Goal: Task Accomplishment & Management: Use online tool/utility

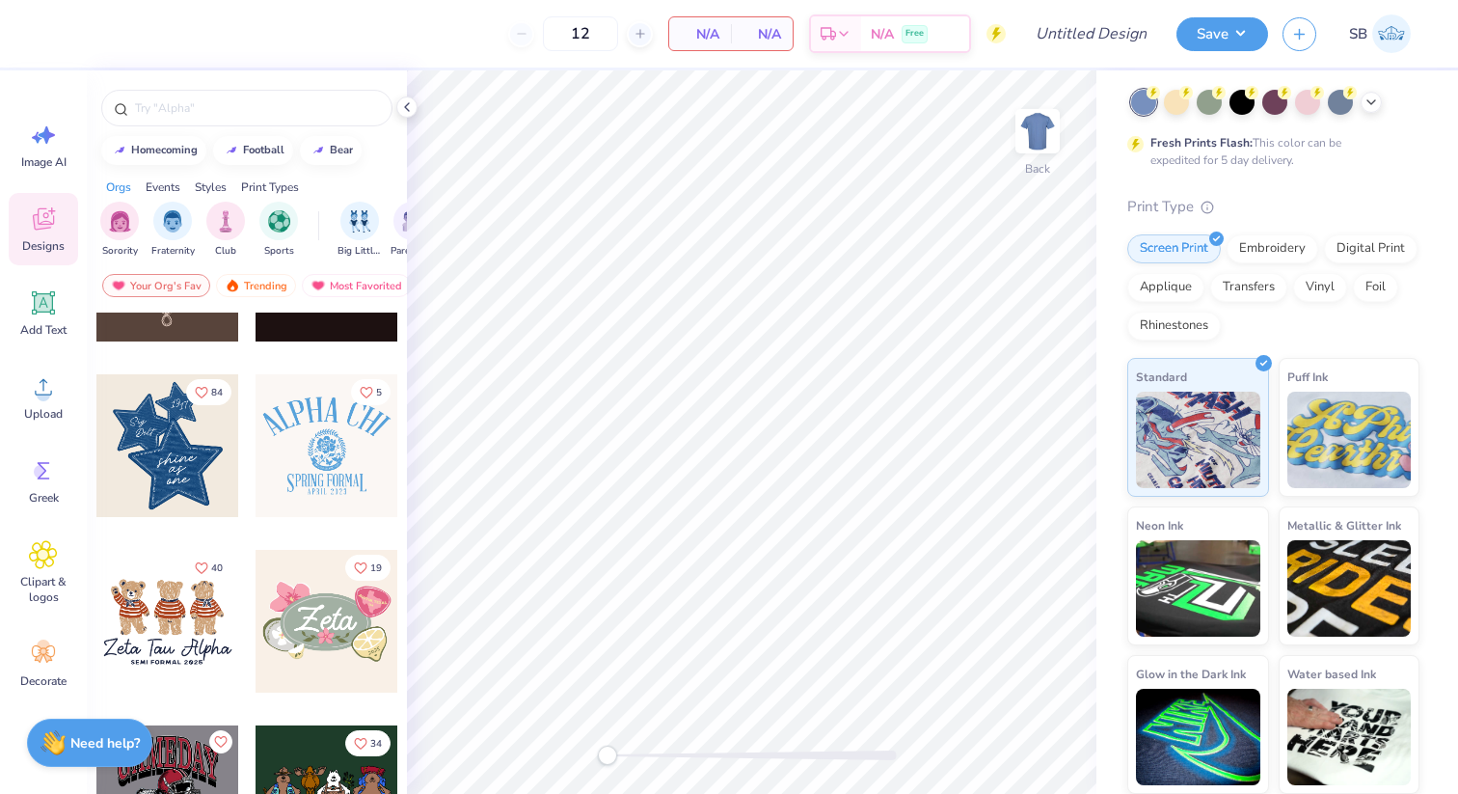
scroll to position [636, 0]
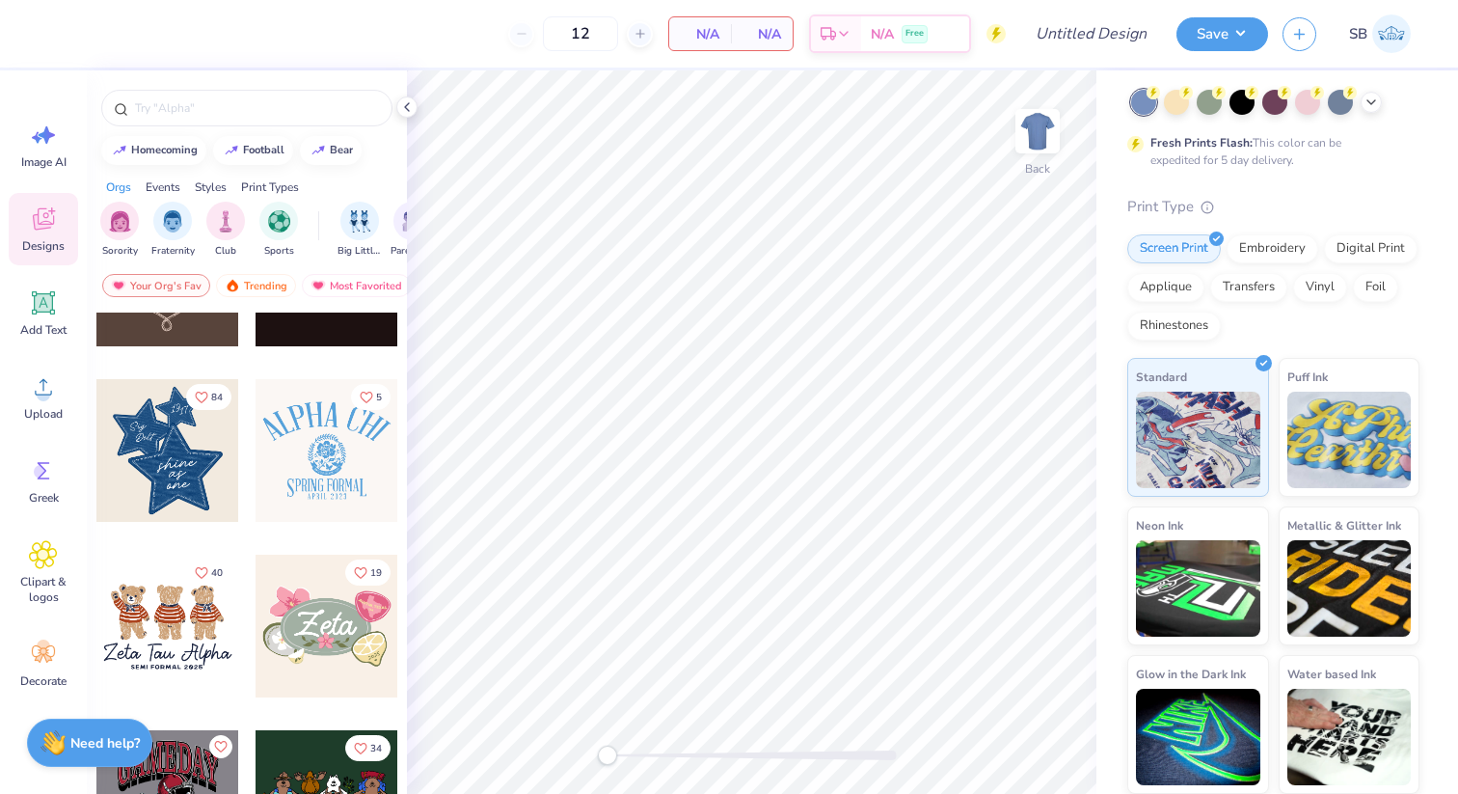
click at [193, 609] on div at bounding box center [167, 625] width 143 height 143
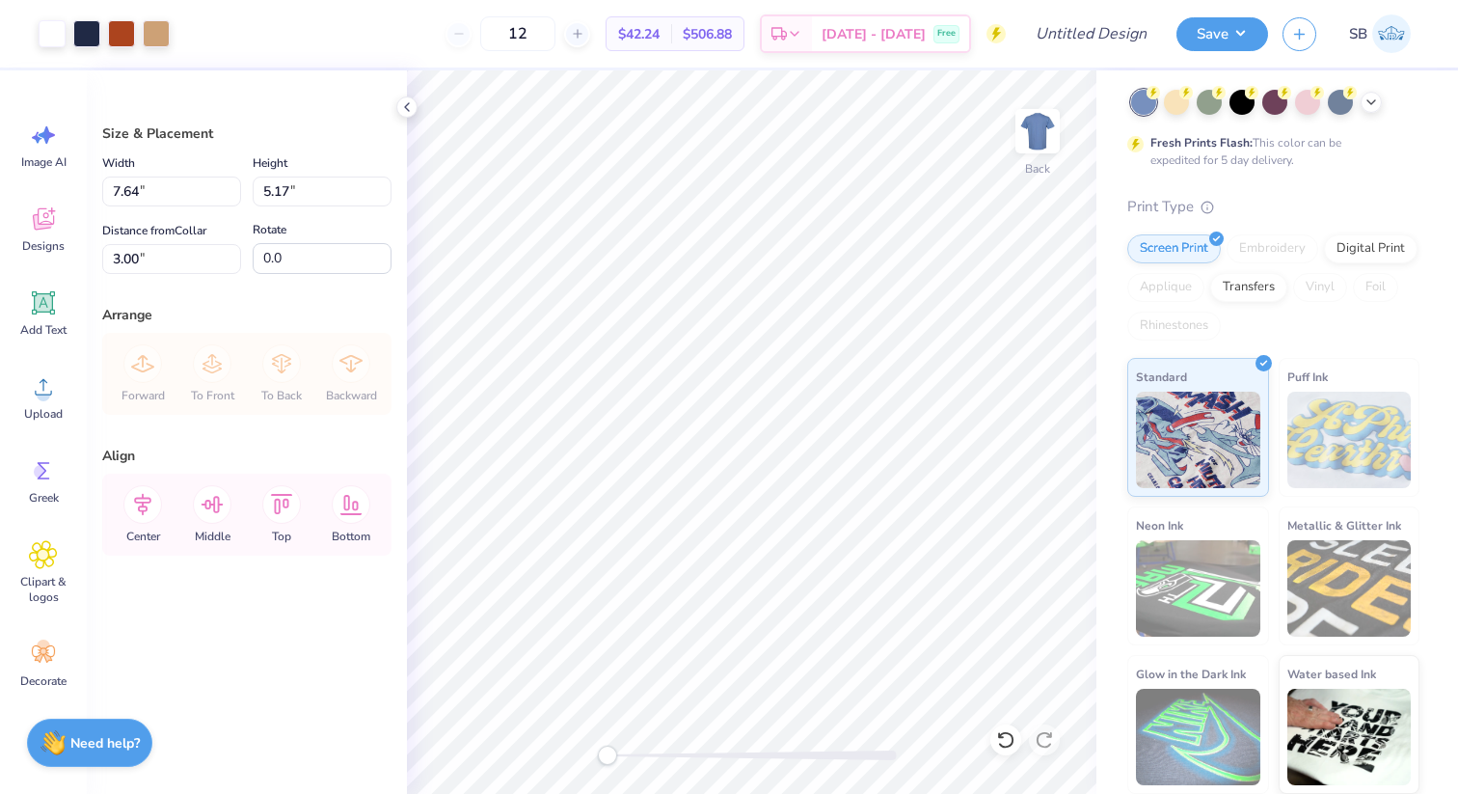
type input "10.59"
type input "7.16"
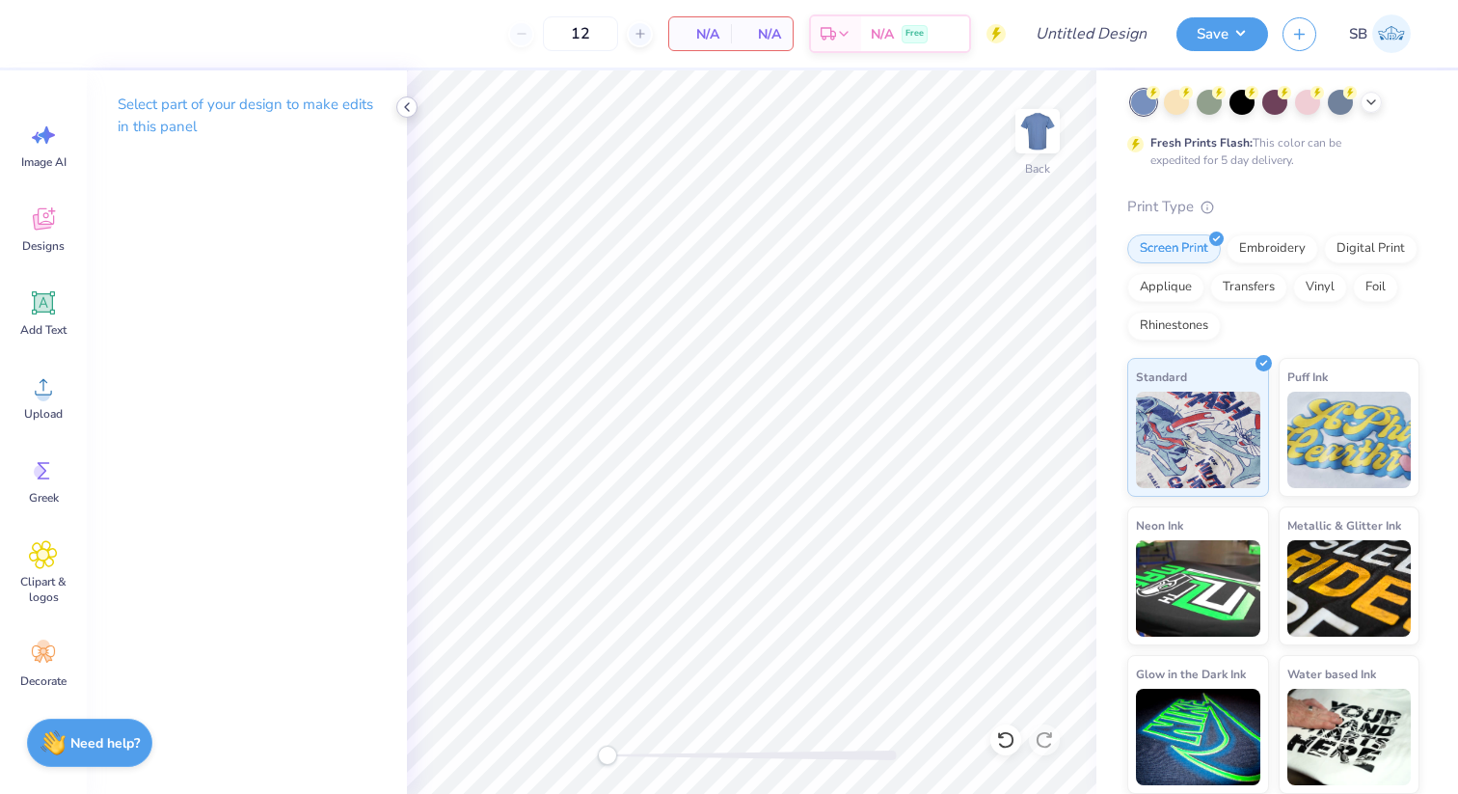
click at [406, 103] on icon at bounding box center [406, 106] width 15 height 15
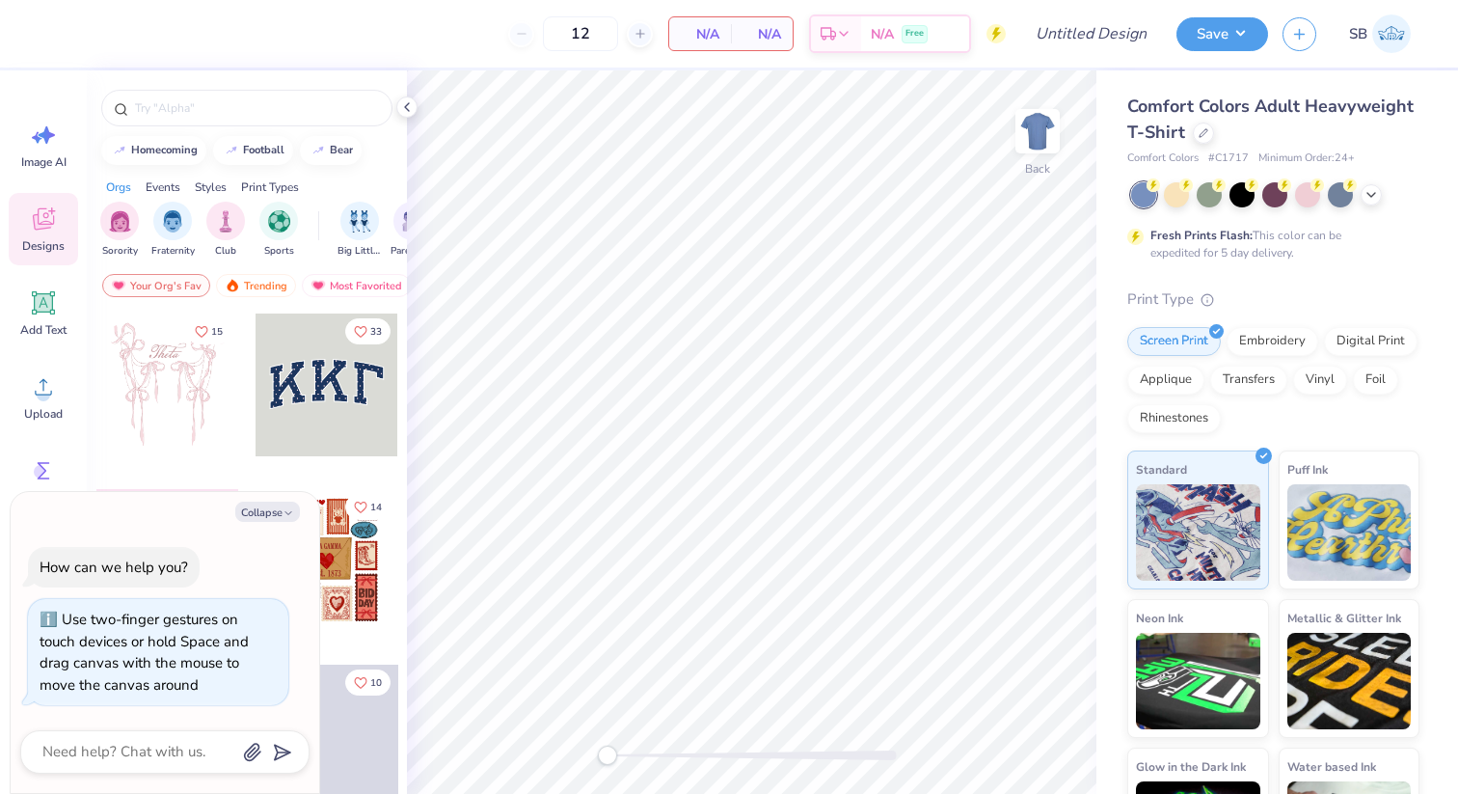
drag, startPoint x: 606, startPoint y: 749, endPoint x: 382, endPoint y: 713, distance: 227.5
click at [382, 713] on div "12 N/A Per Item N/A Total Est. Delivery N/A Free Design Title Save SB Image AI …" at bounding box center [729, 397] width 1458 height 794
click at [131, 764] on textarea at bounding box center [138, 752] width 196 height 26
type textarea "d"
type textarea "x"
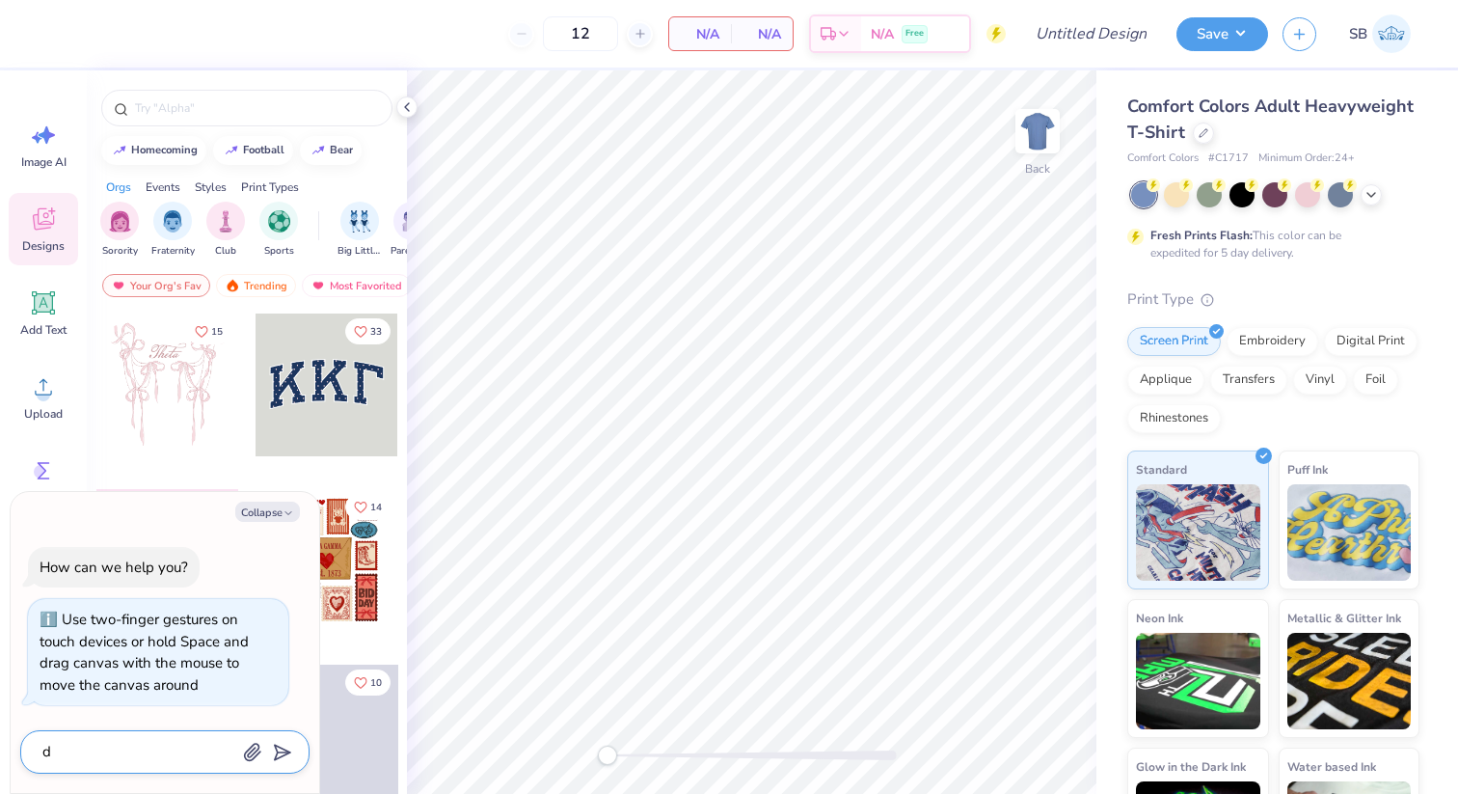
type textarea "de"
type textarea "x"
type textarea "des"
type textarea "x"
type textarea "desi"
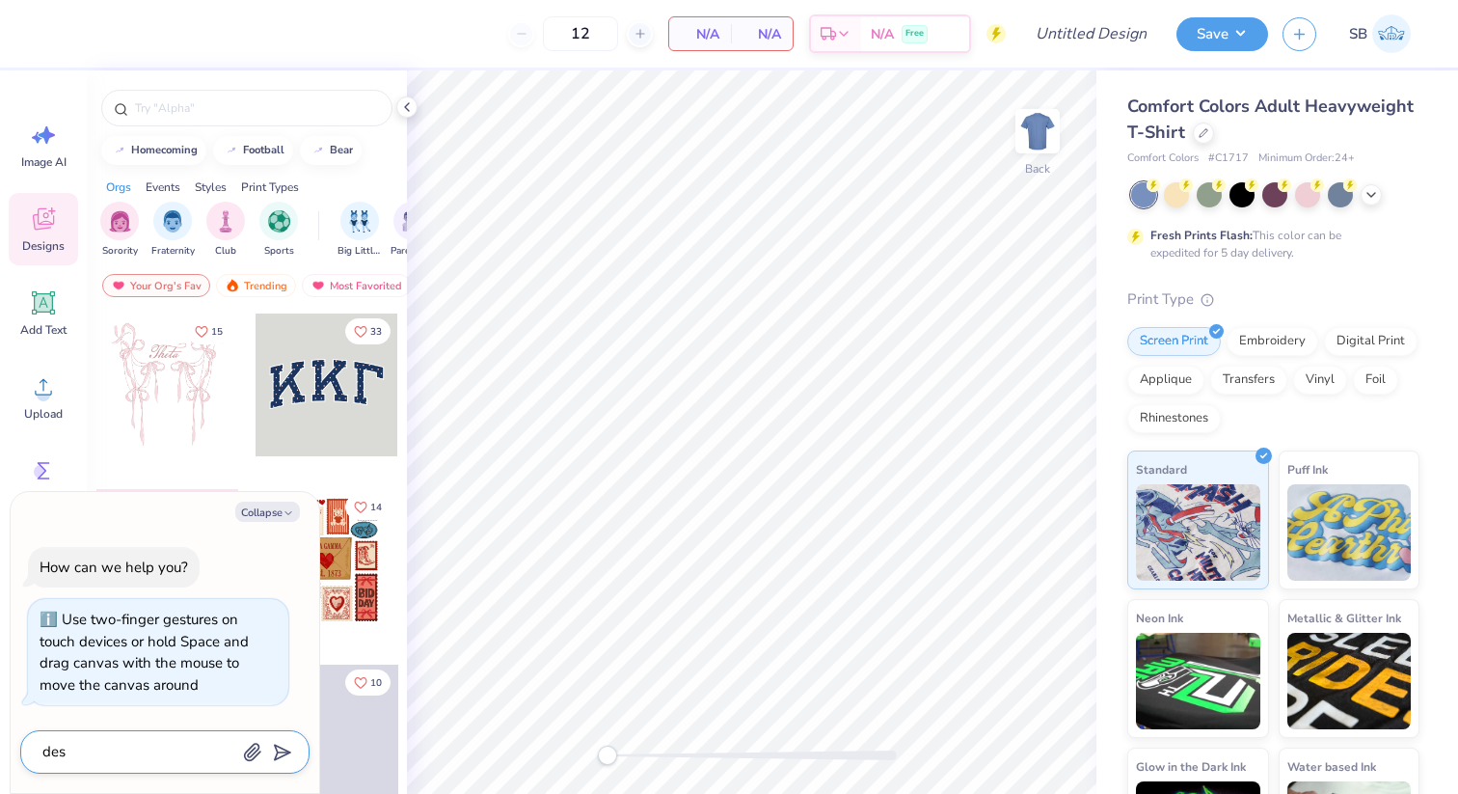
type textarea "x"
type textarea "desig"
type textarea "x"
type textarea "design"
type textarea "x"
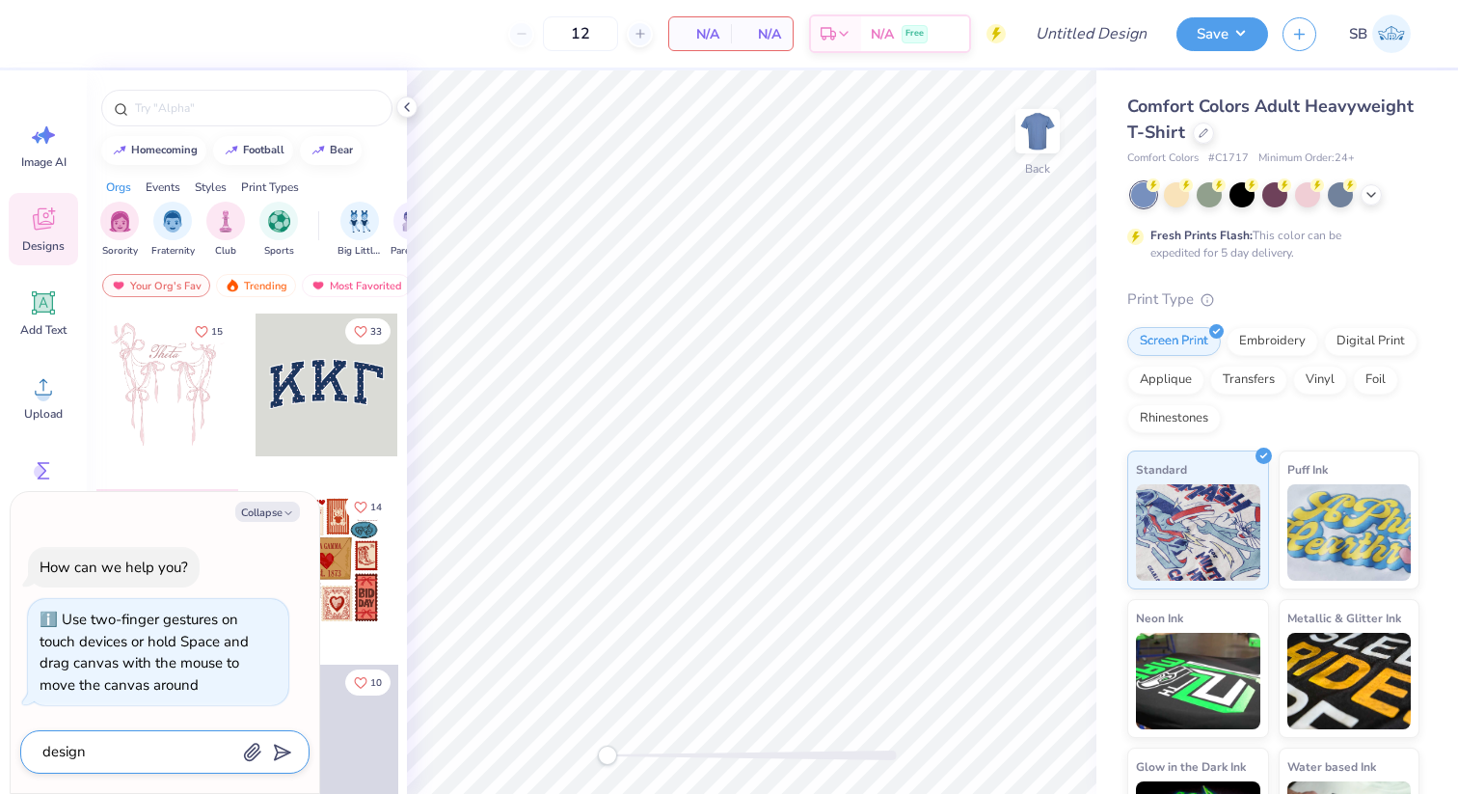
type textarea "design"
type textarea "x"
type textarea "design a"
type textarea "x"
type textarea "design a"
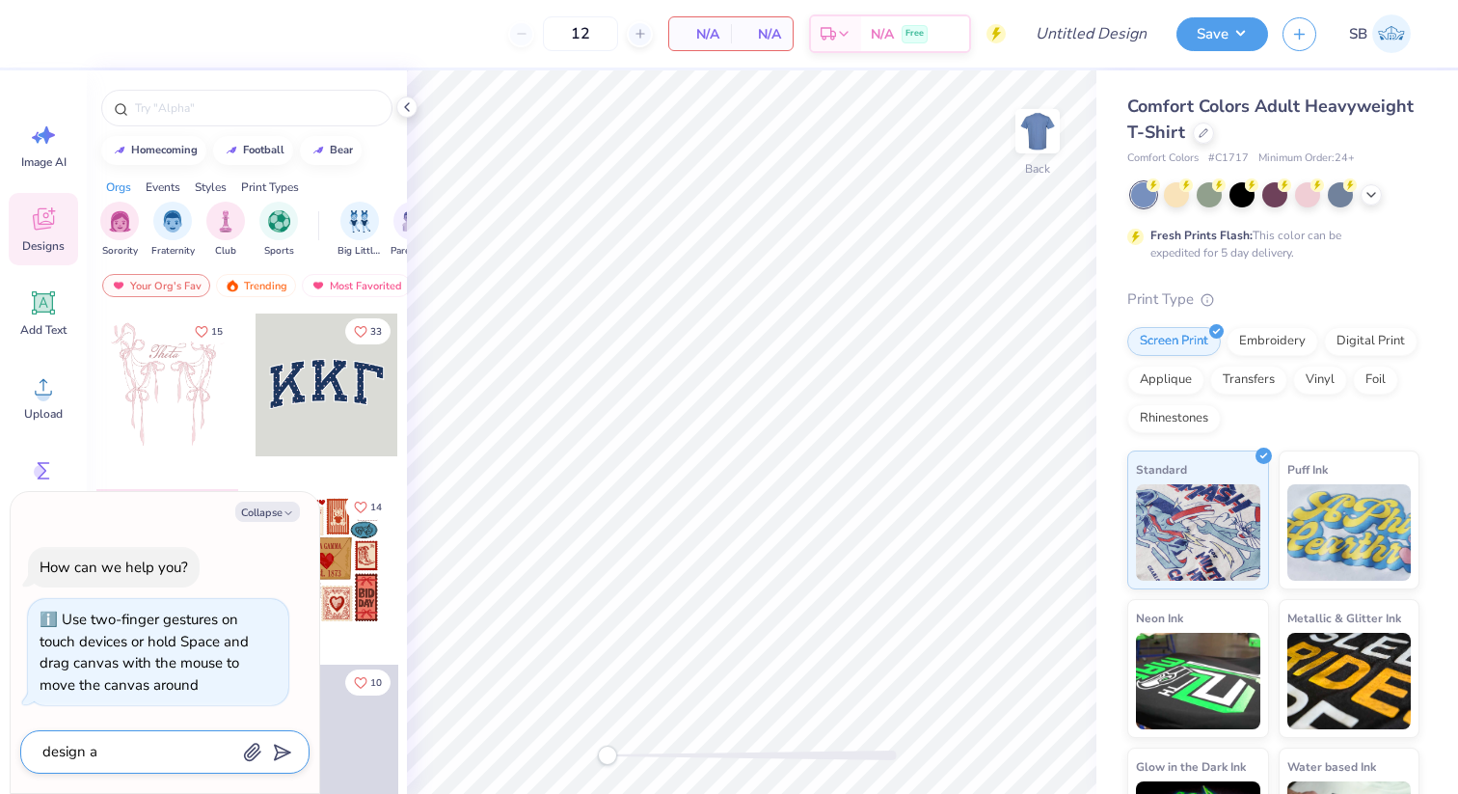
type textarea "x"
type textarea "design a t"
type textarea "x"
type textarea "design a ta"
type textarea "x"
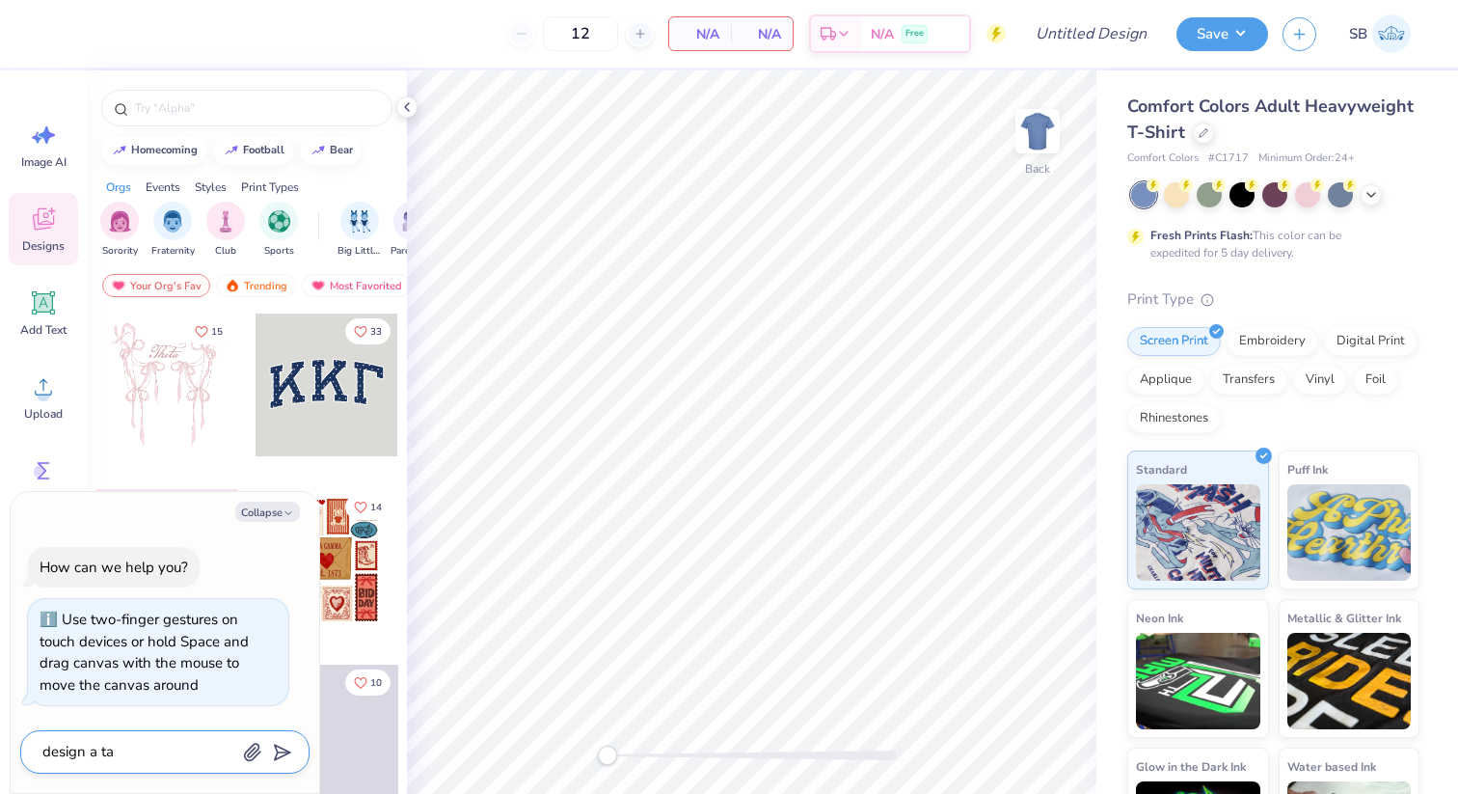
type textarea "design a tan"
type textarea "x"
type textarea "design a tank"
type textarea "x"
type textarea "design a tank"
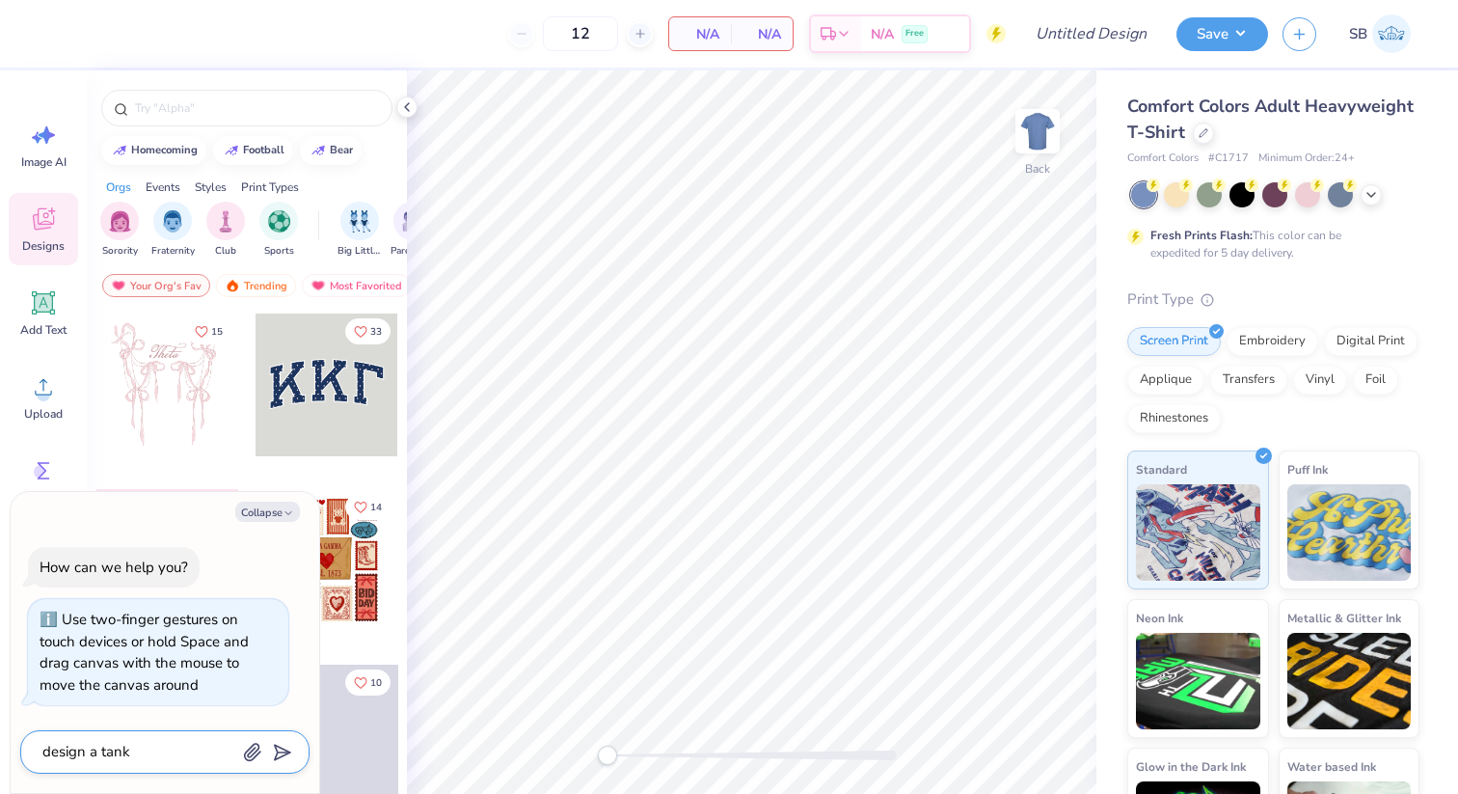
type textarea "x"
type textarea "design a tank t"
type textarea "x"
type textarea "design a tank to"
type textarea "x"
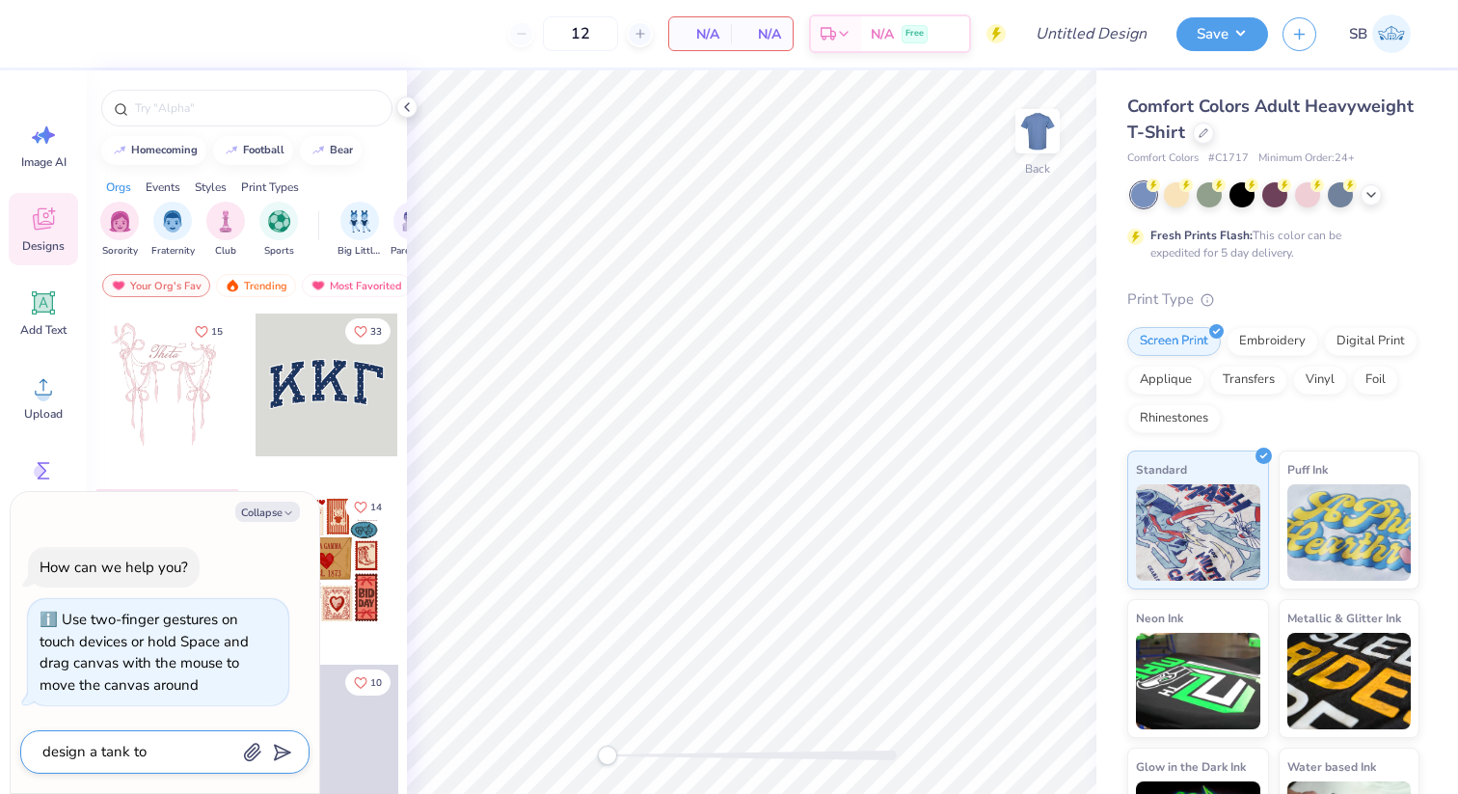
type textarea "design a tank top"
type textarea "x"
type textarea "design a tank top"
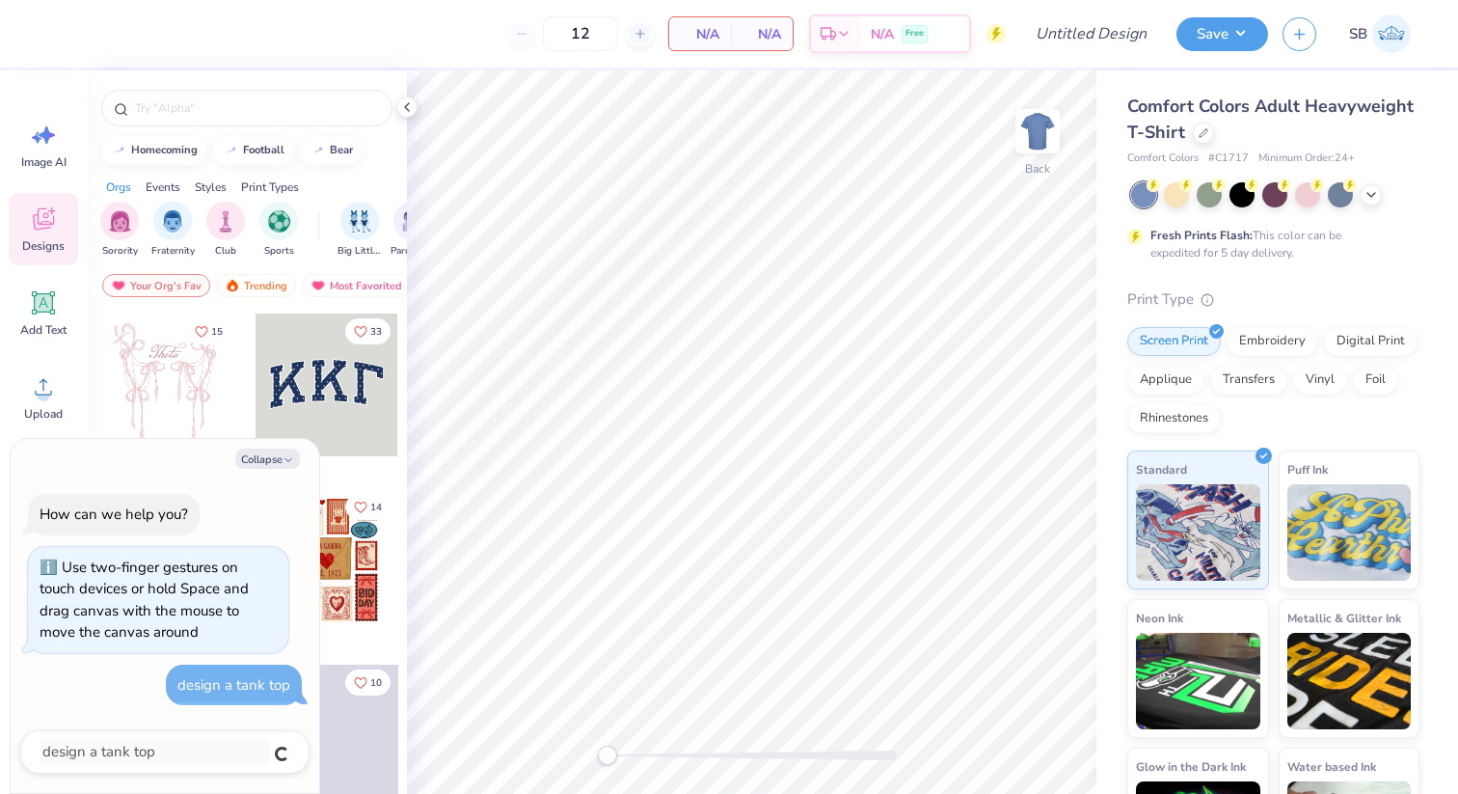
type textarea "x"
click at [1232, 27] on button "Save" at bounding box center [1222, 31] width 92 height 34
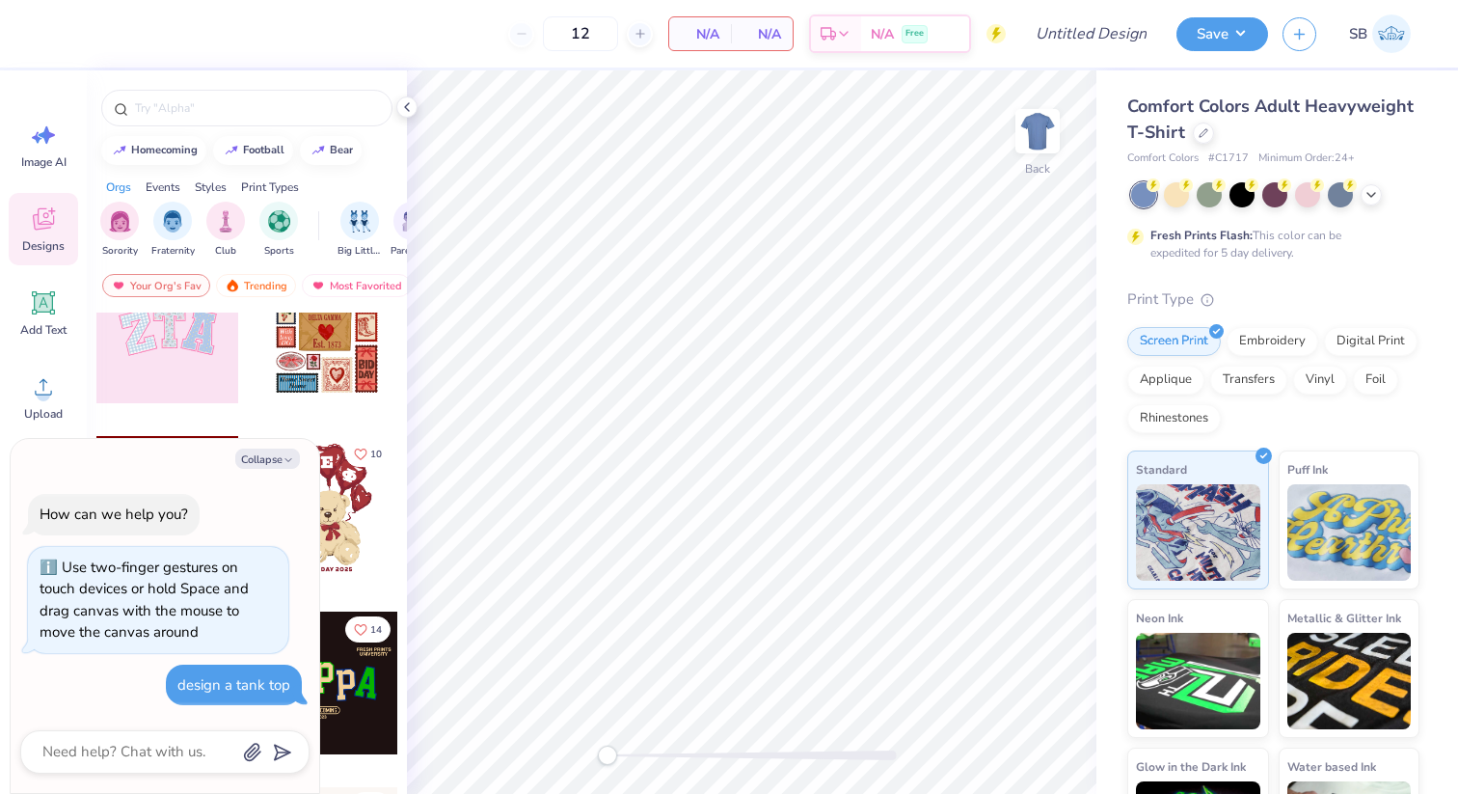
scroll to position [312, 0]
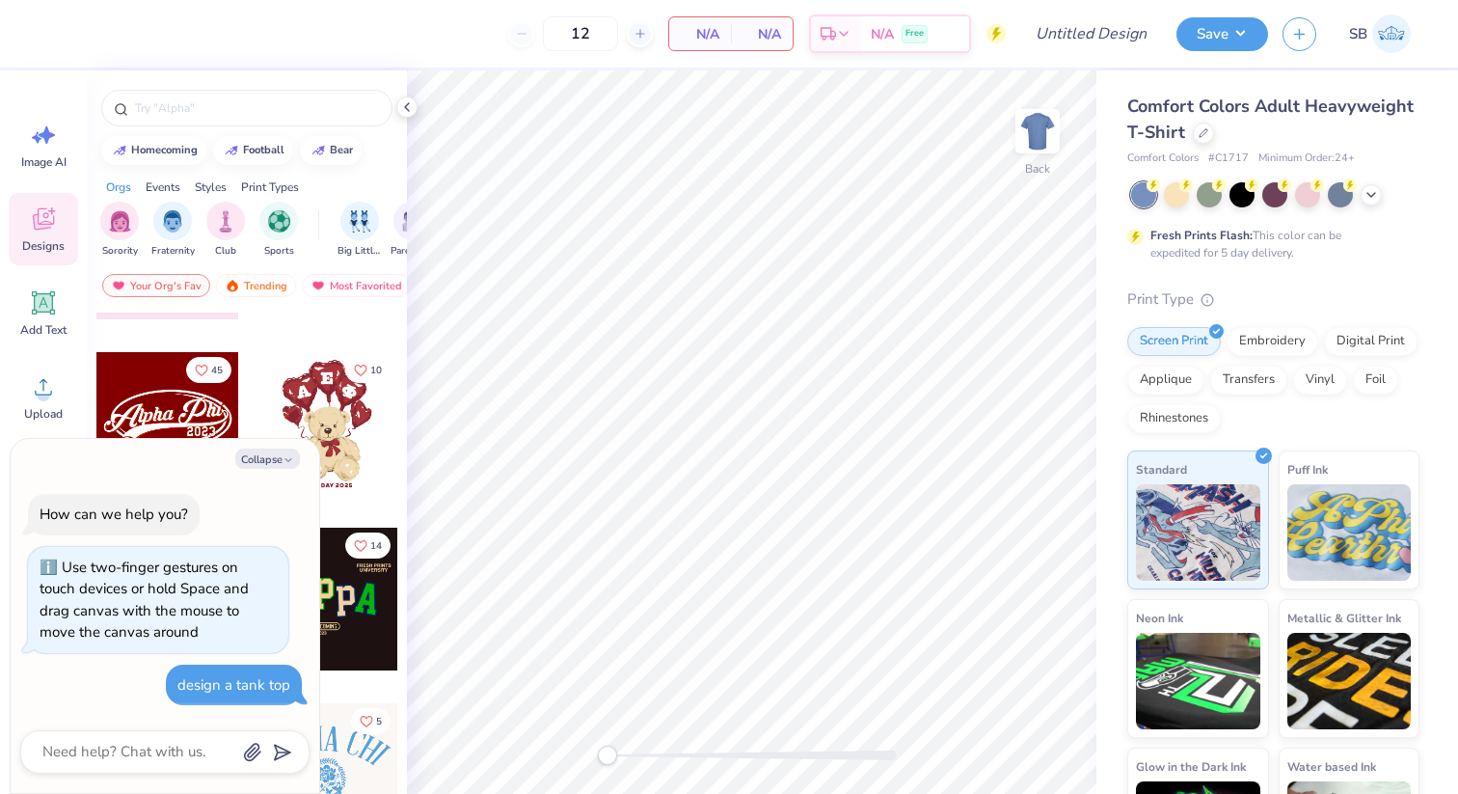
click at [278, 487] on div "How can we help you? Use two-finger gestures on touch devices or hold Space and…" at bounding box center [164, 599] width 289 height 242
click at [278, 462] on button "Collapse" at bounding box center [267, 458] width 65 height 20
type textarea "x"
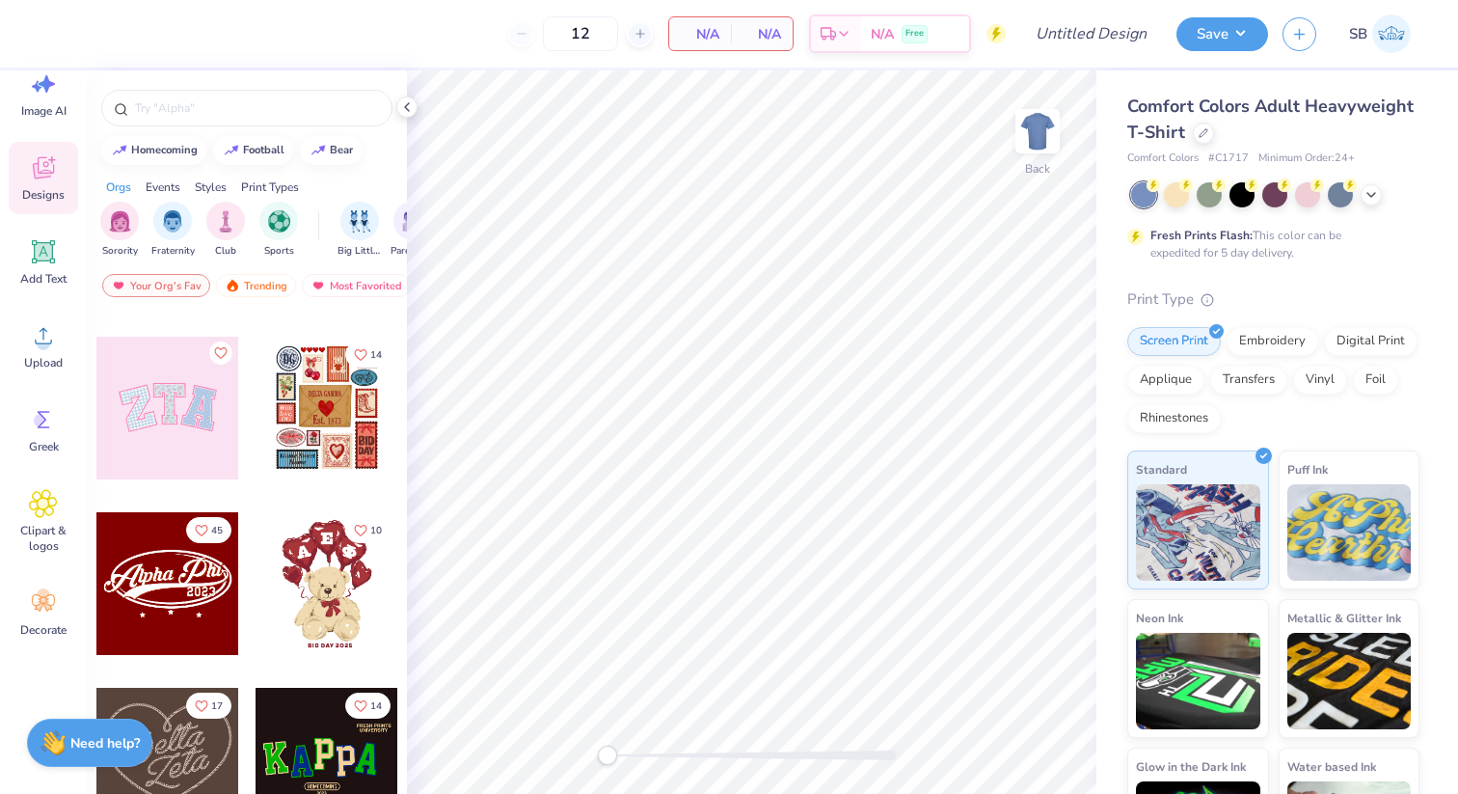
scroll to position [93, 0]
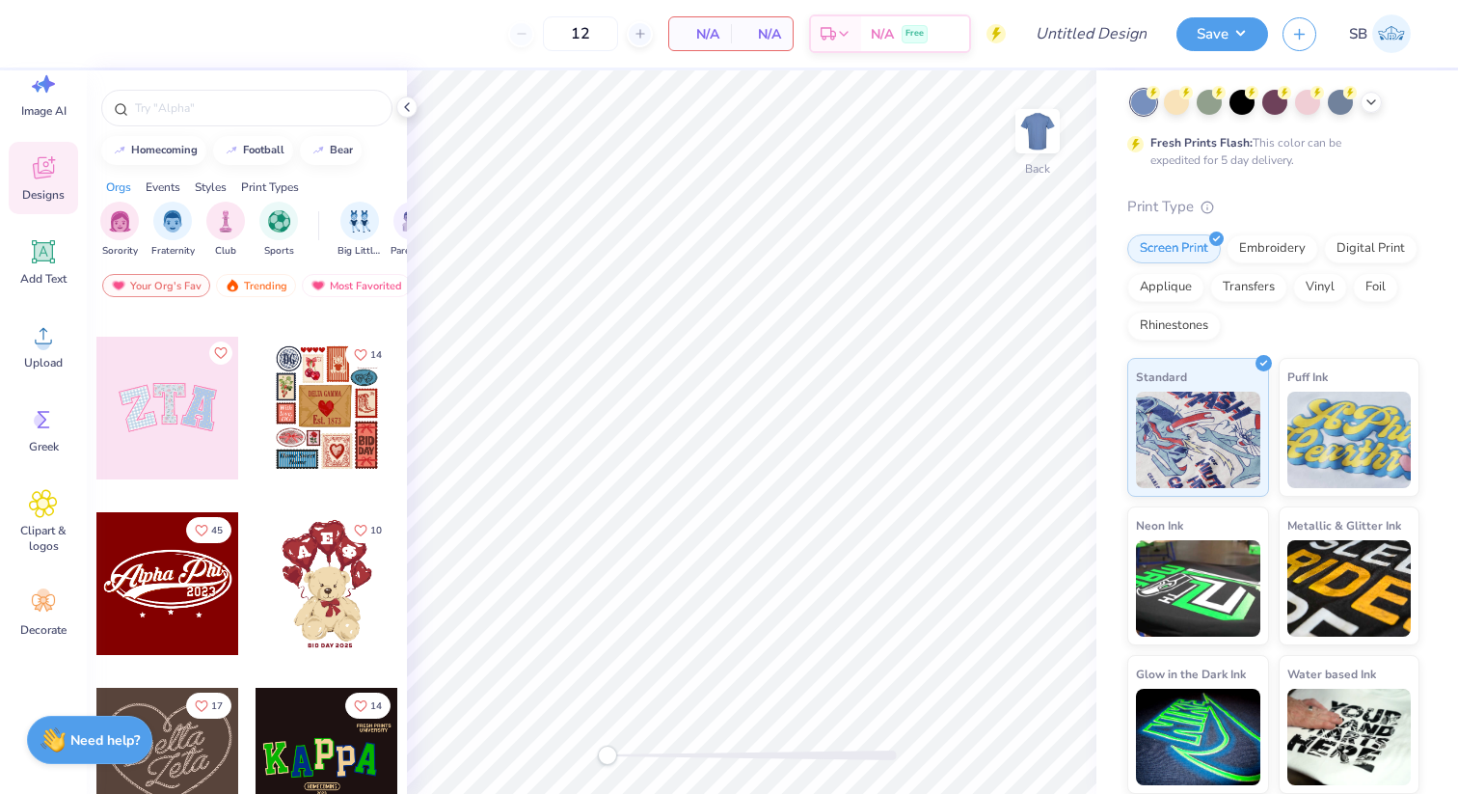
click at [71, 745] on strong "Need help?" at bounding box center [104, 740] width 69 height 18
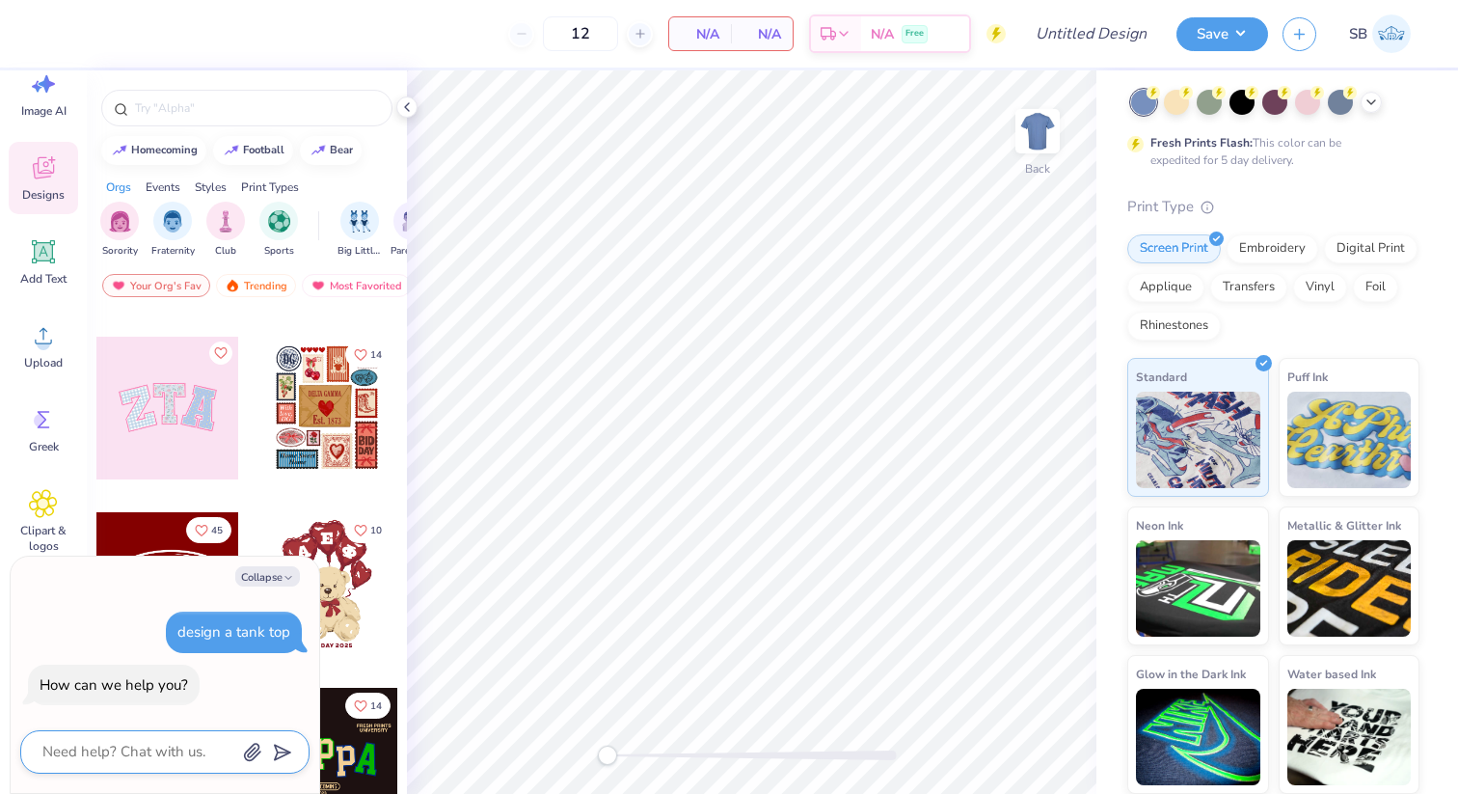
click at [173, 739] on textarea at bounding box center [138, 752] width 196 height 26
type textarea "d"
type textarea "x"
type textarea "de"
type textarea "x"
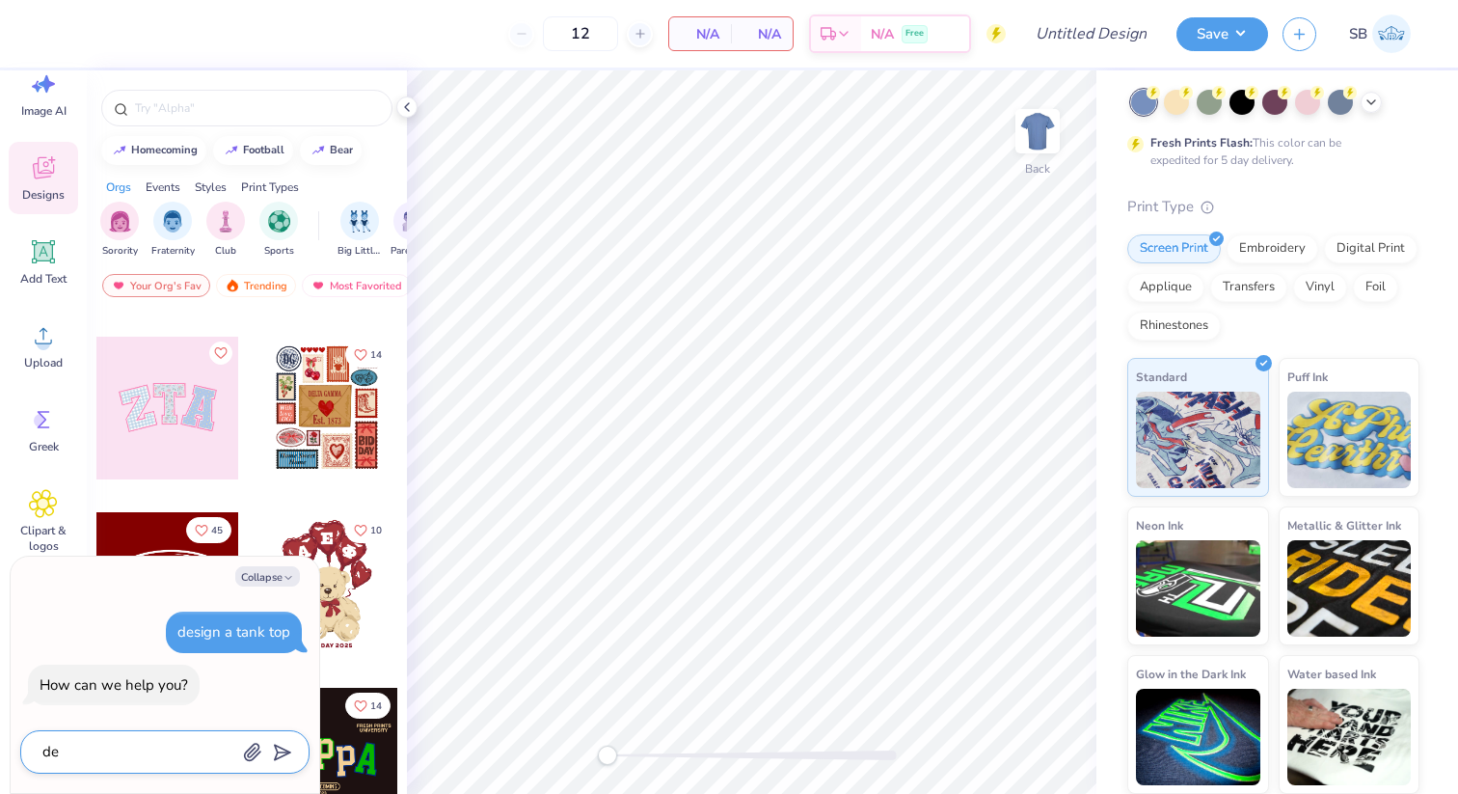
type textarea "des"
type textarea "x"
type textarea "desi"
type textarea "x"
type textarea "desig"
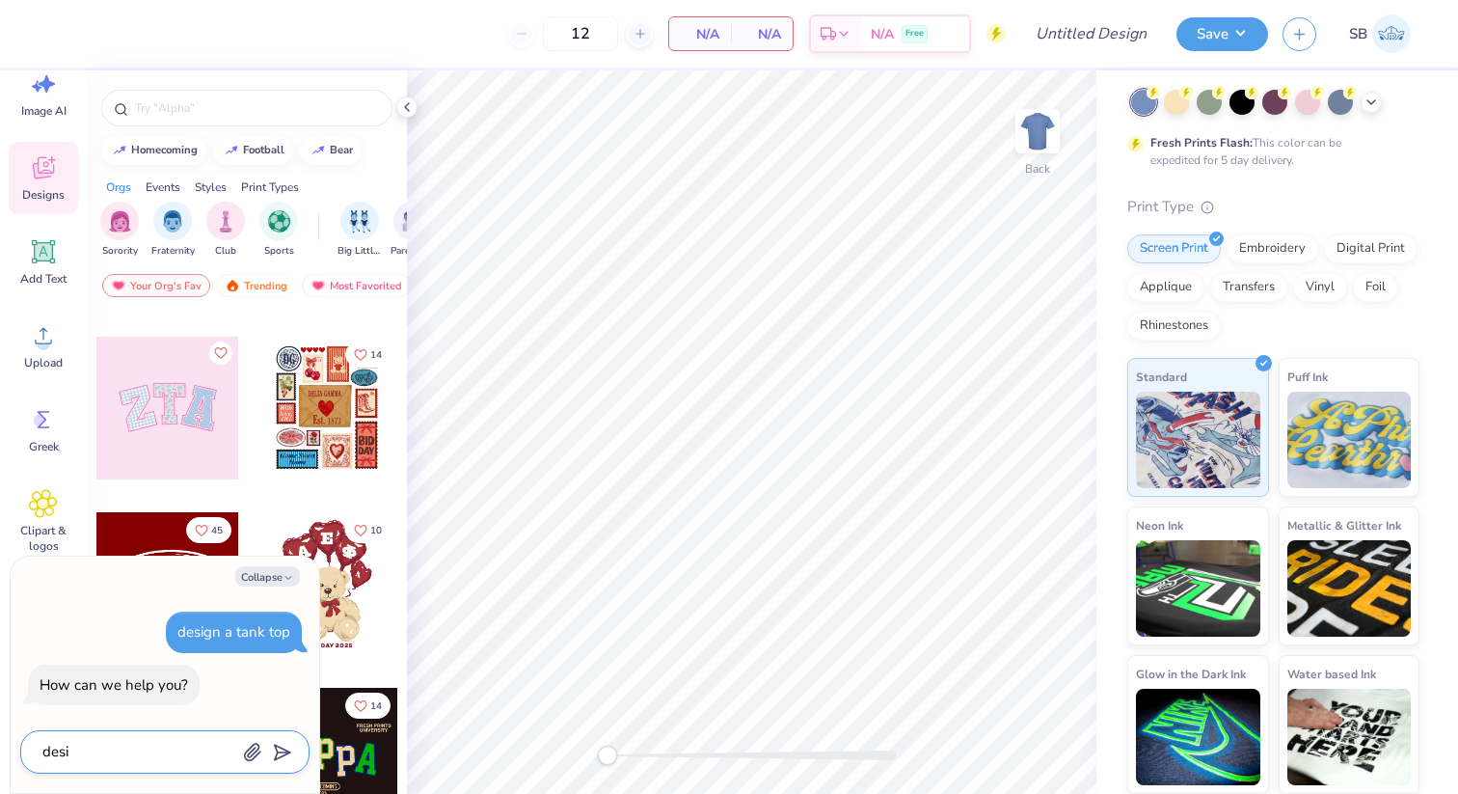
type textarea "x"
type textarea "design"
type textarea "x"
type textarea "design"
type textarea "x"
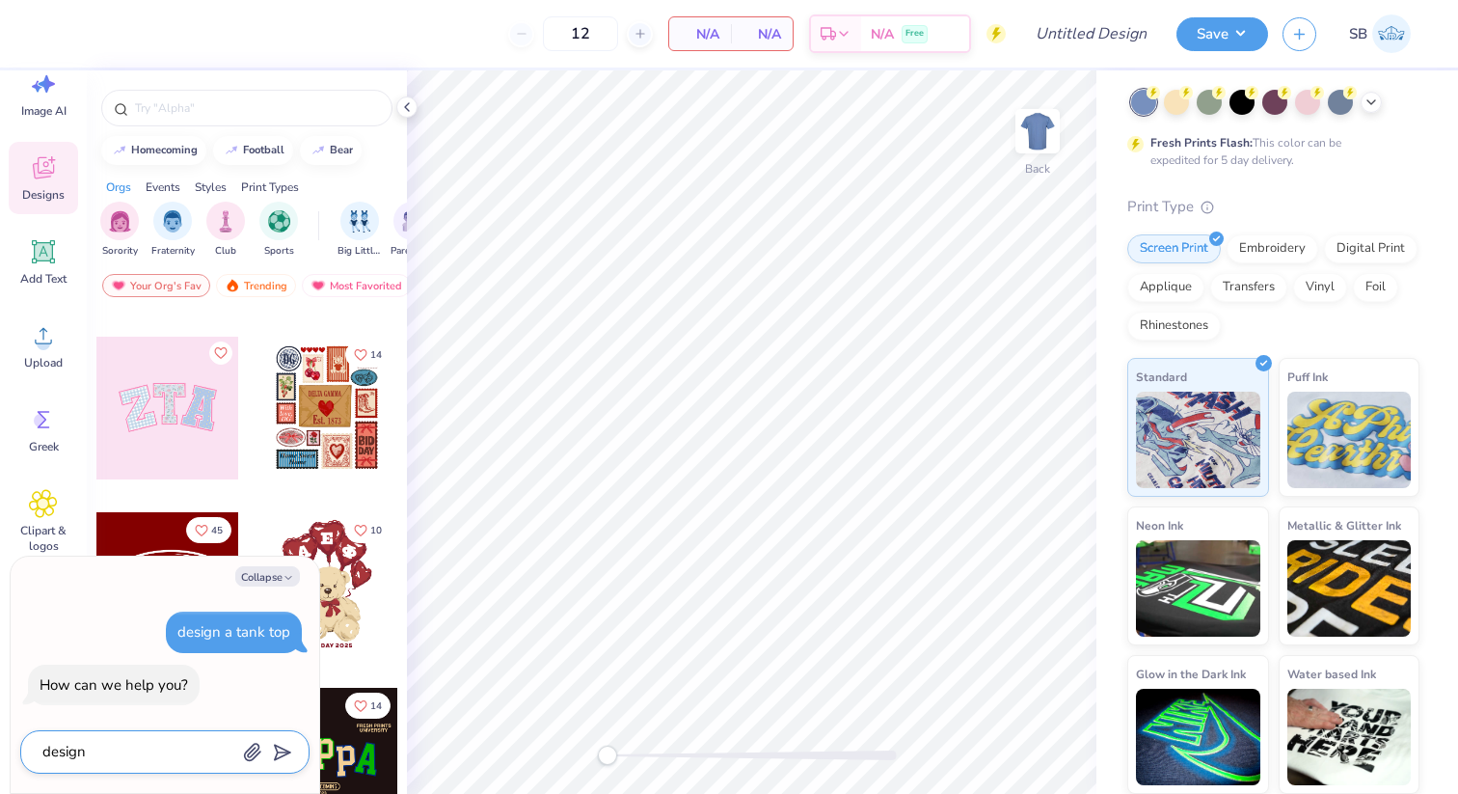
type textarea "design a"
type textarea "x"
type textarea "design a"
type textarea "x"
type textarea "design a t"
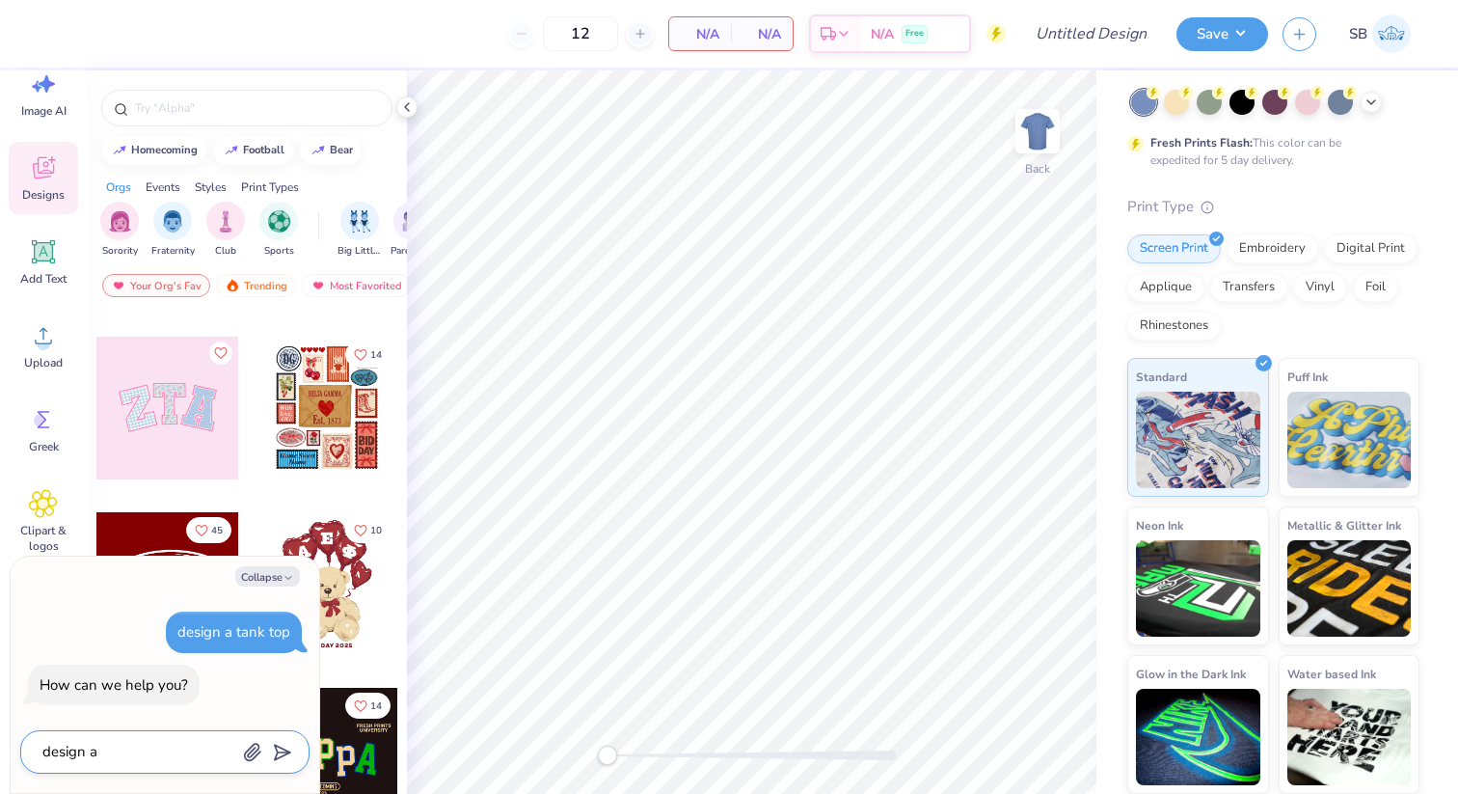
type textarea "x"
type textarea "design a ta"
type textarea "x"
type textarea "design a tan"
type textarea "x"
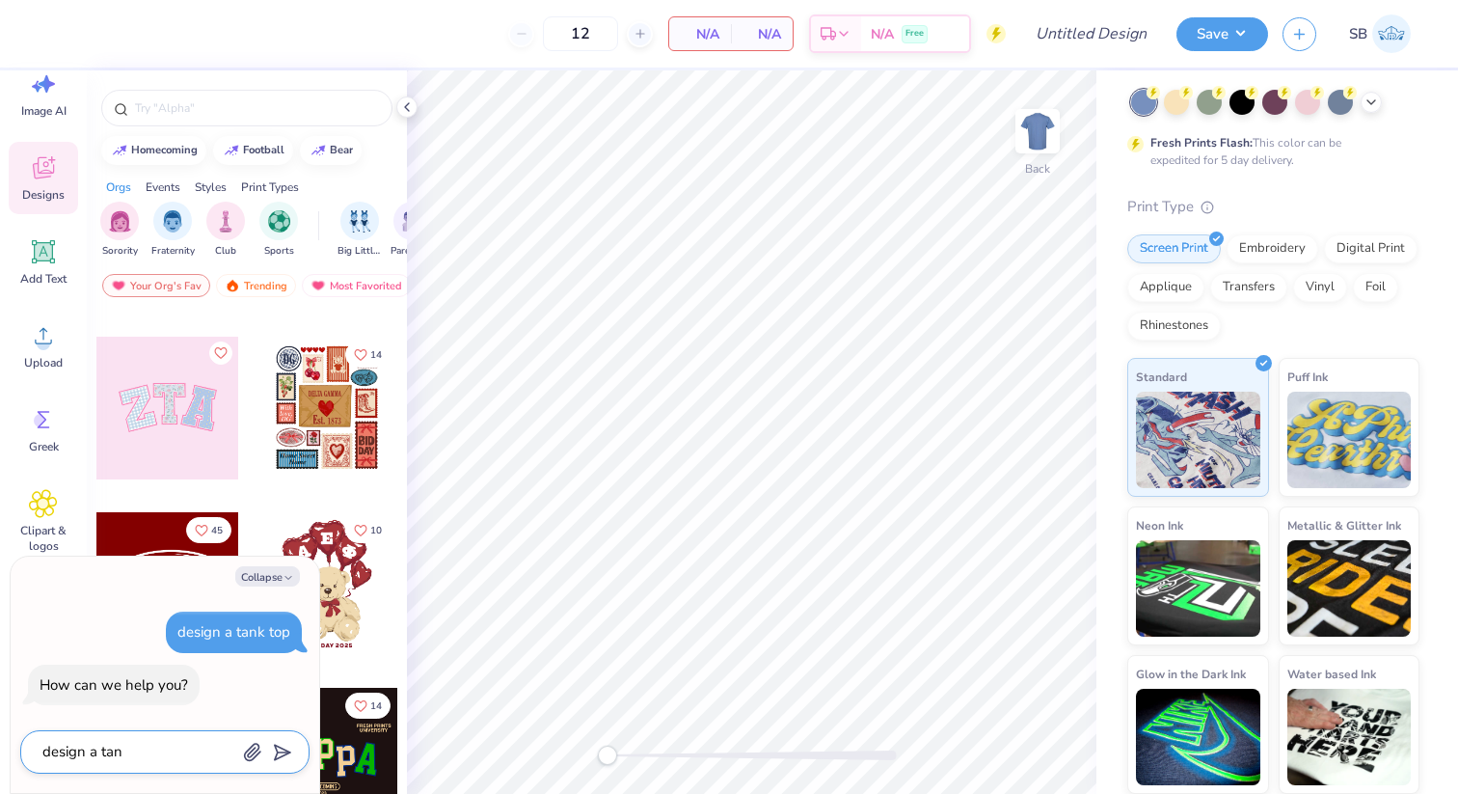
type textarea "design a tank"
type textarea "x"
type textarea "design a tank"
type textarea "x"
type textarea "design a tank t"
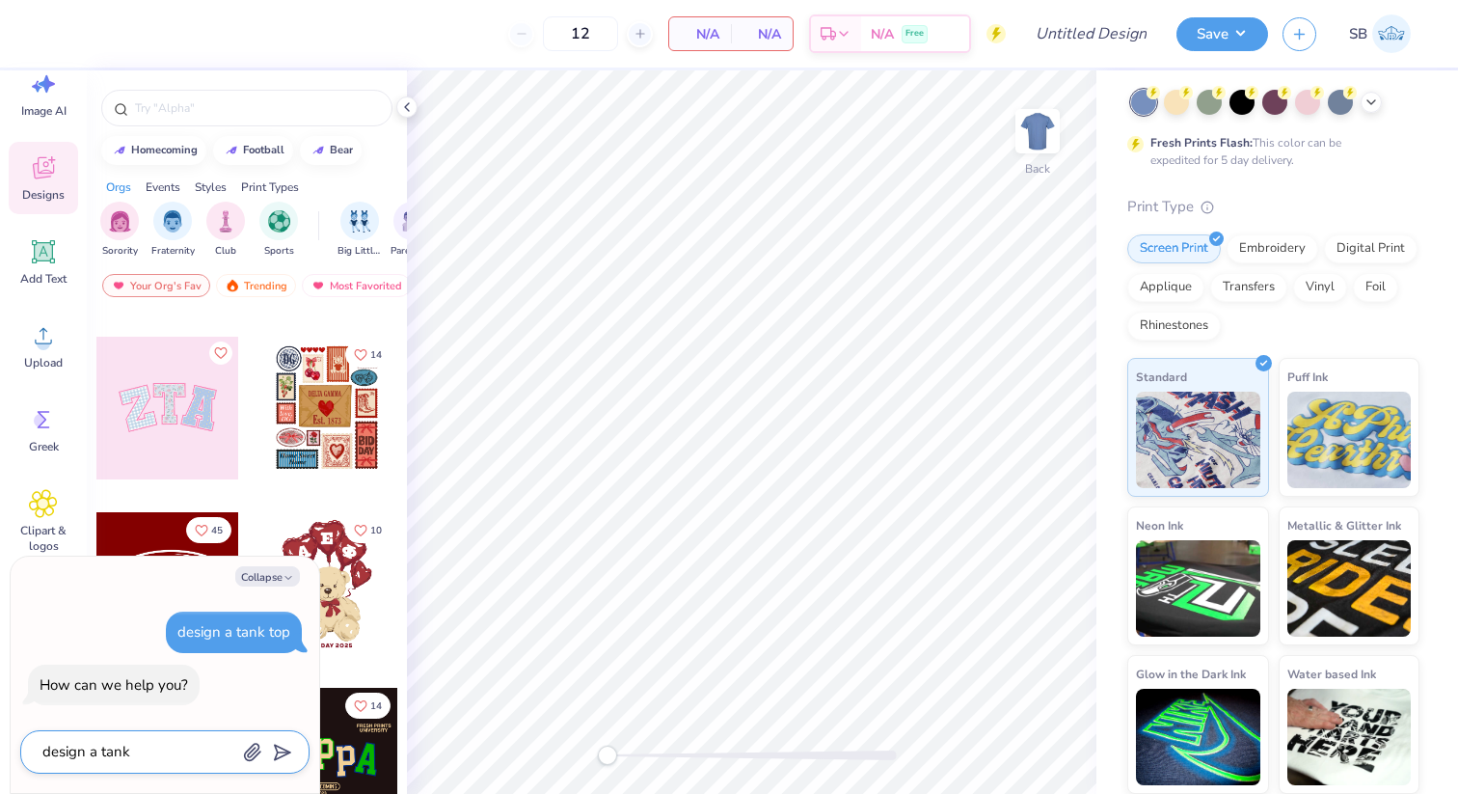
type textarea "x"
type textarea "design a tank to"
type textarea "x"
type textarea "design a tank to"
type textarea "x"
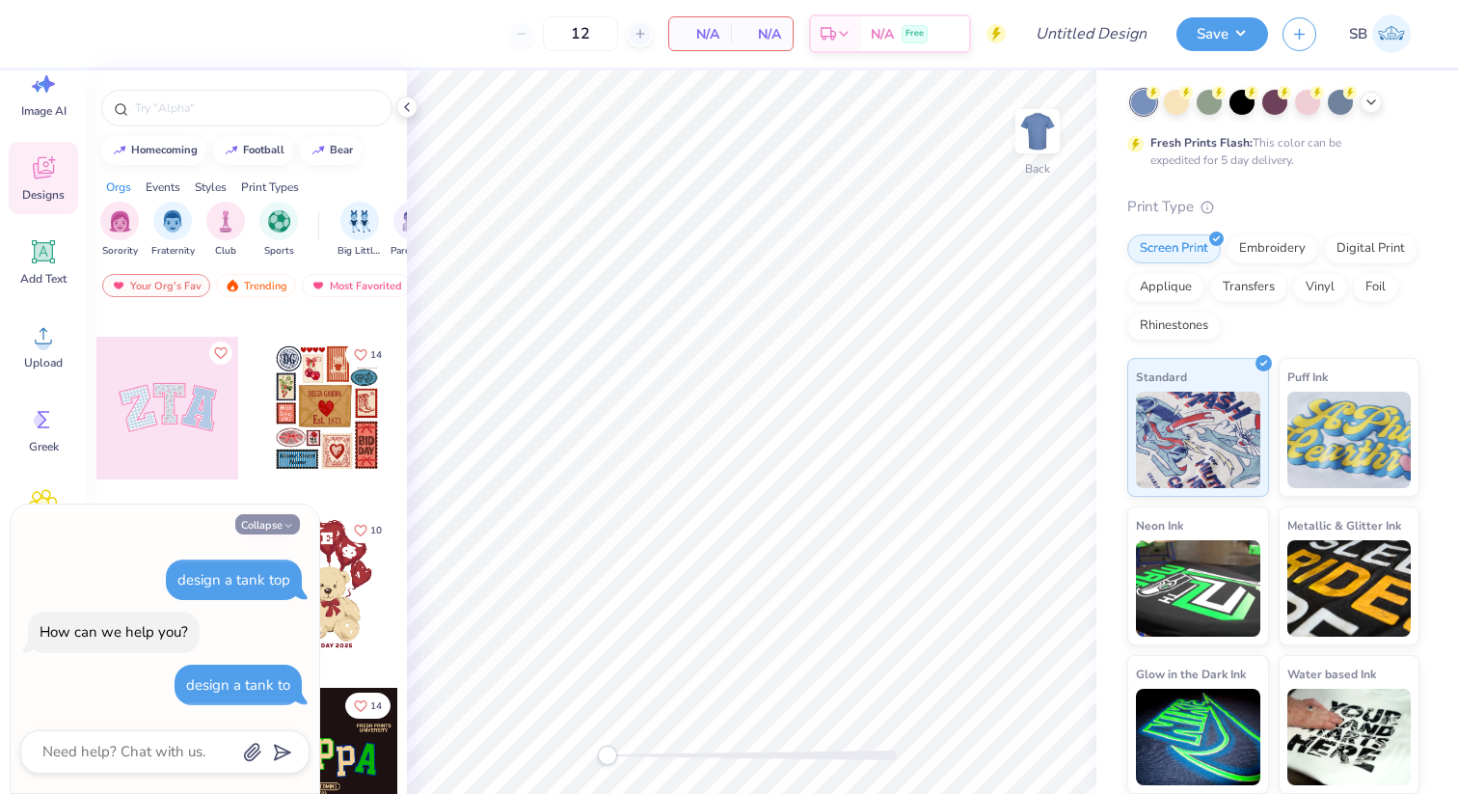
click at [273, 527] on button "Collapse" at bounding box center [267, 524] width 65 height 20
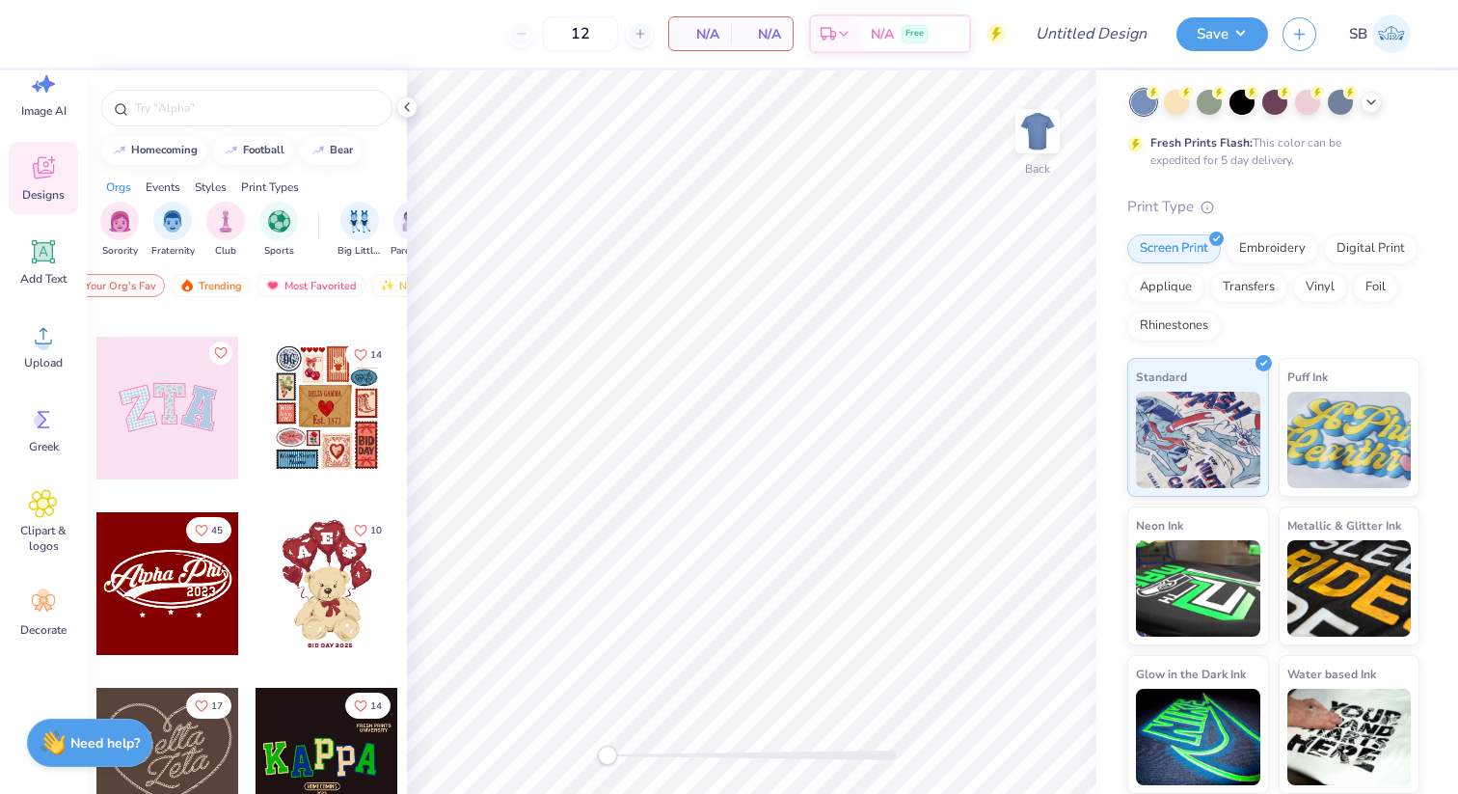
scroll to position [0, 47]
click at [1046, 131] on img at bounding box center [1037, 131] width 77 height 77
click at [1046, 131] on img at bounding box center [1037, 131] width 39 height 39
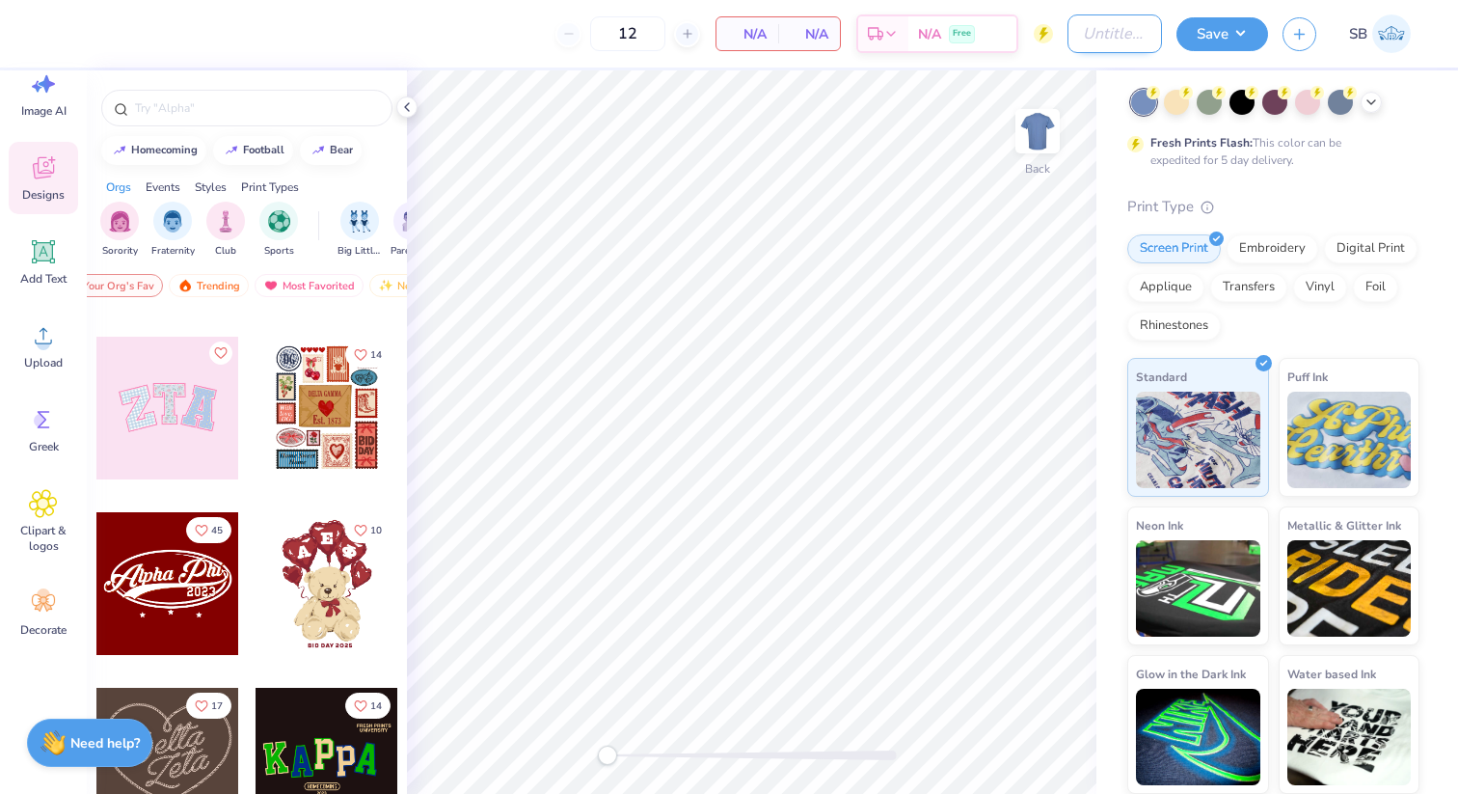
click at [1067, 33] on input "Design Title" at bounding box center [1114, 33] width 94 height 39
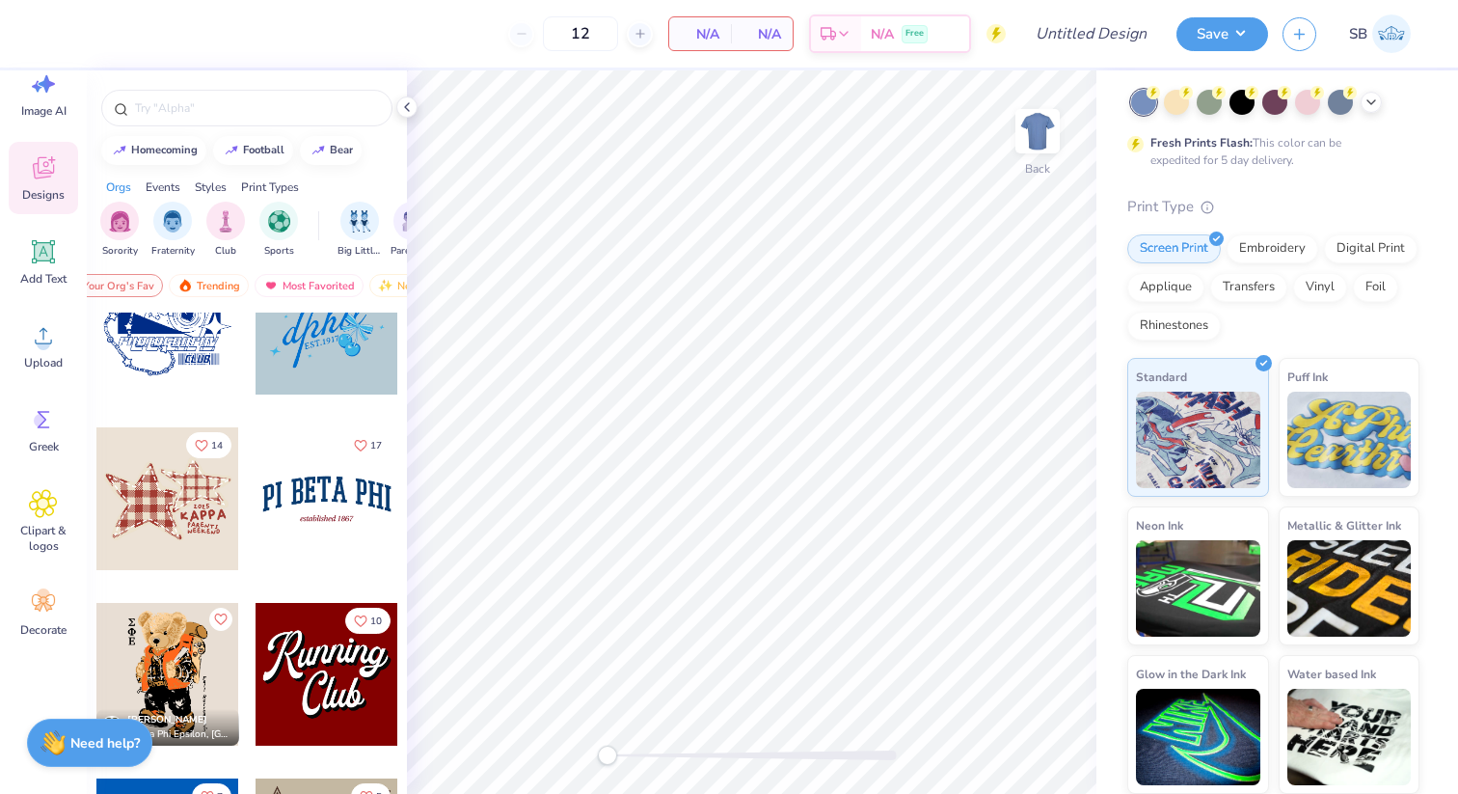
scroll to position [2000, 0]
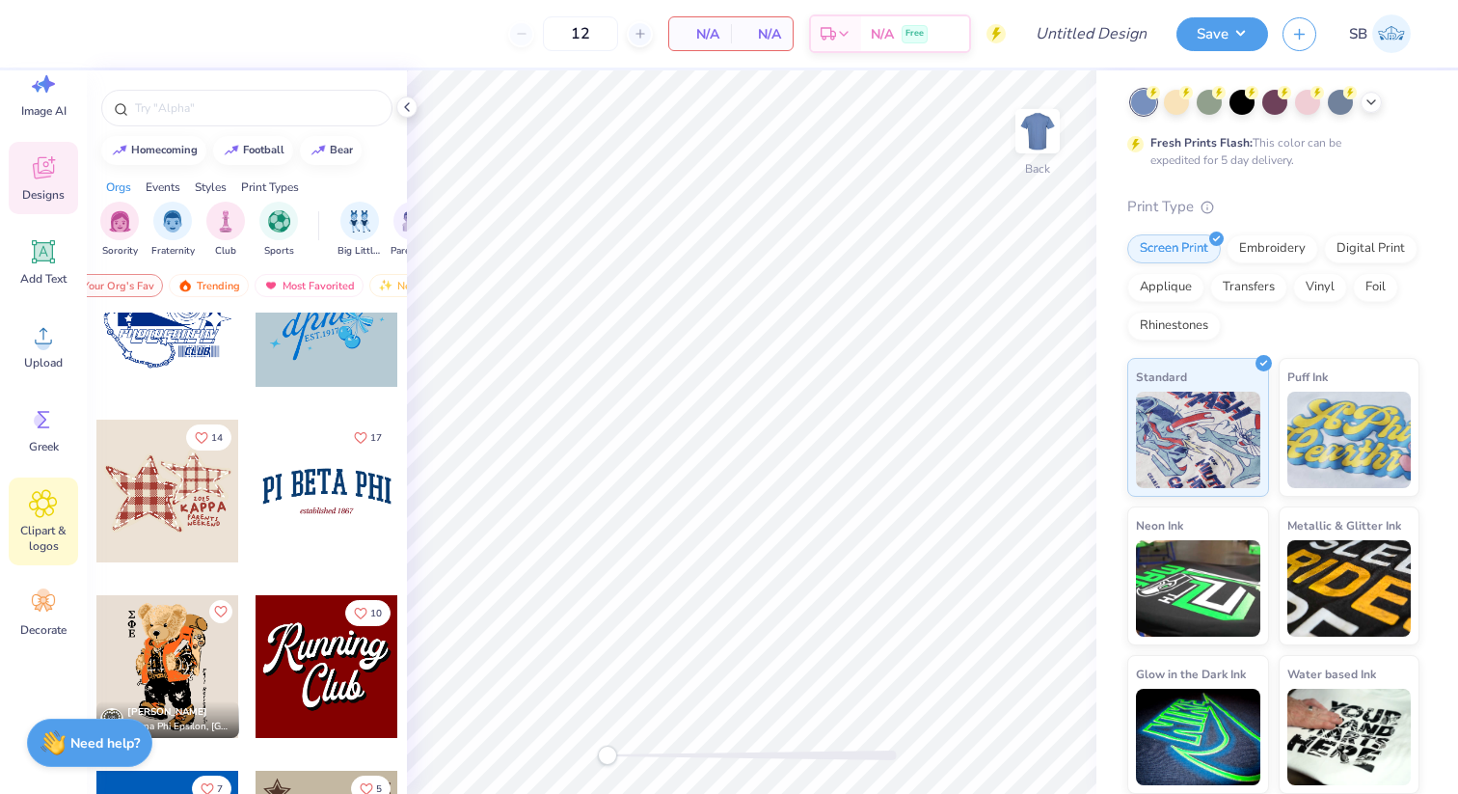
click at [49, 519] on div "Clipart & logos" at bounding box center [43, 521] width 69 height 88
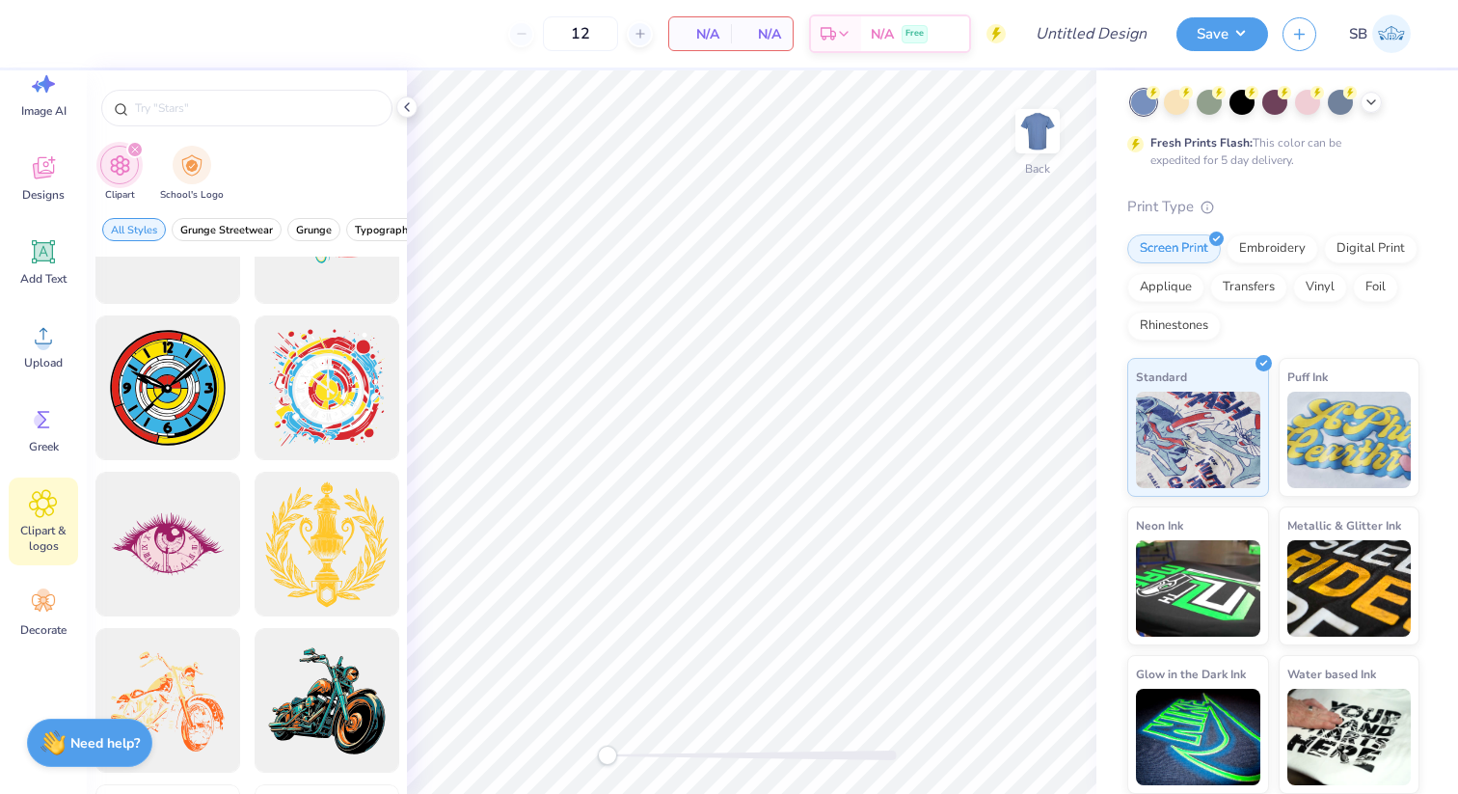
scroll to position [1465, 0]
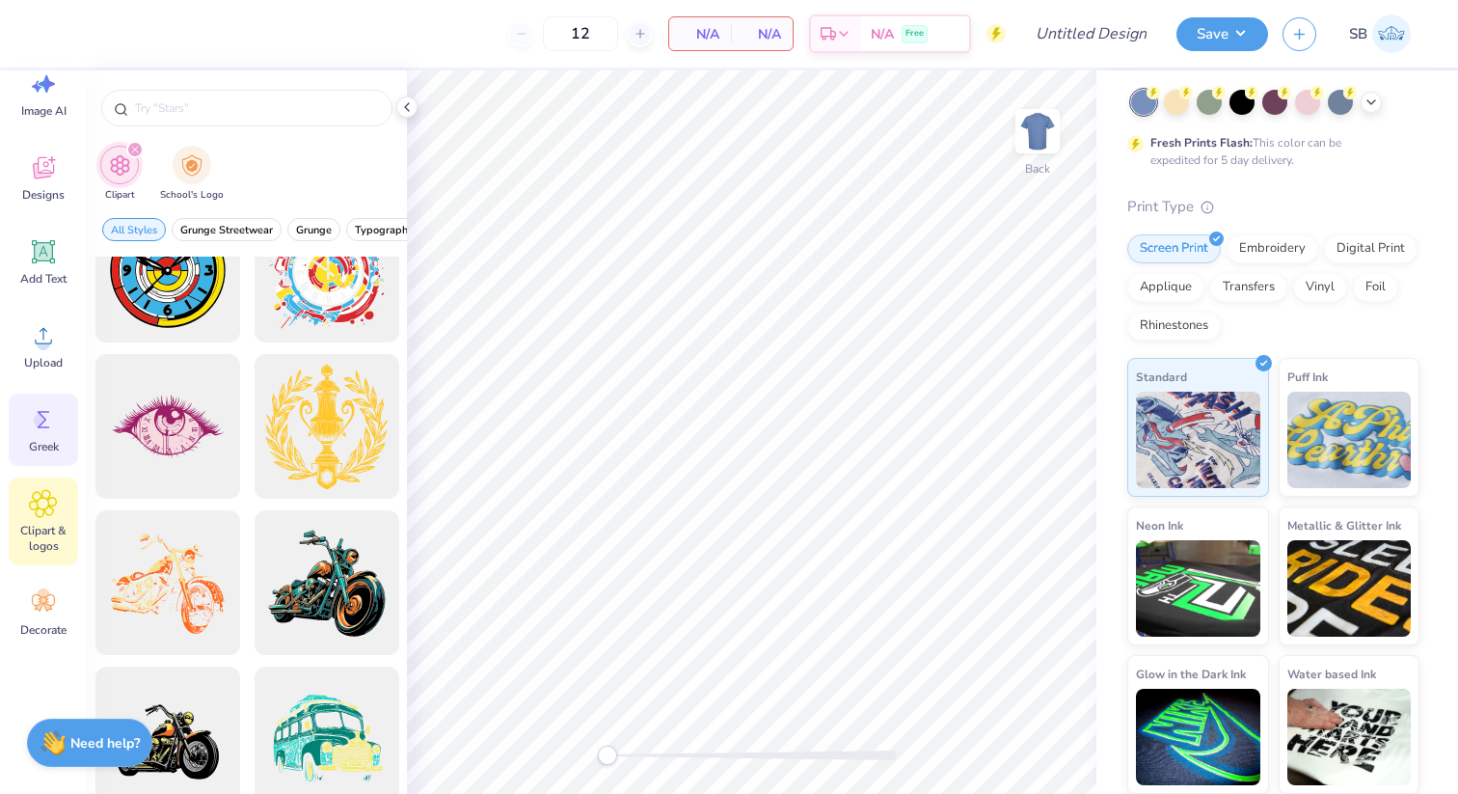
click at [50, 439] on span "Greek" at bounding box center [44, 446] width 30 height 15
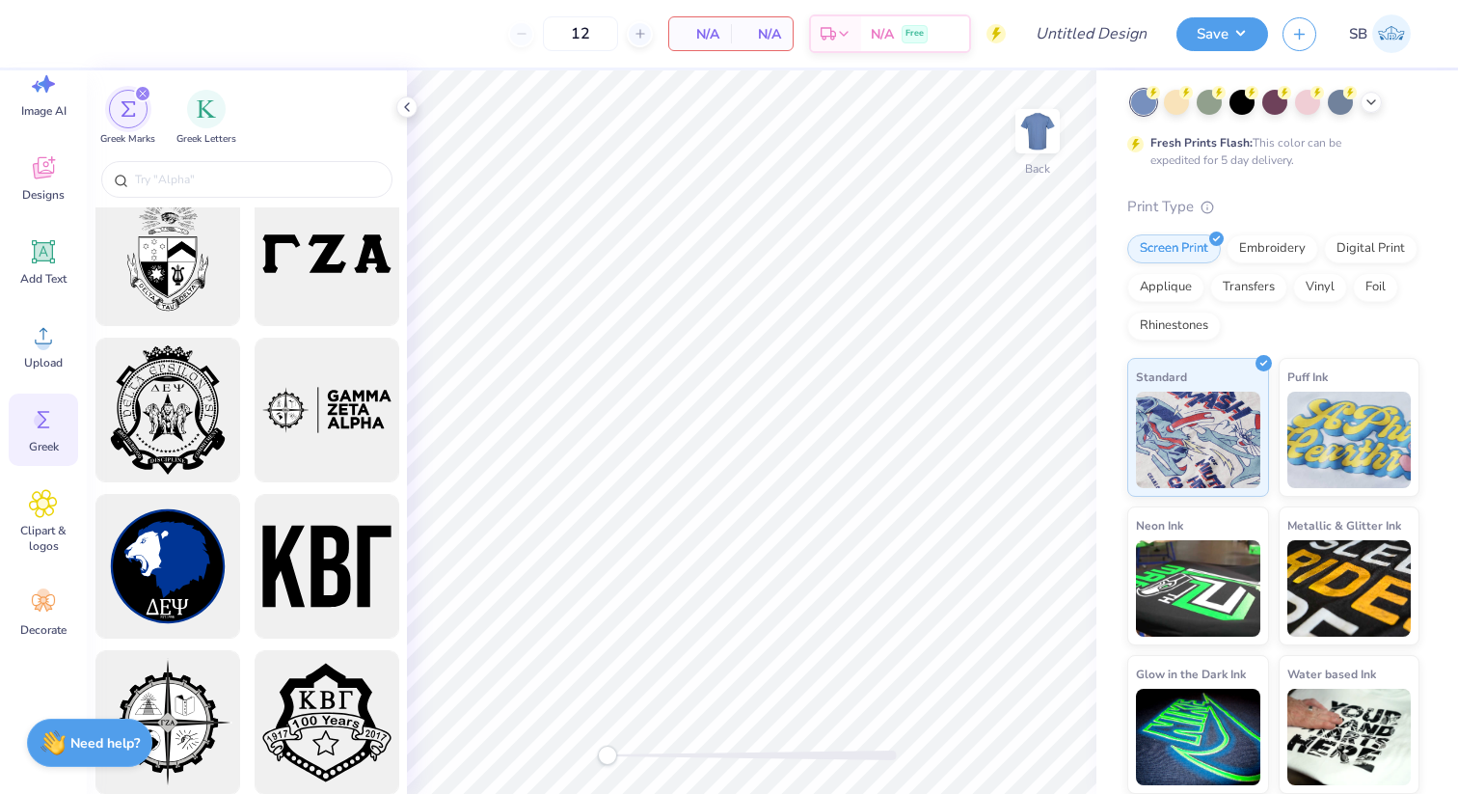
scroll to position [2668, 0]
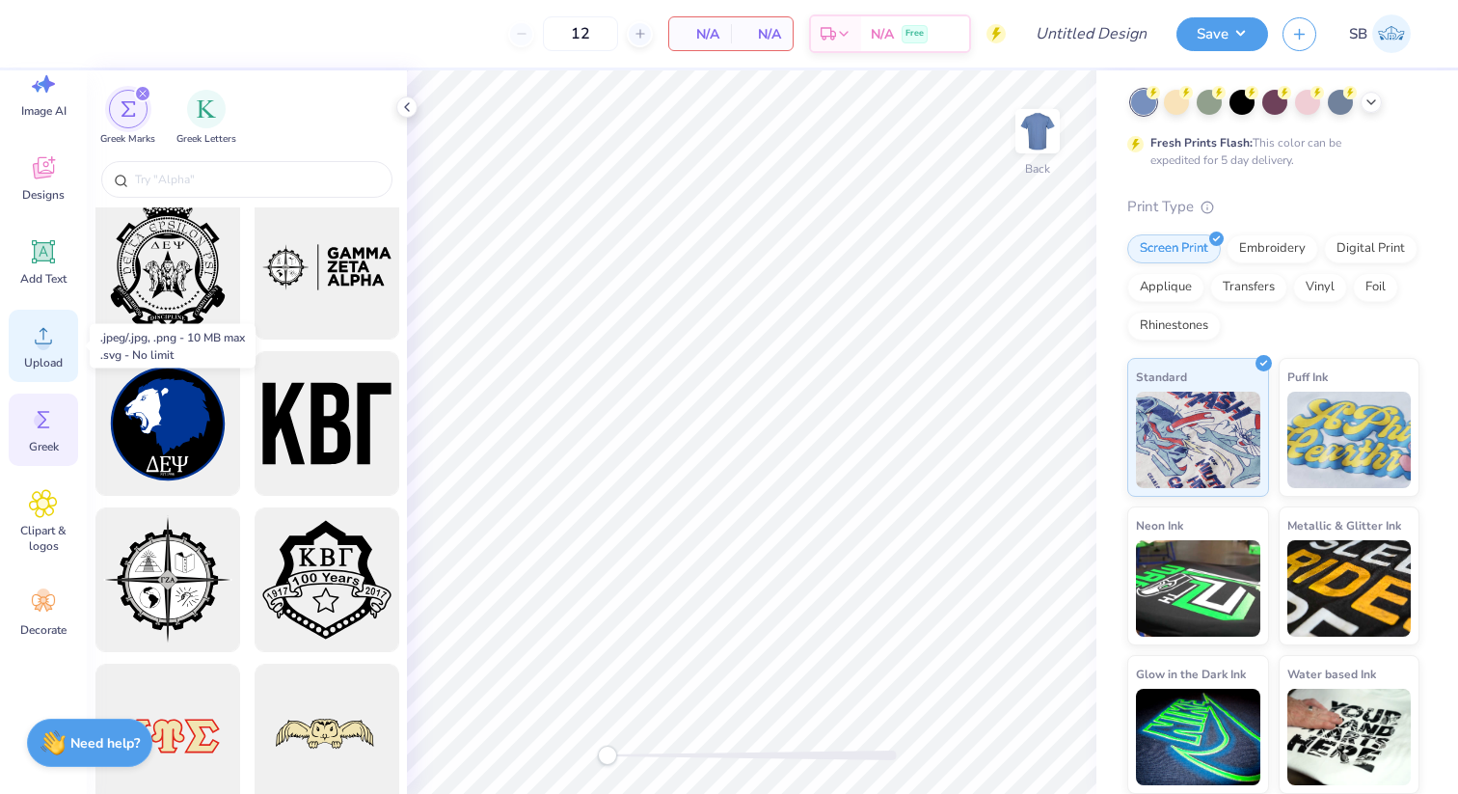
click at [38, 356] on span "Upload" at bounding box center [43, 362] width 39 height 15
click at [58, 172] on div "Designs" at bounding box center [43, 178] width 69 height 72
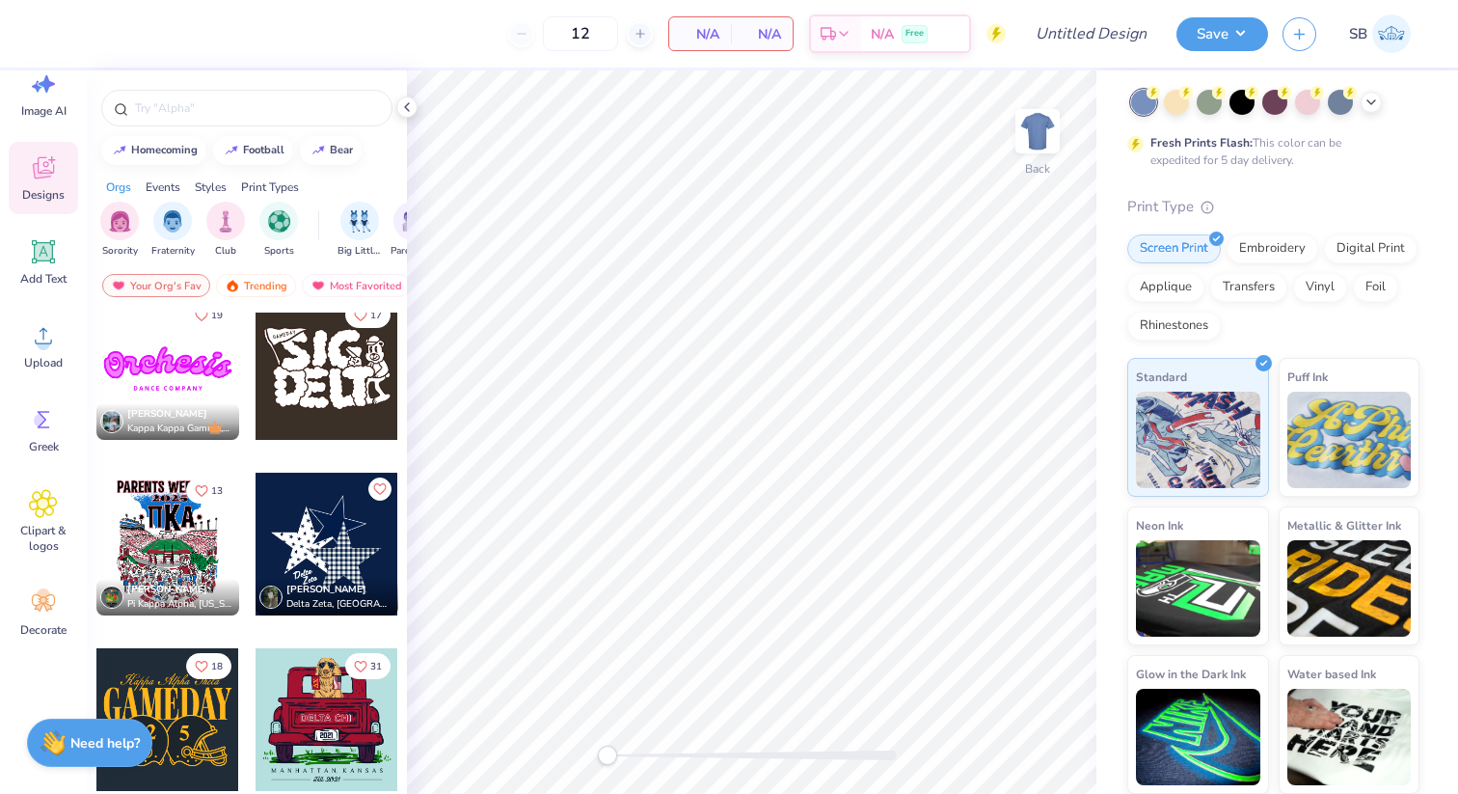
scroll to position [1276, 0]
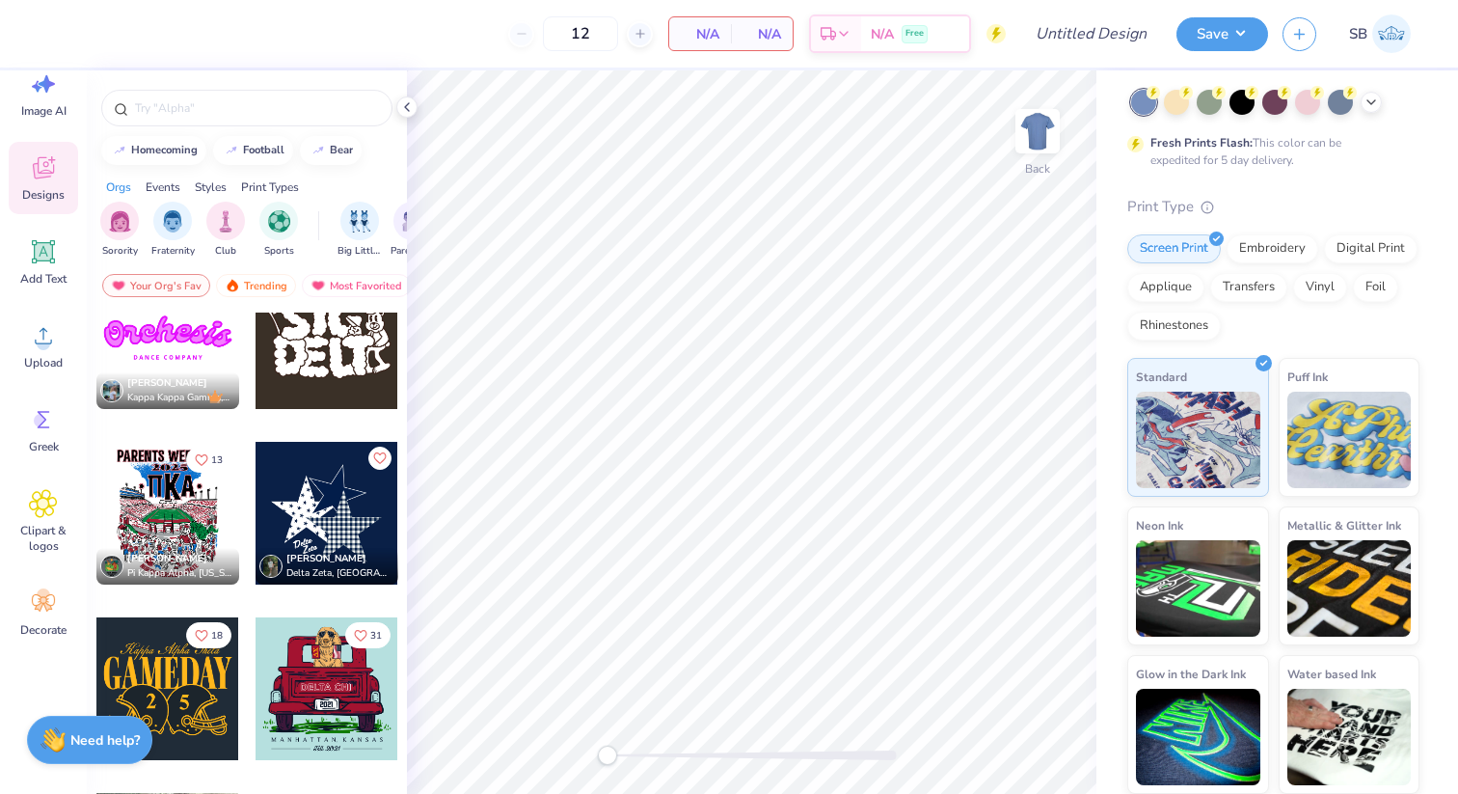
click at [112, 735] on strong "Need help?" at bounding box center [104, 740] width 69 height 18
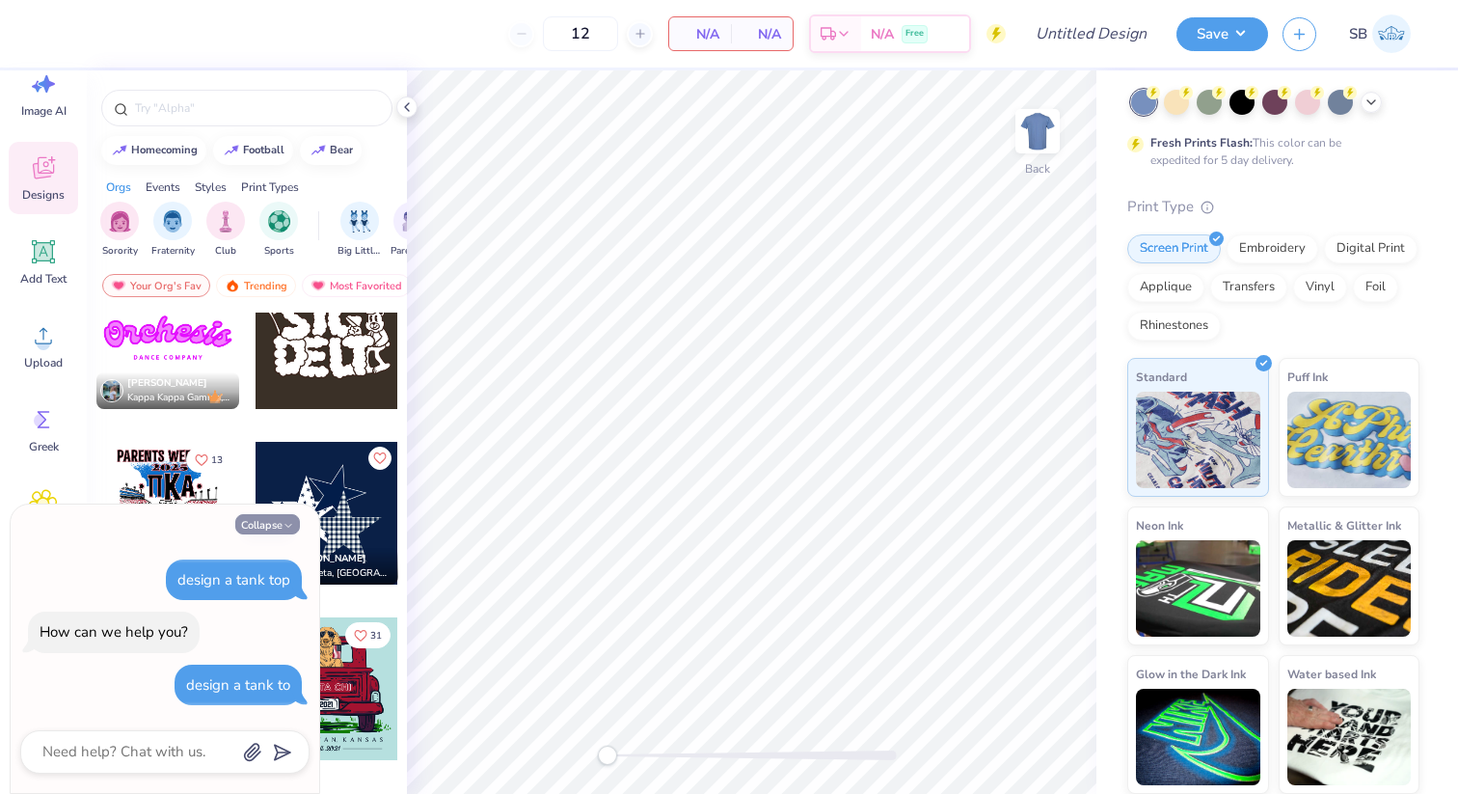
click at [269, 517] on button "Collapse" at bounding box center [267, 524] width 65 height 20
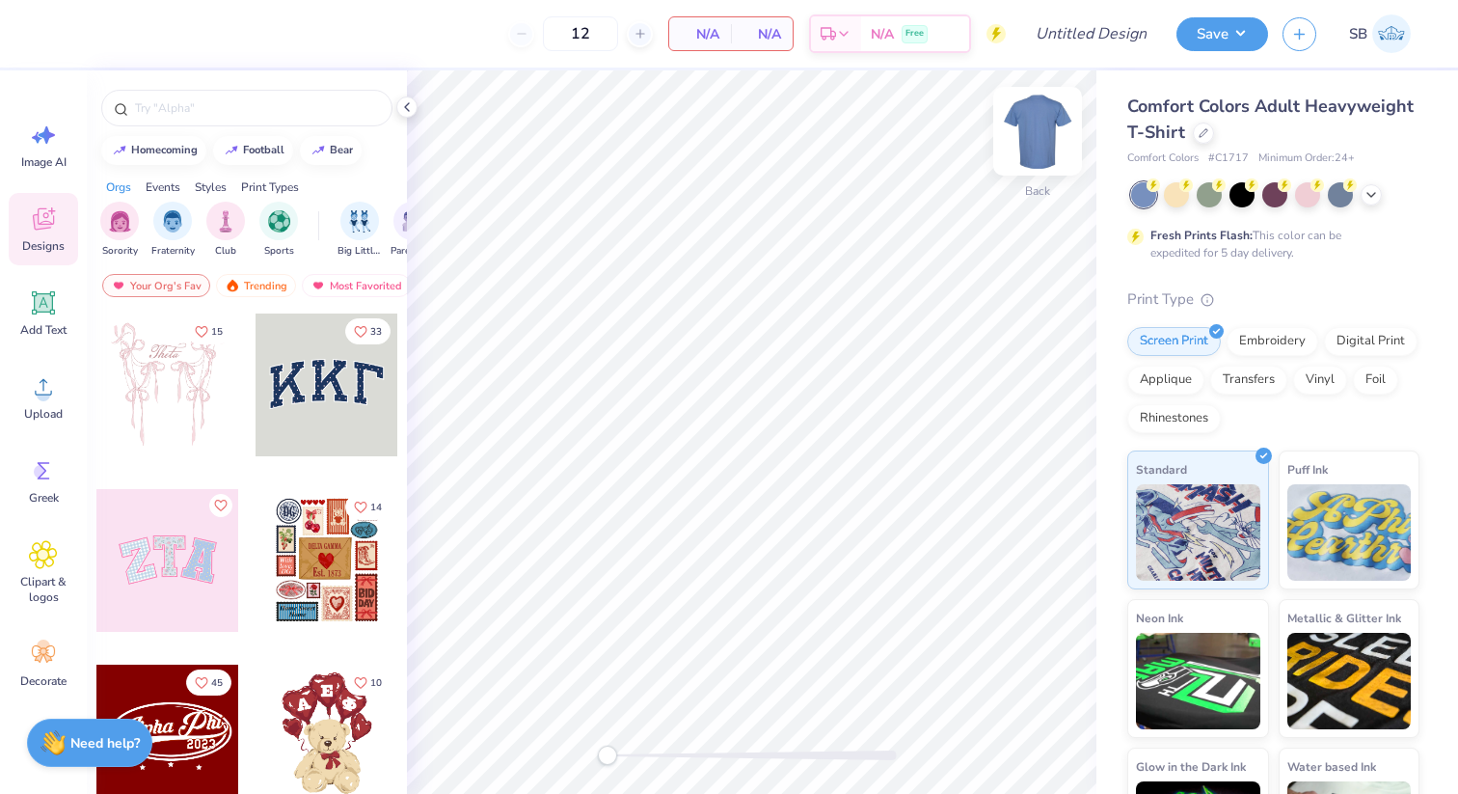
click at [1037, 136] on img at bounding box center [1037, 131] width 77 height 77
click at [1037, 136] on img at bounding box center [1037, 131] width 39 height 39
click at [1196, 343] on div "Screen Print" at bounding box center [1174, 338] width 94 height 29
click at [1259, 335] on div "Embroidery" at bounding box center [1272, 338] width 92 height 29
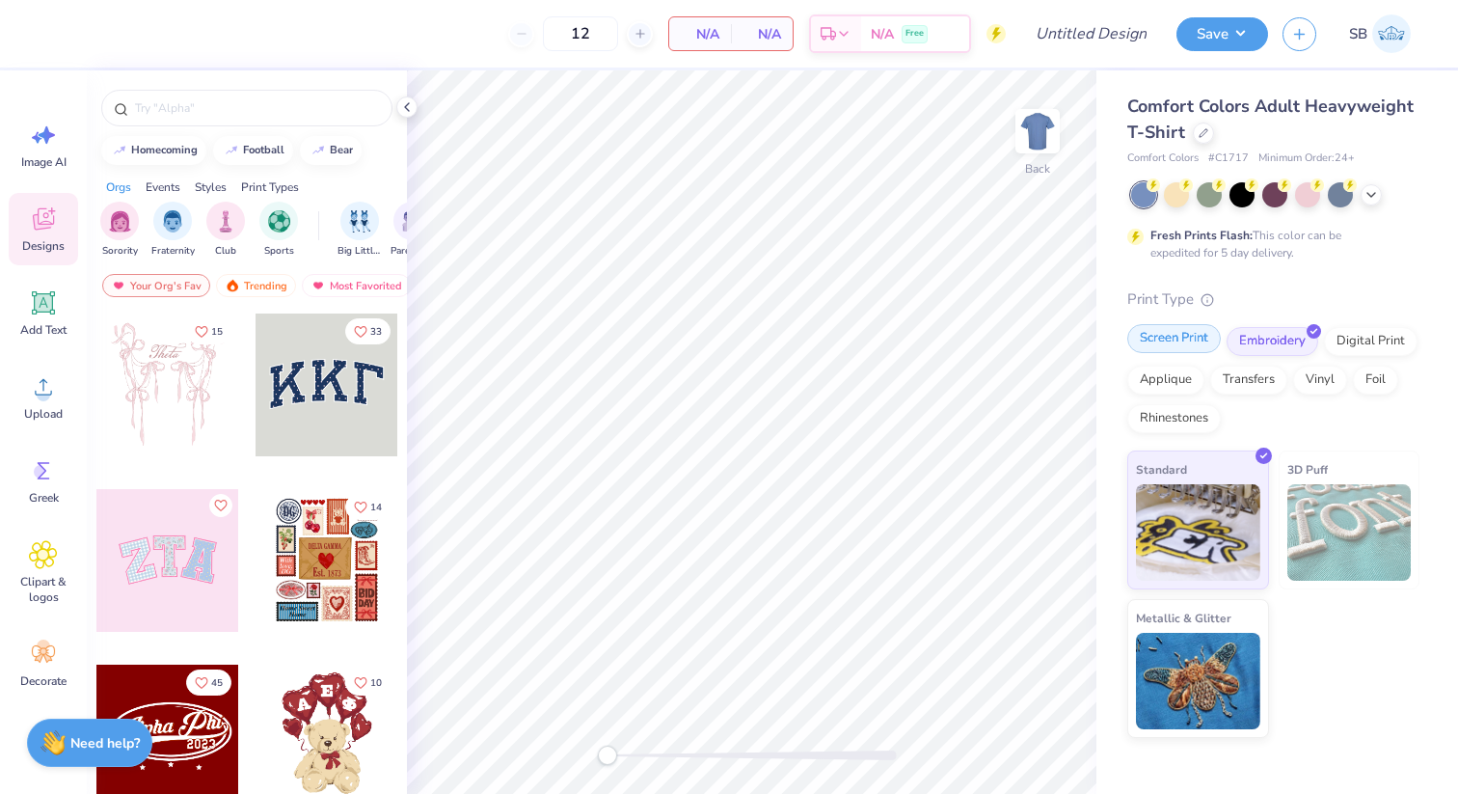
click at [1182, 335] on div "Screen Print" at bounding box center [1174, 338] width 94 height 29
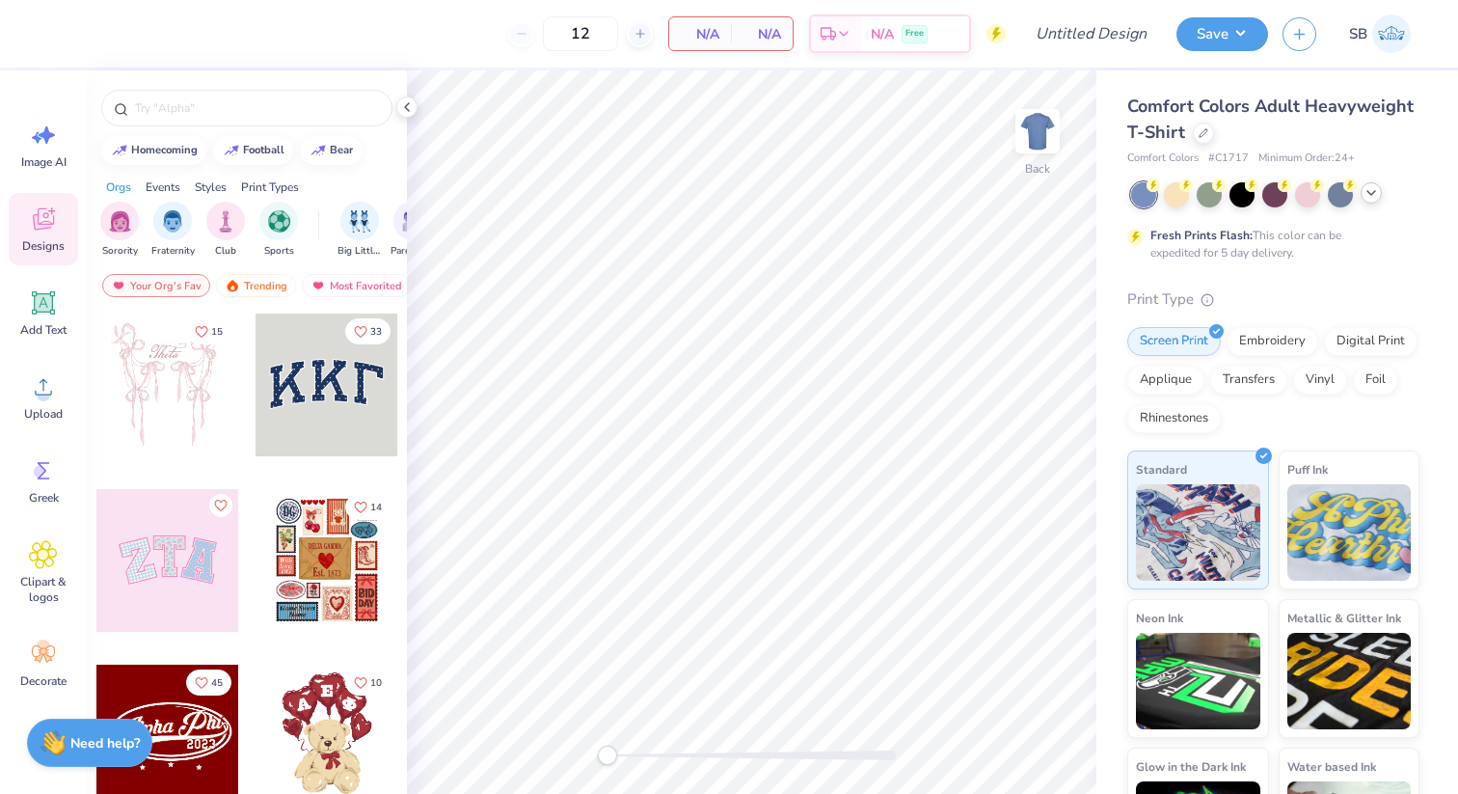
click at [1366, 198] on icon at bounding box center [1370, 192] width 15 height 15
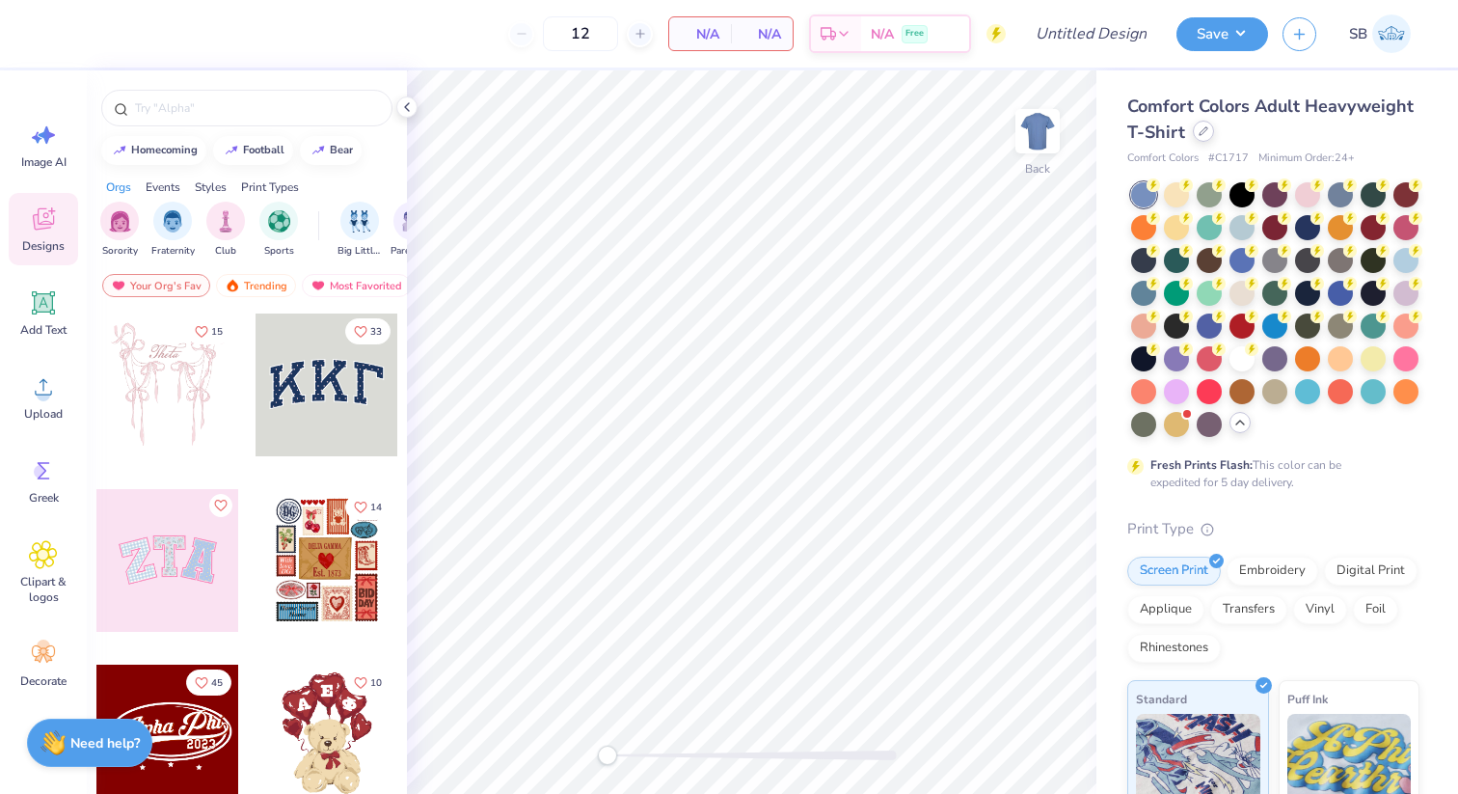
click at [1196, 128] on div at bounding box center [1203, 131] width 21 height 21
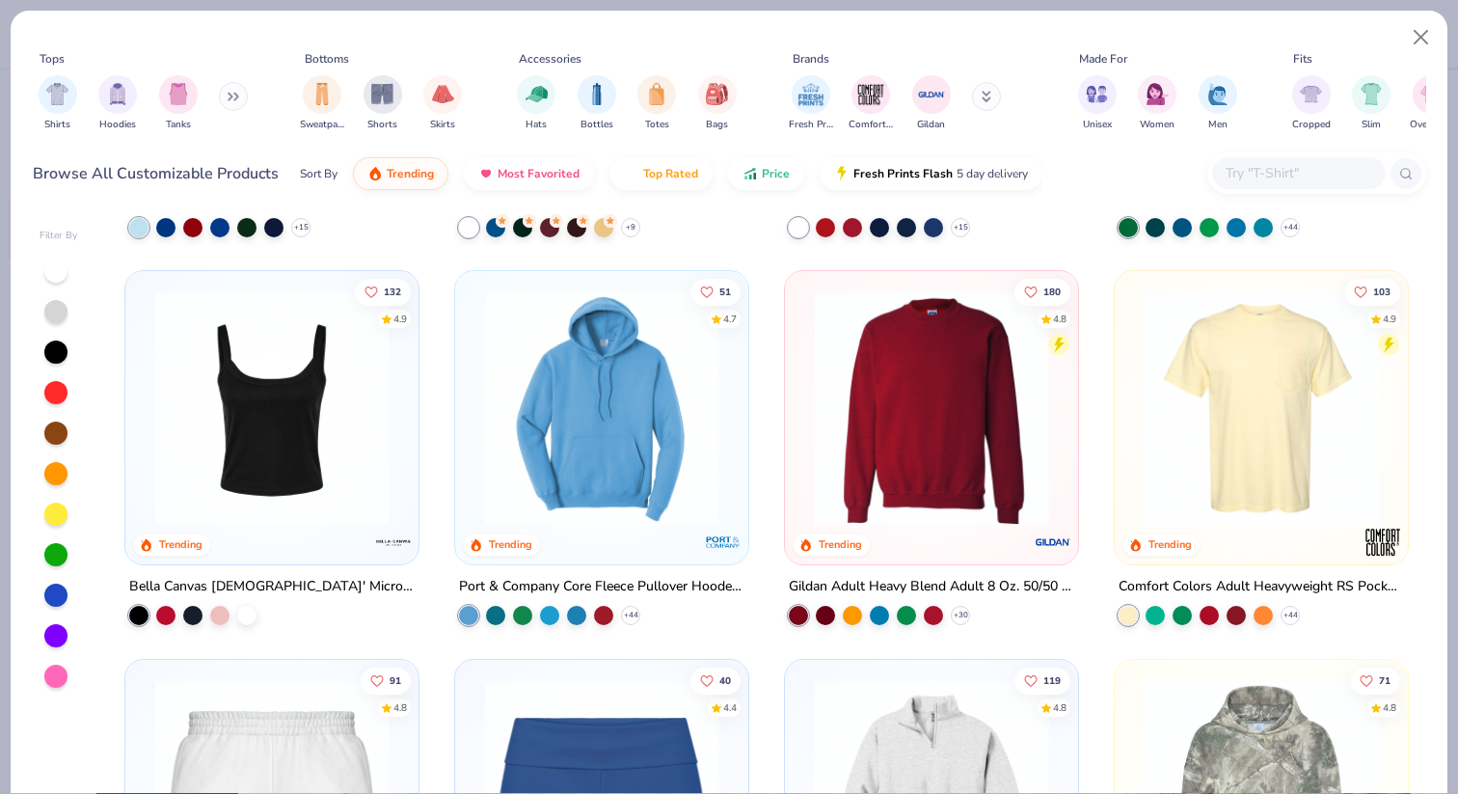
scroll to position [1134, 0]
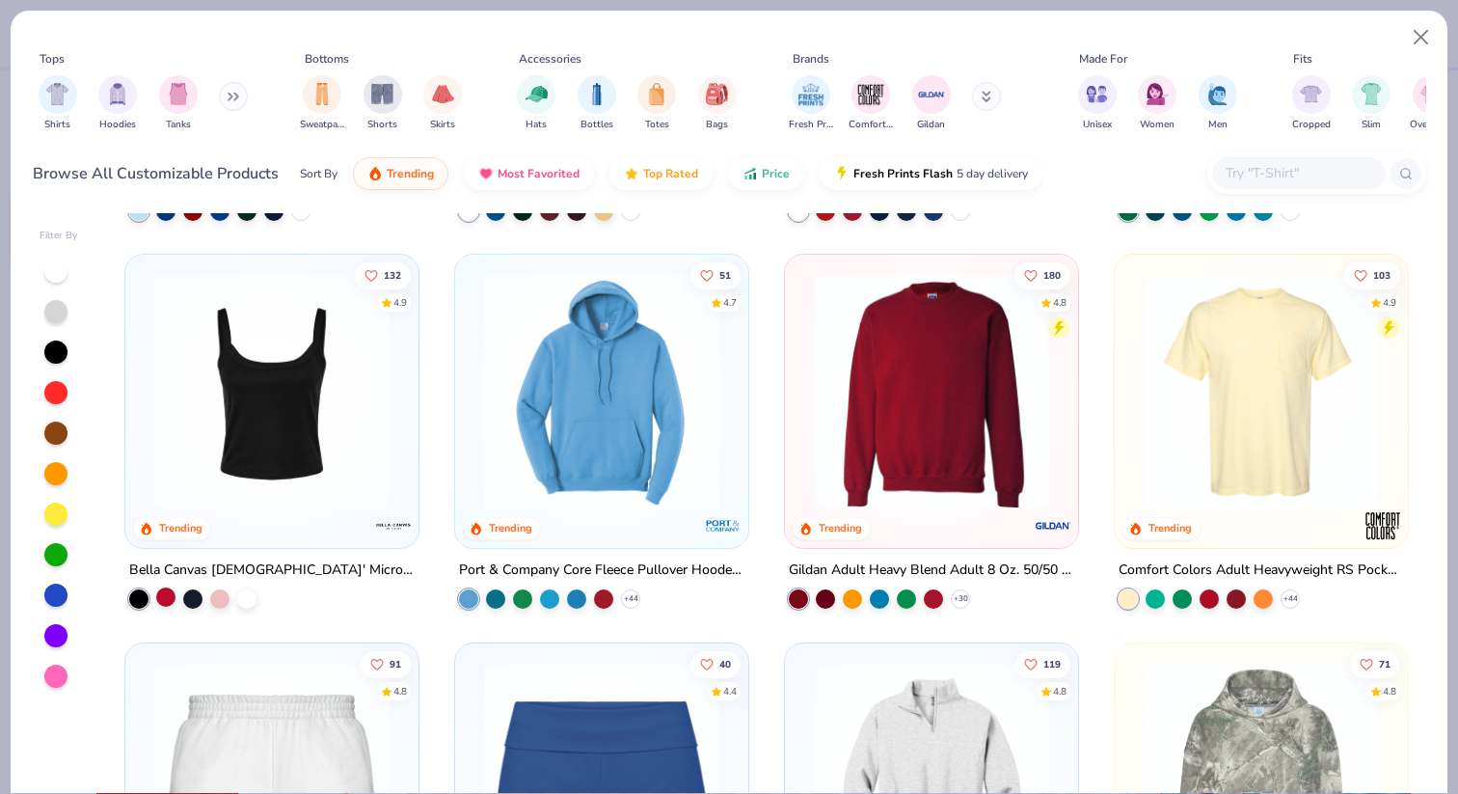
click at [171, 602] on div at bounding box center [165, 596] width 19 height 19
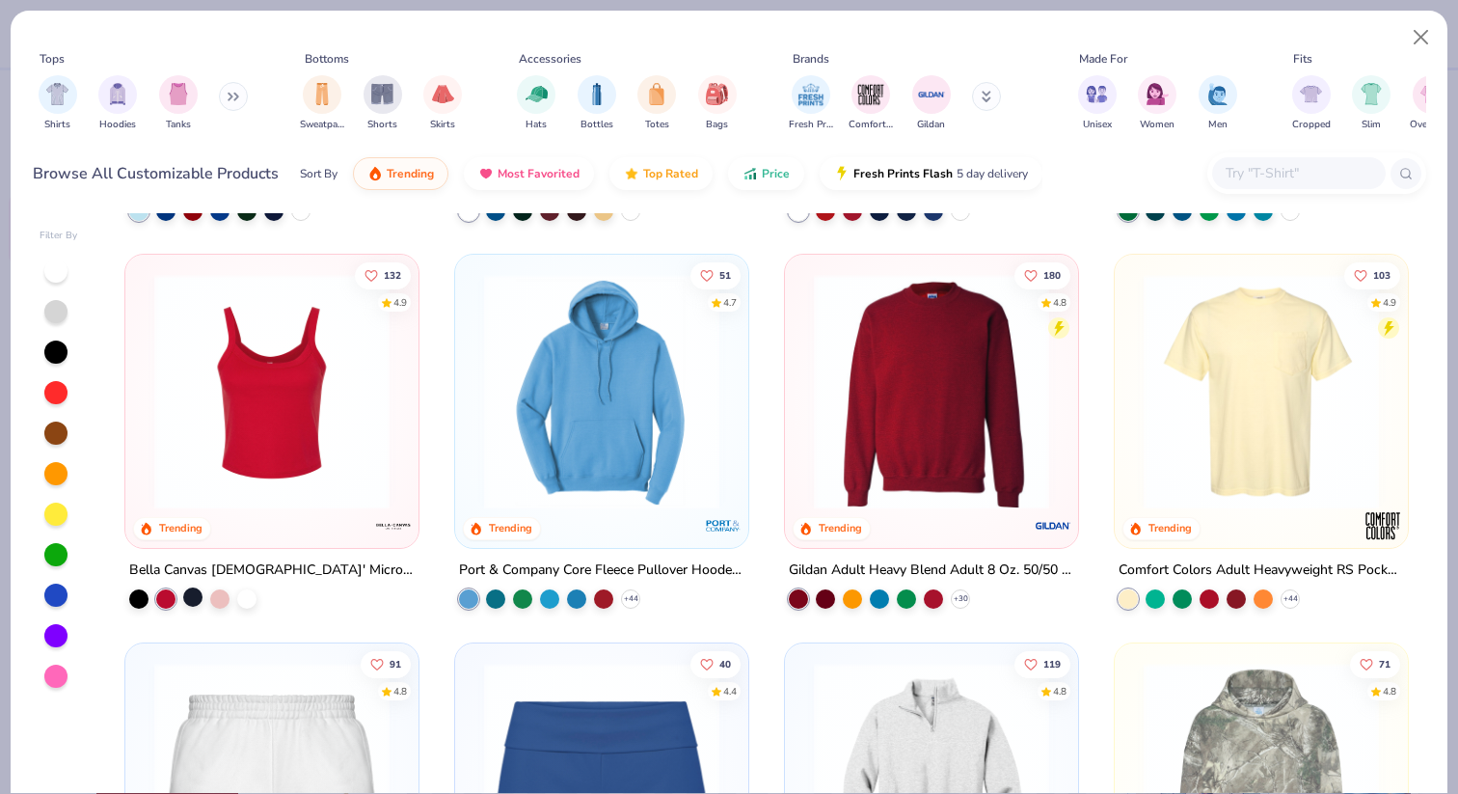
click at [194, 599] on div at bounding box center [192, 596] width 19 height 19
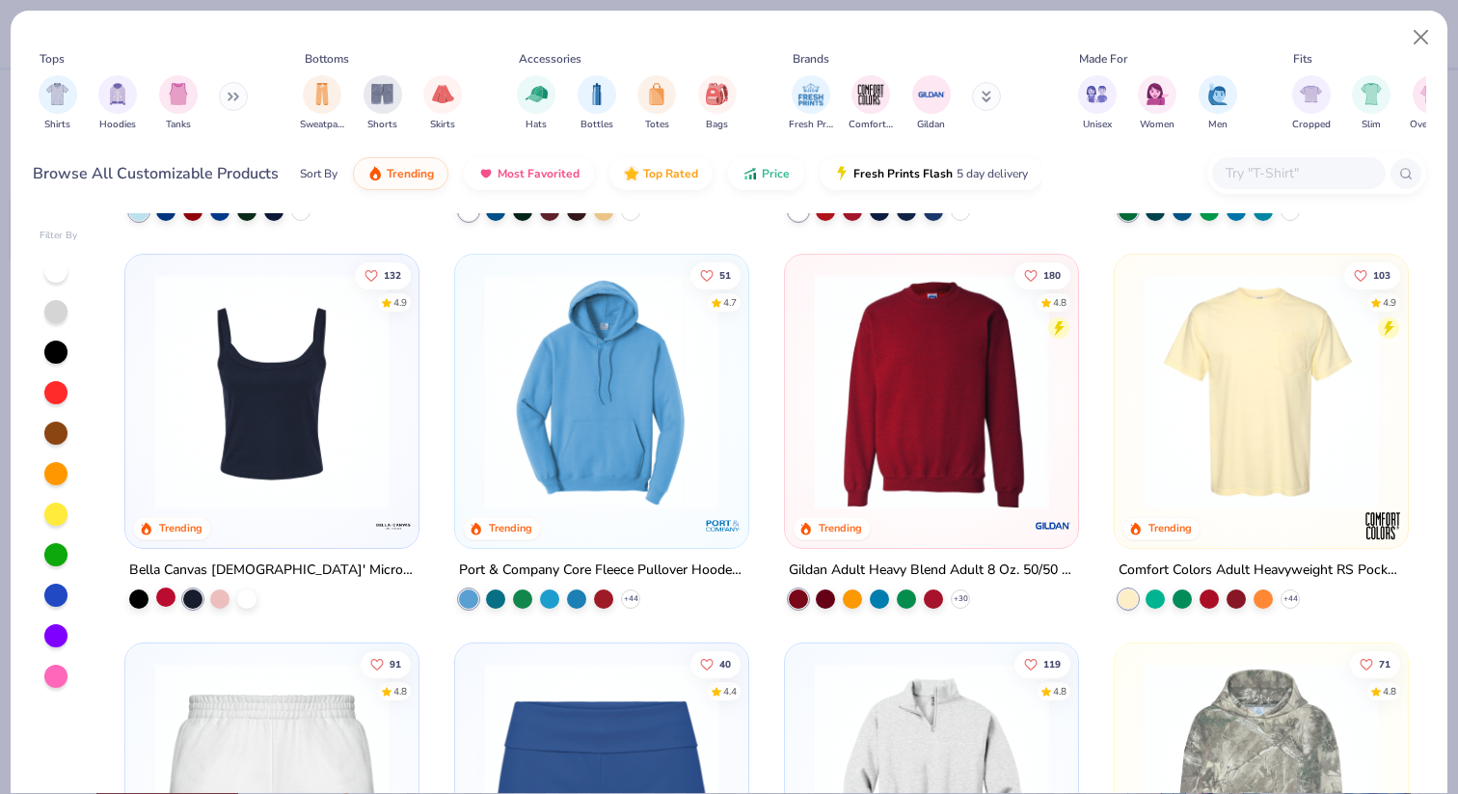
click at [167, 598] on div at bounding box center [165, 596] width 19 height 19
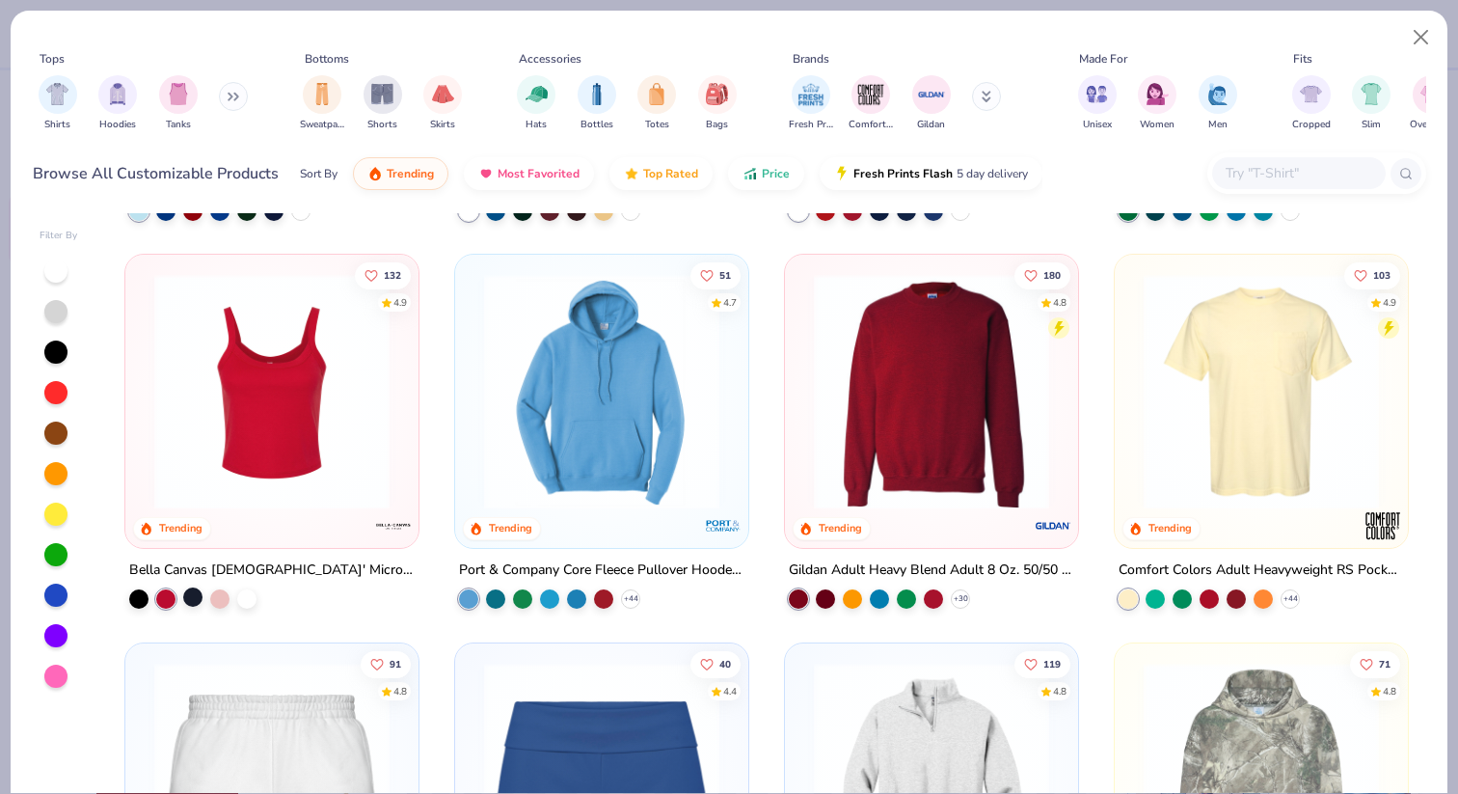
click at [192, 598] on div at bounding box center [192, 596] width 19 height 19
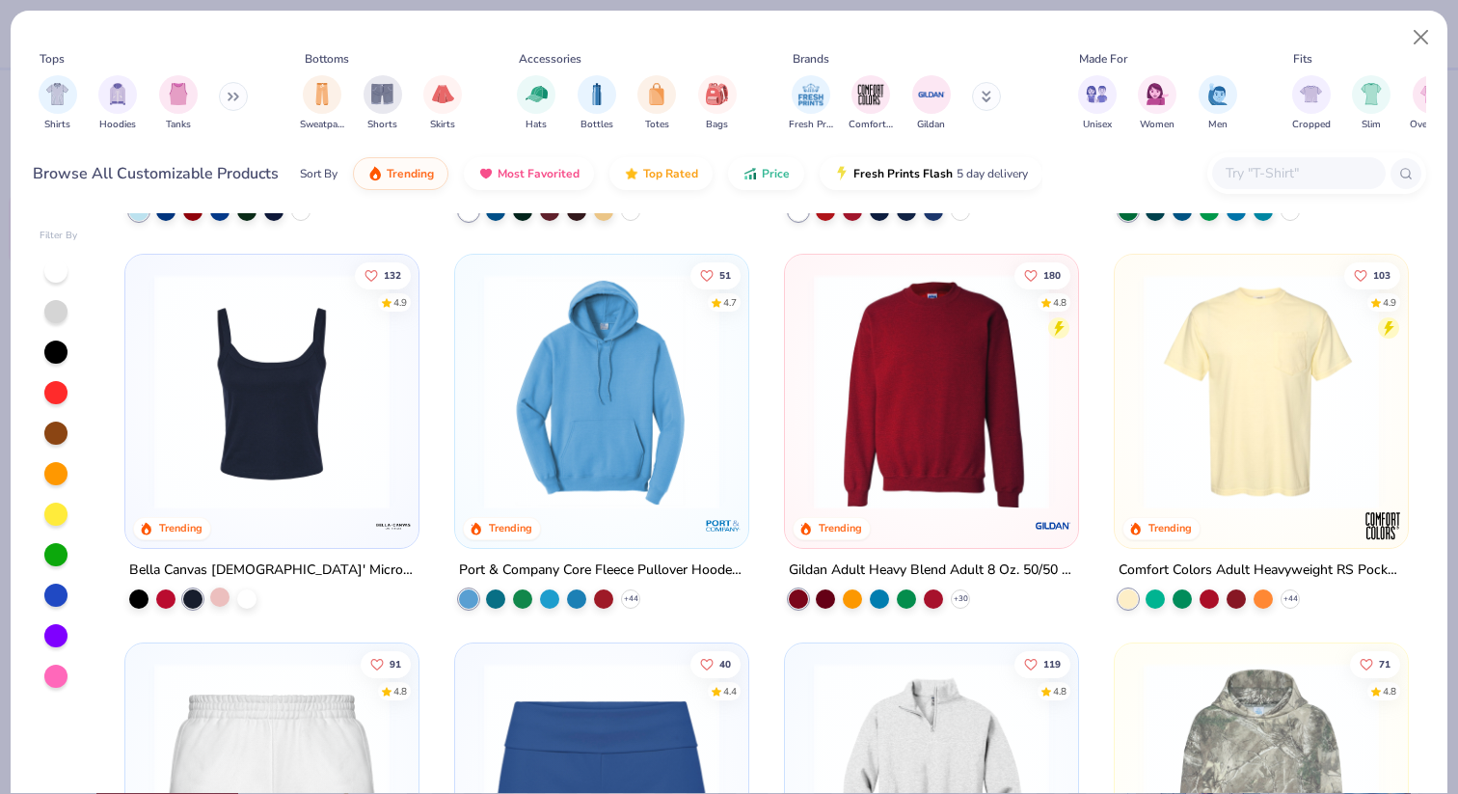
click at [226, 598] on div at bounding box center [219, 596] width 19 height 19
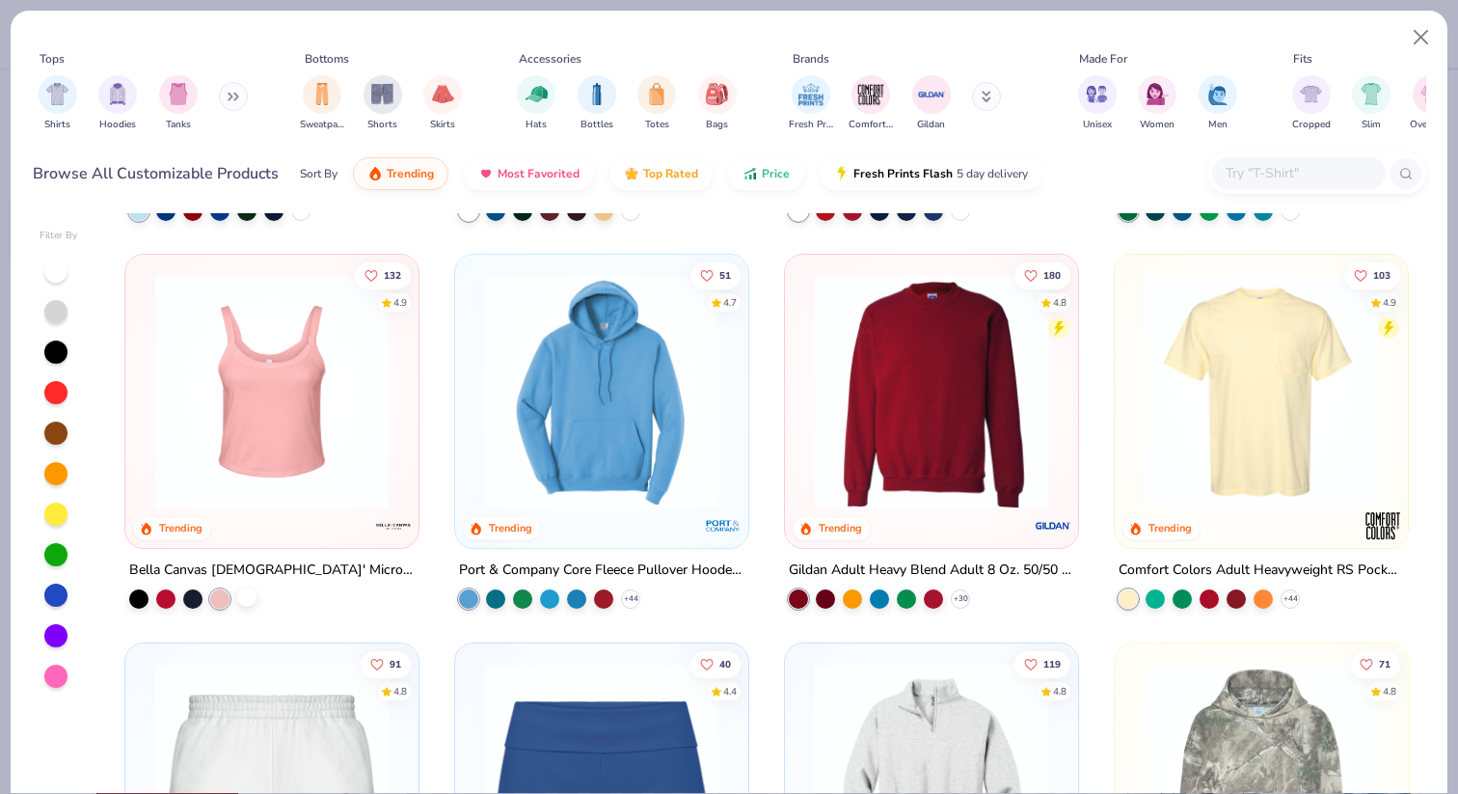
click at [249, 596] on div at bounding box center [246, 596] width 19 height 19
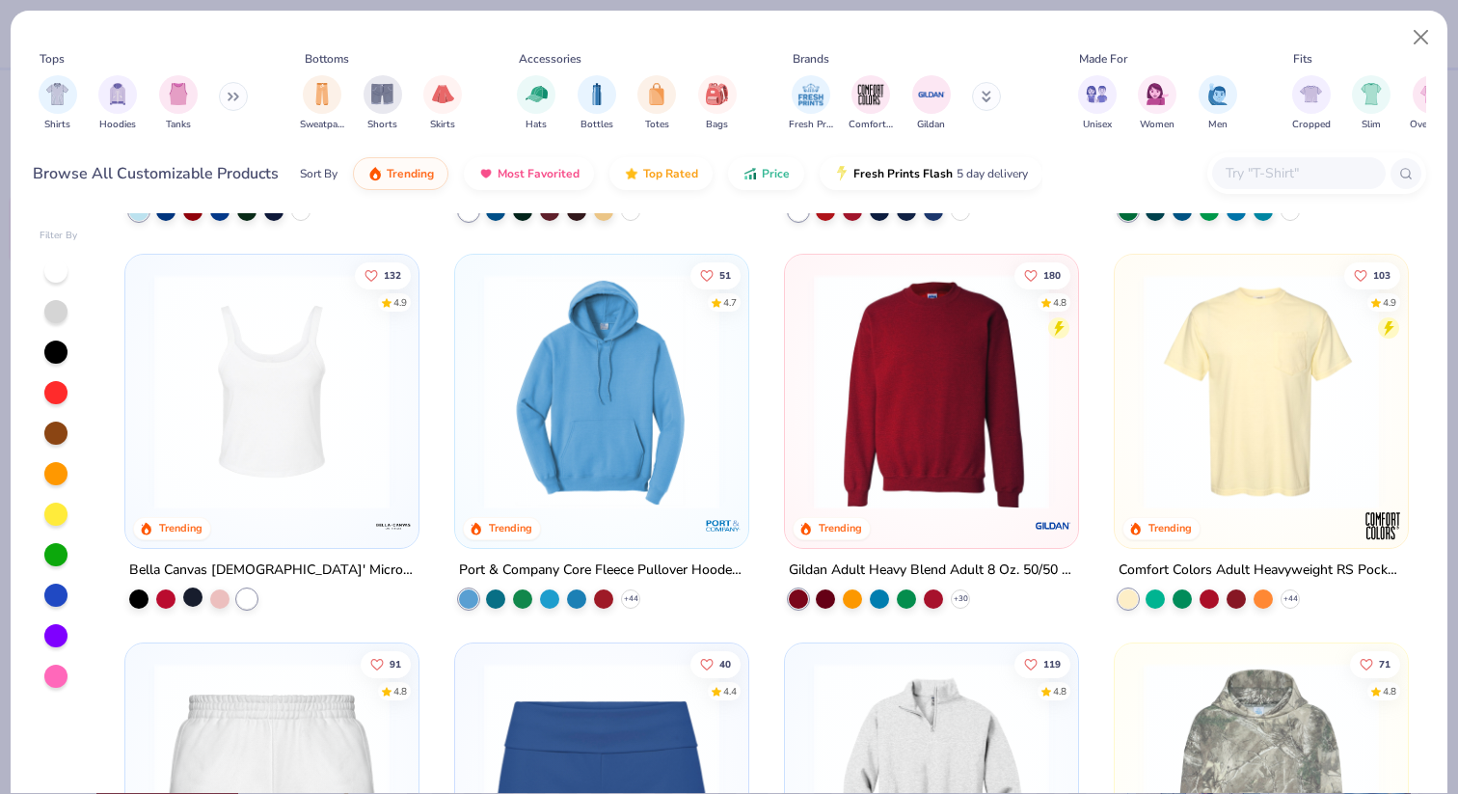
click at [193, 596] on div at bounding box center [192, 596] width 19 height 19
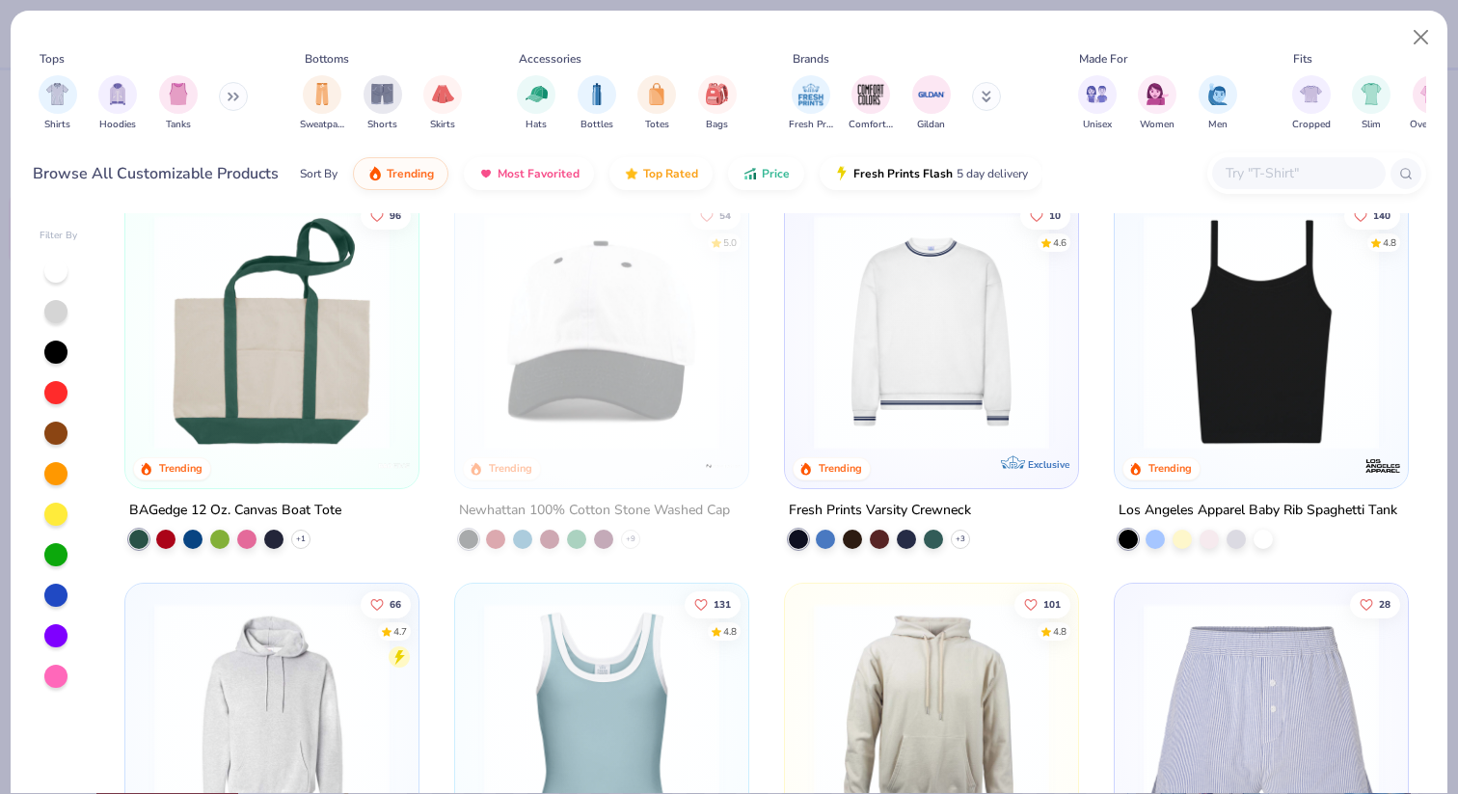
scroll to position [2750, 0]
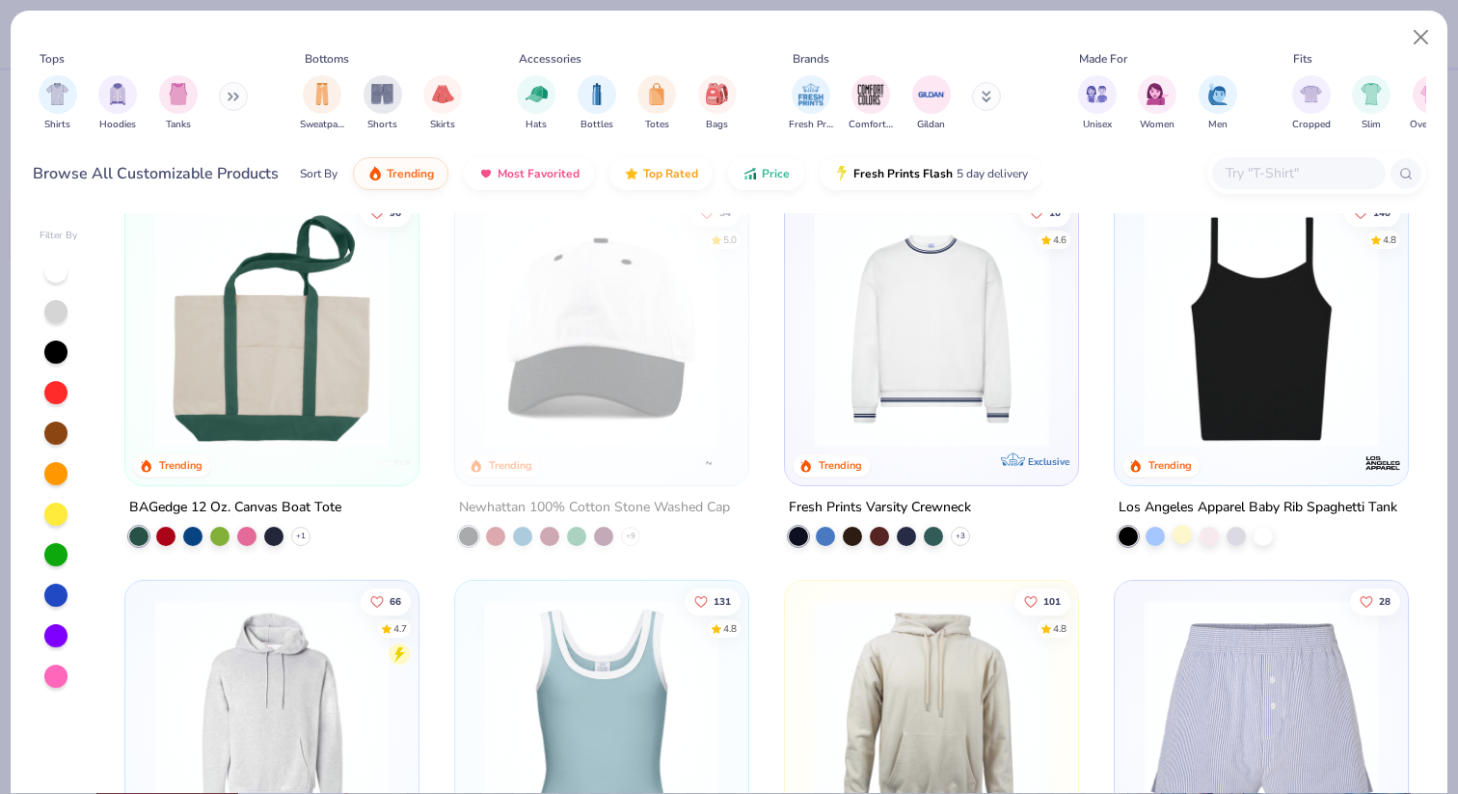
click at [1176, 529] on div at bounding box center [1181, 534] width 19 height 19
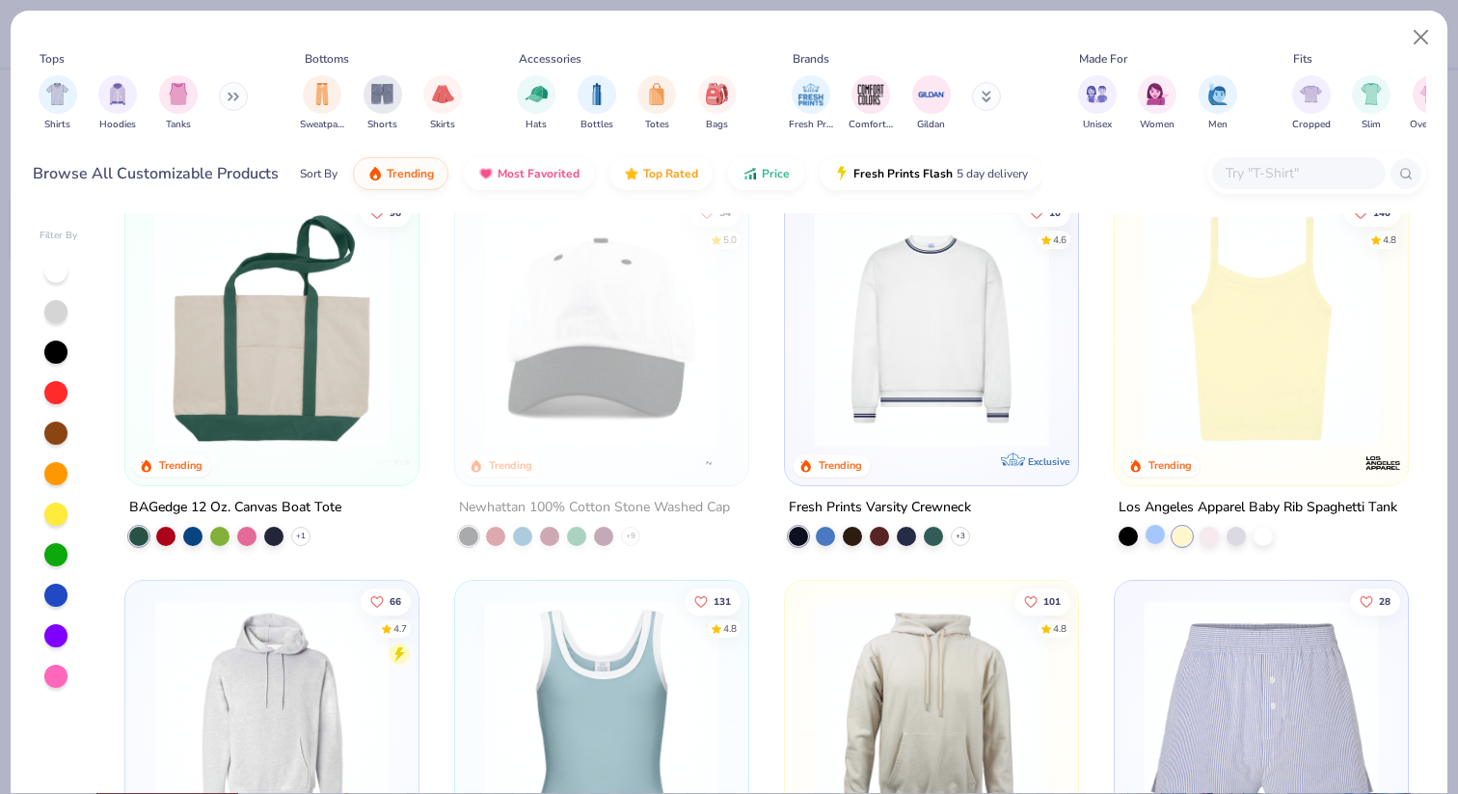
click at [1155, 530] on div at bounding box center [1154, 534] width 19 height 19
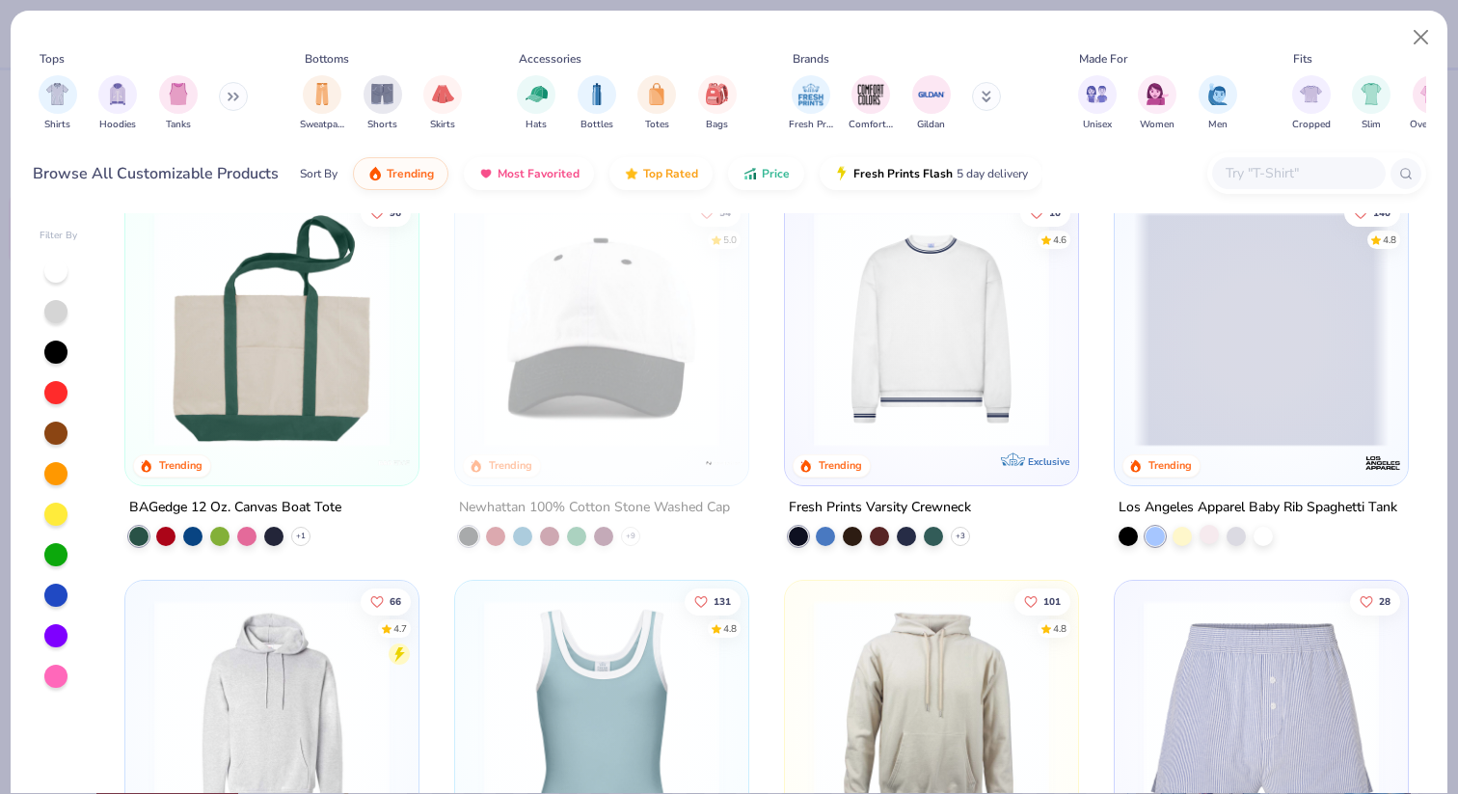
click at [1212, 527] on div at bounding box center [1208, 534] width 19 height 19
click at [1253, 529] on div at bounding box center [1262, 534] width 19 height 19
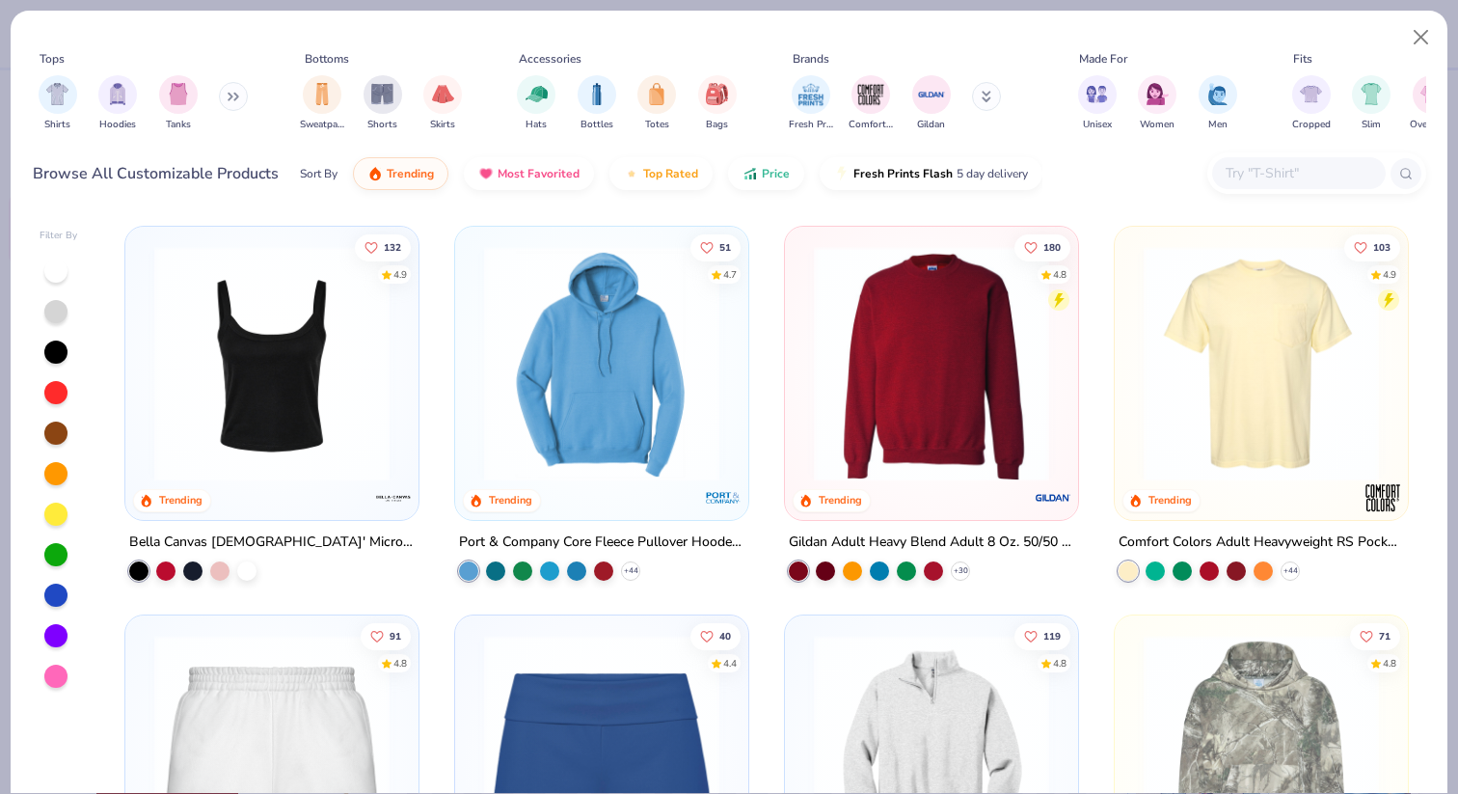
scroll to position [1228, 0]
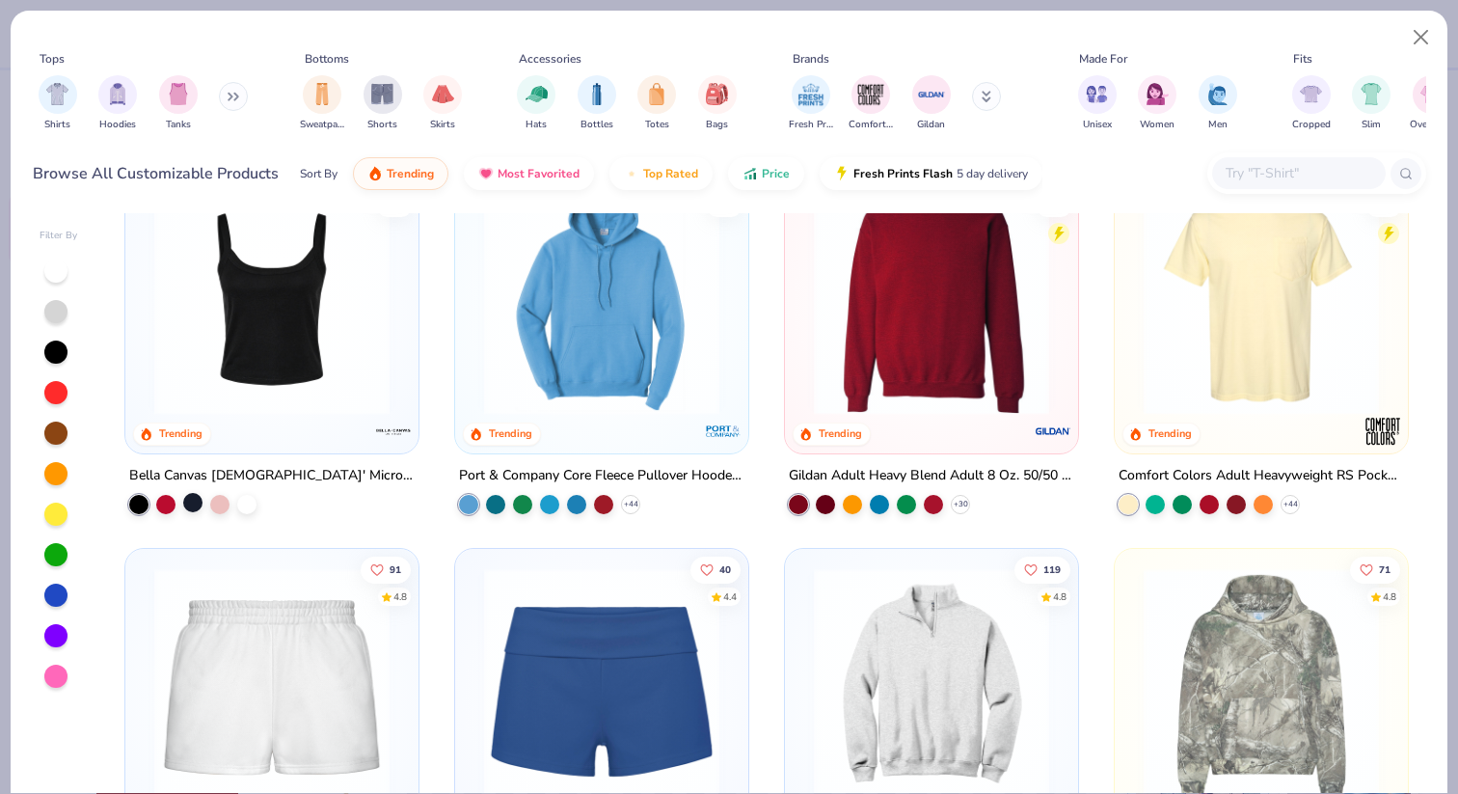
click at [196, 501] on div at bounding box center [192, 502] width 19 height 19
click at [306, 316] on img at bounding box center [272, 296] width 255 height 235
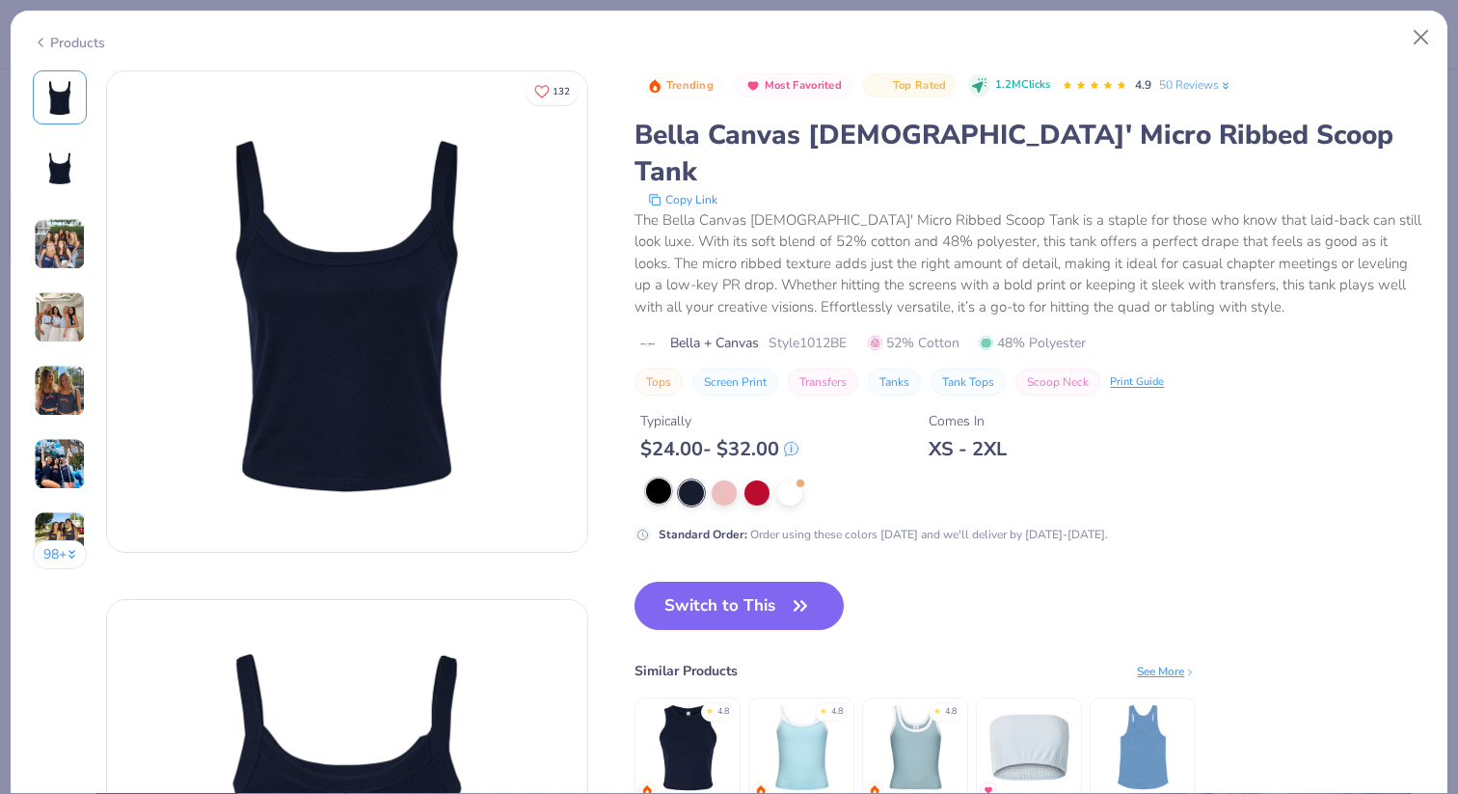
click at [667, 478] on div at bounding box center [658, 490] width 25 height 25
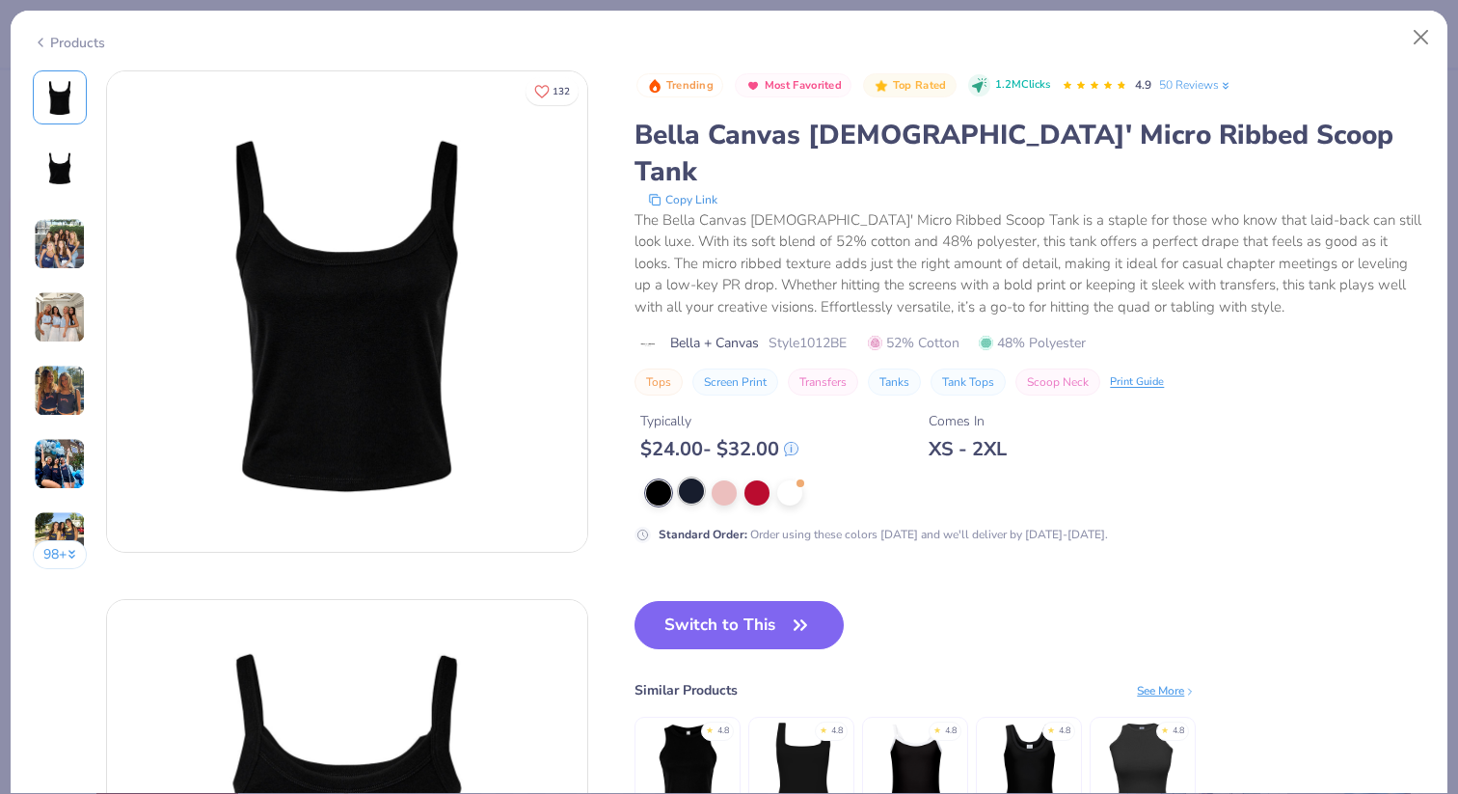
click at [689, 478] on div at bounding box center [691, 490] width 25 height 25
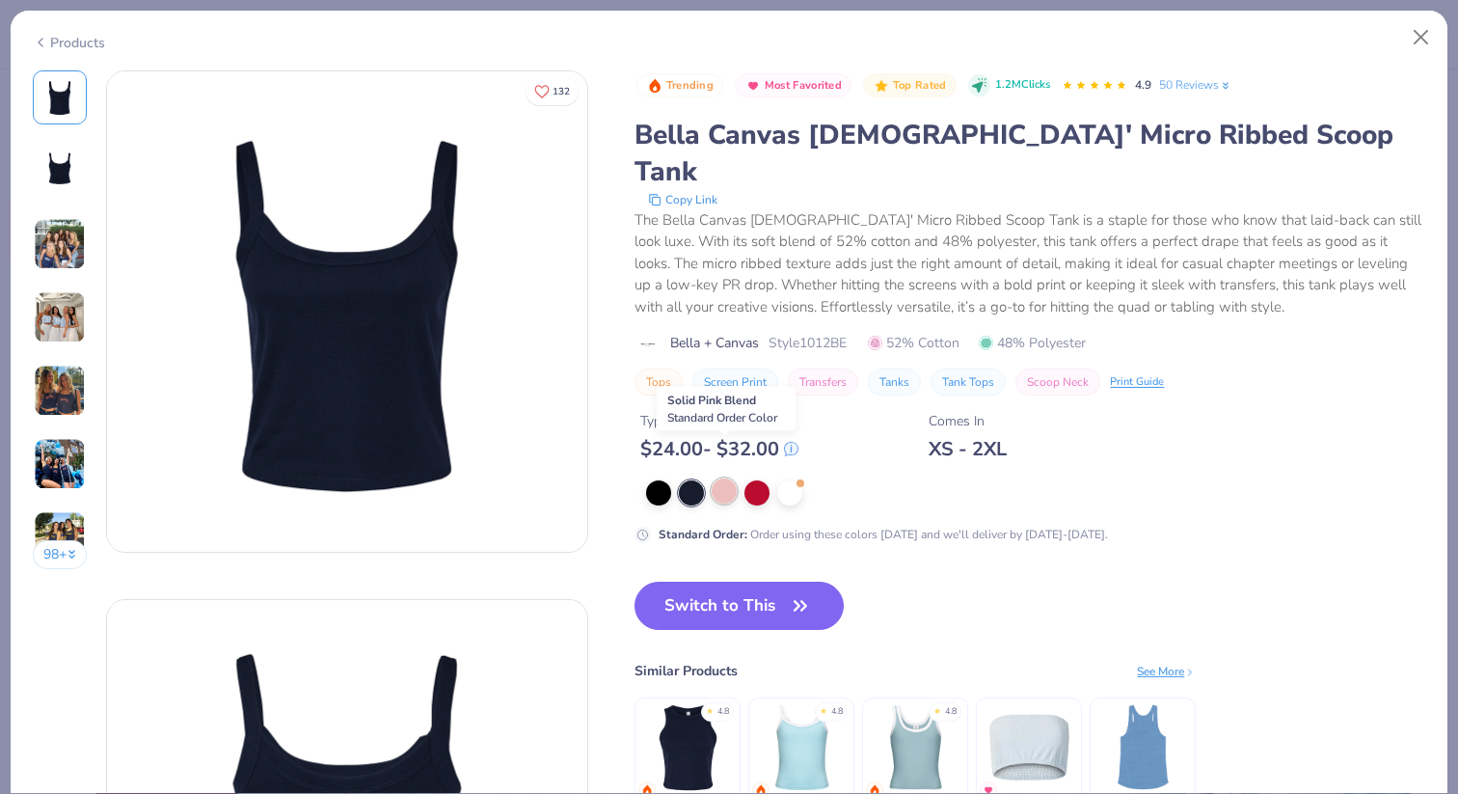
click at [726, 478] on div at bounding box center [724, 490] width 25 height 25
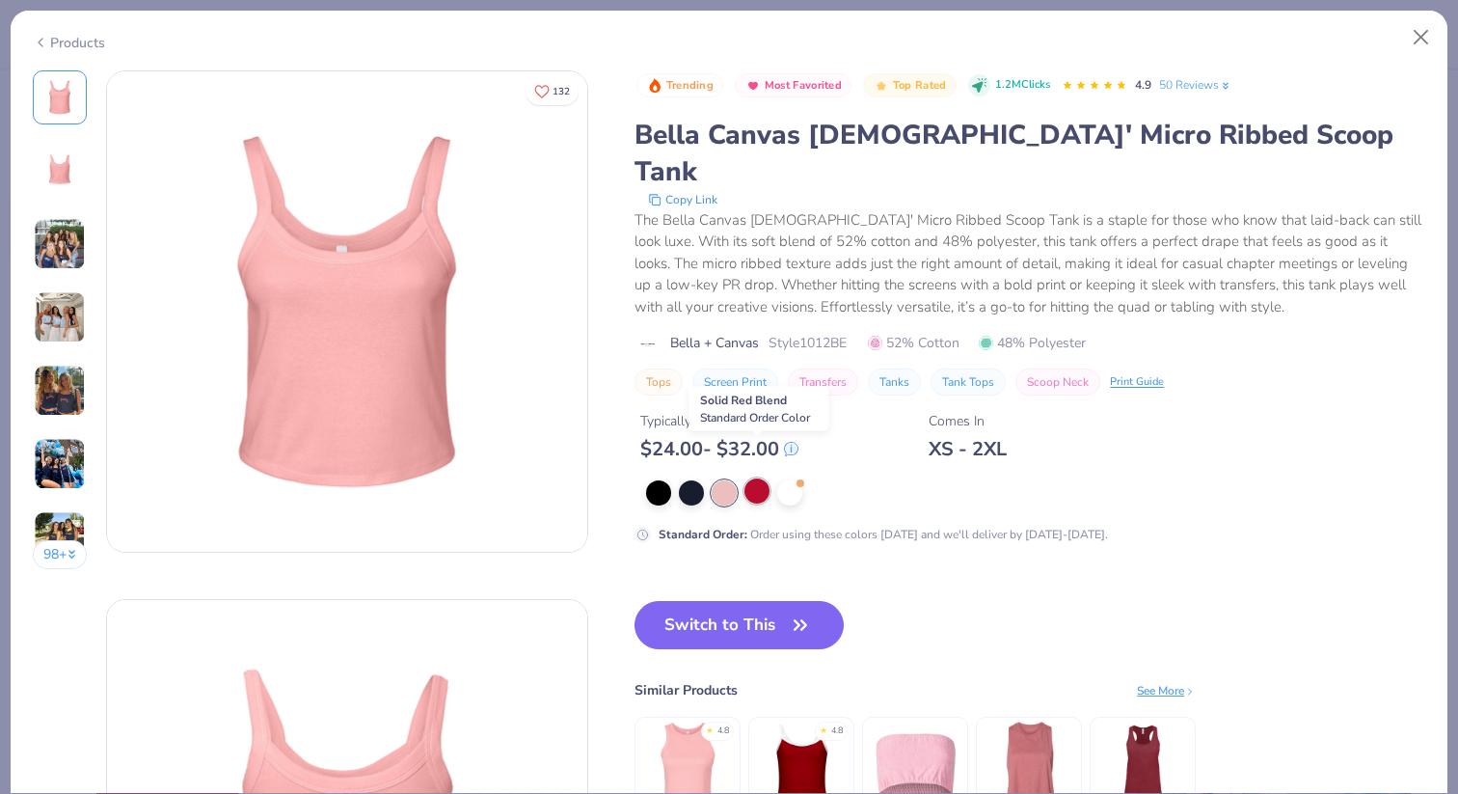
click at [756, 478] on div at bounding box center [756, 490] width 25 height 25
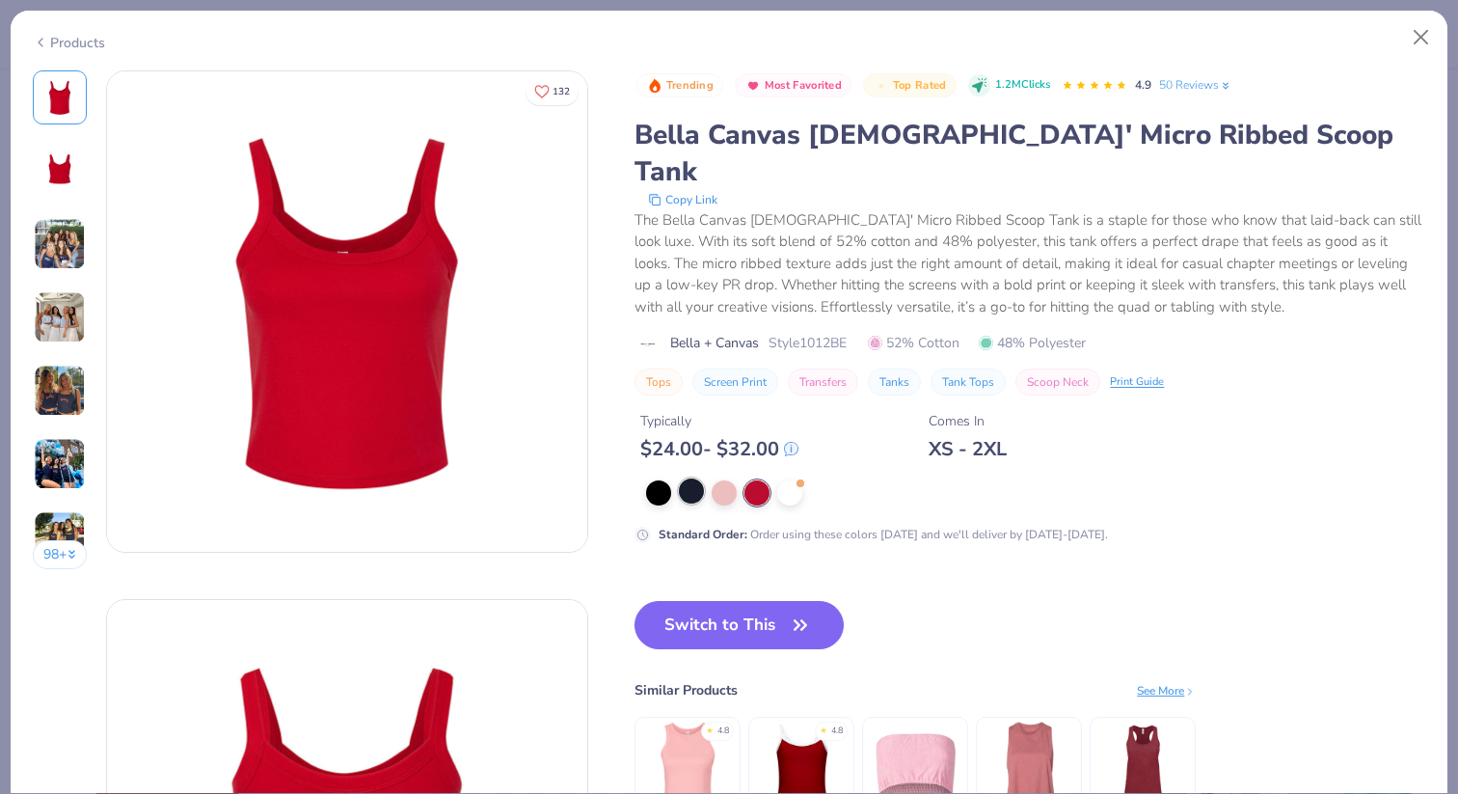
click at [690, 478] on div at bounding box center [691, 490] width 25 height 25
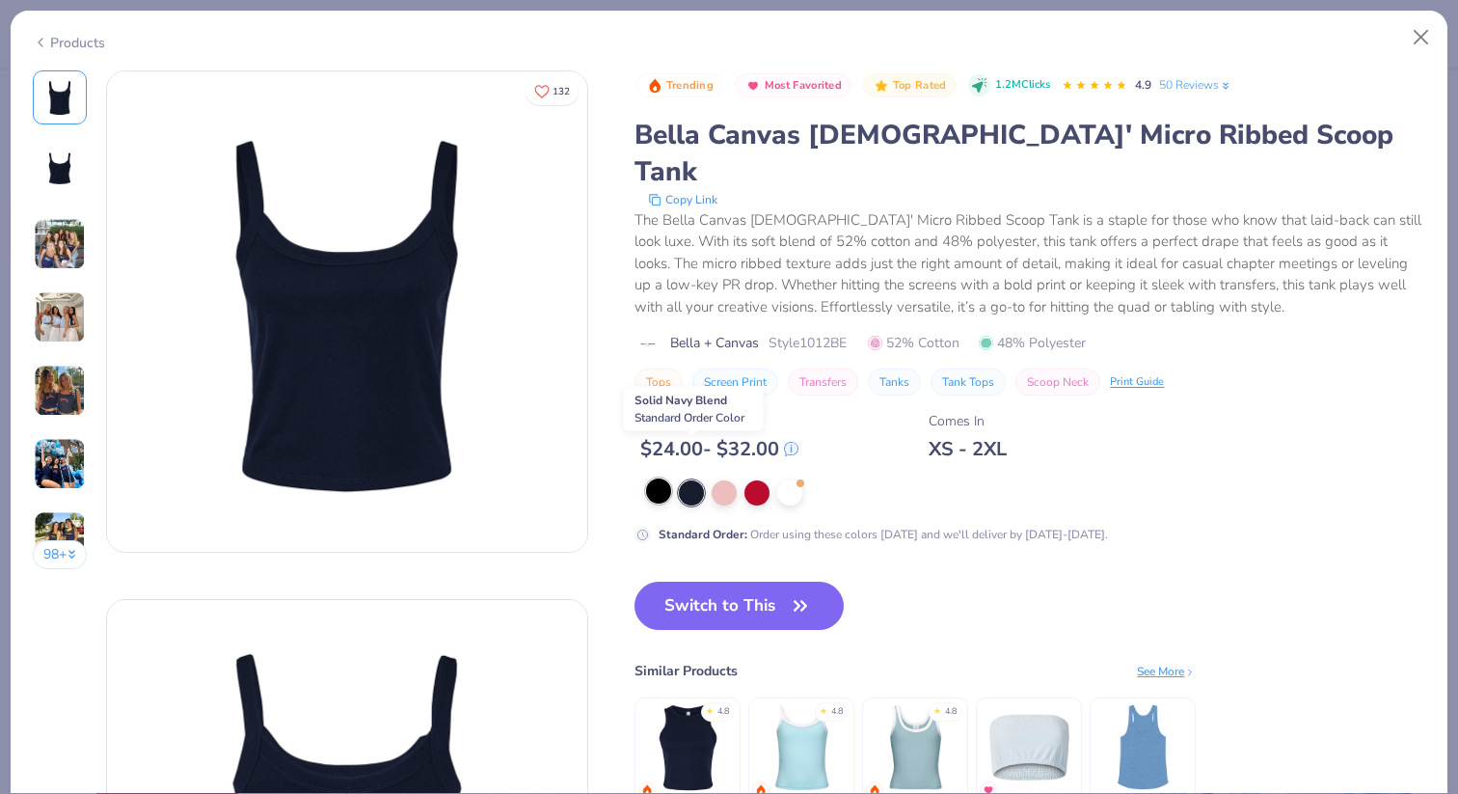
click at [663, 478] on div at bounding box center [658, 490] width 25 height 25
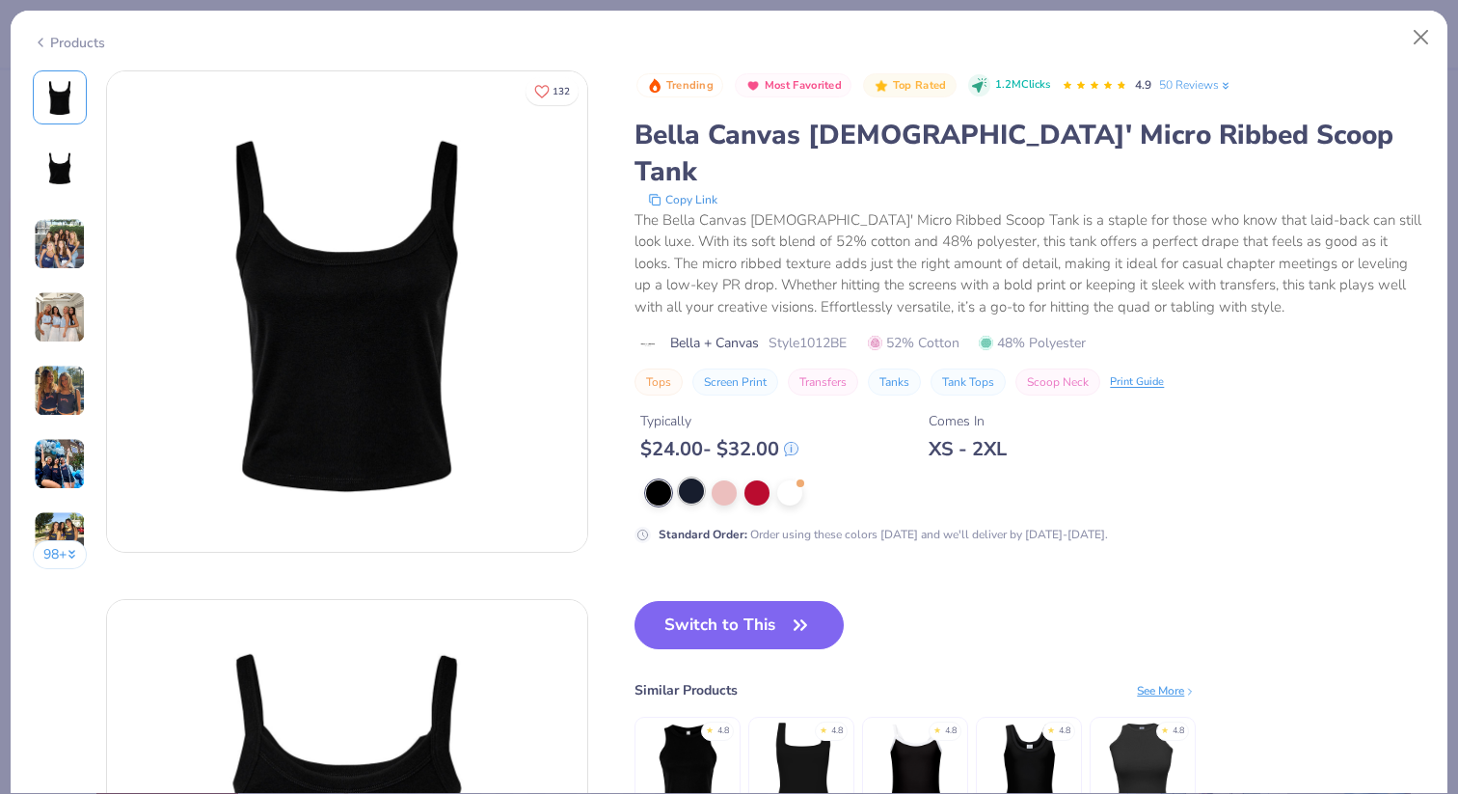
click at [686, 478] on div at bounding box center [691, 490] width 25 height 25
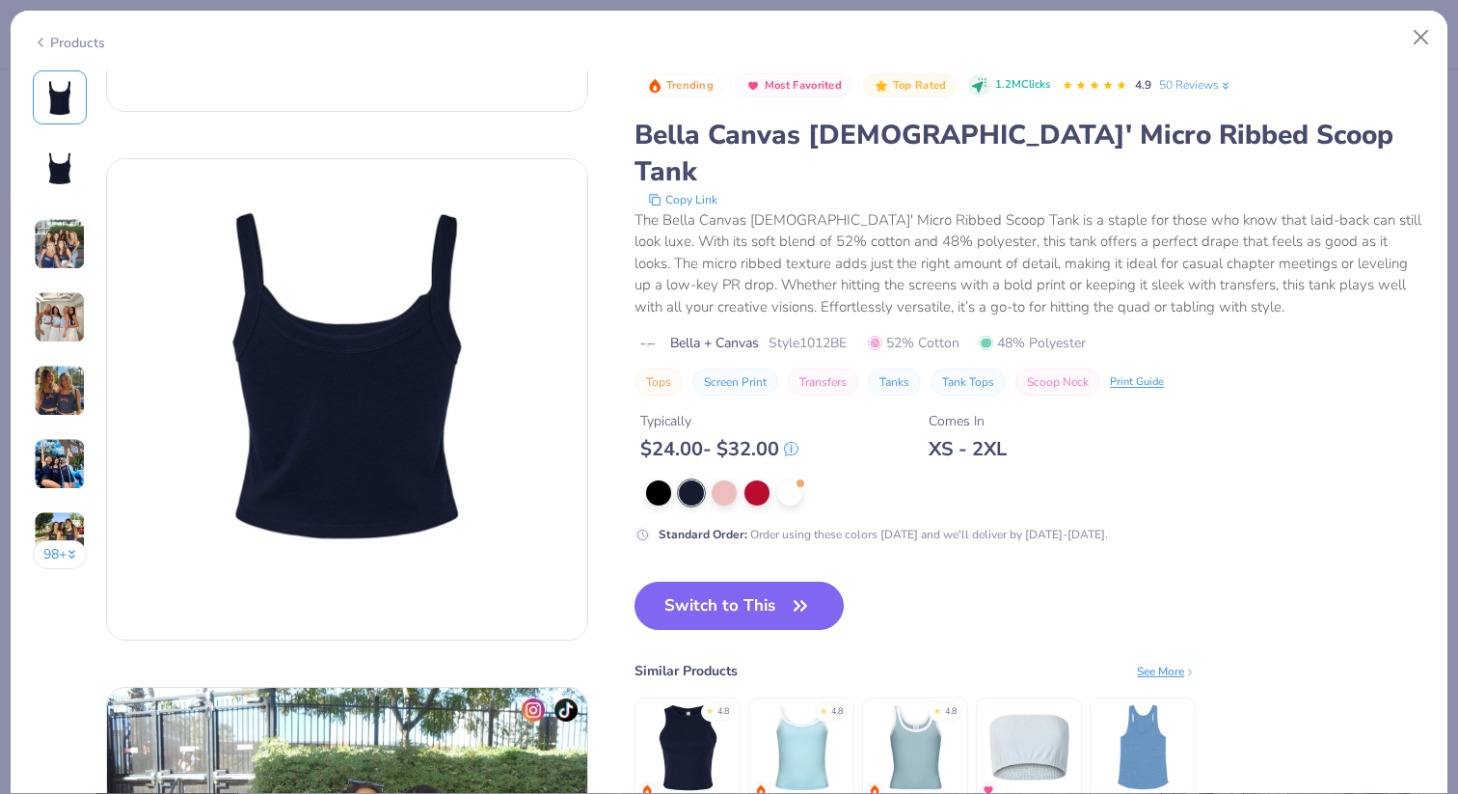
scroll to position [487, 0]
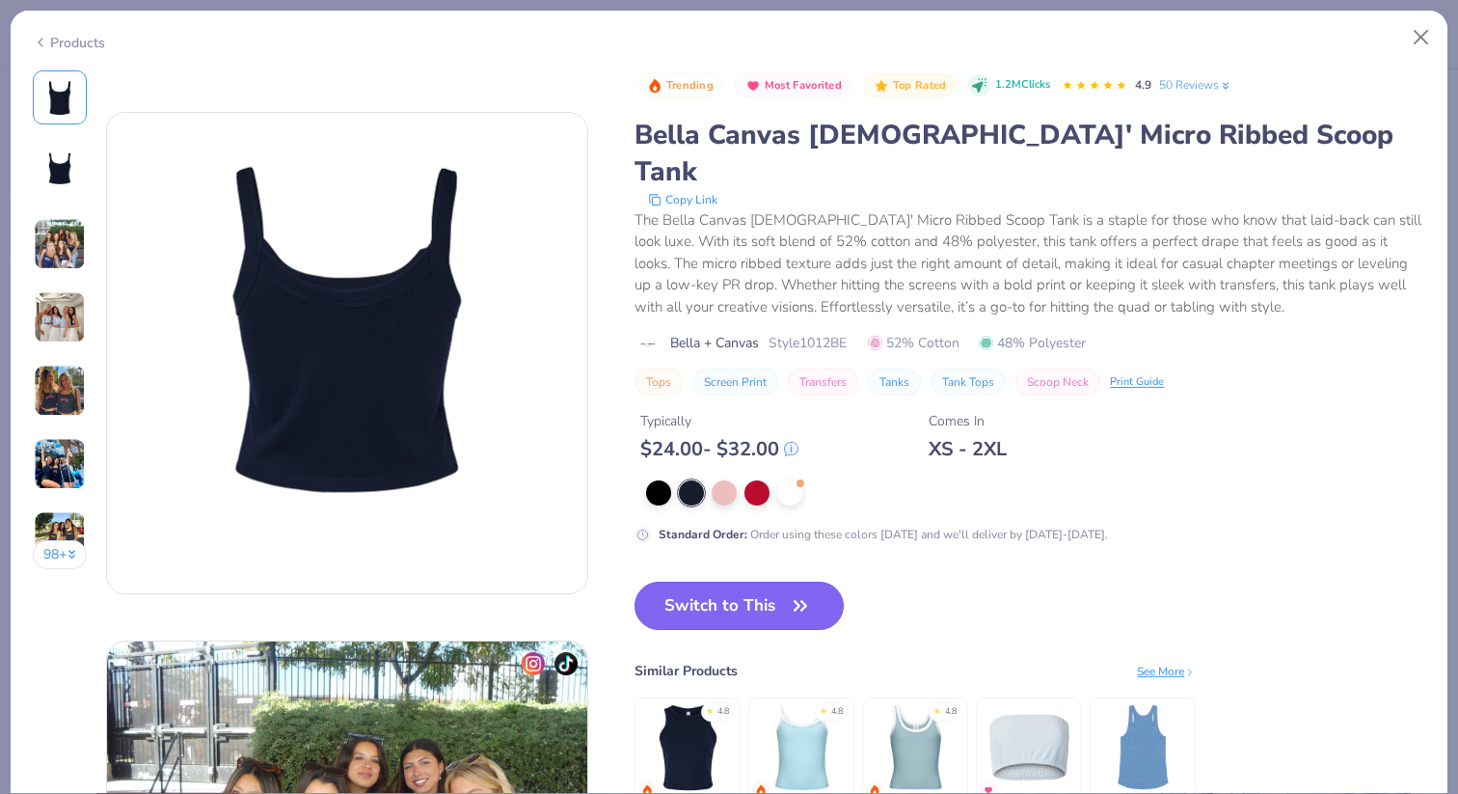
click at [749, 581] on button "Switch to This" at bounding box center [738, 605] width 209 height 48
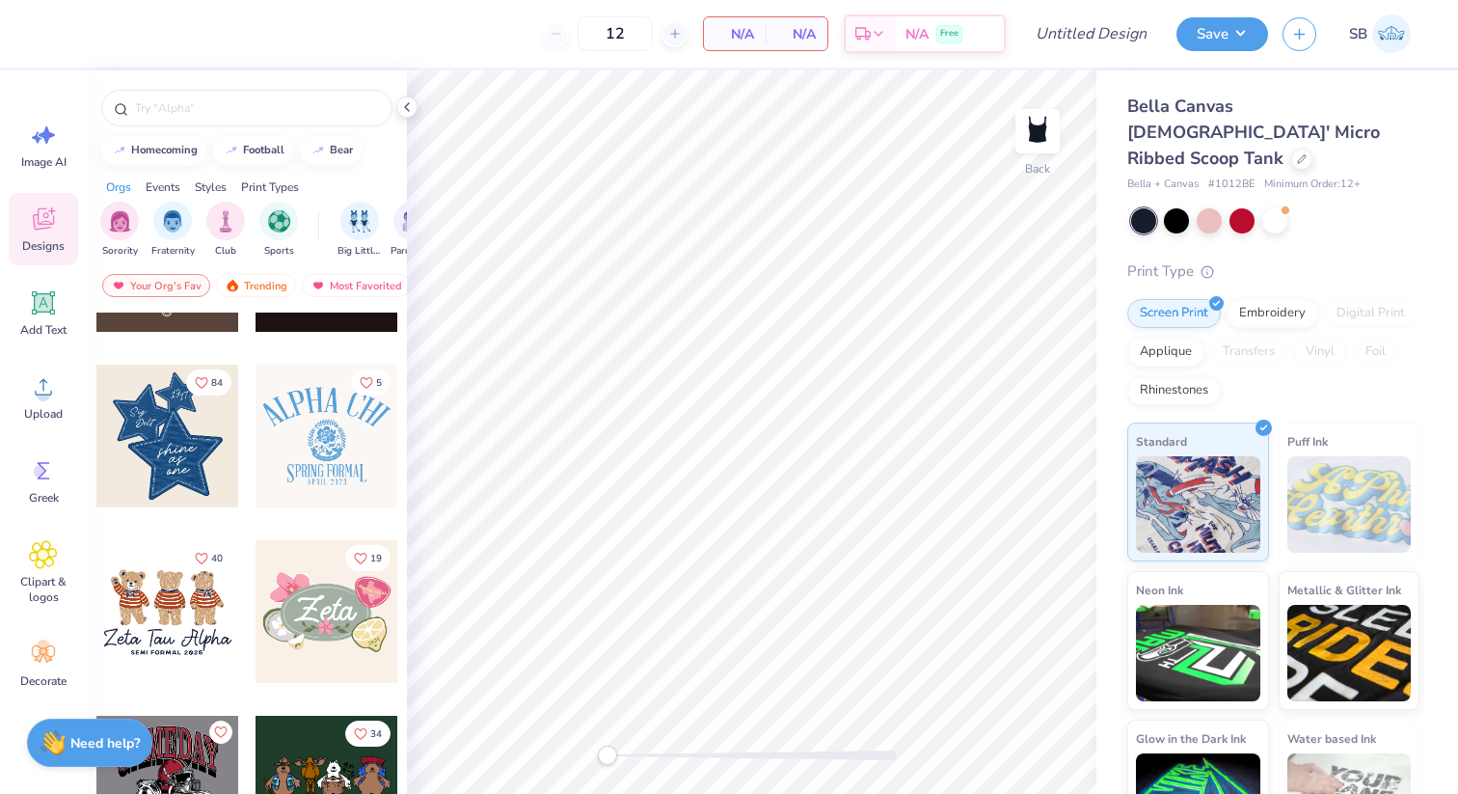
scroll to position [644, 0]
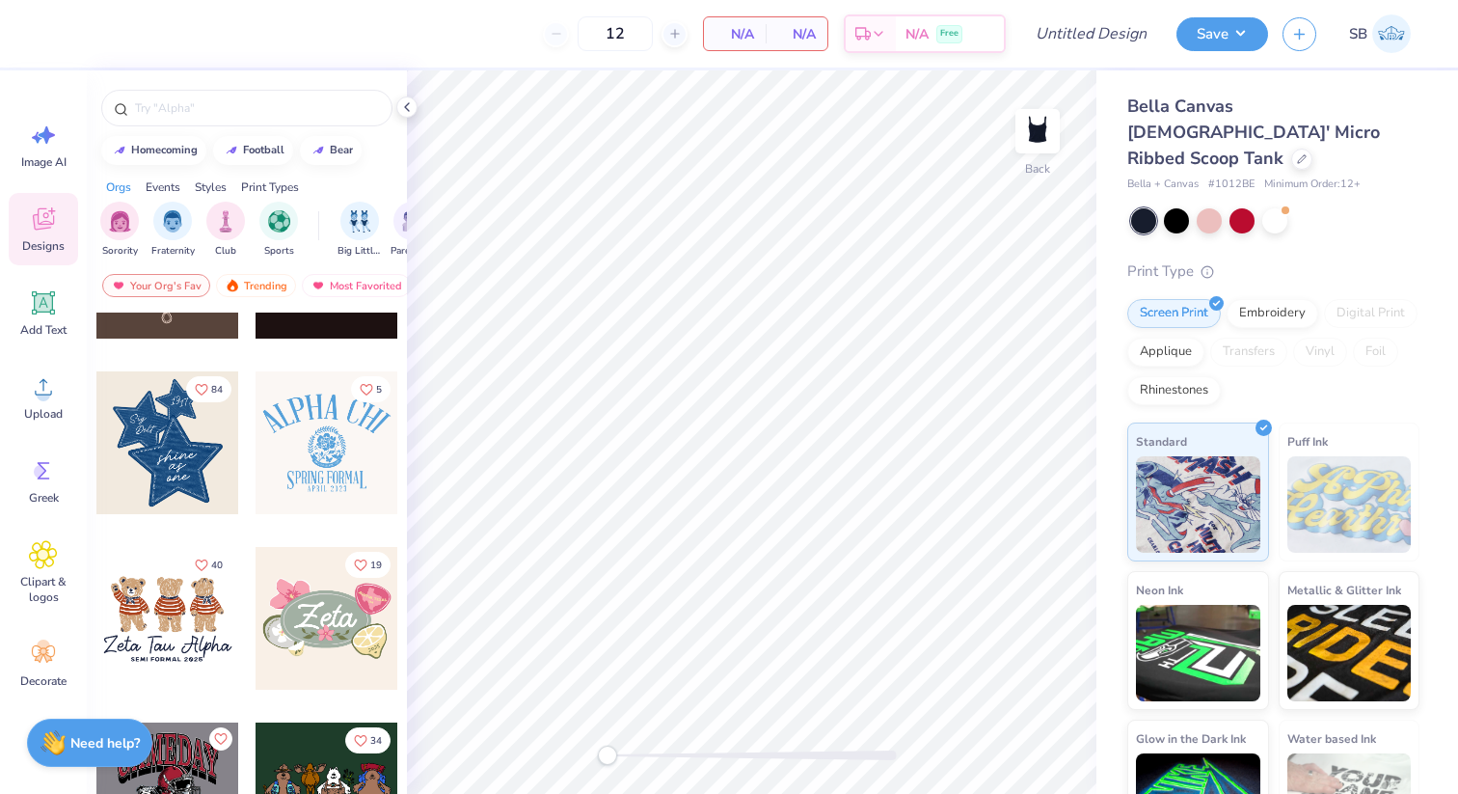
click at [195, 454] on div at bounding box center [167, 442] width 143 height 143
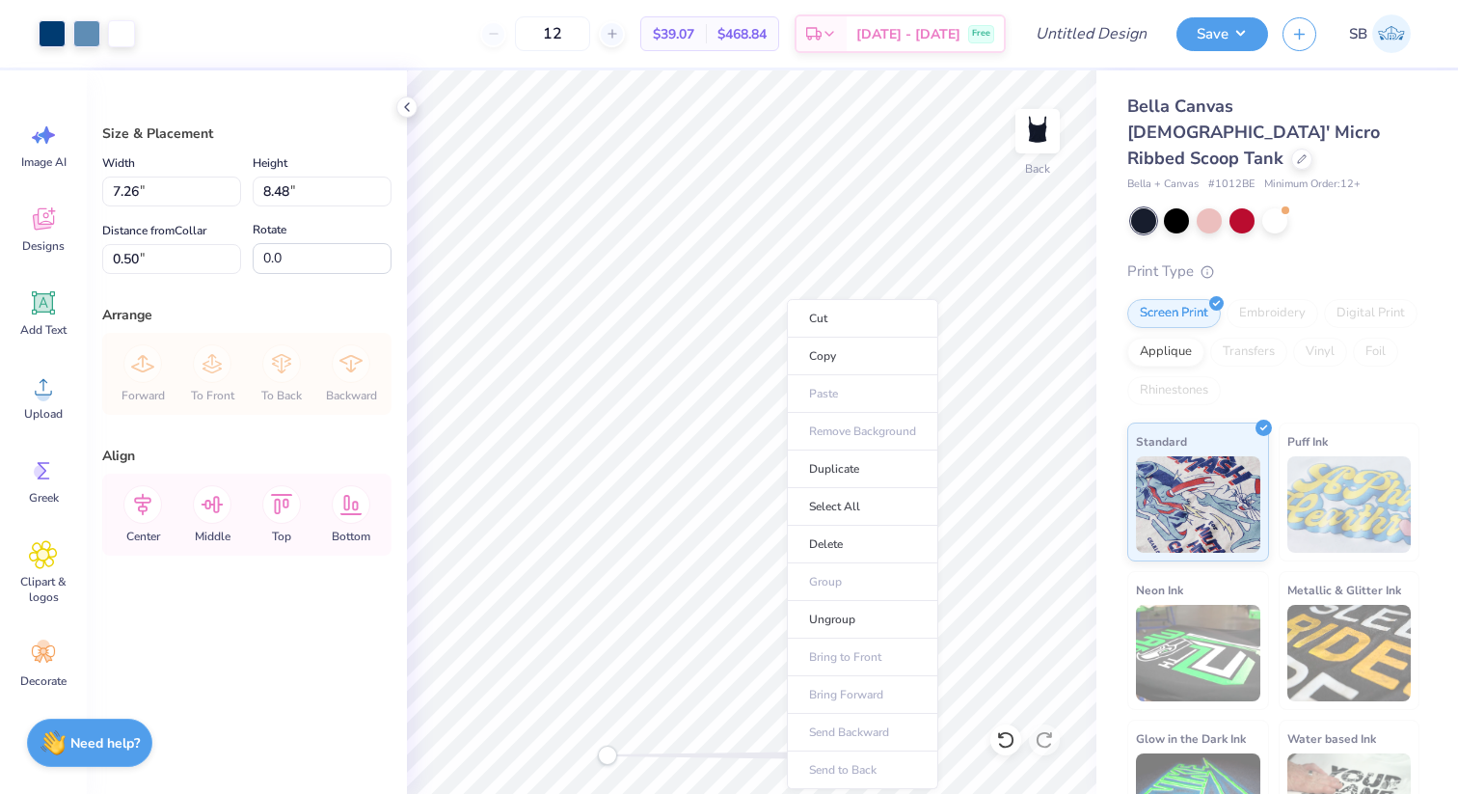
click at [234, 642] on div "Size & Placement Width 7.26 7.26 " Height 8.48 8.48 " Distance from Collar 0.50…" at bounding box center [247, 431] width 320 height 723
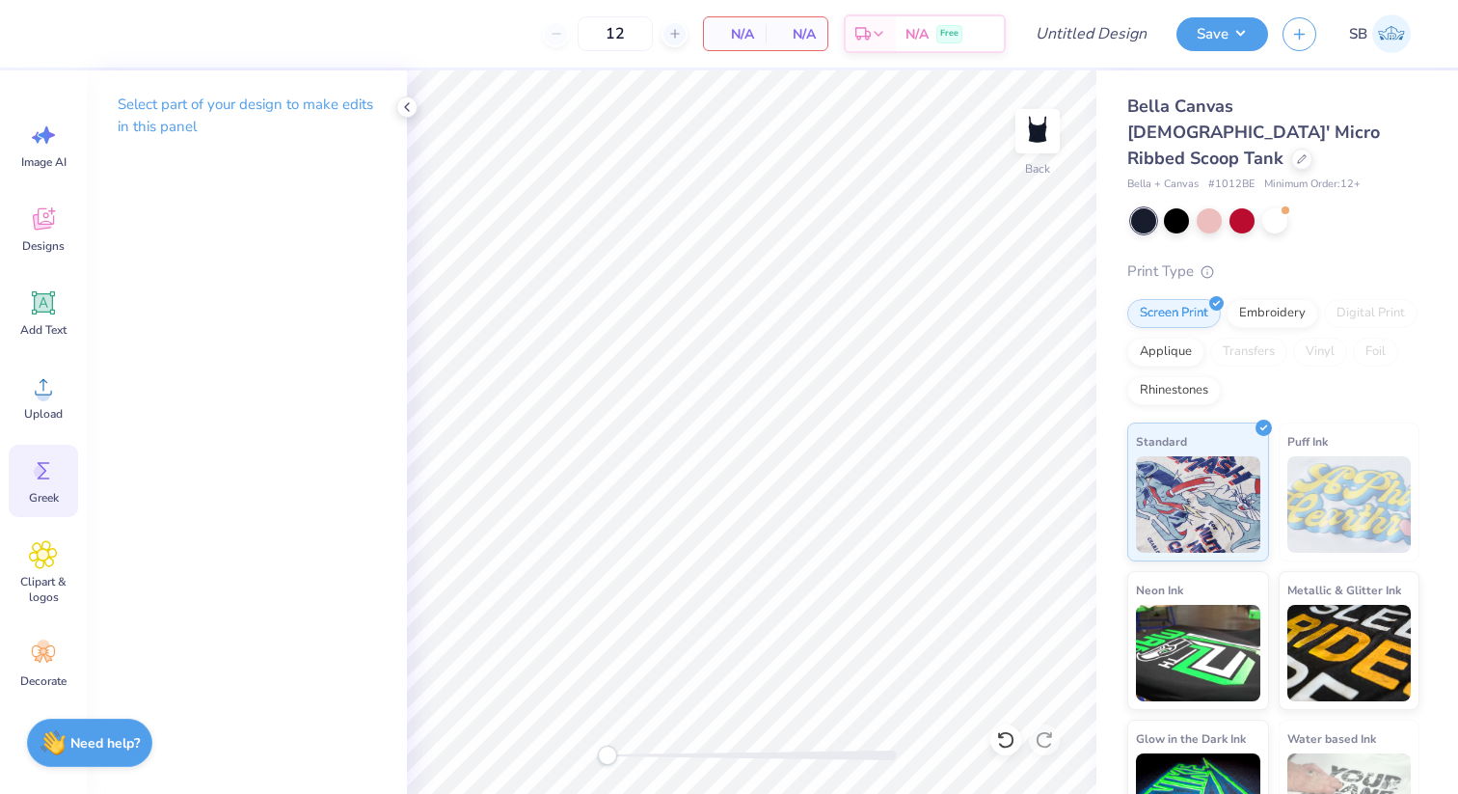
click at [51, 481] on icon at bounding box center [43, 470] width 29 height 29
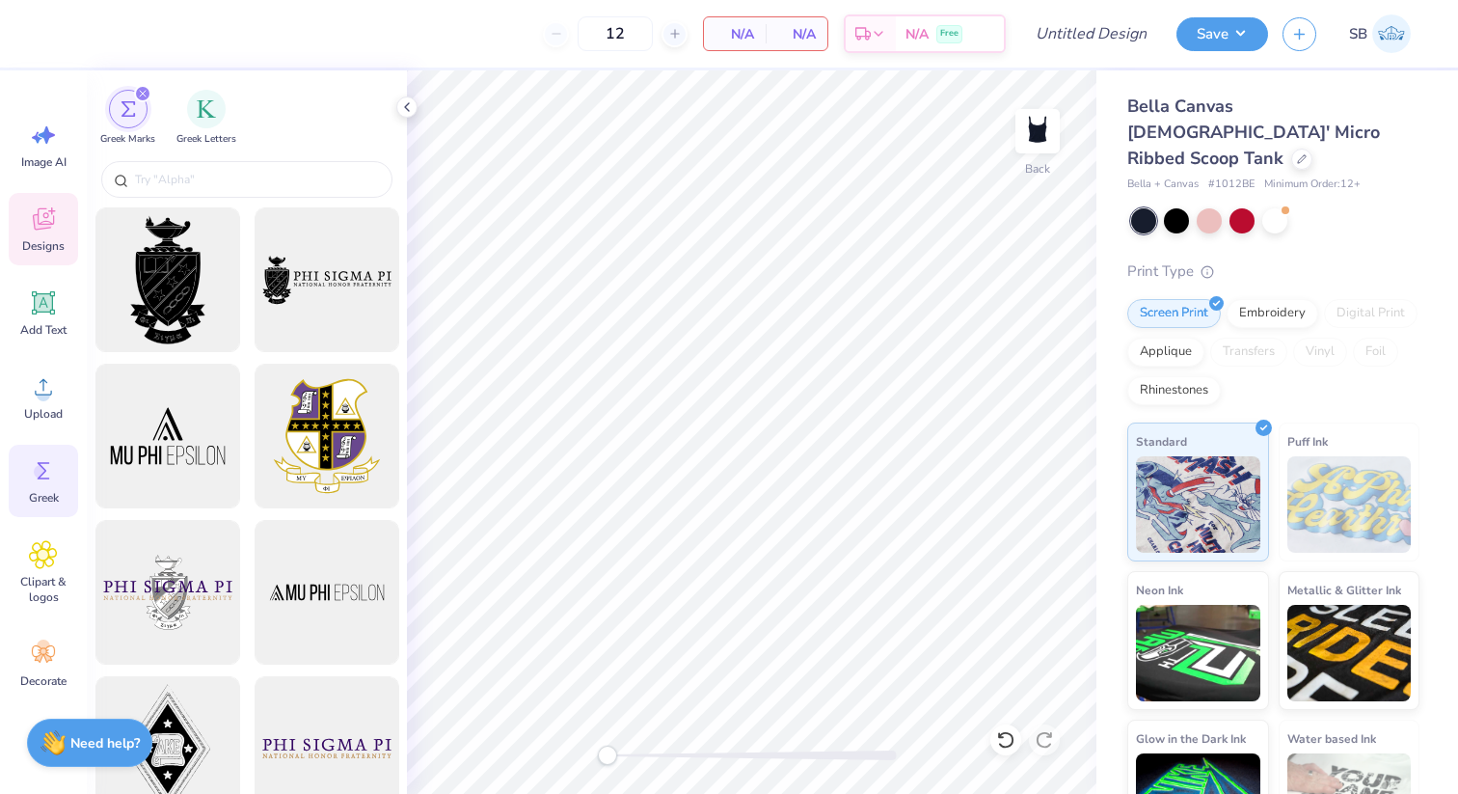
click at [40, 221] on icon at bounding box center [43, 218] width 29 height 29
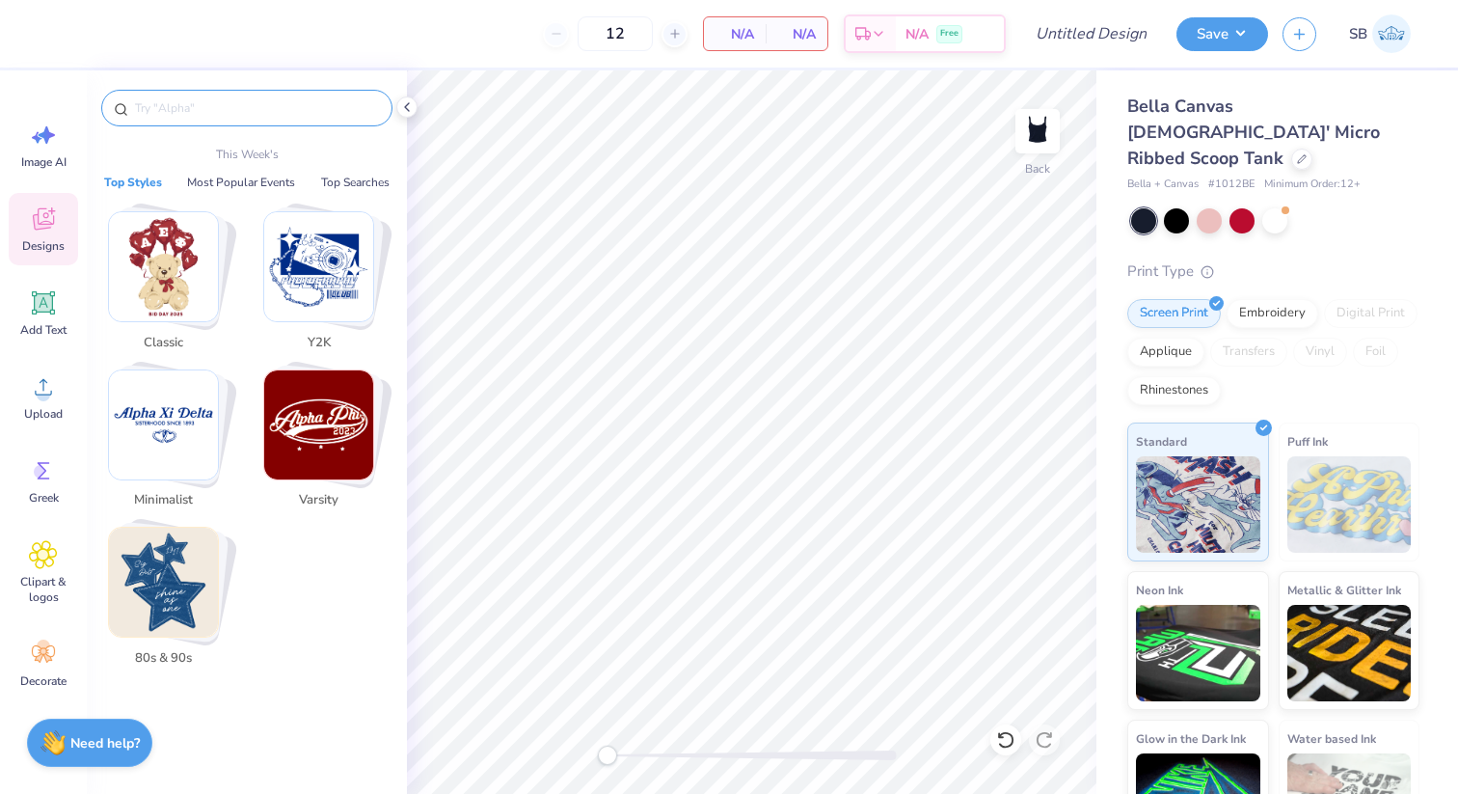
click at [211, 104] on input "text" at bounding box center [256, 107] width 247 height 19
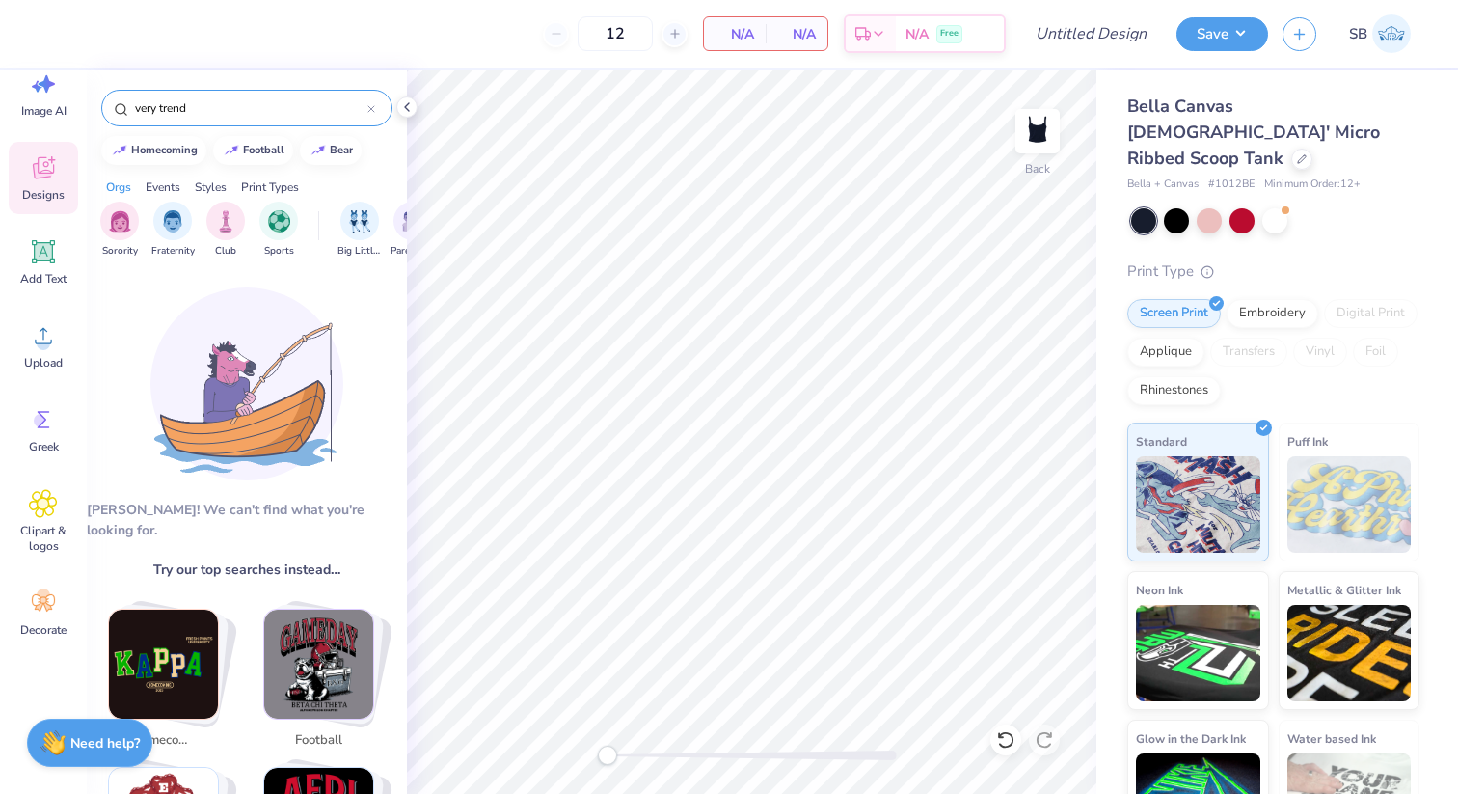
scroll to position [0, 0]
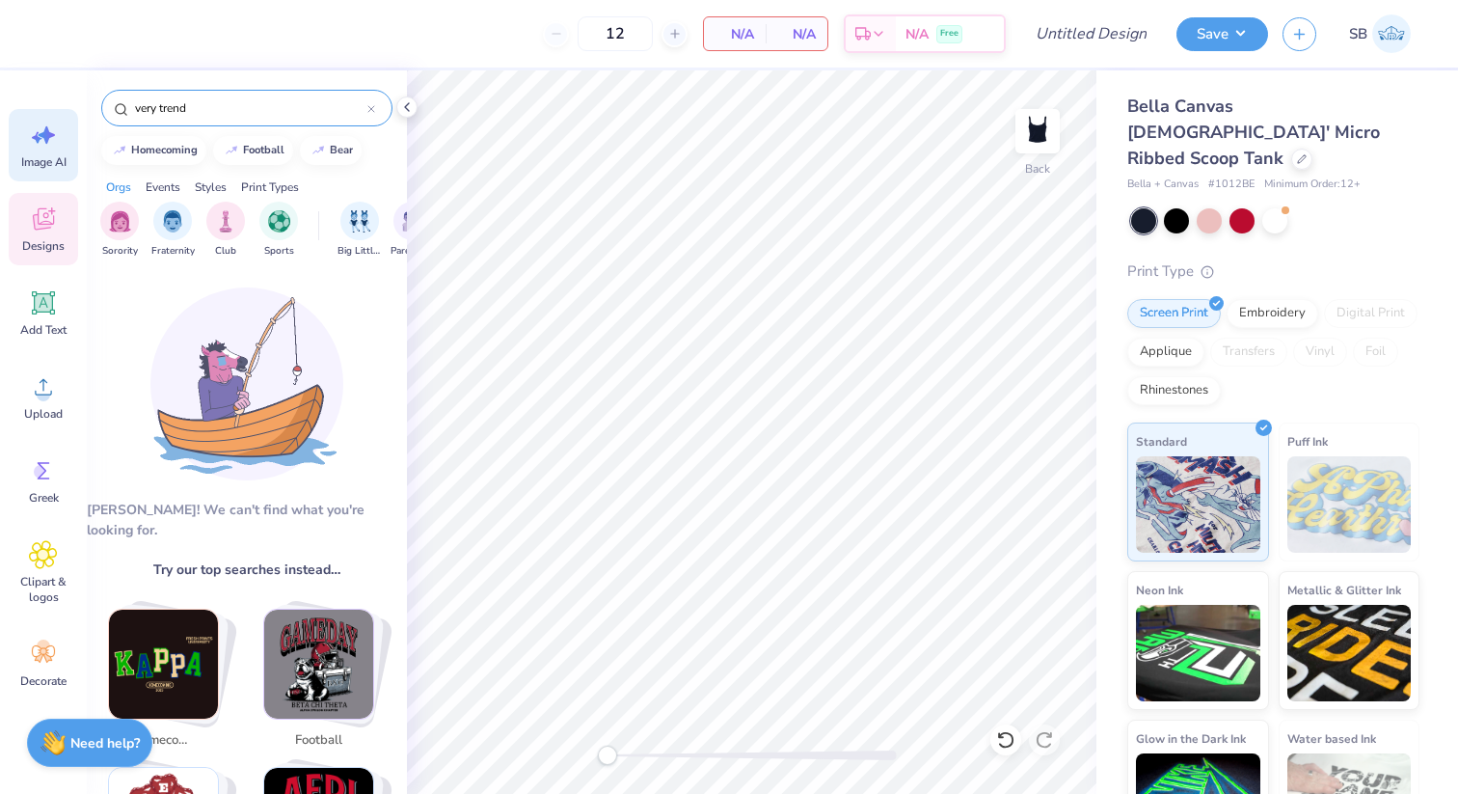
type input "very trend"
click at [49, 125] on icon at bounding box center [43, 135] width 29 height 29
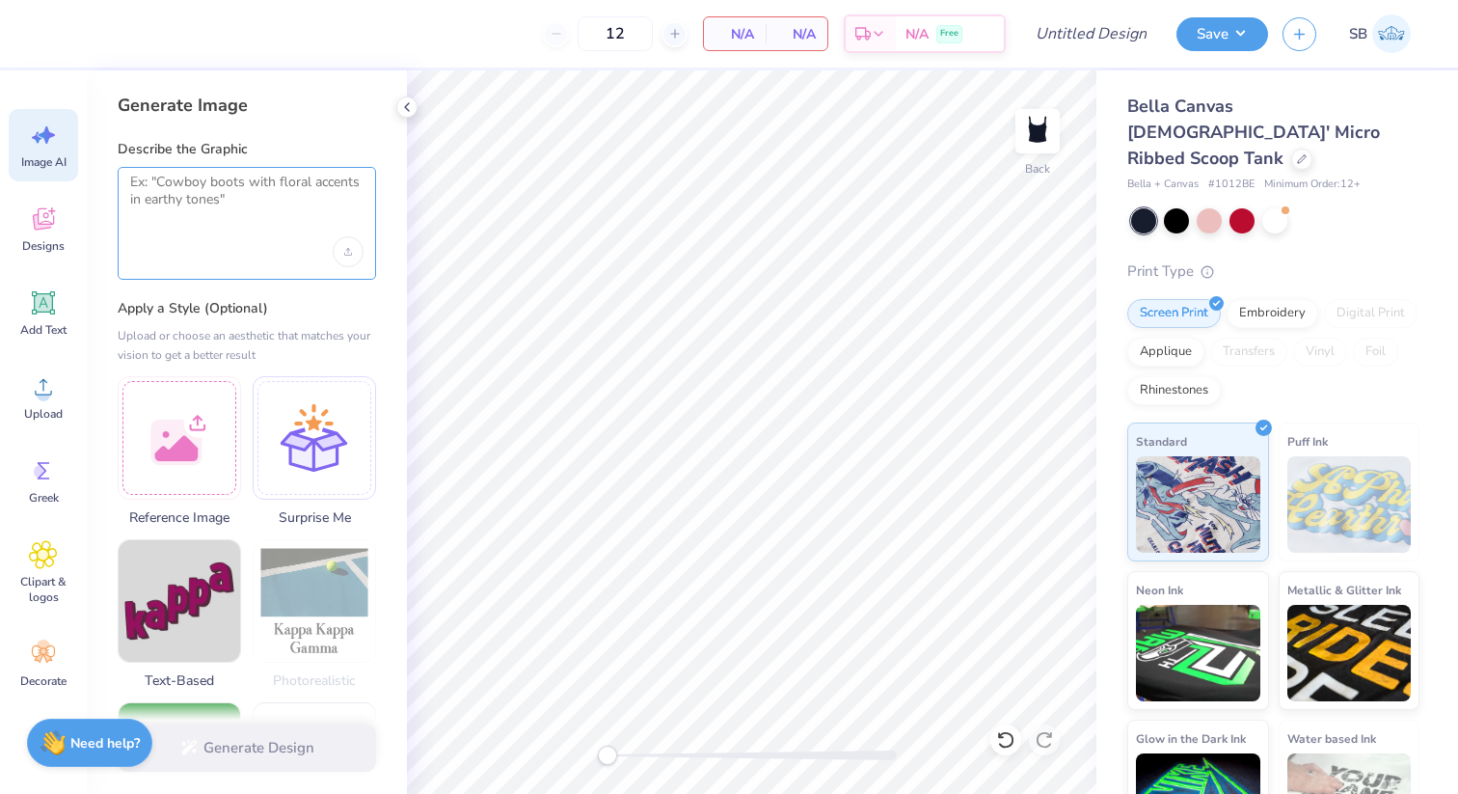
click at [192, 200] on textarea at bounding box center [246, 198] width 233 height 48
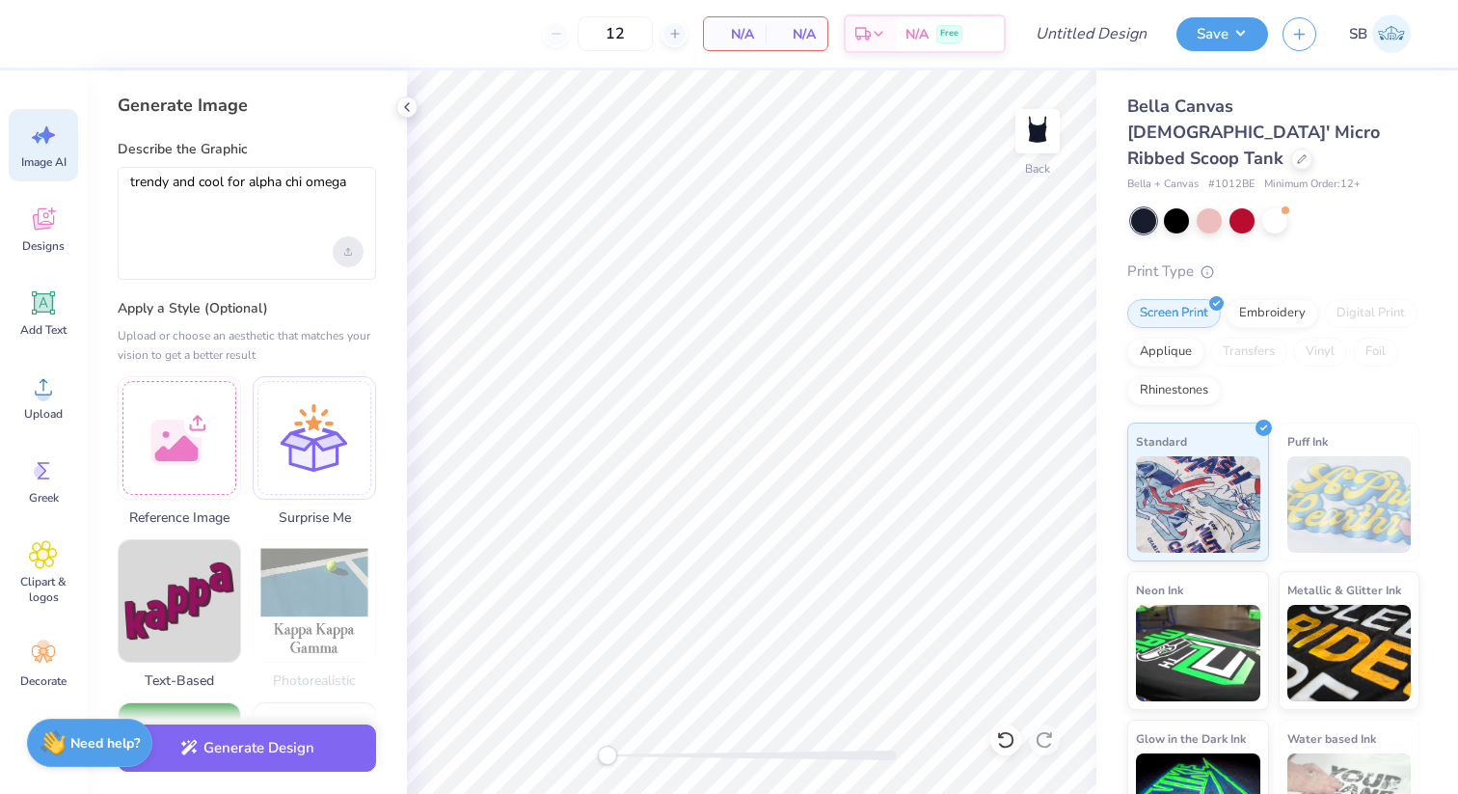
click at [348, 244] on div "Upload image" at bounding box center [348, 251] width 31 height 31
click at [318, 243] on div at bounding box center [246, 251] width 233 height 31
click at [287, 201] on textarea "trendy and cool for alpha chi omega" at bounding box center [246, 198] width 233 height 48
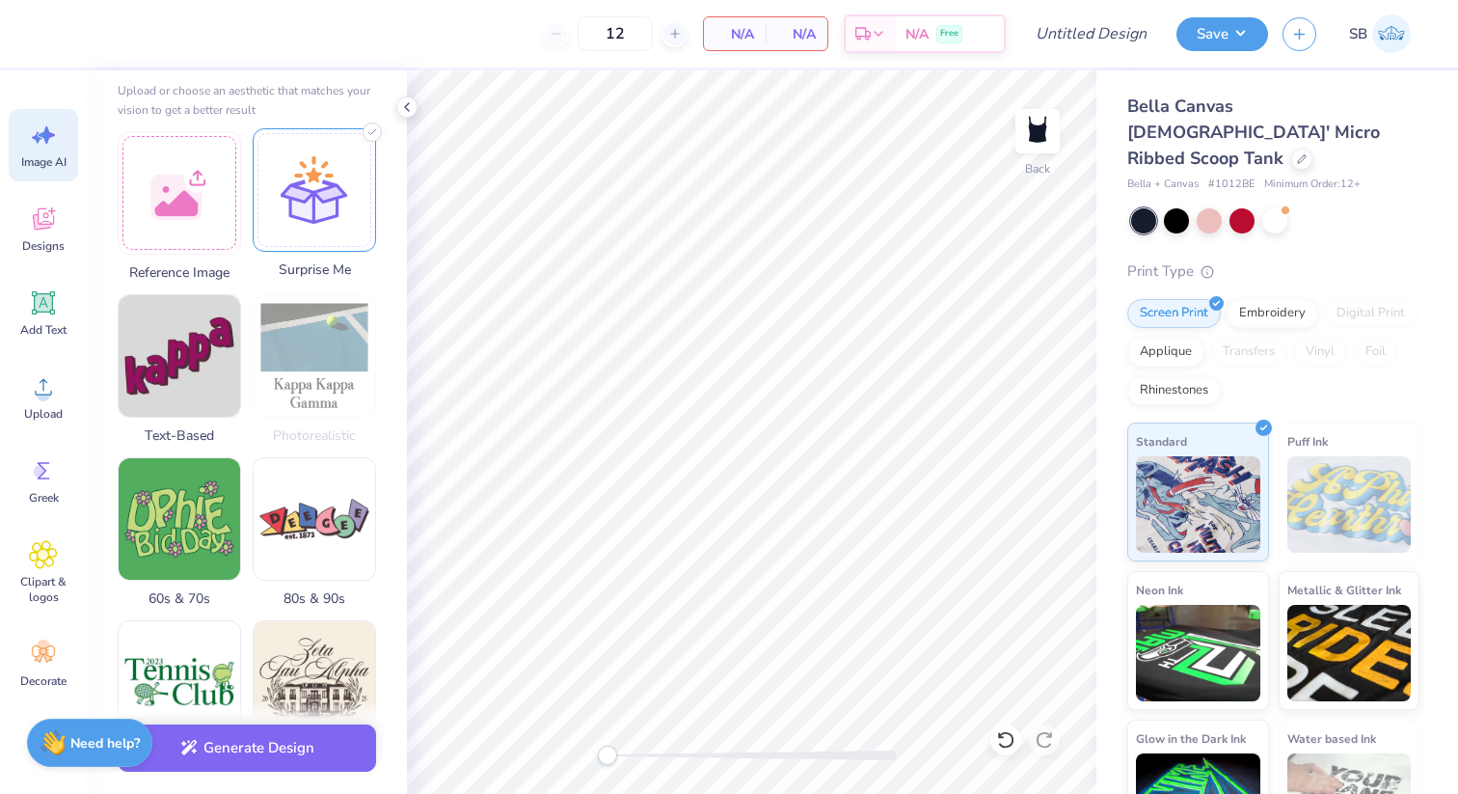
scroll to position [397, 0]
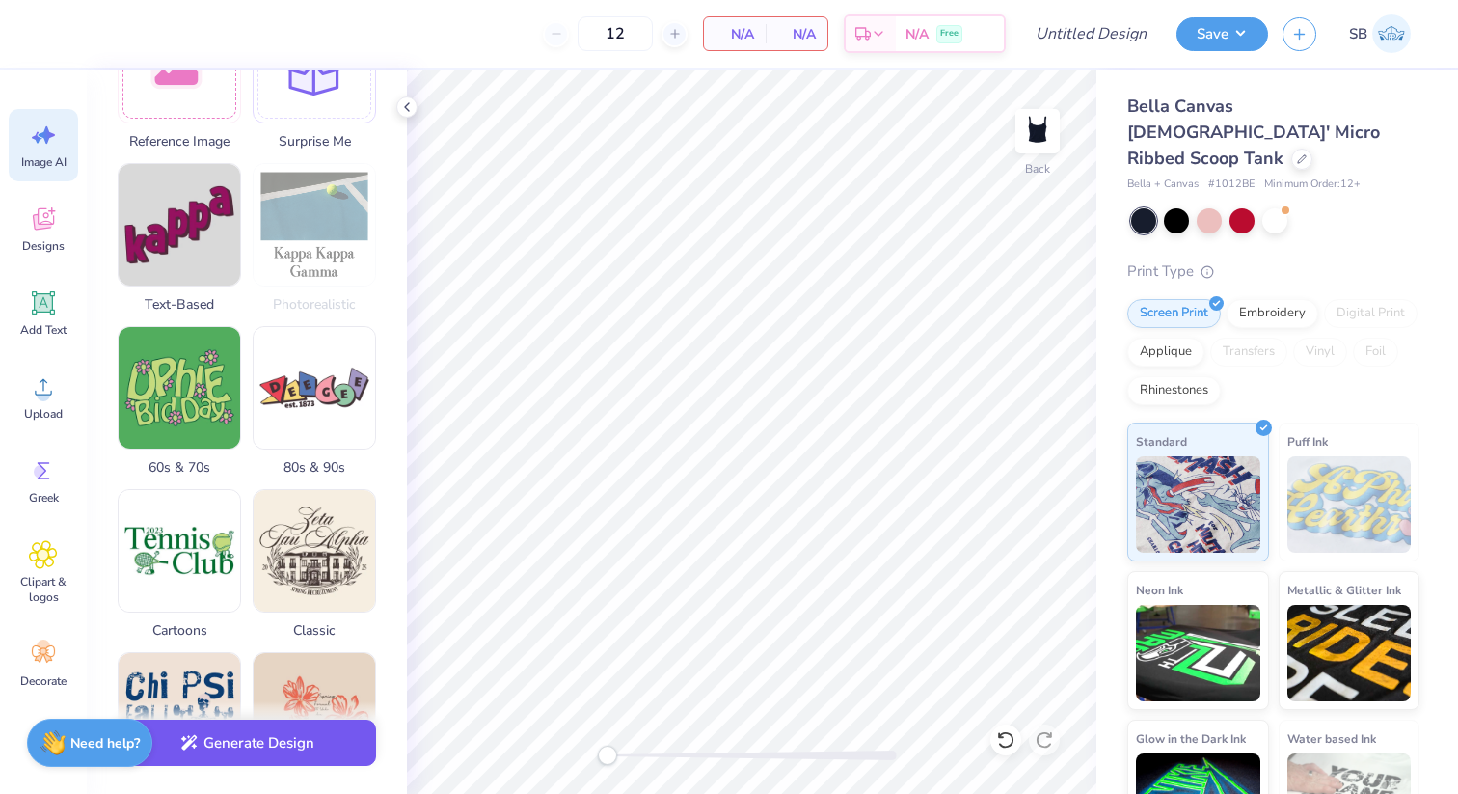
type textarea "trendy and cool for alpha chi omega"
click at [271, 750] on button "Generate Design" at bounding box center [247, 742] width 258 height 47
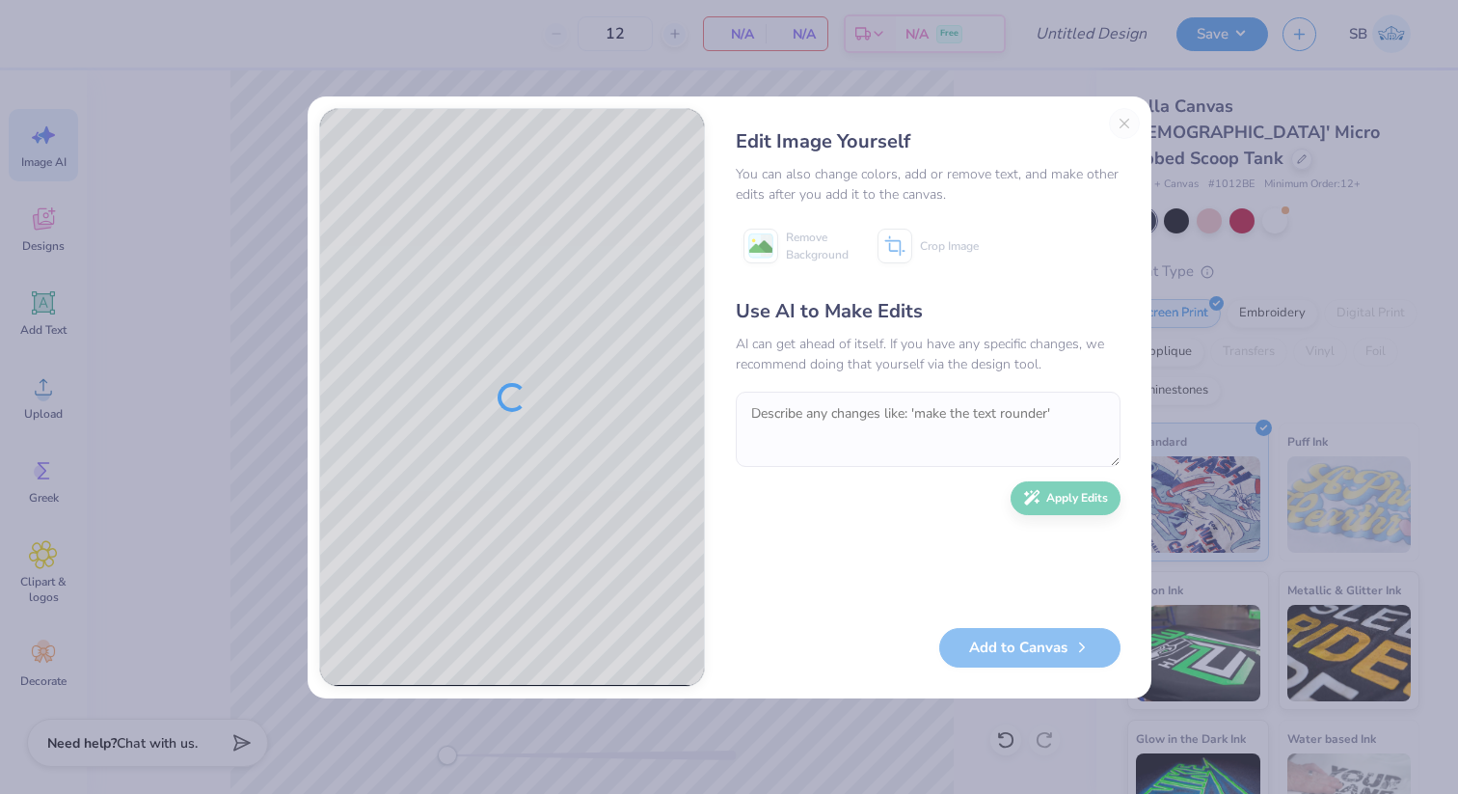
click at [1127, 124] on div "Edit Image Yourself You can also change colors, add or remove text, and make ot…" at bounding box center [927, 397] width 423 height 579
click at [1123, 114] on div "Edit Image Yourself You can also change colors, add or remove text, and make ot…" at bounding box center [927, 397] width 423 height 579
click at [1132, 117] on button "Close" at bounding box center [1124, 123] width 31 height 31
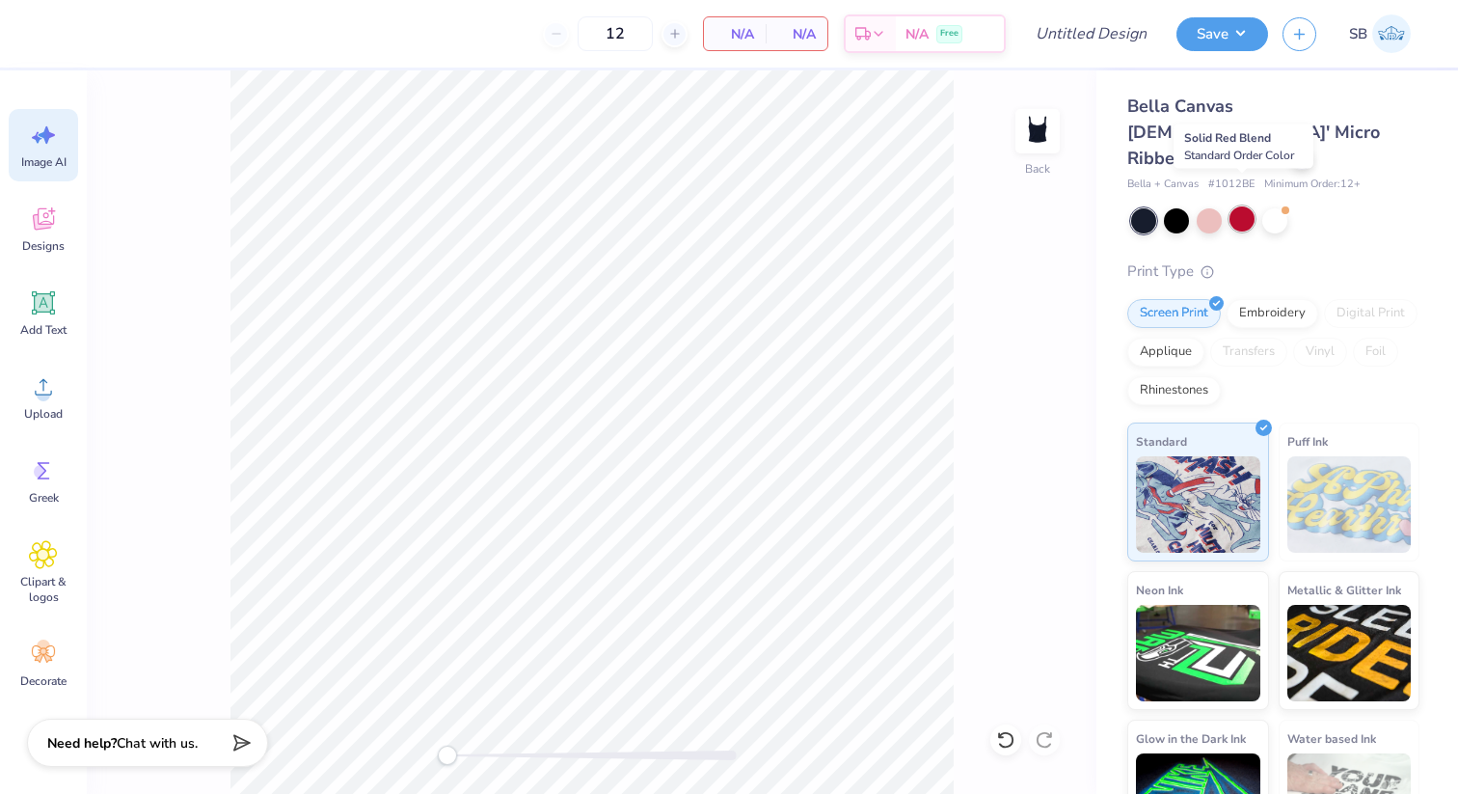
click at [1234, 206] on div at bounding box center [1241, 218] width 25 height 25
click at [36, 485] on div "Greek" at bounding box center [43, 480] width 69 height 72
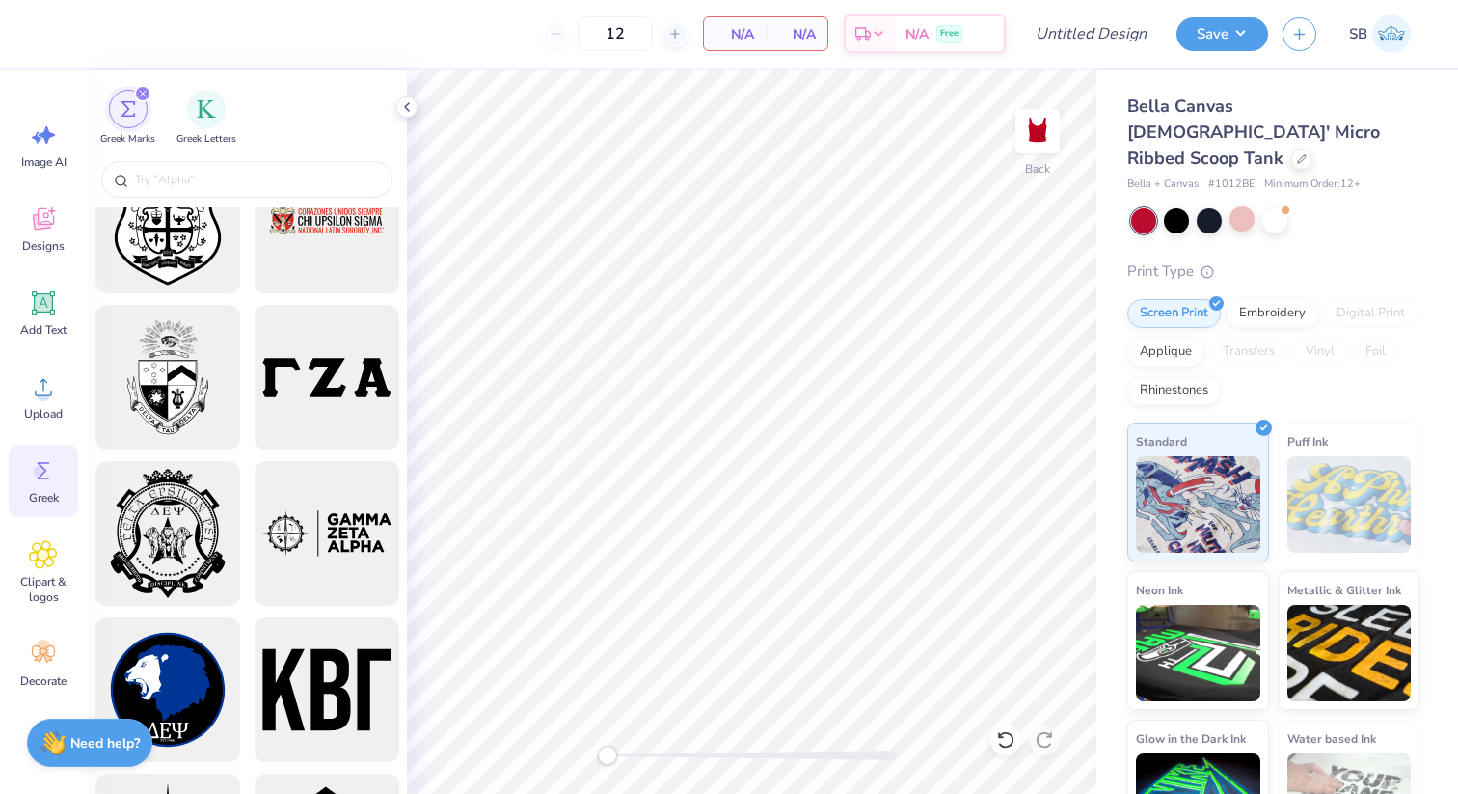
scroll to position [2747, 0]
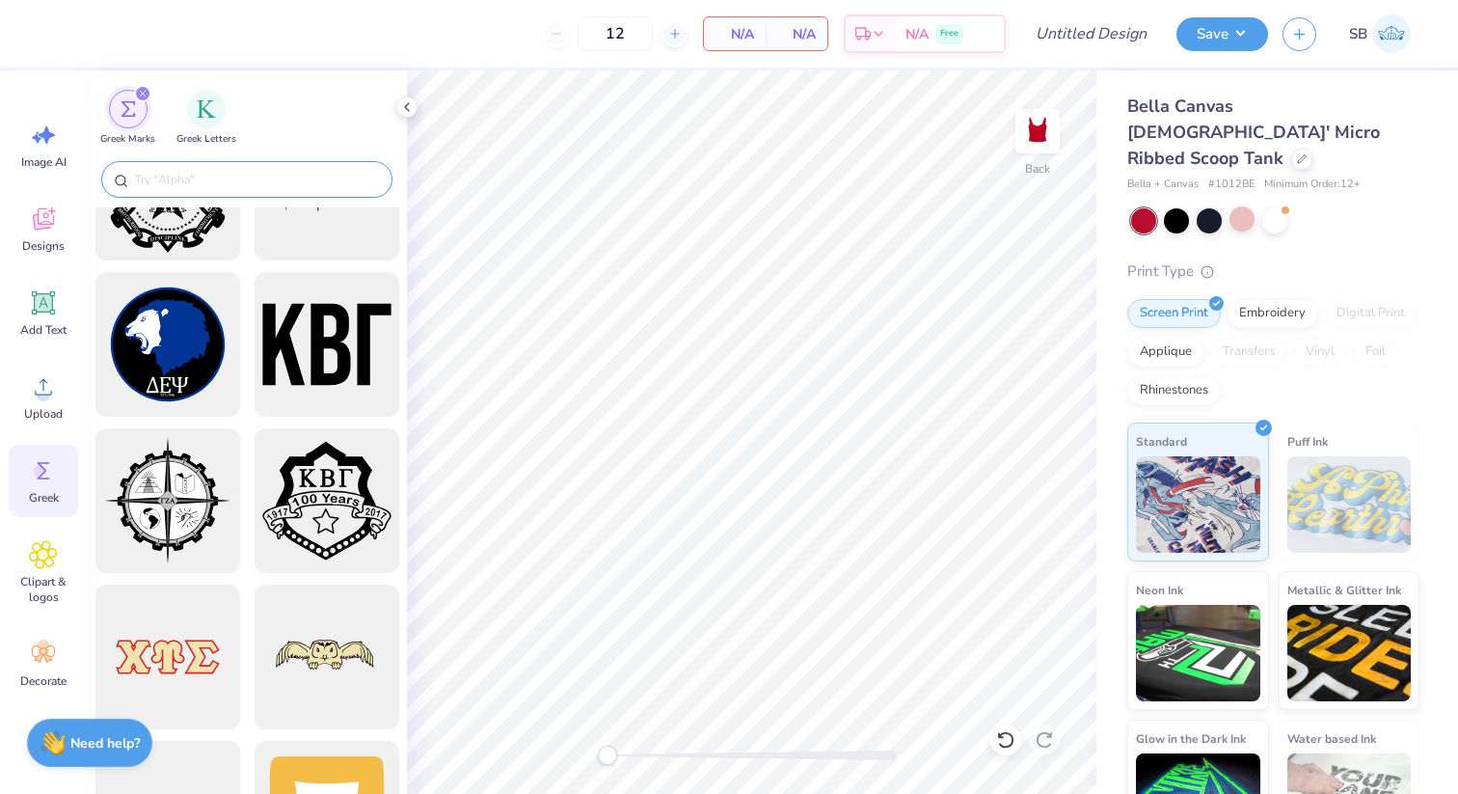
click at [188, 173] on input "text" at bounding box center [256, 179] width 247 height 19
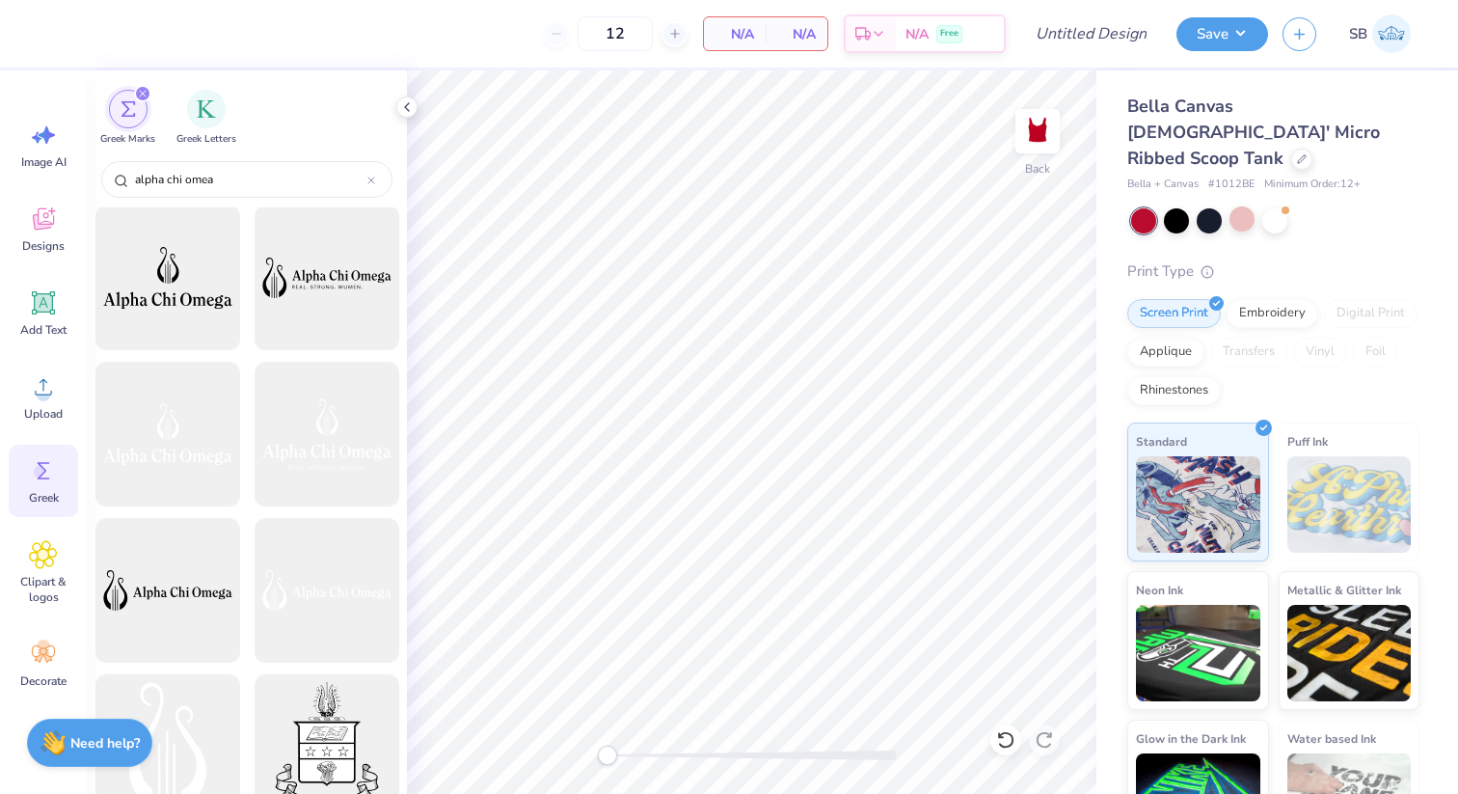
scroll to position [625, 0]
type input "alpha chi omea"
click at [158, 427] on div at bounding box center [167, 436] width 159 height 159
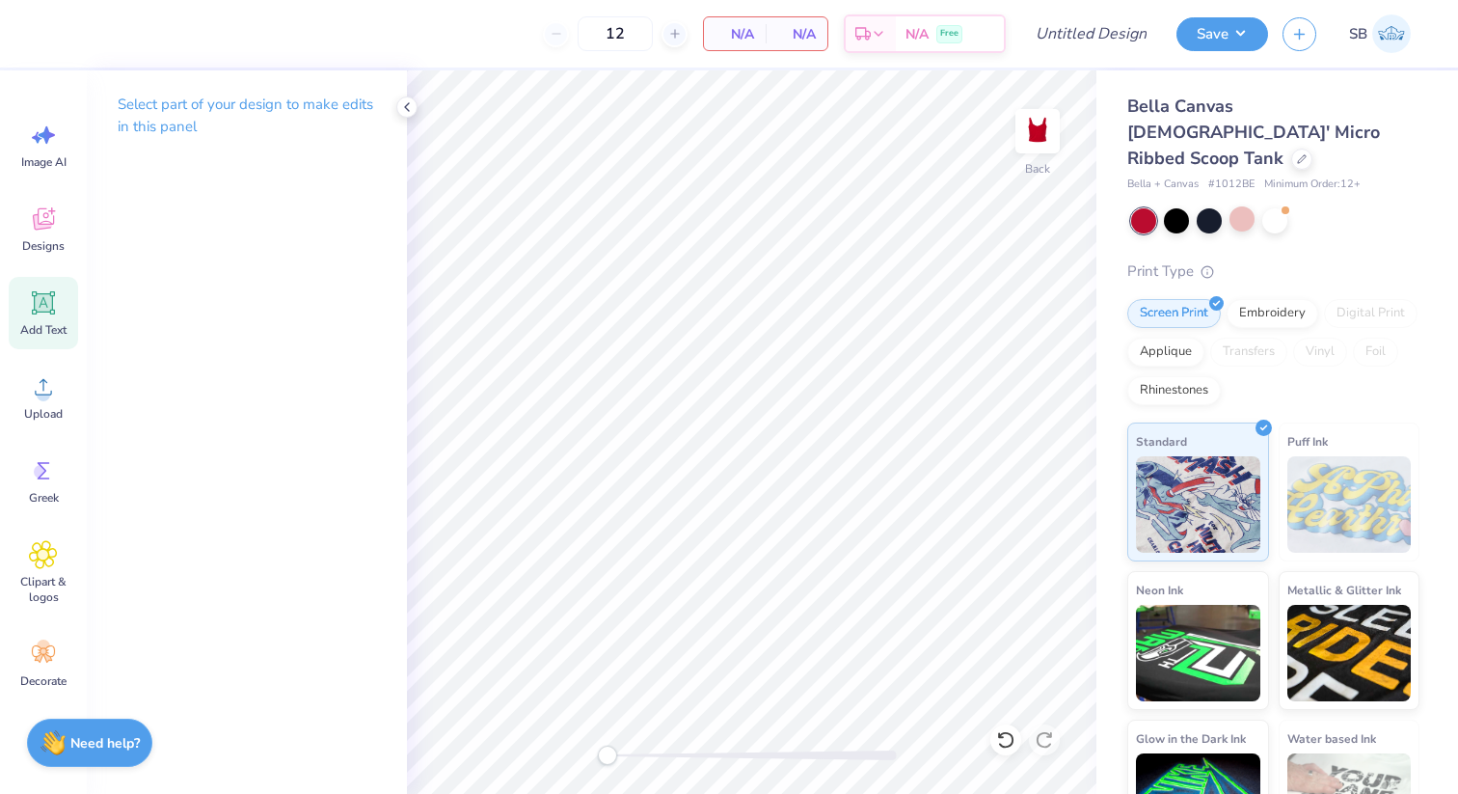
click at [34, 303] on icon at bounding box center [43, 302] width 23 height 23
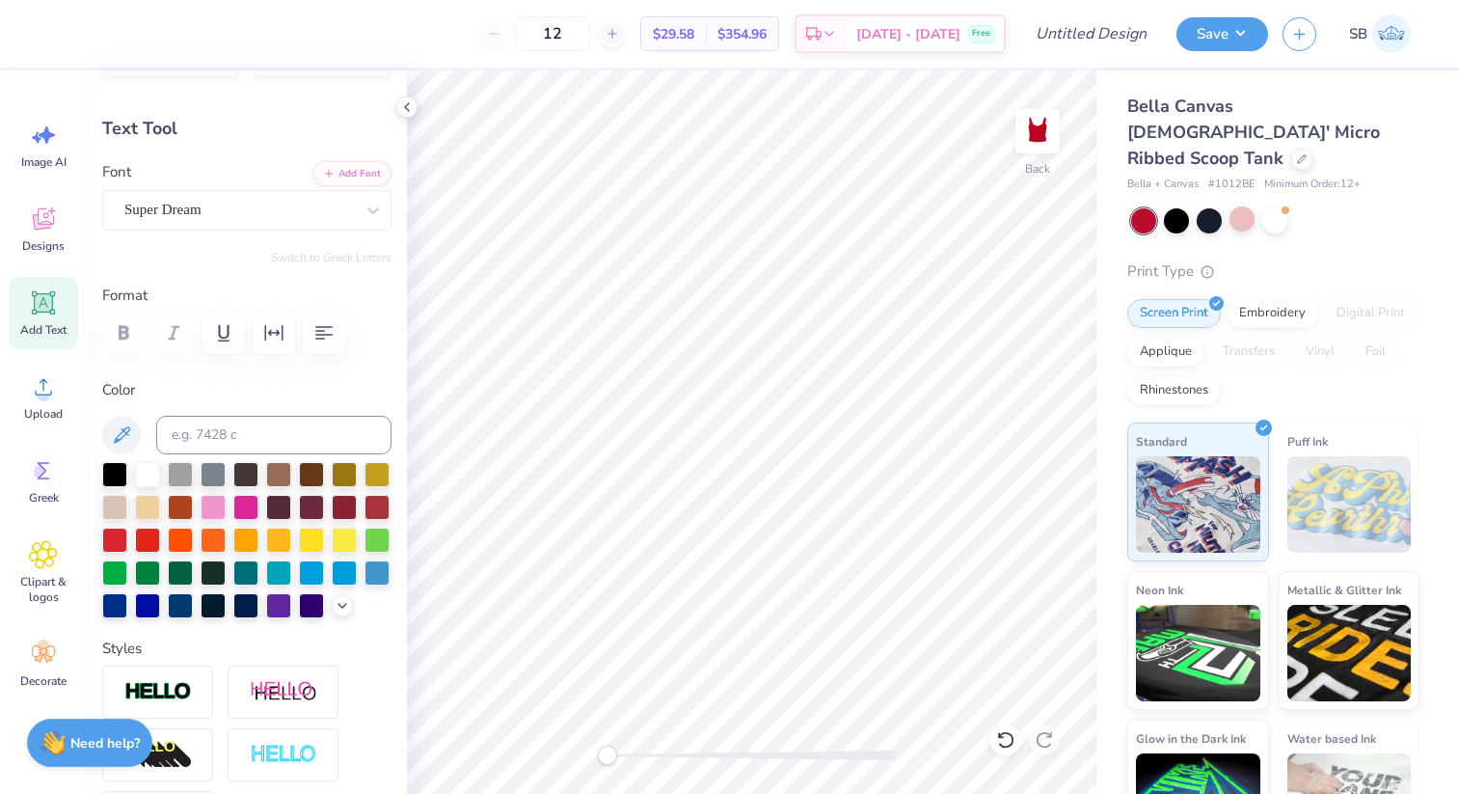
scroll to position [0, 0]
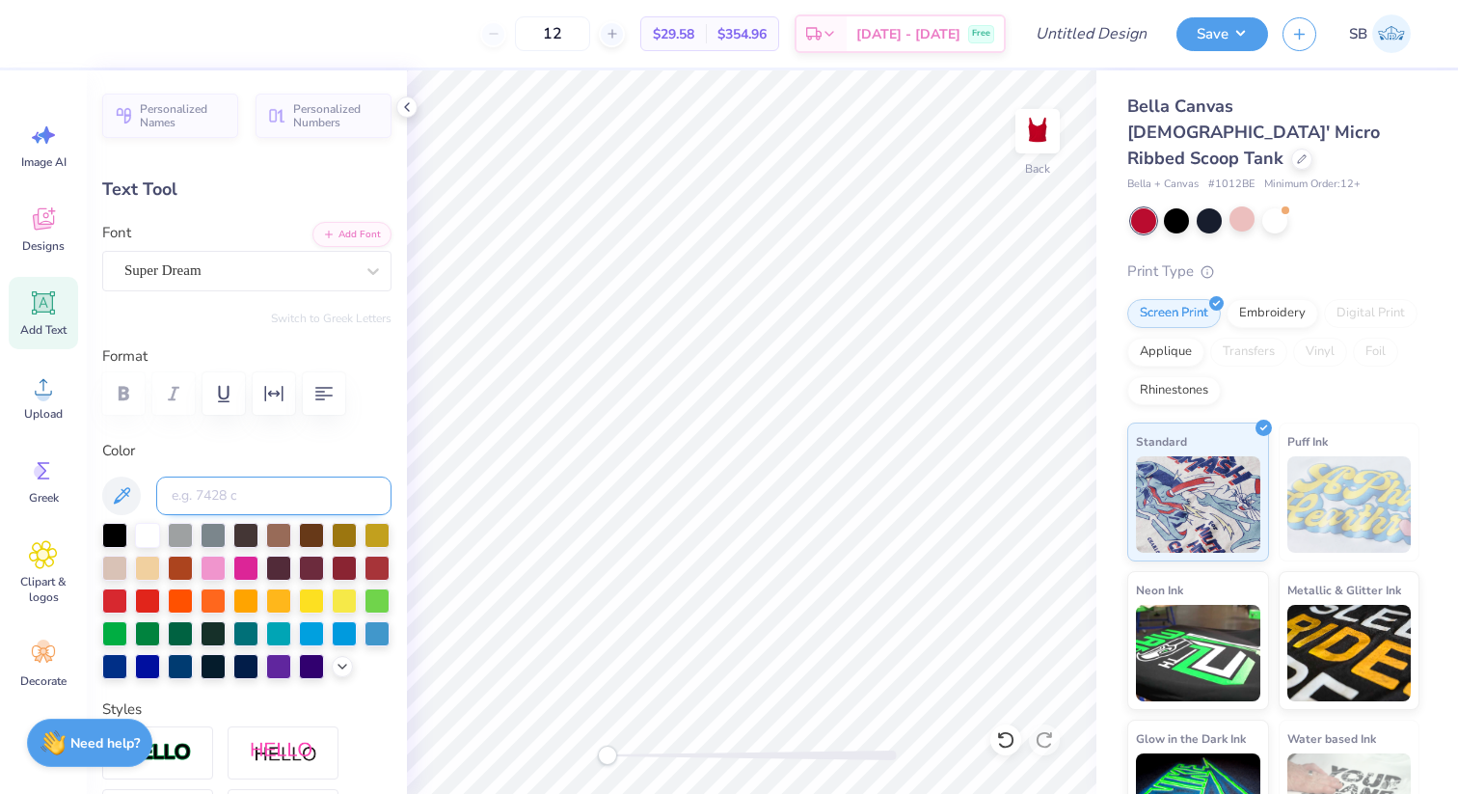
click at [258, 498] on input at bounding box center [273, 495] width 235 height 39
type input "A"
type textarea "a"
type textarea "Alpha Chi Omega"
click at [270, 387] on icon "button" at bounding box center [273, 393] width 23 height 23
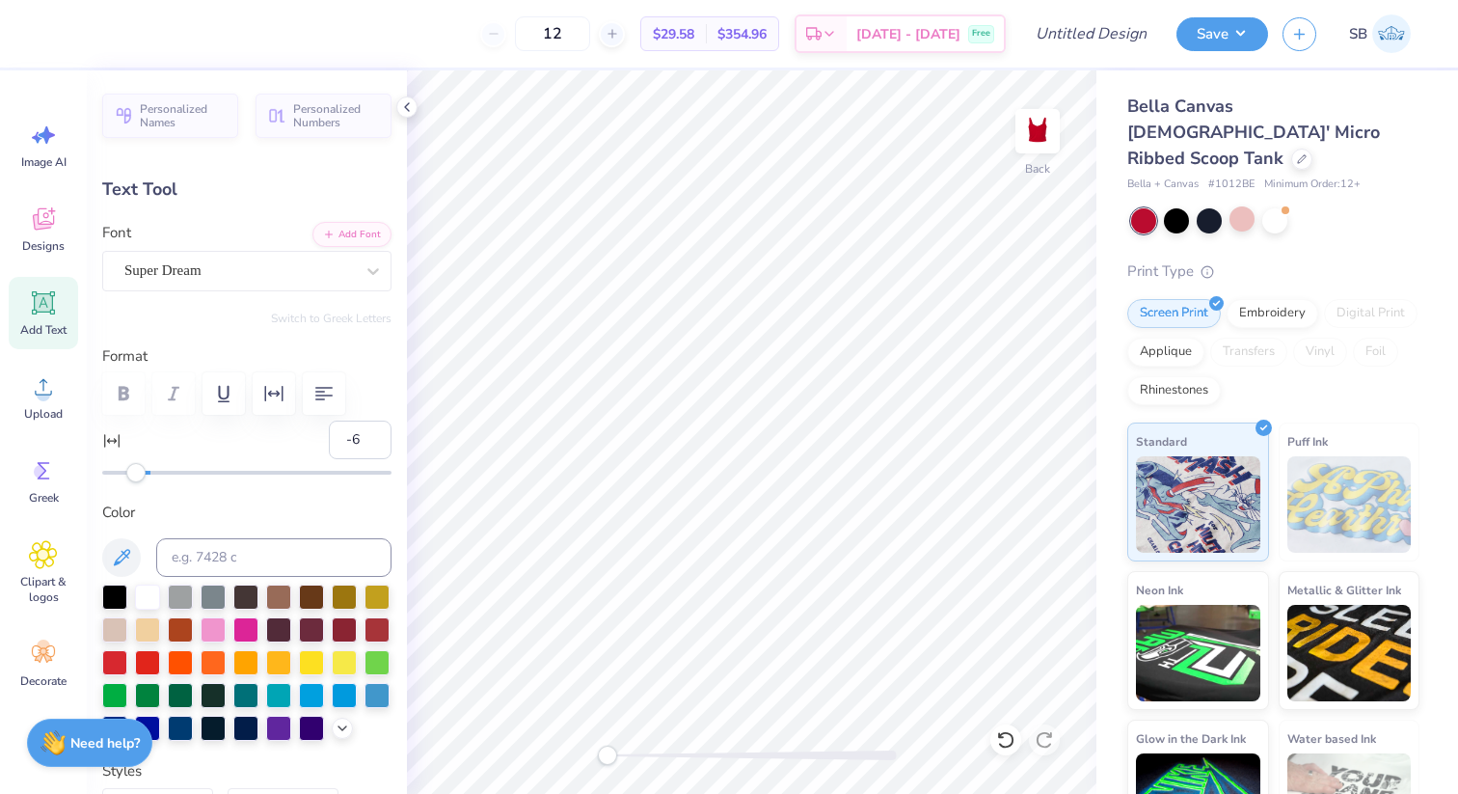
type input "-5"
drag, startPoint x: 152, startPoint y: 479, endPoint x: 138, endPoint y: 486, distance: 16.0
click at [138, 486] on div "Personalized Names Personalized Numbers Text Tool Add Font Font Super Dream Swi…" at bounding box center [247, 431] width 320 height 723
drag, startPoint x: 138, startPoint y: 486, endPoint x: 98, endPoint y: 483, distance: 39.6
click at [98, 483] on div "Personalized Names Personalized Numbers Text Tool Add Font Font Super Dream Swi…" at bounding box center [247, 431] width 320 height 723
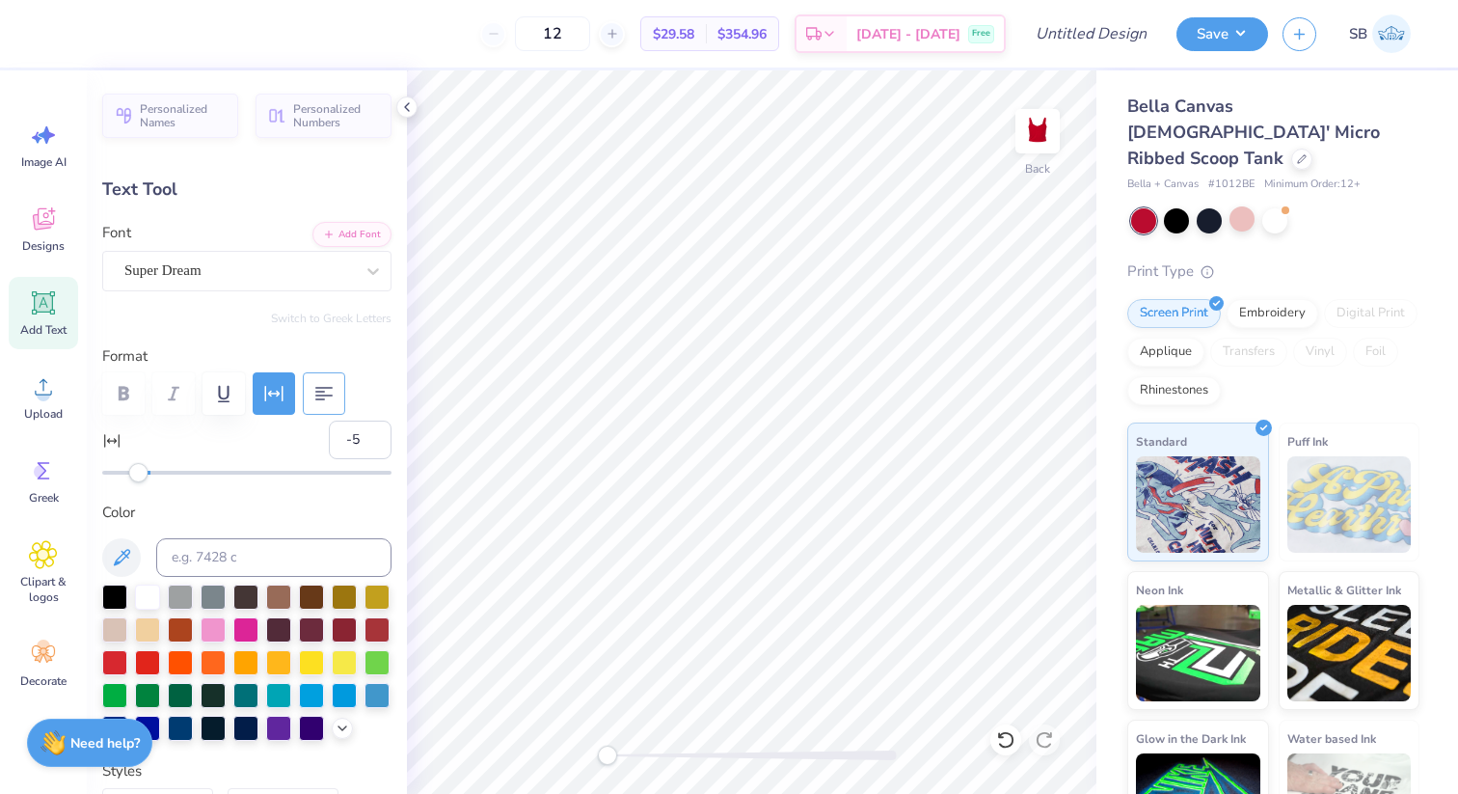
click at [324, 405] on button "button" at bounding box center [324, 393] width 42 height 42
type input "-19"
drag, startPoint x: 134, startPoint y: 478, endPoint x: 105, endPoint y: 470, distance: 30.2
click at [105, 470] on div "Accessibility label" at bounding box center [106, 472] width 19 height 19
type input "-2"
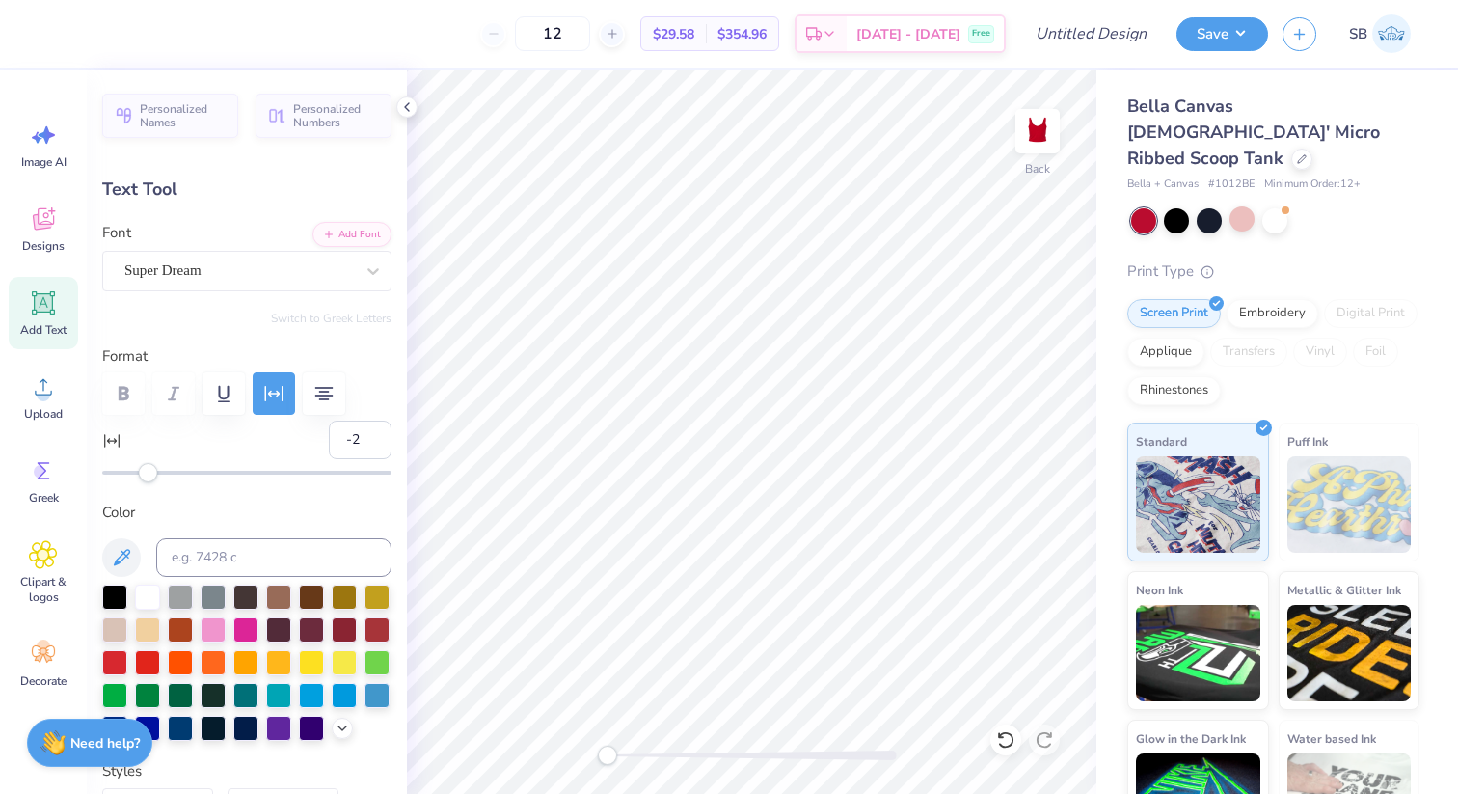
drag, startPoint x: 105, startPoint y: 473, endPoint x: 146, endPoint y: 472, distance: 40.5
click at [146, 472] on div "Accessibility label" at bounding box center [148, 472] width 19 height 19
click at [326, 399] on icon "button" at bounding box center [324, 393] width 18 height 13
type input "23"
drag, startPoint x: 150, startPoint y: 471, endPoint x: 205, endPoint y: 475, distance: 55.2
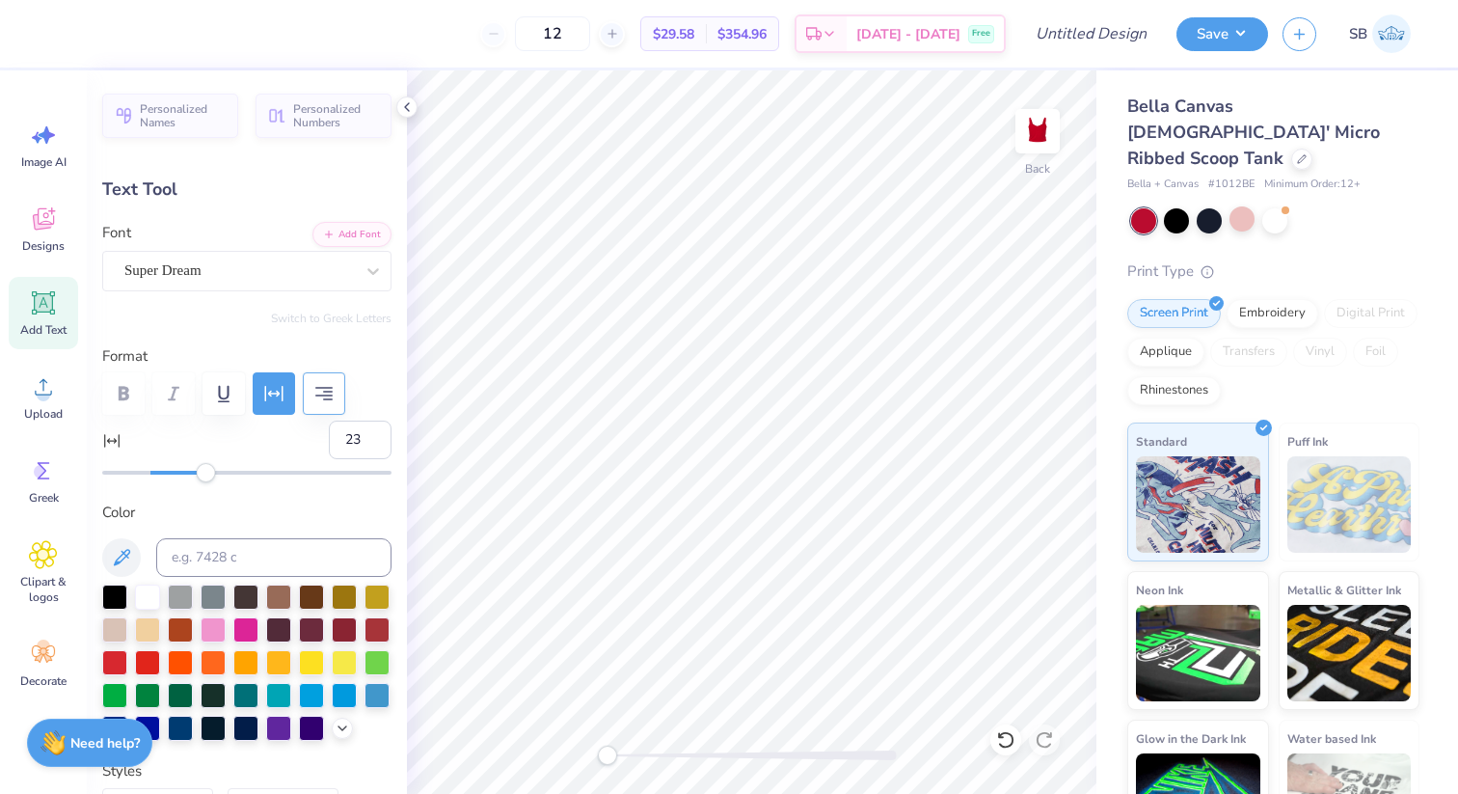
click at [205, 475] on div "Accessibility label" at bounding box center [206, 472] width 19 height 19
type input "-4"
drag, startPoint x: 205, startPoint y: 475, endPoint x: 141, endPoint y: 475, distance: 64.6
click at [141, 475] on div "Accessibility label" at bounding box center [140, 472] width 19 height 19
type input "8.96"
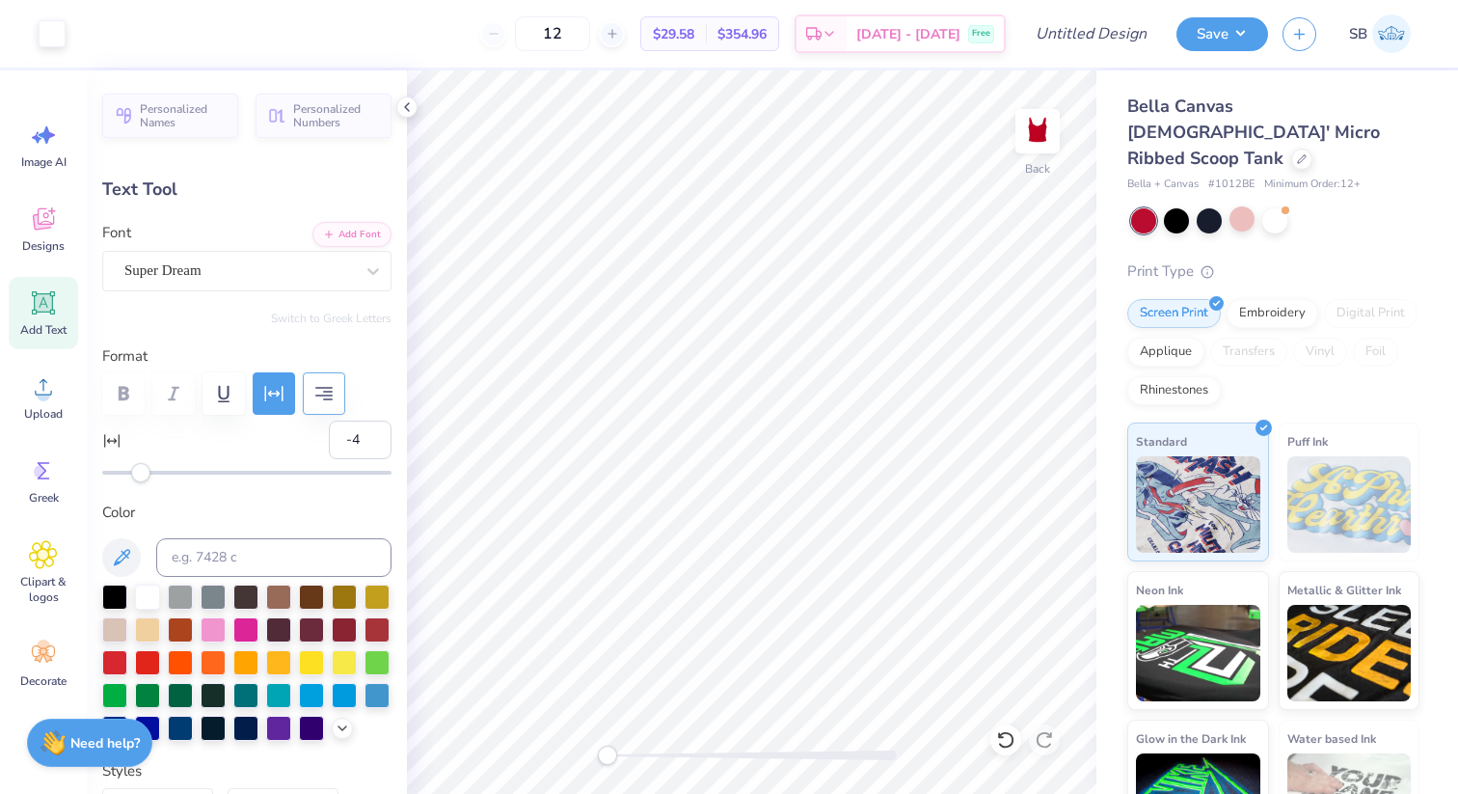
type input "1.19"
type input "4.91"
click at [201, 262] on div "Super Dream" at bounding box center [238, 271] width 233 height 30
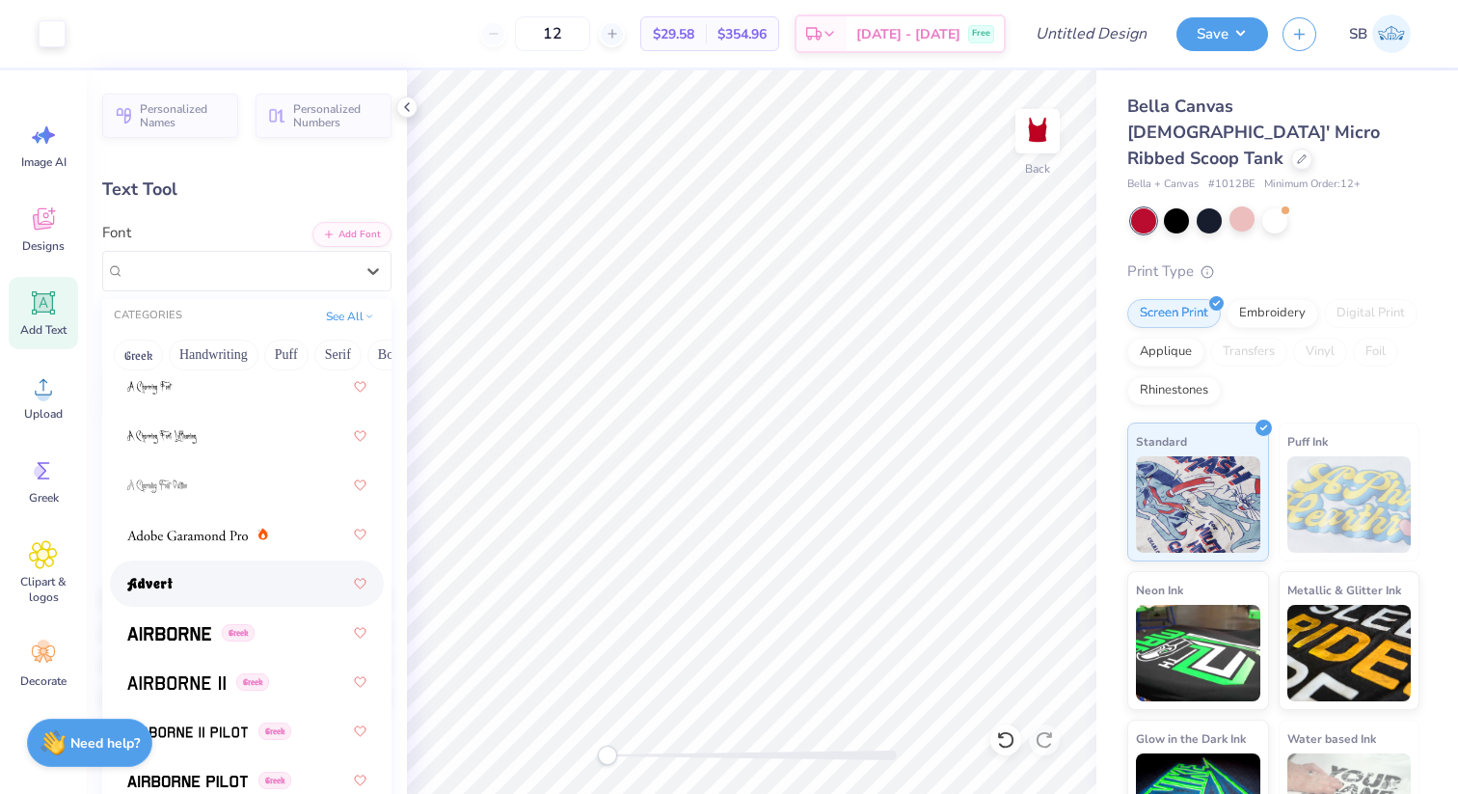
scroll to position [337, 0]
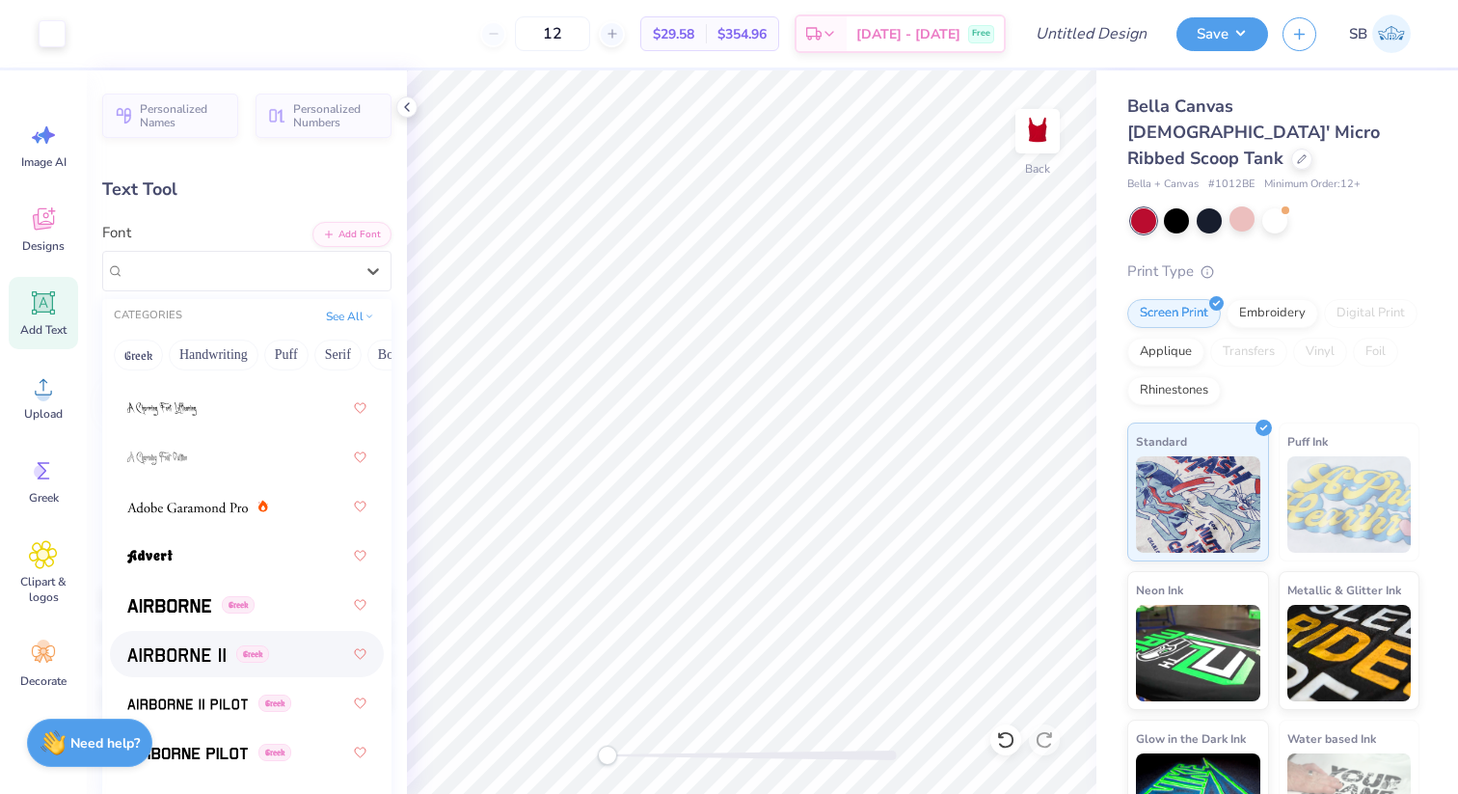
click at [186, 654] on img at bounding box center [176, 654] width 98 height 13
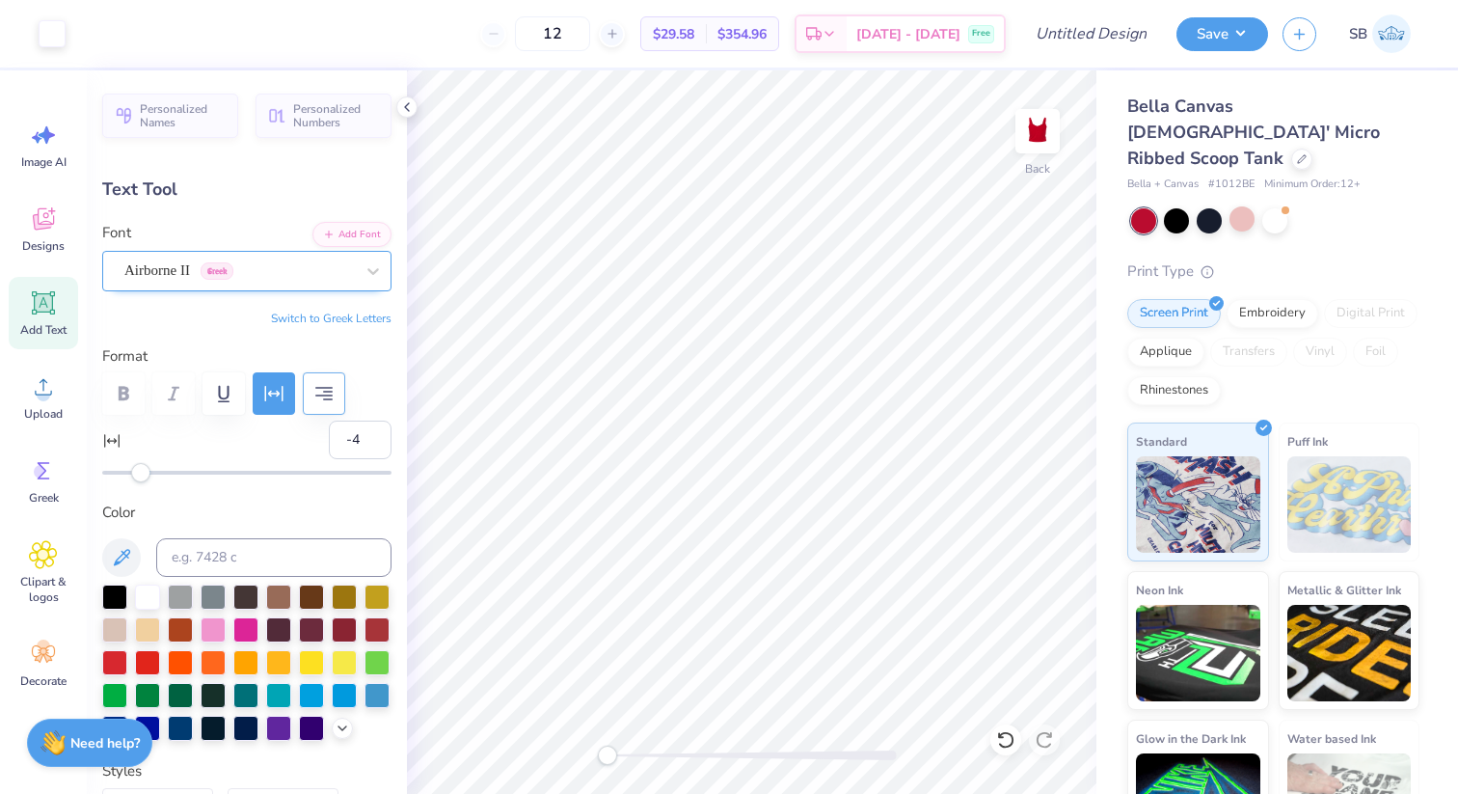
click at [330, 269] on div "Airborne II Greek" at bounding box center [238, 271] width 233 height 30
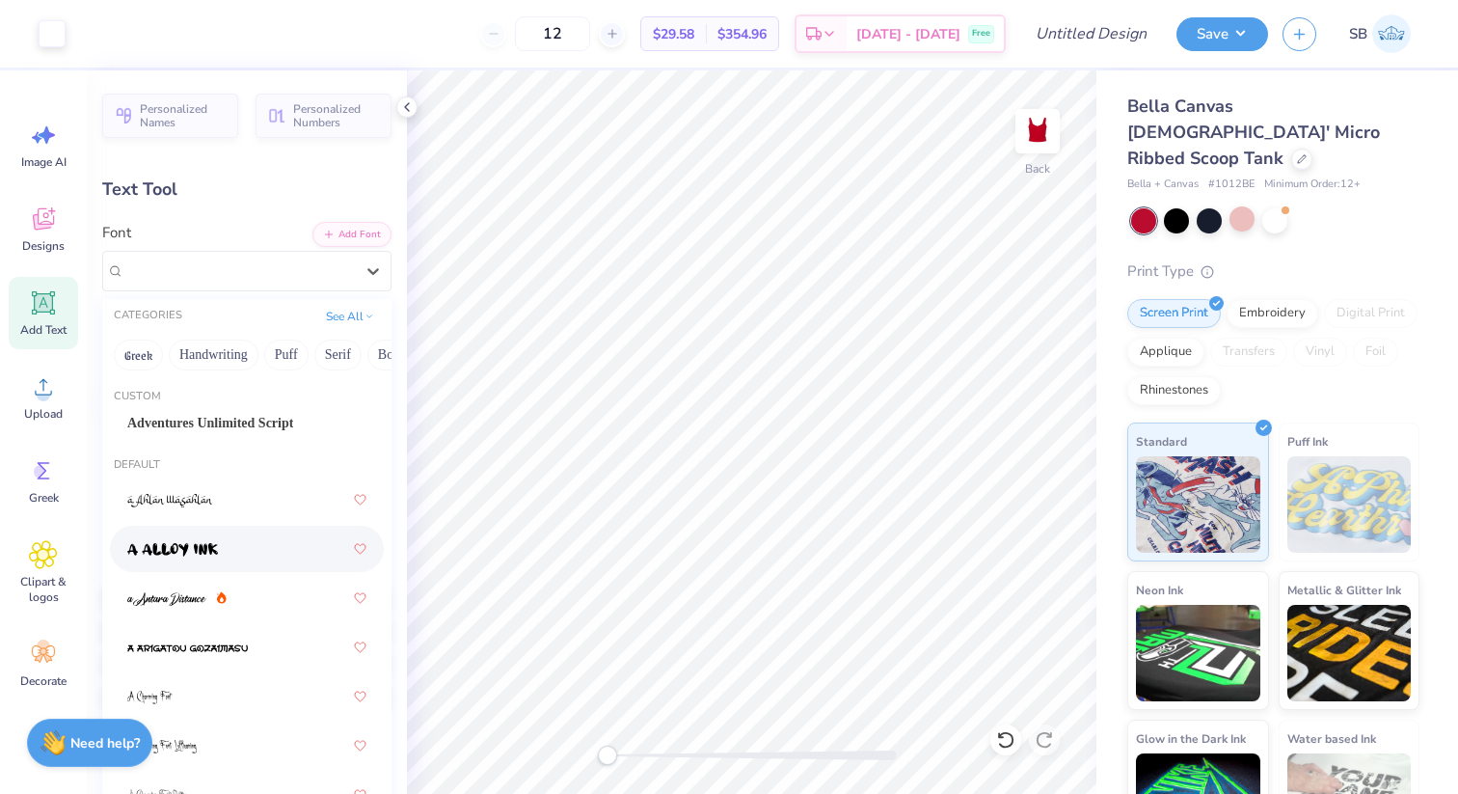
click at [226, 547] on div at bounding box center [246, 548] width 239 height 35
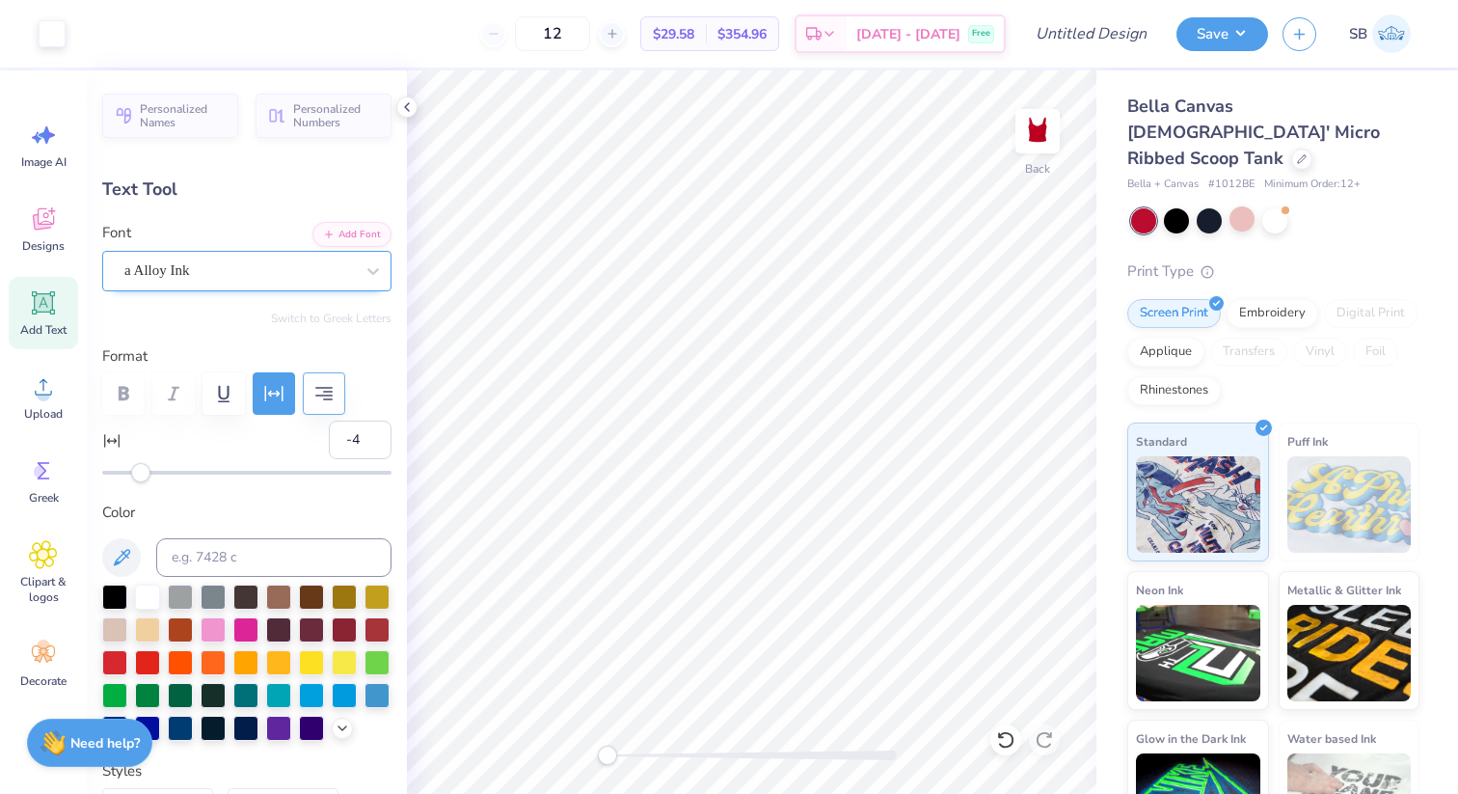
click at [339, 267] on div "a Alloy Ink" at bounding box center [238, 271] width 233 height 30
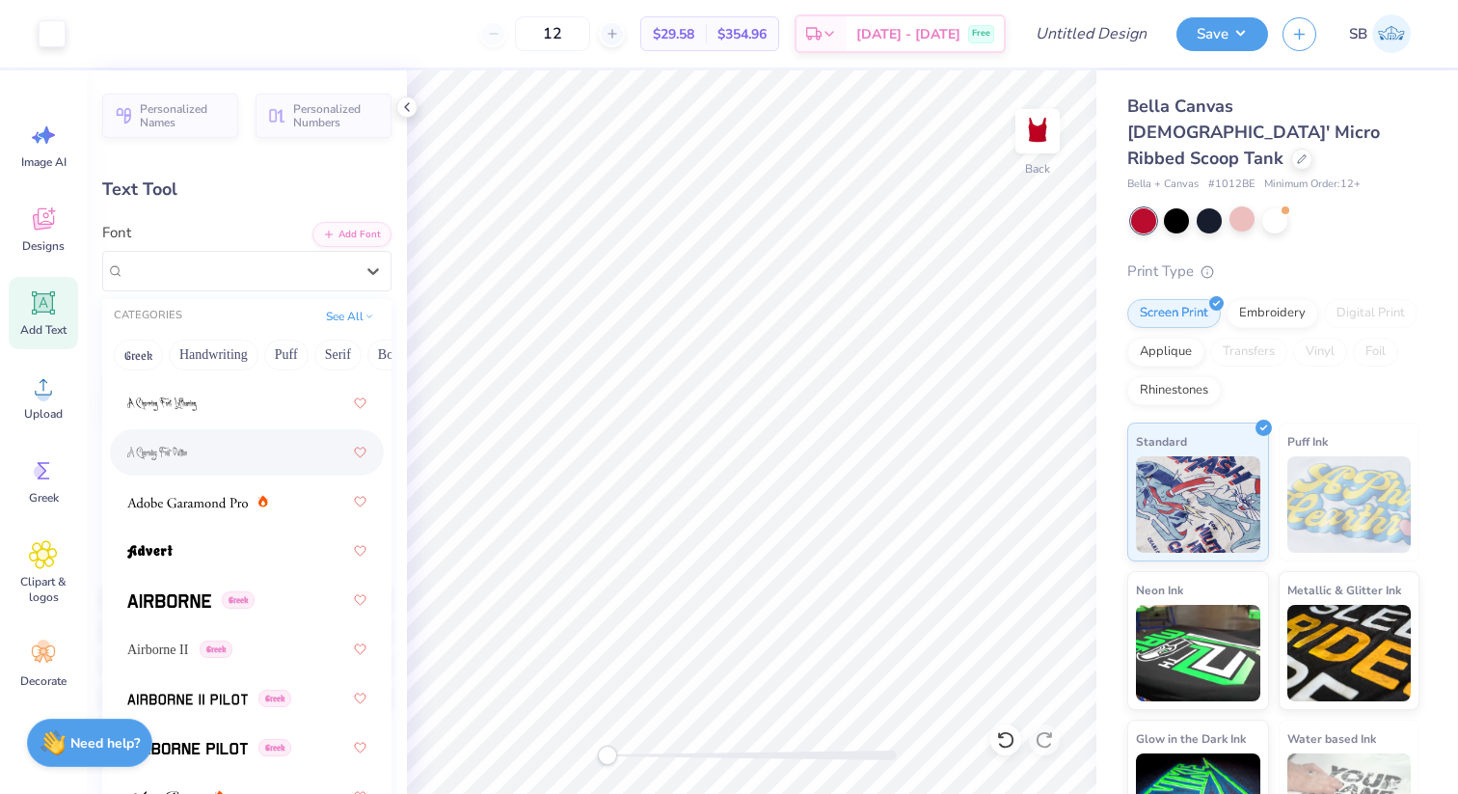
scroll to position [368, 0]
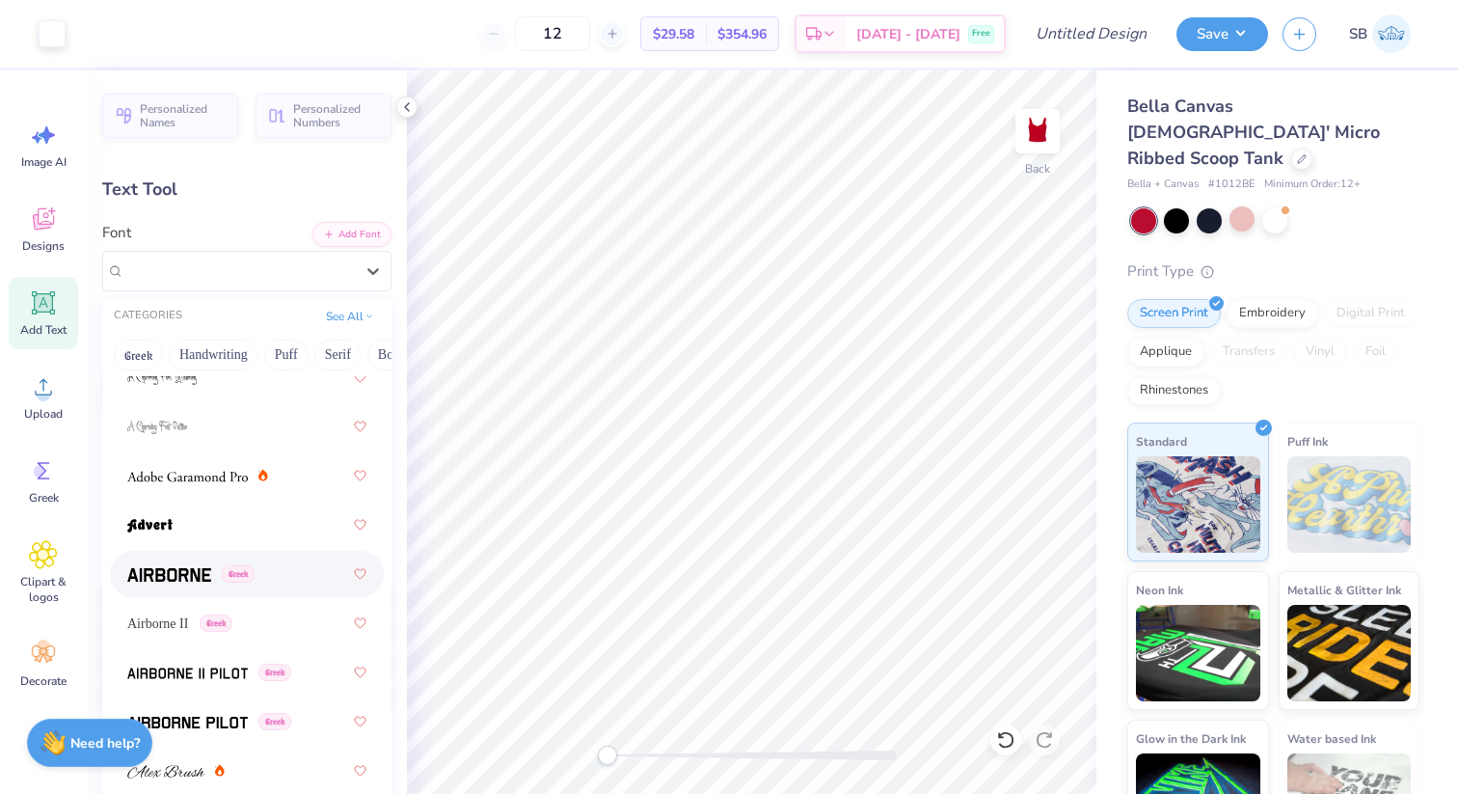
click at [262, 563] on div "Greek" at bounding box center [246, 573] width 239 height 35
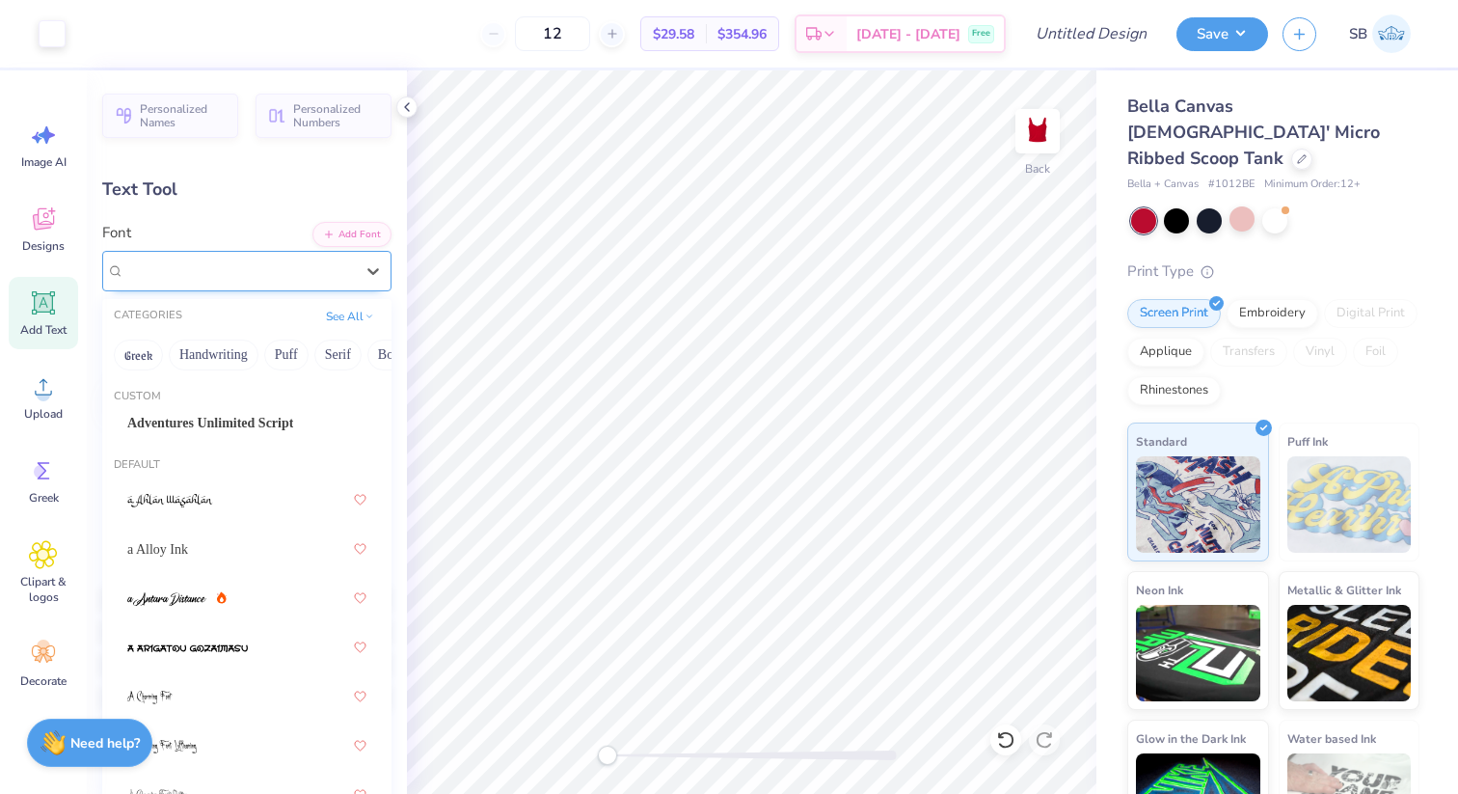
click at [300, 257] on div at bounding box center [238, 270] width 229 height 26
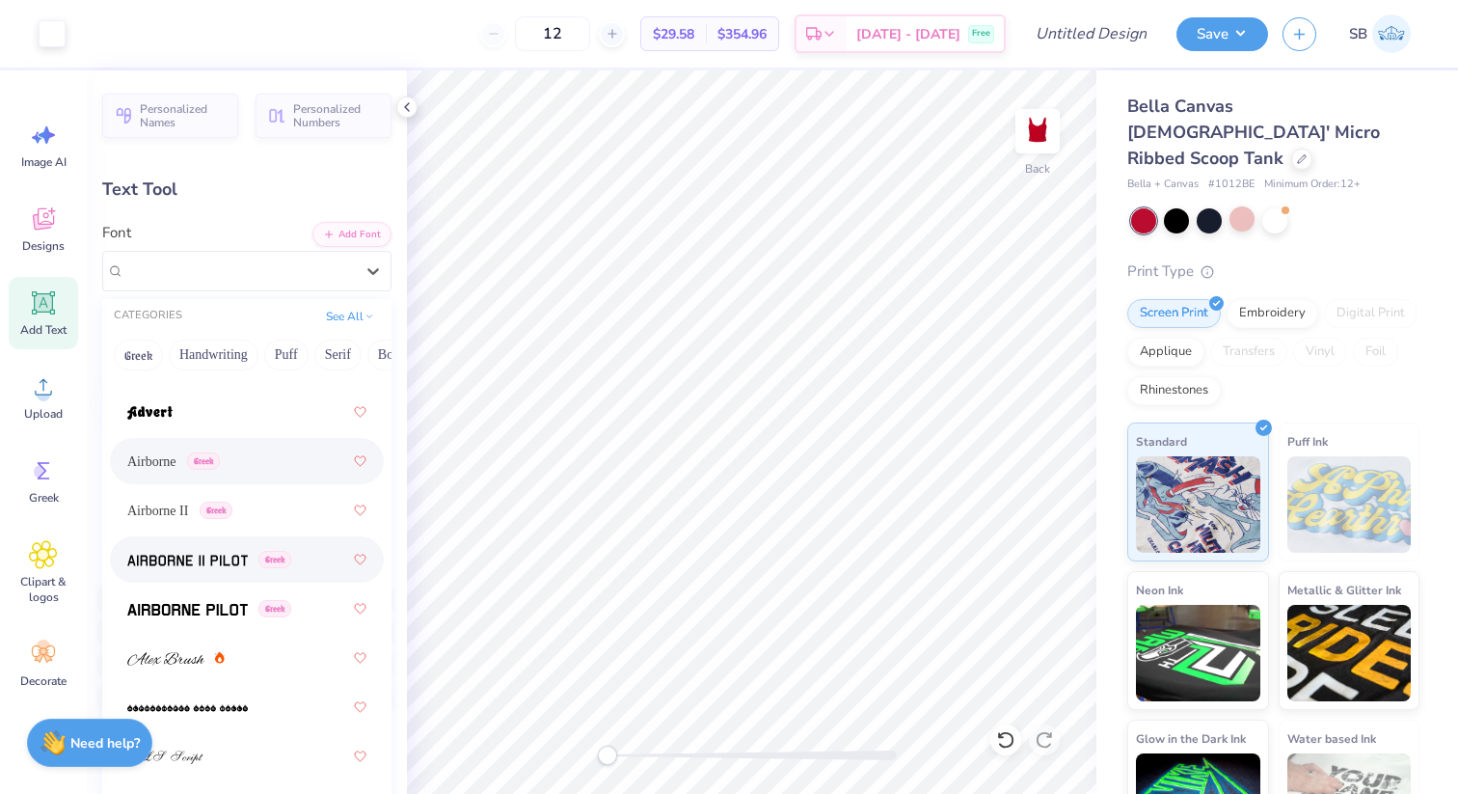
scroll to position [489, 0]
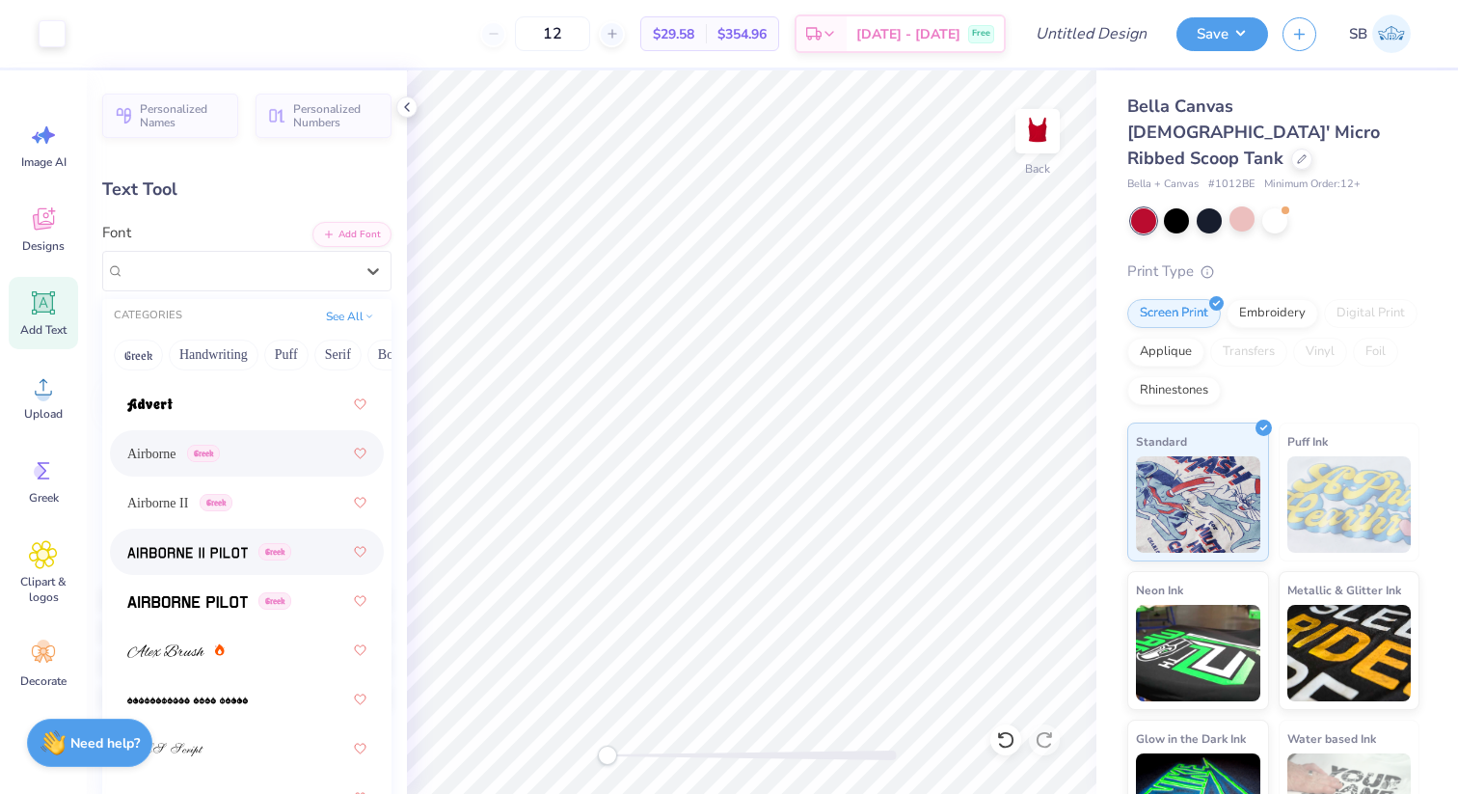
click at [233, 614] on div "Greek" at bounding box center [246, 600] width 239 height 35
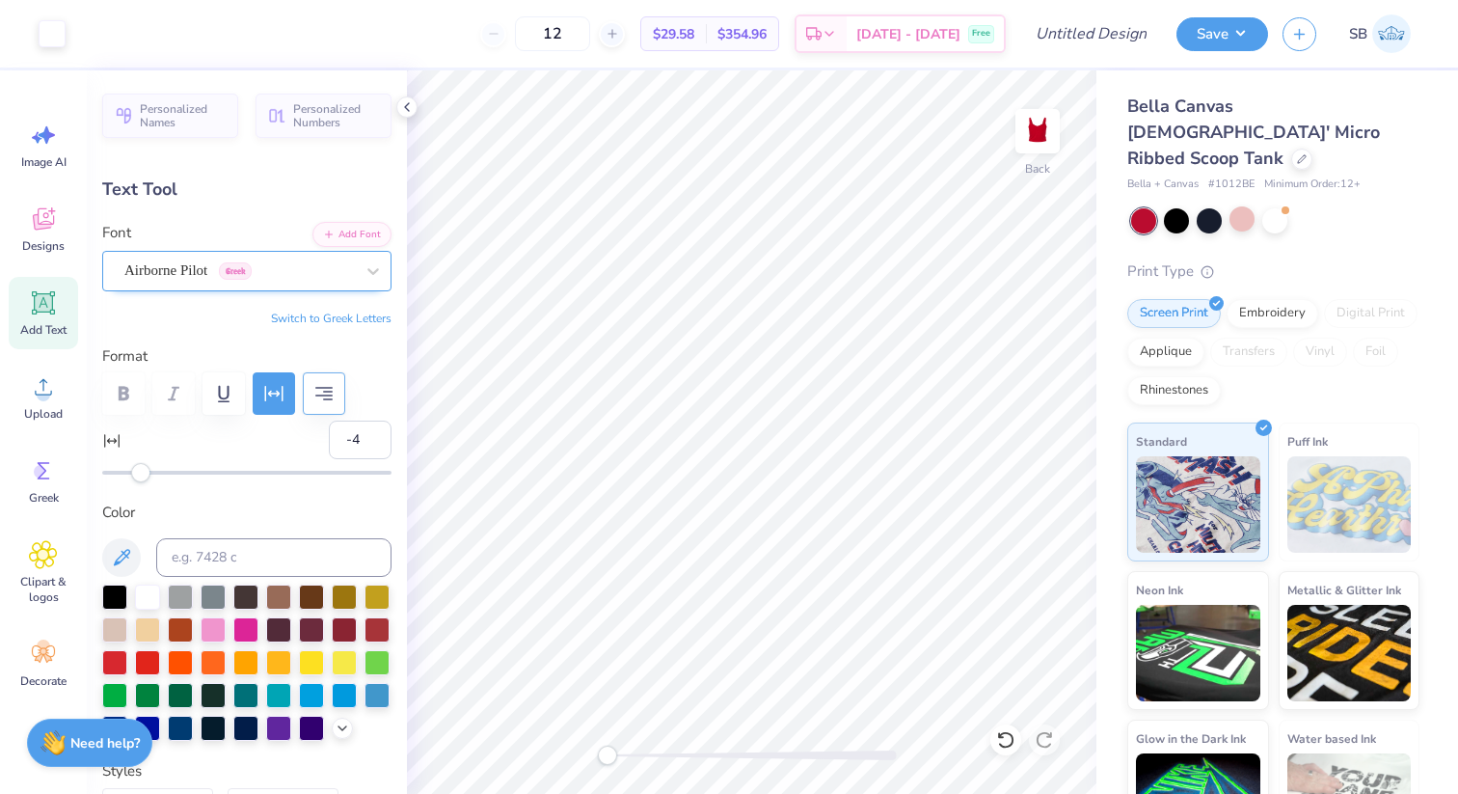
click at [322, 271] on div "Airborne Pilot Greek" at bounding box center [238, 271] width 233 height 30
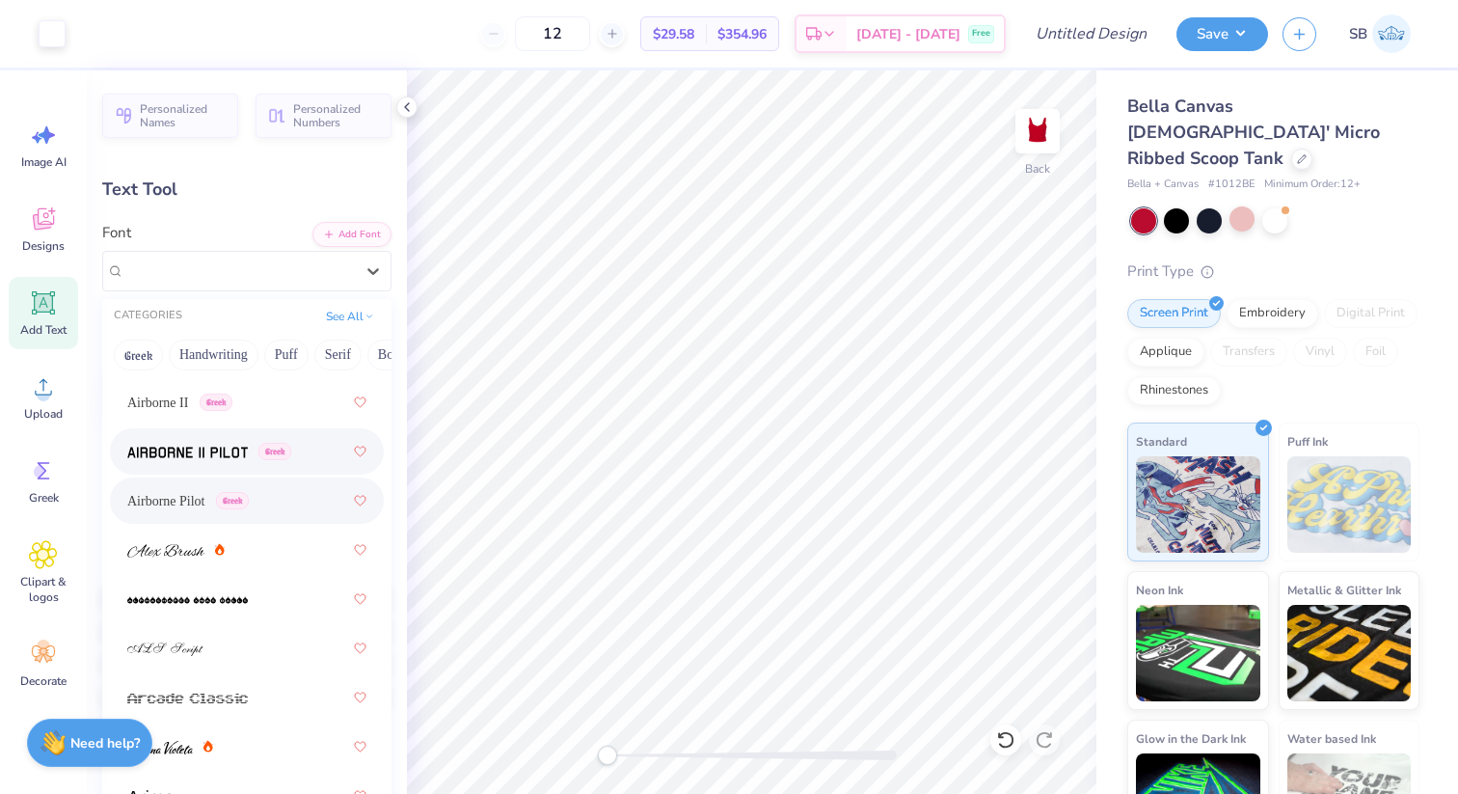
scroll to position [599, 0]
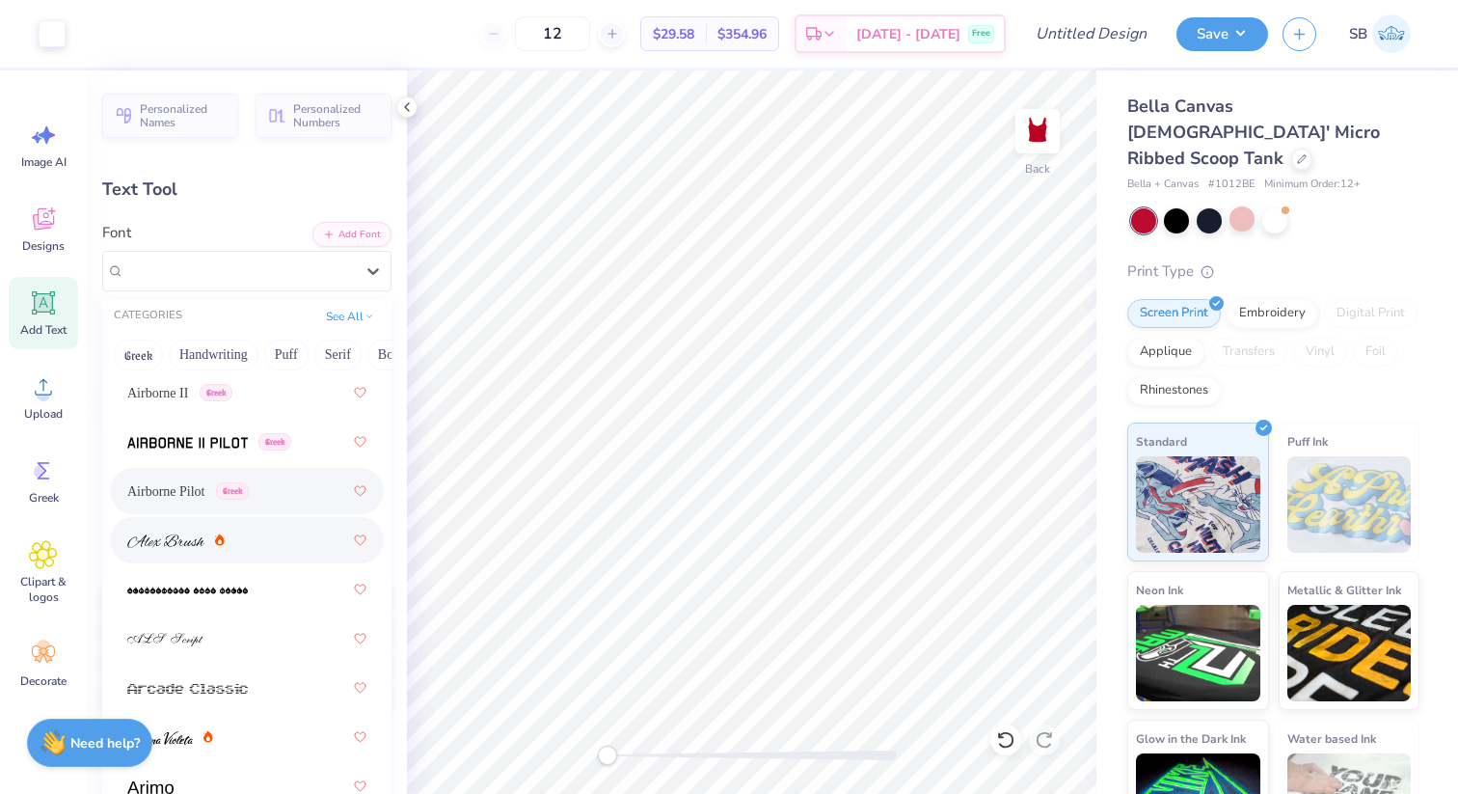
click at [207, 542] on div at bounding box center [175, 540] width 97 height 20
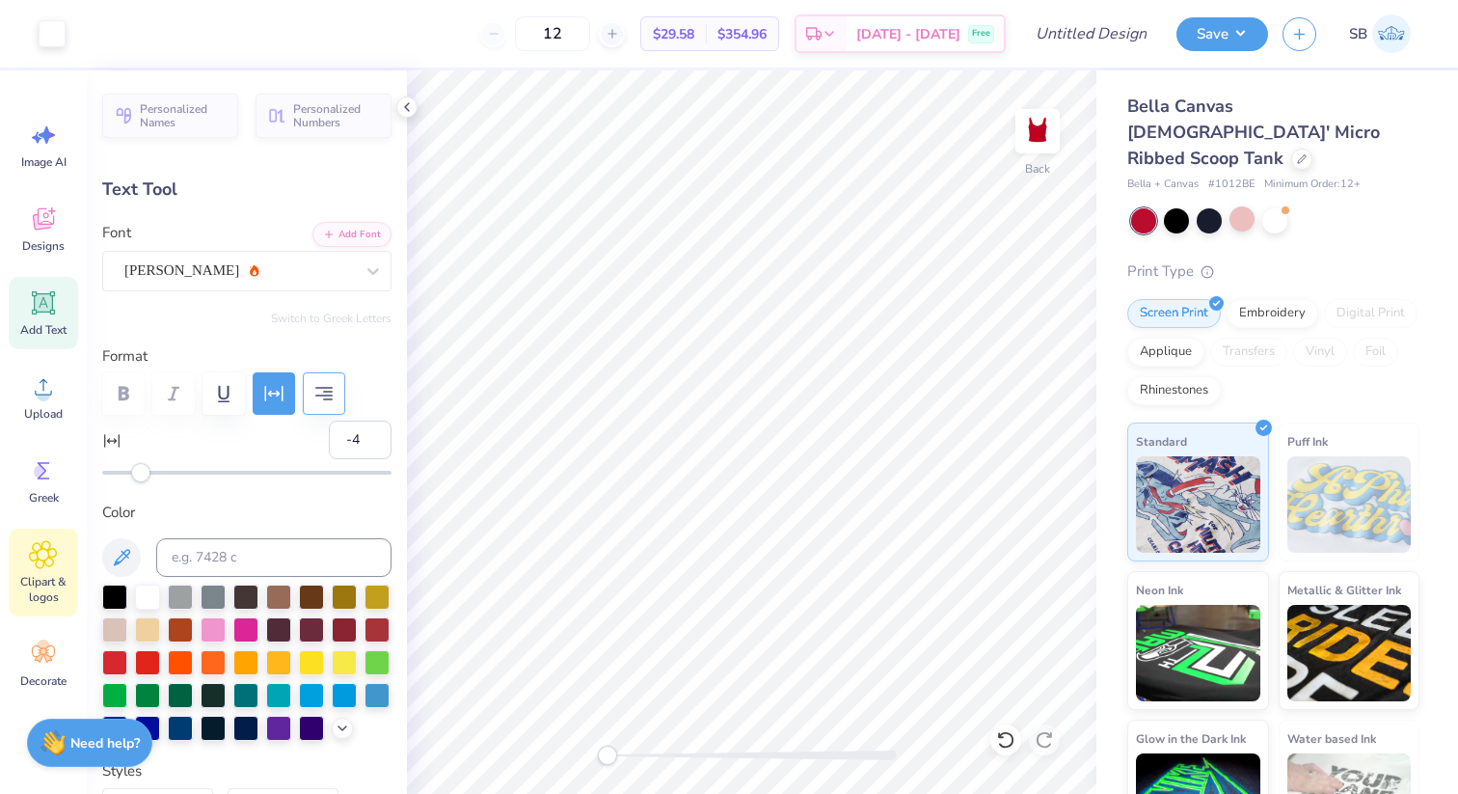
click at [38, 545] on icon at bounding box center [43, 554] width 28 height 29
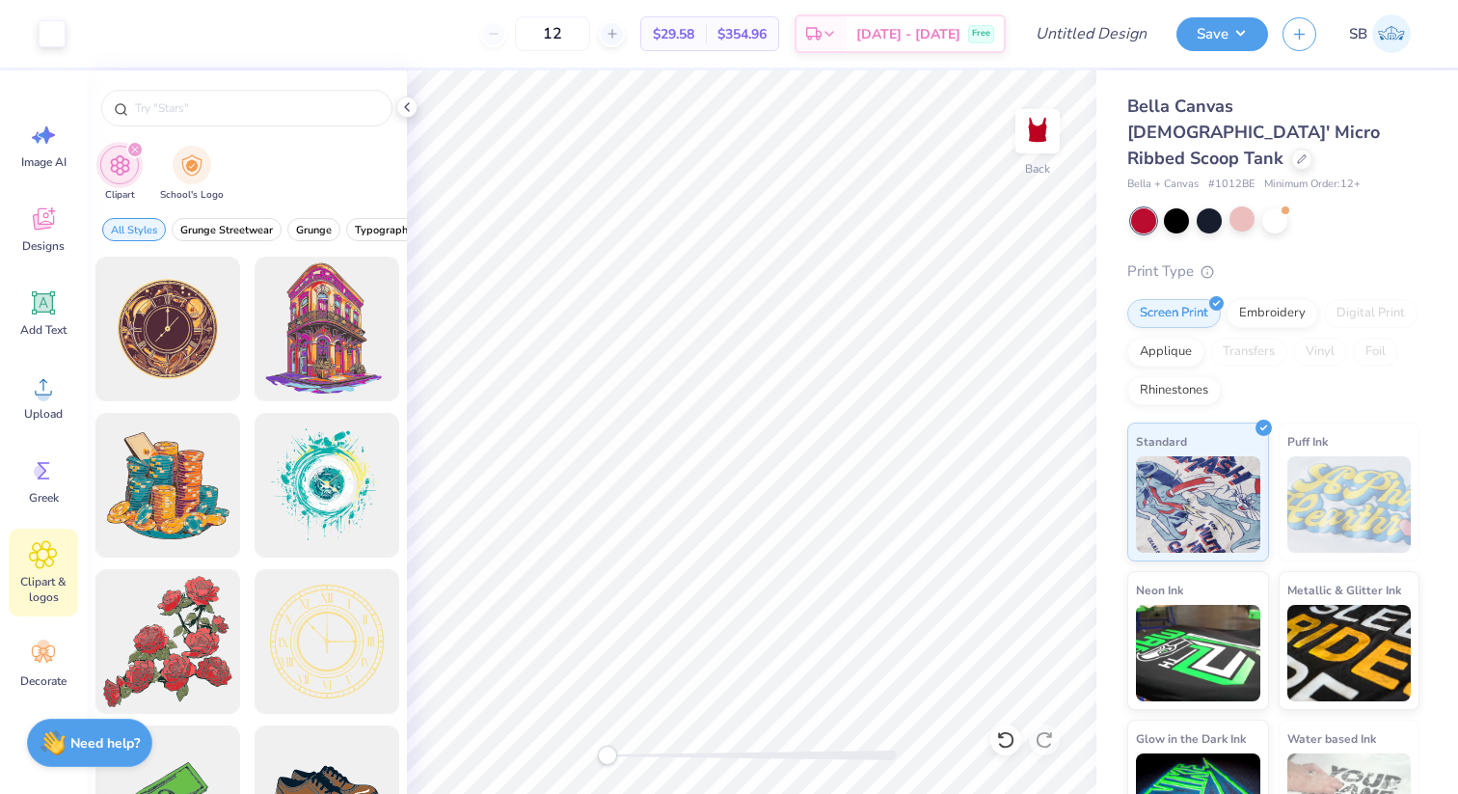
click at [211, 142] on div "Clipart School's Logo" at bounding box center [247, 176] width 320 height 72
click at [207, 114] on input "text" at bounding box center [256, 107] width 247 height 19
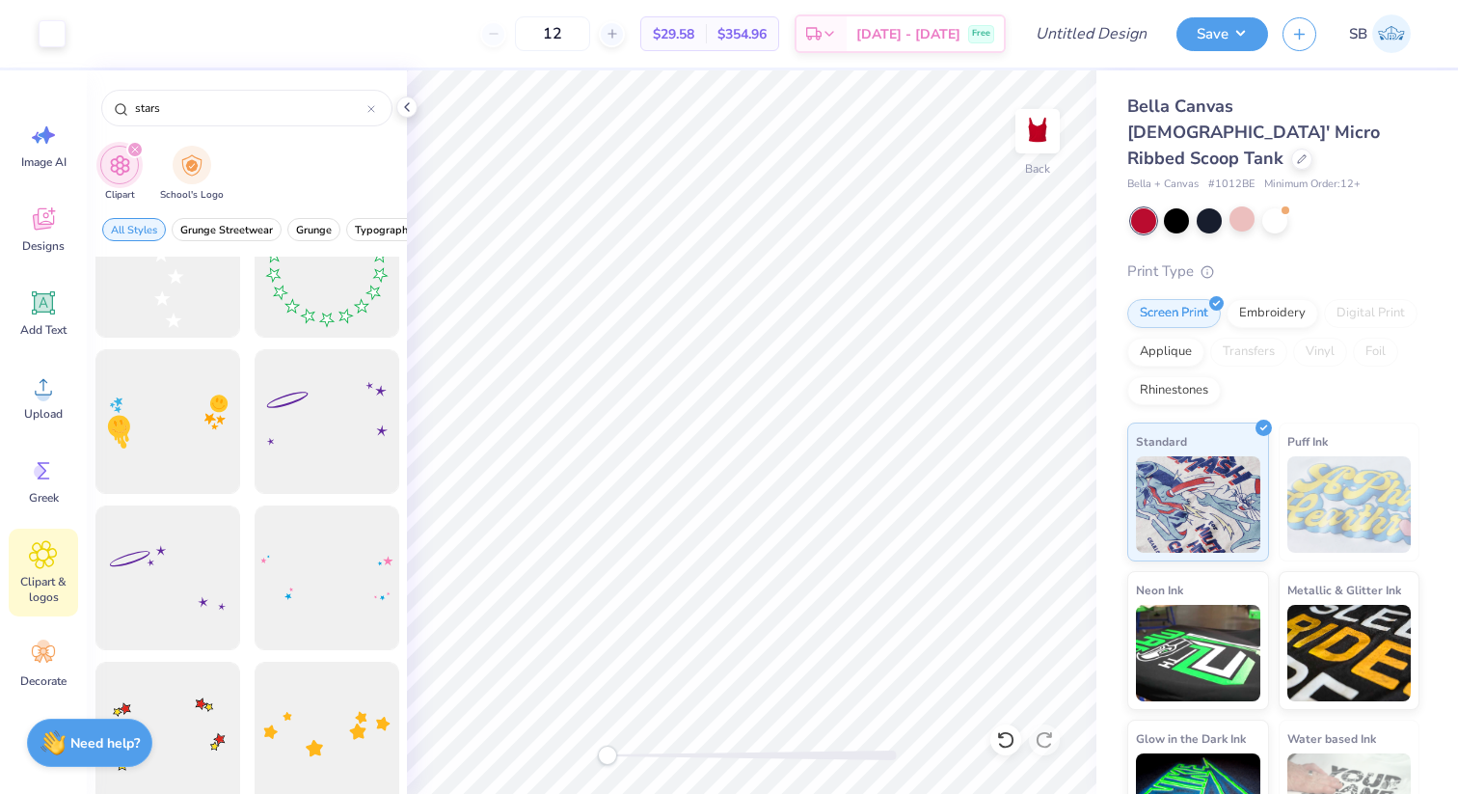
scroll to position [0, 0]
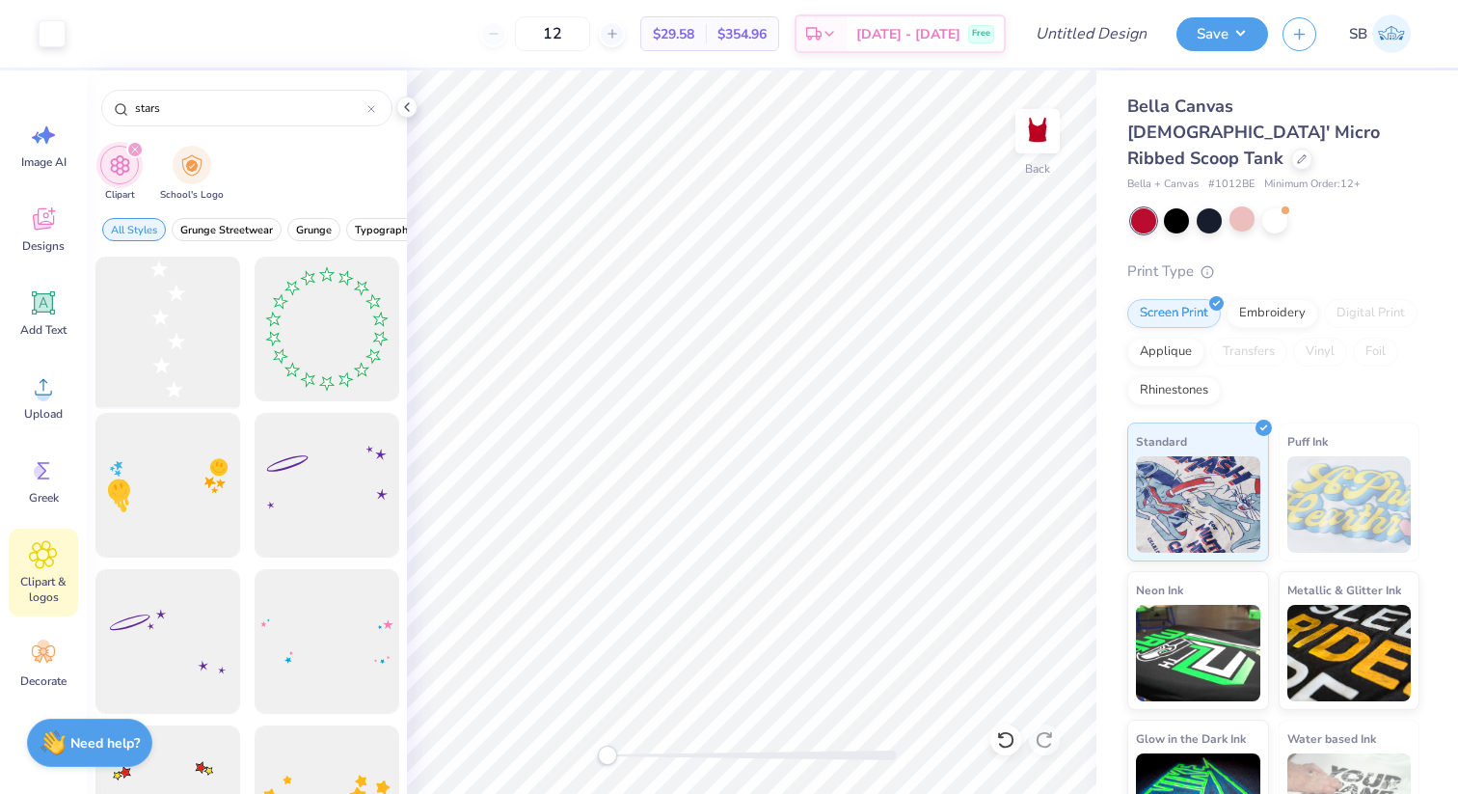
type input "stars"
click at [174, 315] on div at bounding box center [167, 329] width 159 height 159
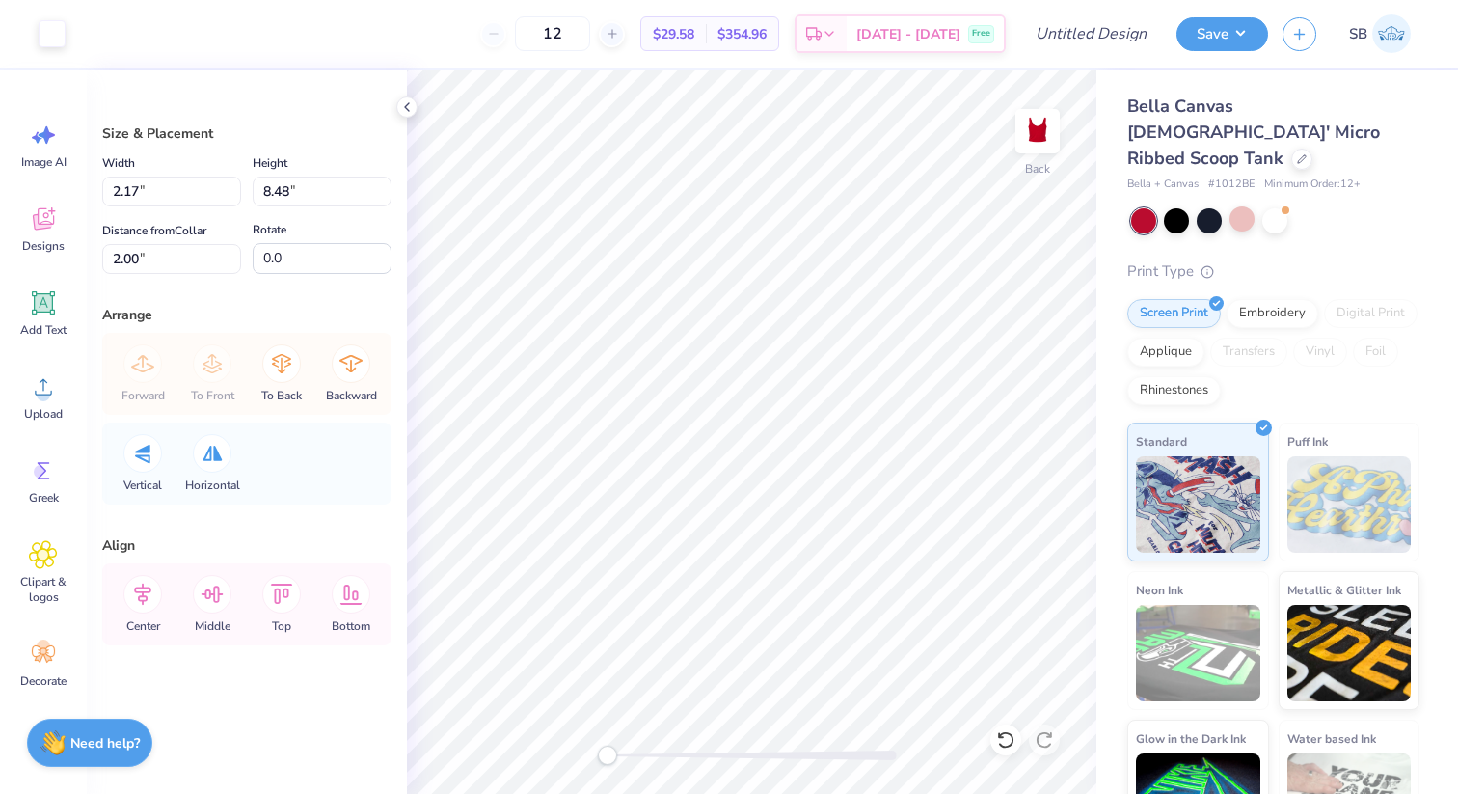
type input "-87.9"
type input "8.52"
type input "2.17"
type input "5.07"
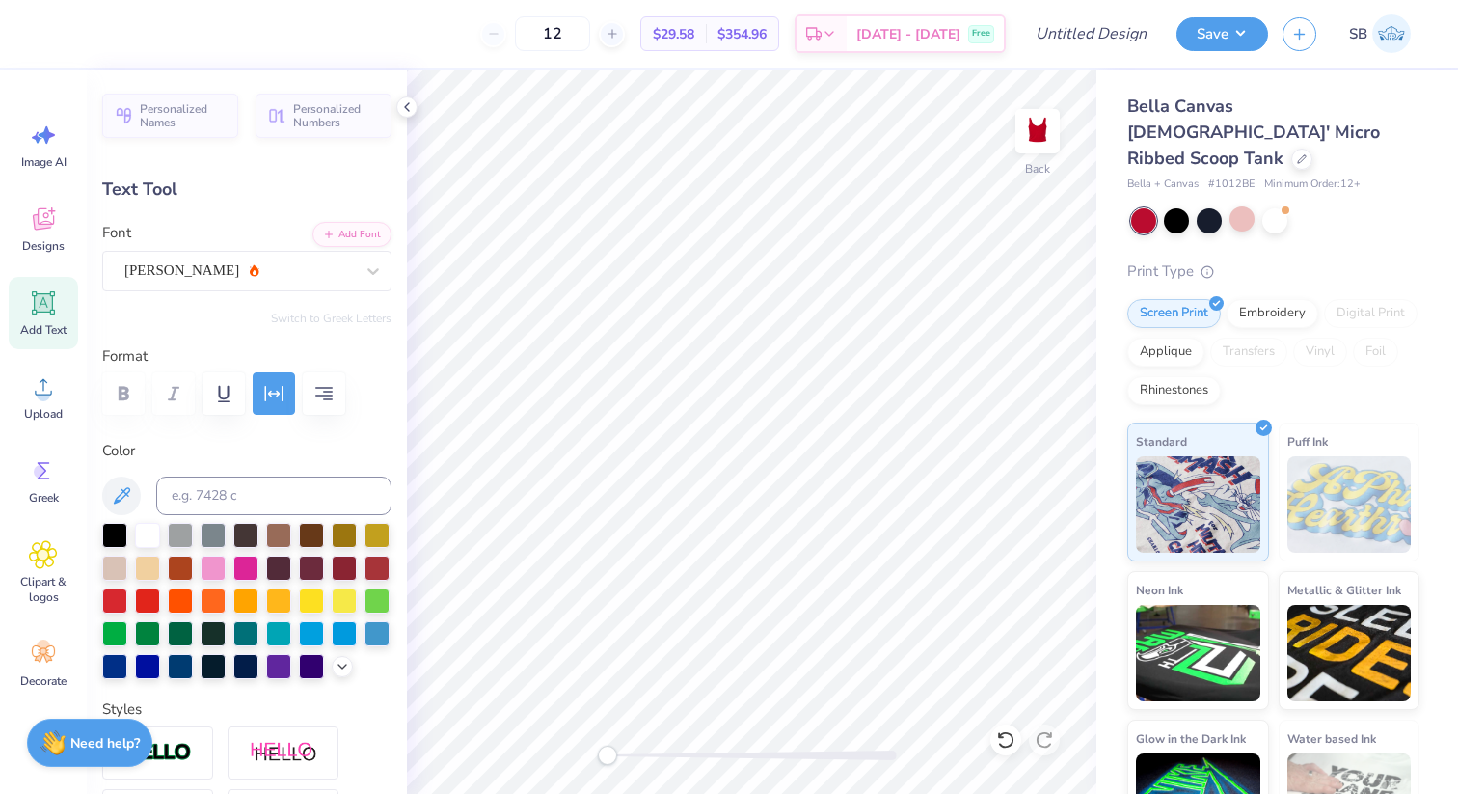
type input "7.44"
type input "1.06"
click at [175, 394] on div at bounding box center [246, 393] width 289 height 42
click at [131, 393] on div at bounding box center [246, 393] width 289 height 42
click at [318, 387] on icon "button" at bounding box center [323, 393] width 23 height 23
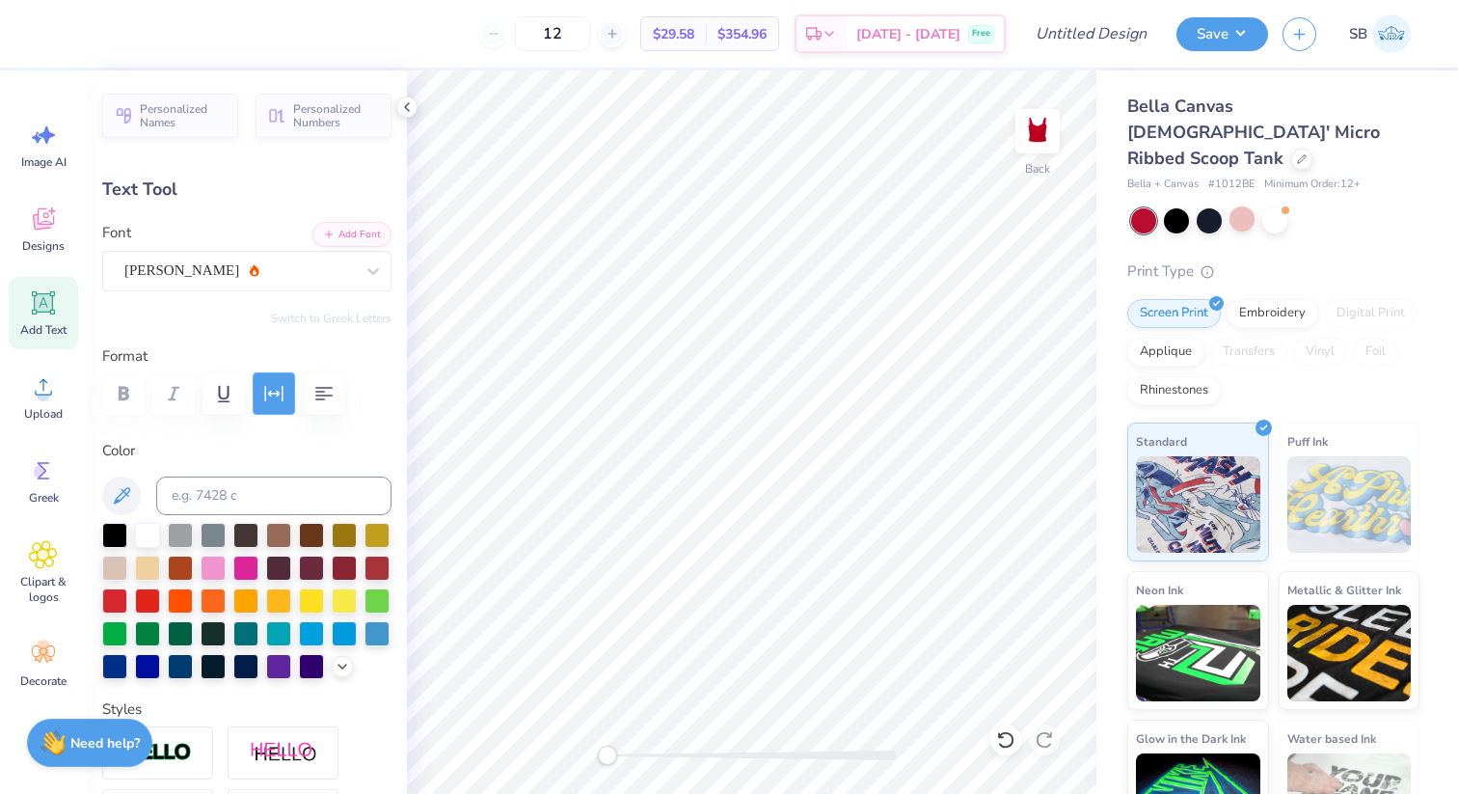
click at [281, 403] on icon "button" at bounding box center [273, 393] width 23 height 23
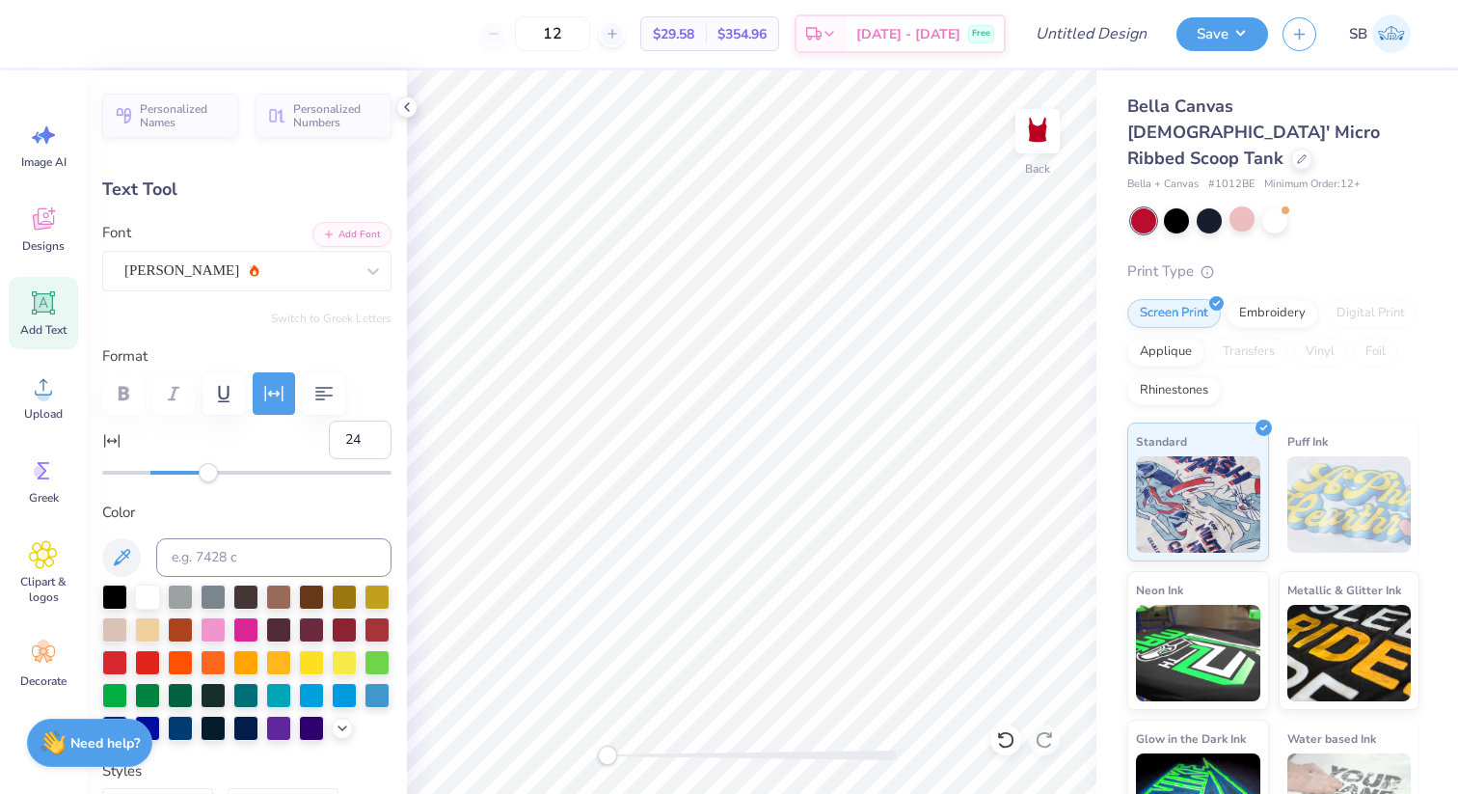
type input "23"
drag, startPoint x: 143, startPoint y: 464, endPoint x: 203, endPoint y: 467, distance: 60.8
click at [205, 467] on div "Accessibility label" at bounding box center [208, 472] width 19 height 19
type input "3"
drag, startPoint x: 197, startPoint y: 473, endPoint x: 158, endPoint y: 473, distance: 38.6
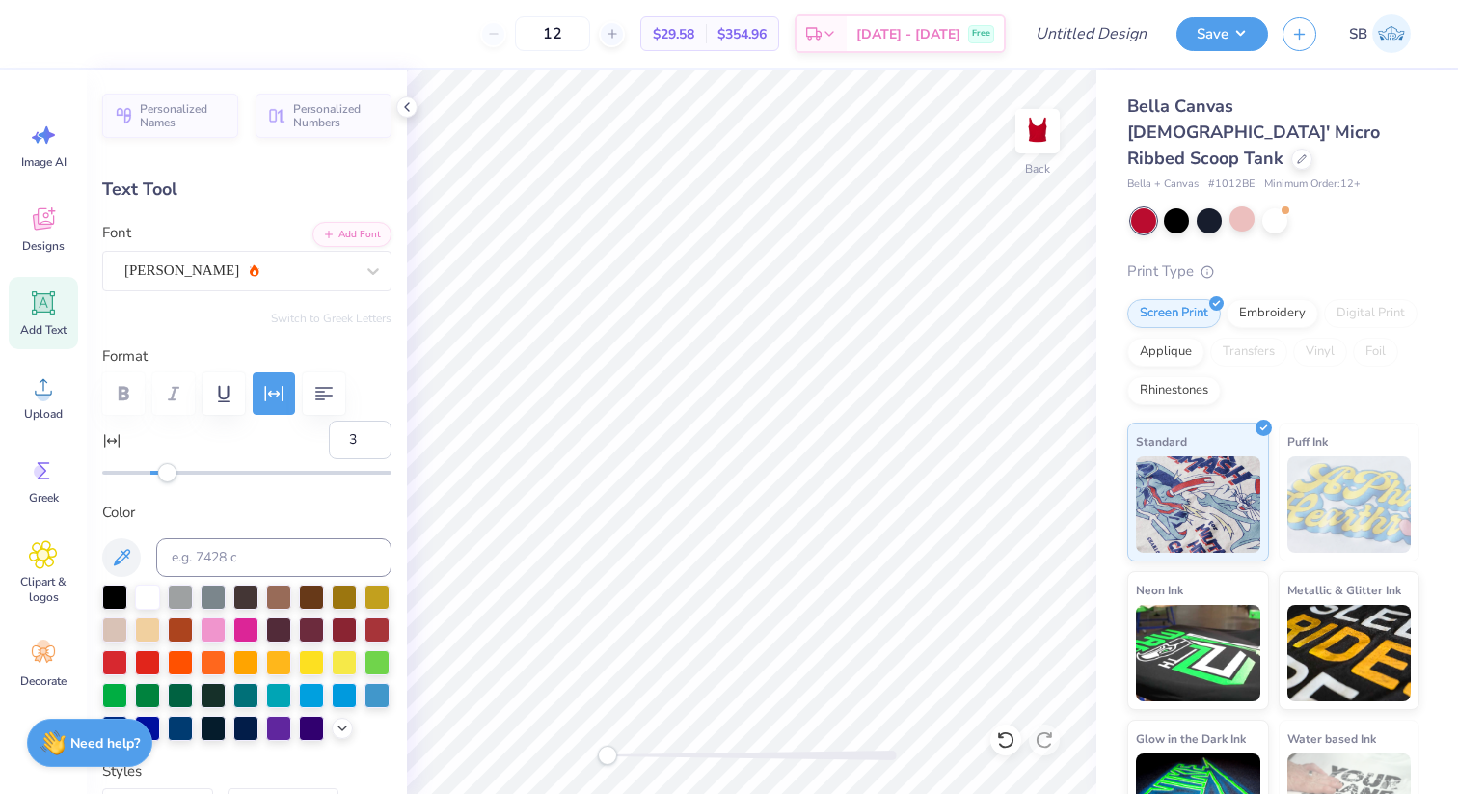
click at [158, 473] on div "Accessibility label" at bounding box center [167, 472] width 19 height 19
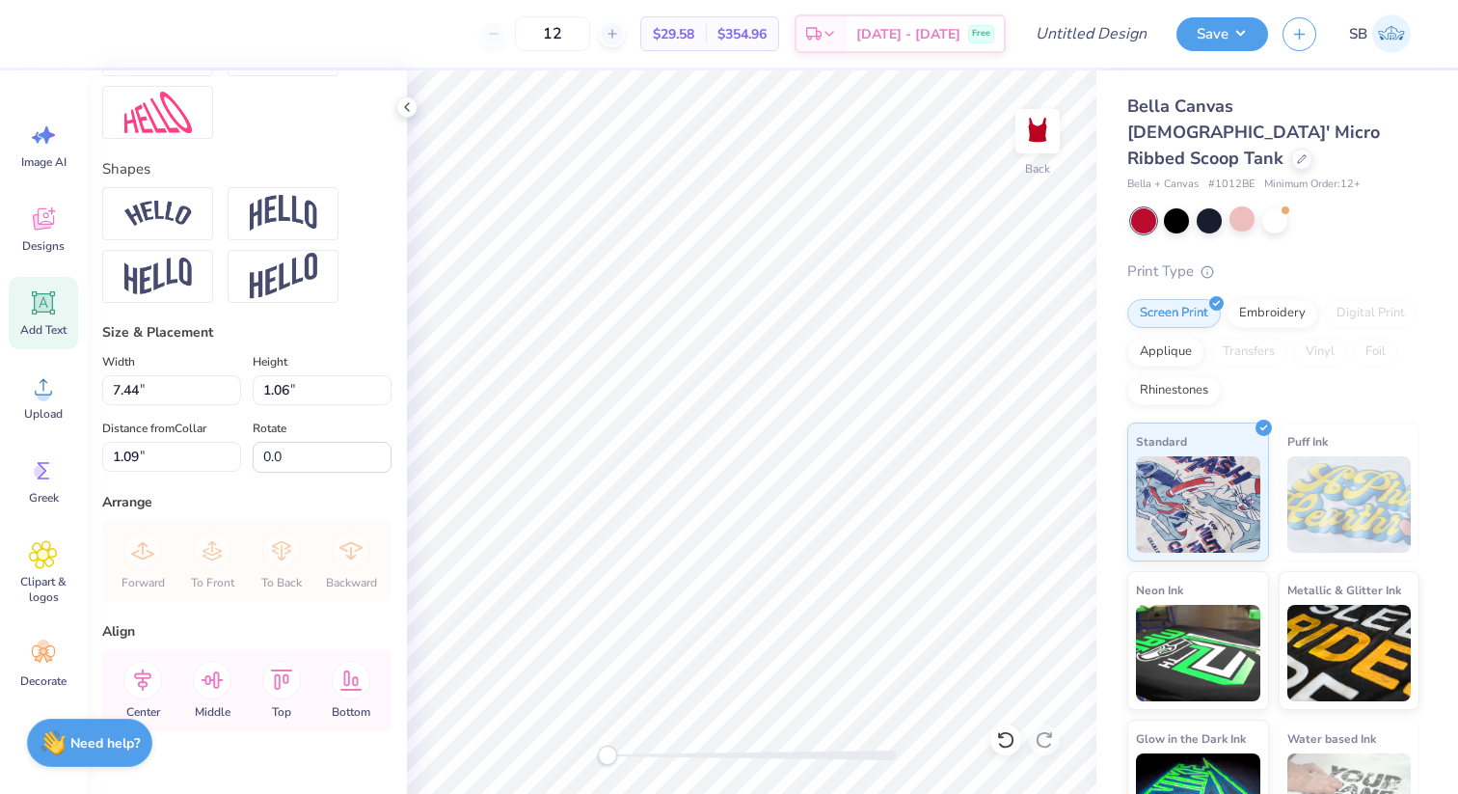
scroll to position [860, 0]
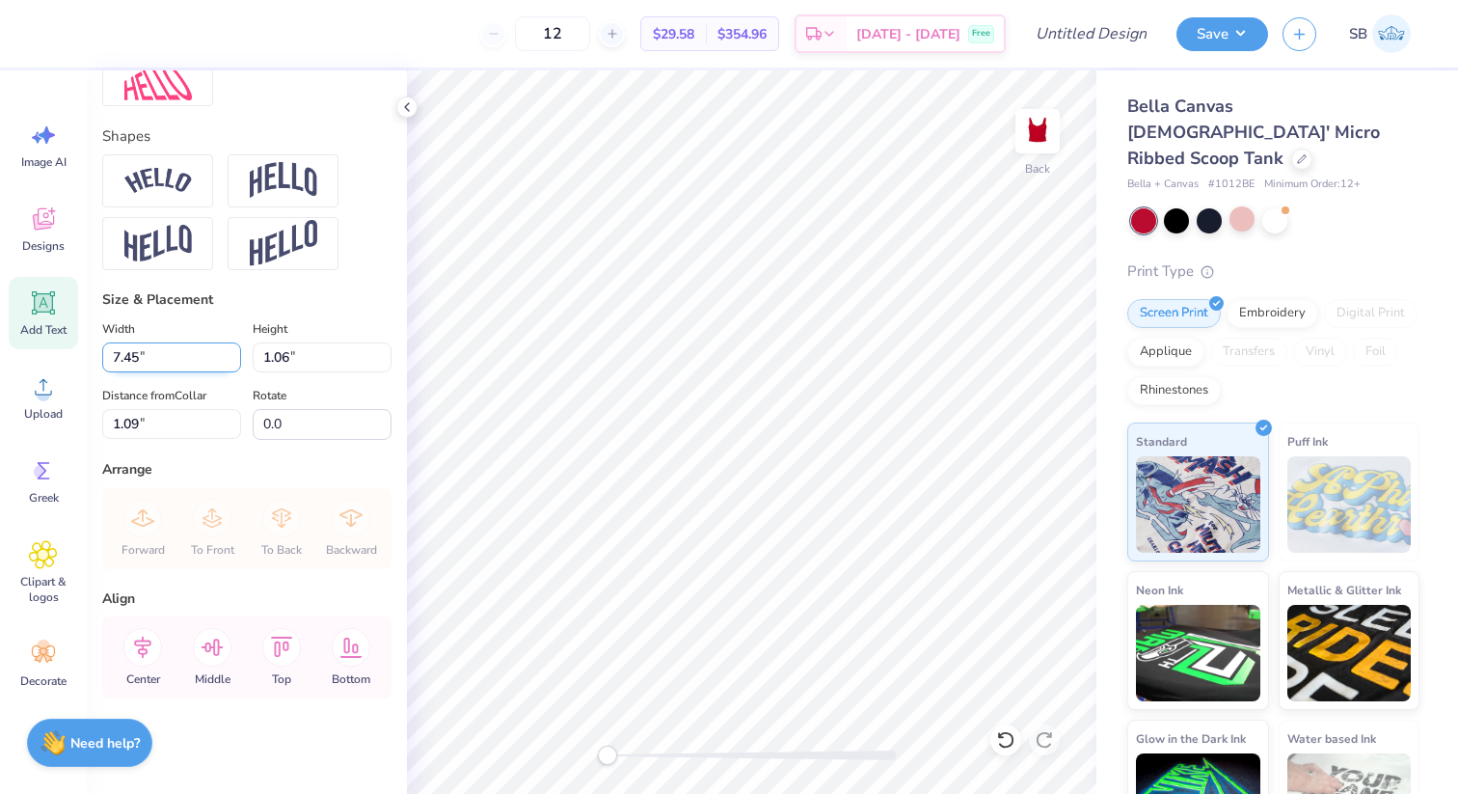
click at [232, 346] on input "7.45" at bounding box center [171, 357] width 139 height 30
click at [232, 346] on input "7.46" at bounding box center [171, 357] width 139 height 30
click at [231, 352] on input "7.47" at bounding box center [171, 357] width 139 height 30
click at [231, 352] on input "7.48" at bounding box center [171, 357] width 139 height 30
click at [231, 352] on input "7.49" at bounding box center [171, 357] width 139 height 30
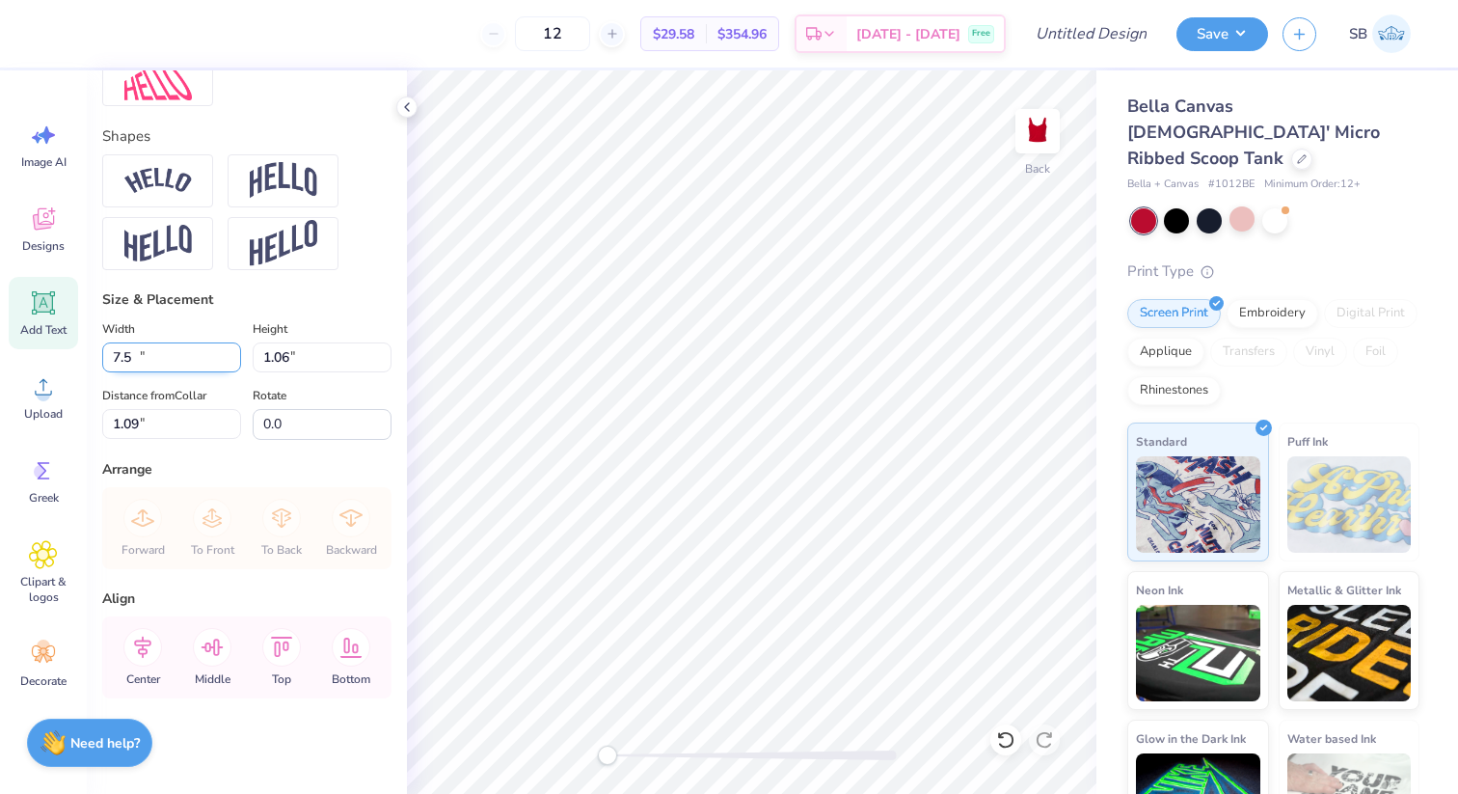
click at [231, 352] on input "7.5" at bounding box center [171, 357] width 139 height 30
click at [231, 352] on input "7.51" at bounding box center [171, 357] width 139 height 30
click at [231, 352] on input "7.52" at bounding box center [171, 357] width 139 height 30
click at [231, 352] on input "7.53" at bounding box center [171, 357] width 139 height 30
click at [231, 352] on input "7.54" at bounding box center [171, 357] width 139 height 30
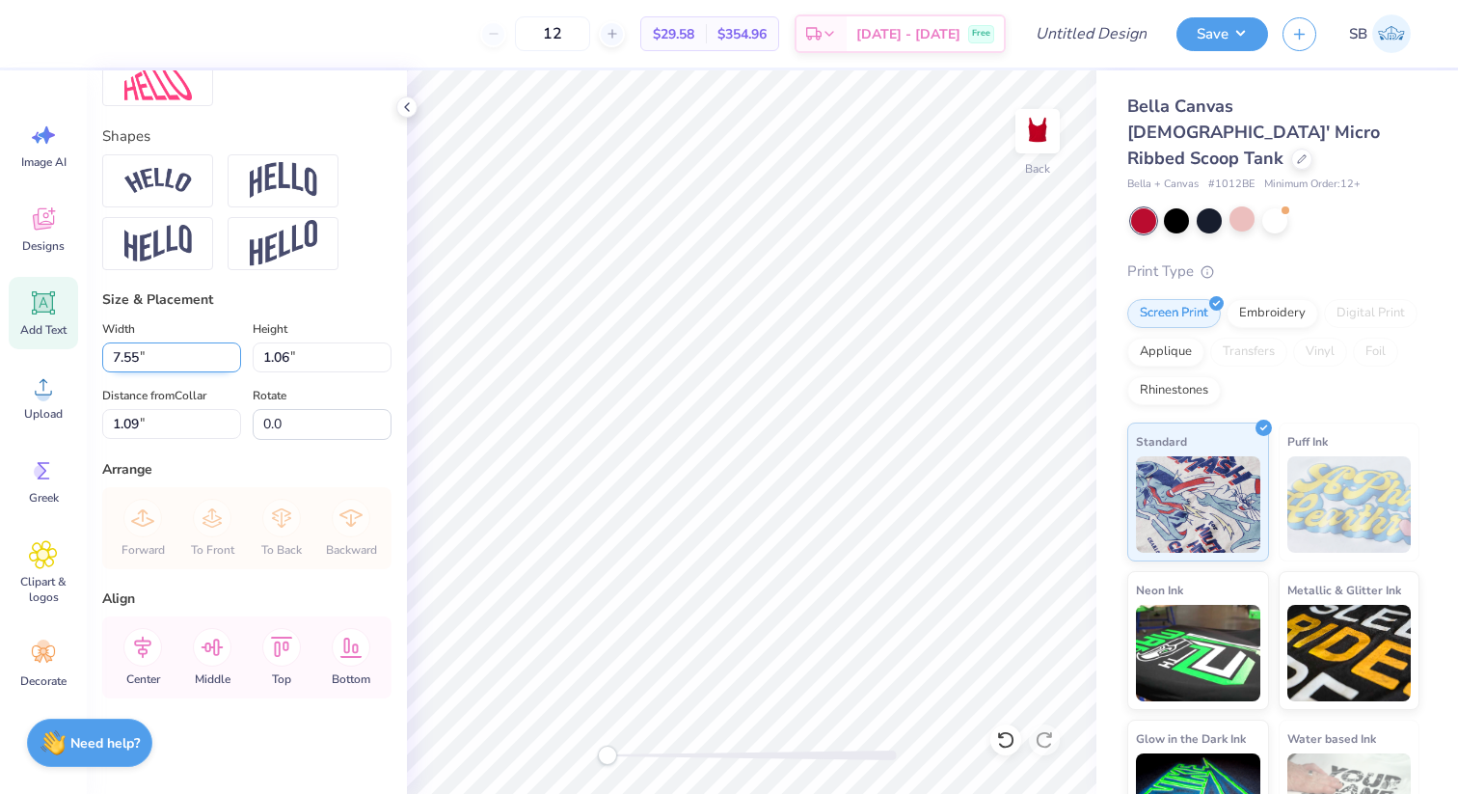
click at [231, 352] on input "7.55" at bounding box center [171, 357] width 139 height 30
click at [231, 352] on input "7.56" at bounding box center [171, 357] width 139 height 30
click at [231, 352] on input "7.57" at bounding box center [171, 357] width 139 height 30
click at [231, 352] on input "7.58" at bounding box center [171, 357] width 139 height 30
click at [231, 352] on input "7.59" at bounding box center [171, 357] width 139 height 30
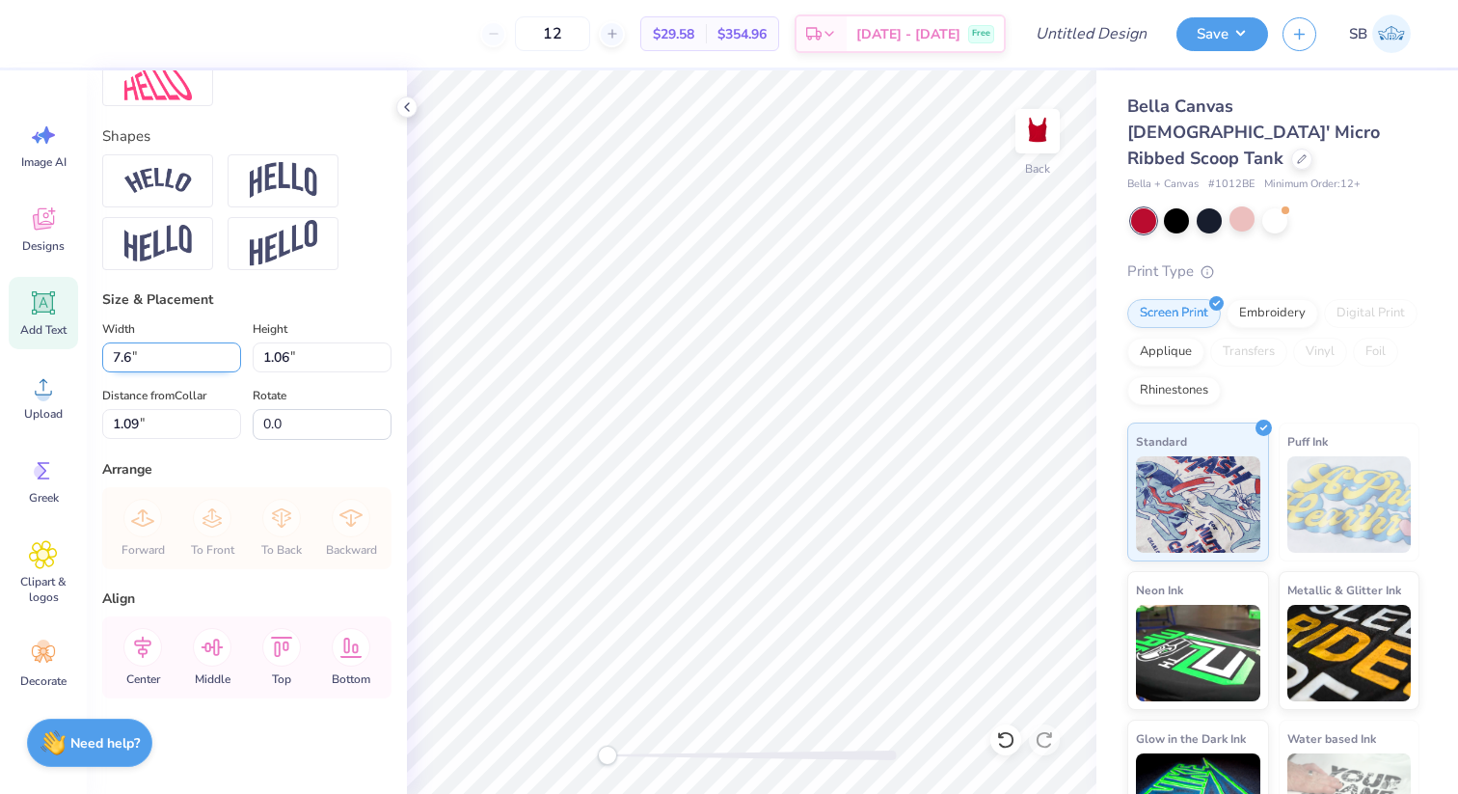
click at [231, 352] on input "7.6" at bounding box center [171, 357] width 139 height 30
click at [231, 352] on input "7.61" at bounding box center [171, 357] width 139 height 30
click at [231, 352] on input "7.62" at bounding box center [171, 357] width 139 height 30
click at [231, 352] on input "7.63" at bounding box center [171, 357] width 139 height 30
click at [231, 352] on input "7.64" at bounding box center [171, 357] width 139 height 30
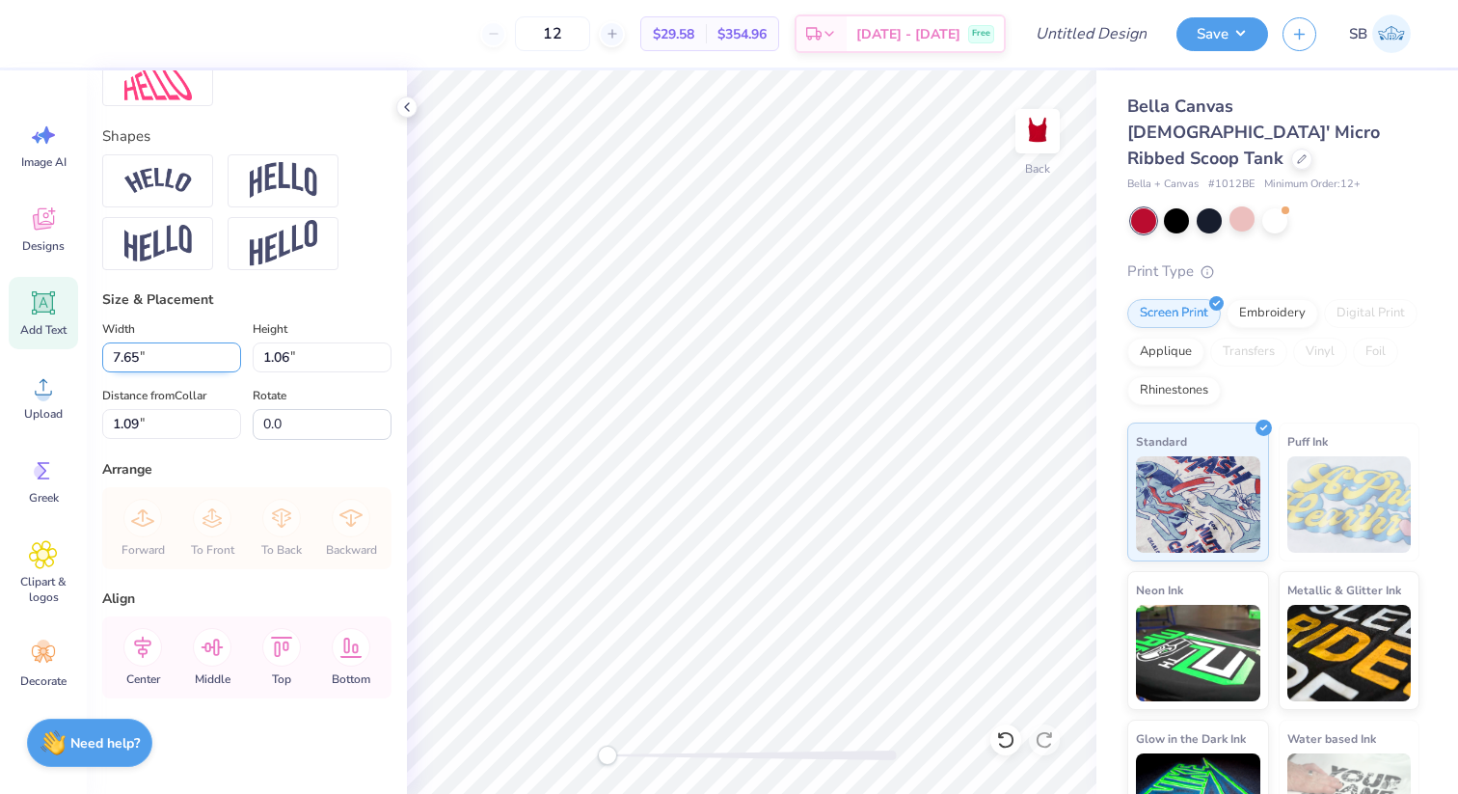
click at [231, 352] on input "7.65" at bounding box center [171, 357] width 139 height 30
click at [231, 352] on input "7.66" at bounding box center [171, 357] width 139 height 30
click at [231, 352] on input "7.67" at bounding box center [171, 357] width 139 height 30
click at [231, 352] on input "7.68" at bounding box center [171, 357] width 139 height 30
click at [231, 352] on input "7.69" at bounding box center [171, 357] width 139 height 30
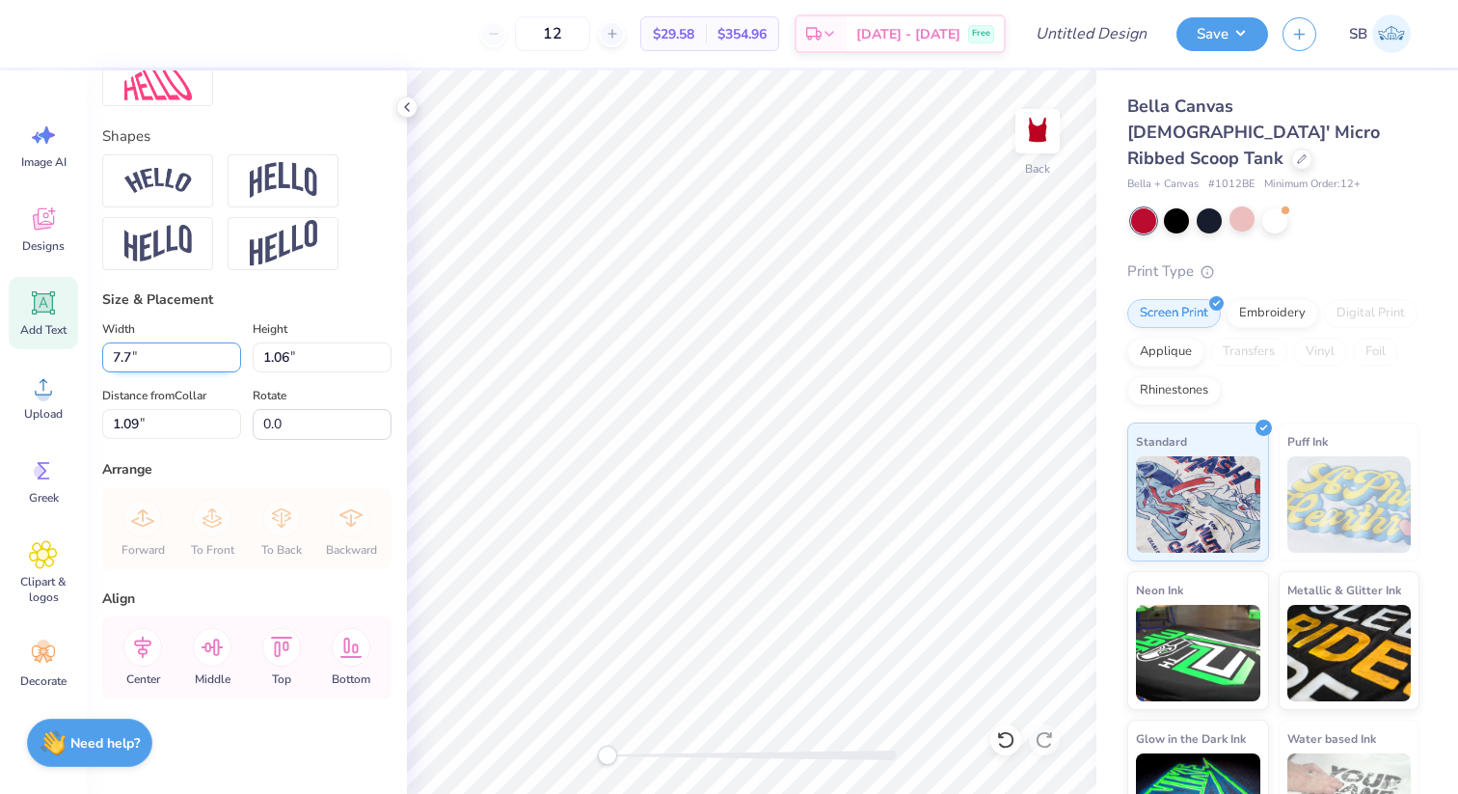
click at [231, 352] on input "7.7" at bounding box center [171, 357] width 139 height 30
click at [272, 398] on label "Rotate" at bounding box center [270, 395] width 34 height 23
click at [272, 409] on input "0.0" at bounding box center [322, 424] width 139 height 31
type input "6.74"
type input "0.83"
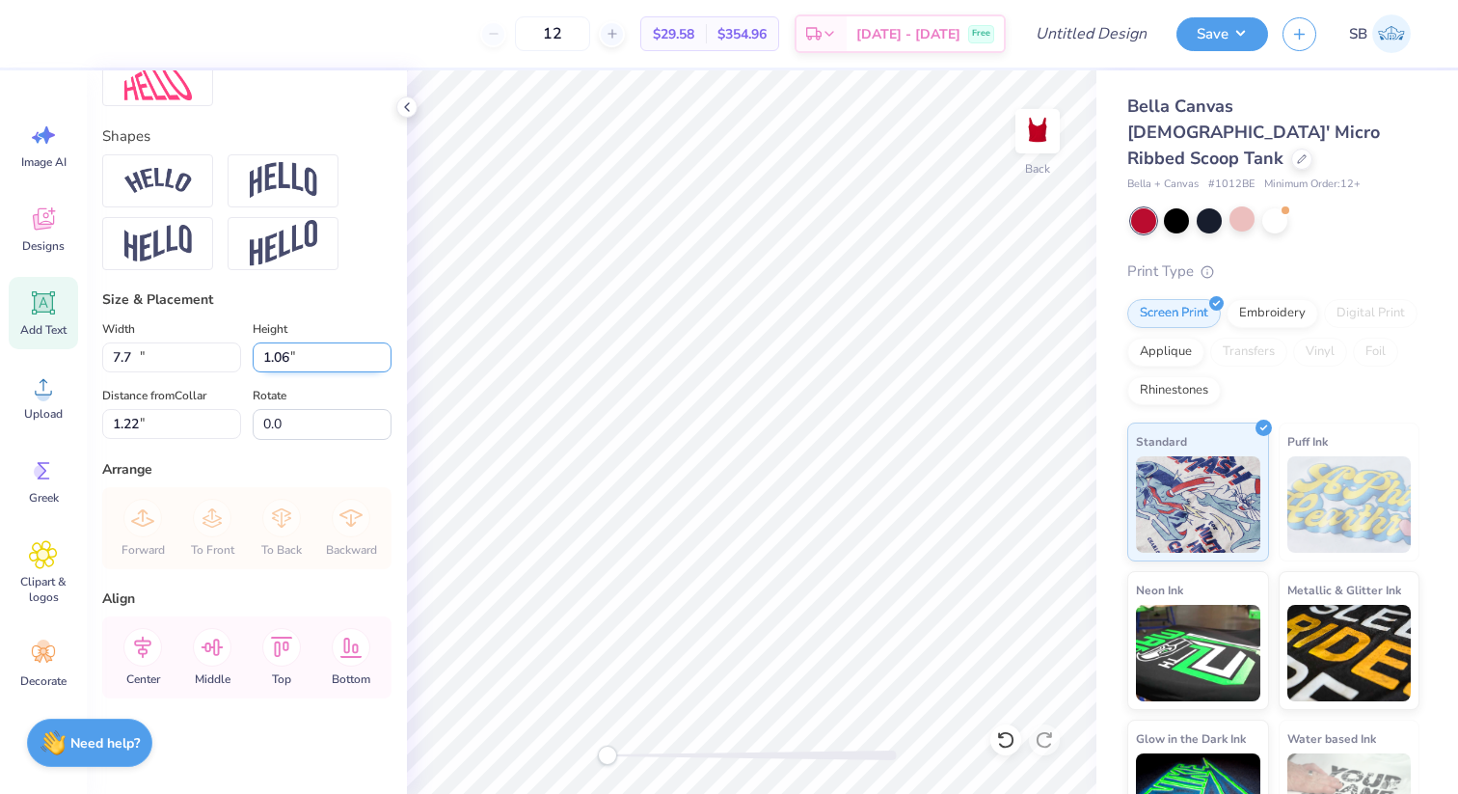
type input "1.22"
click at [343, 363] on input "0.83" at bounding box center [322, 357] width 139 height 30
click at [383, 352] on input "0.84" at bounding box center [322, 357] width 139 height 30
click at [383, 352] on input "0.85" at bounding box center [322, 357] width 139 height 30
click at [383, 352] on input "0.86" at bounding box center [322, 357] width 139 height 30
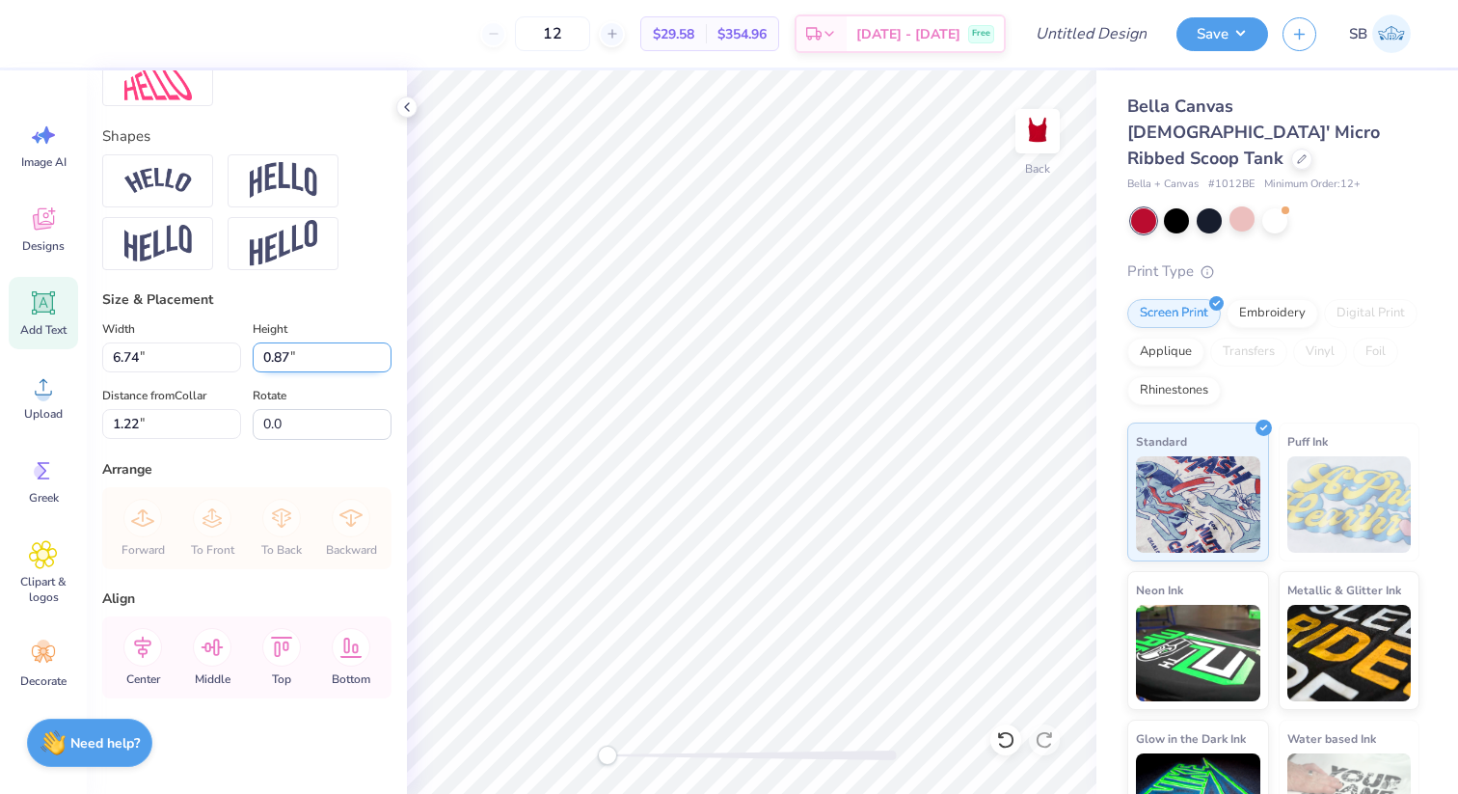
click at [383, 352] on input "0.87" at bounding box center [322, 357] width 139 height 30
click at [383, 352] on input "0.88" at bounding box center [322, 357] width 139 height 30
click at [383, 352] on input "0.89" at bounding box center [322, 357] width 139 height 30
click at [383, 352] on input "0.9" at bounding box center [322, 357] width 139 height 30
click at [383, 352] on input "0.91" at bounding box center [322, 357] width 139 height 30
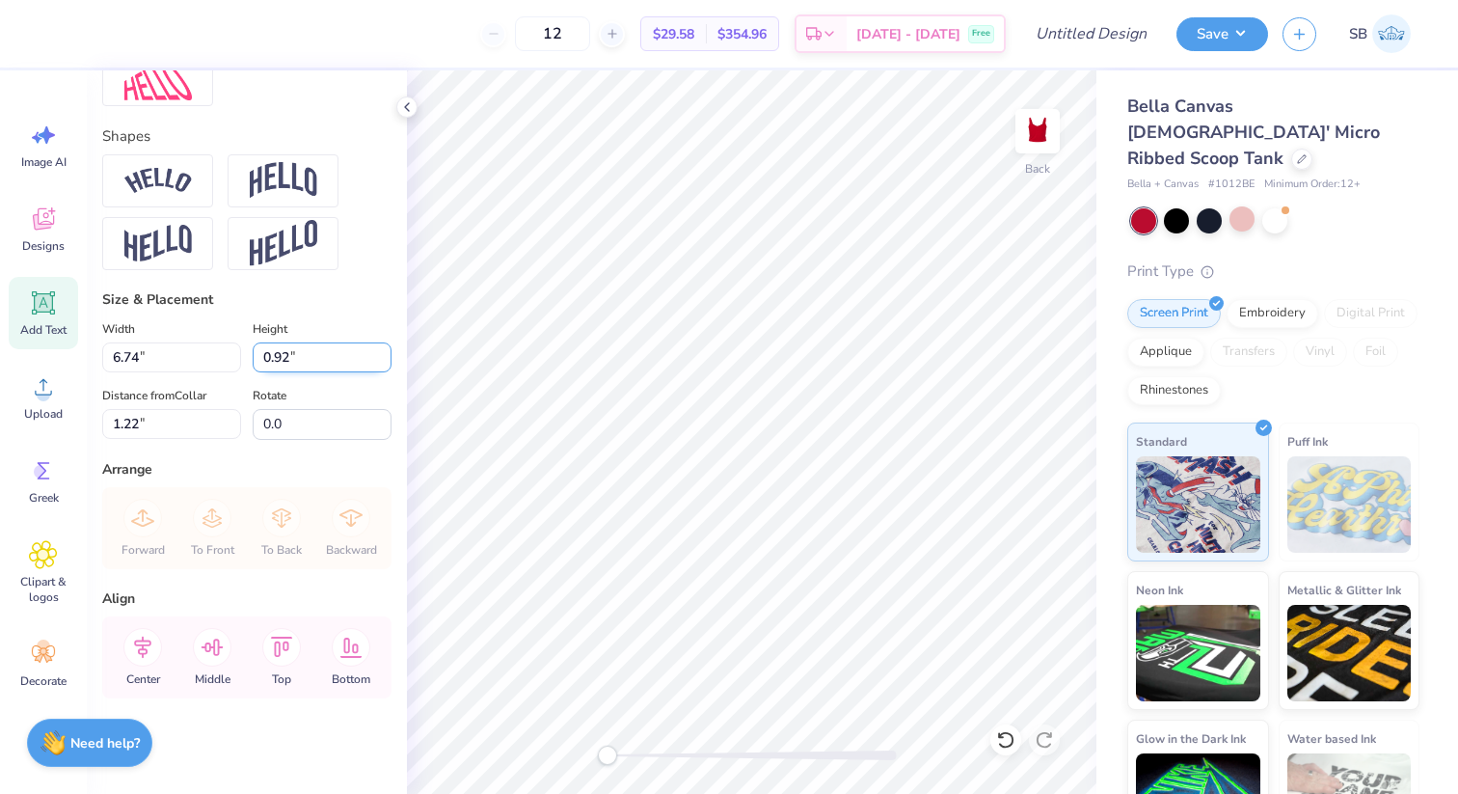
click at [383, 352] on input "0.92" at bounding box center [322, 357] width 139 height 30
click at [383, 352] on input "0.93" at bounding box center [322, 357] width 139 height 30
click at [383, 352] on input "0.94" at bounding box center [322, 357] width 139 height 30
type input "0"
type input "1"
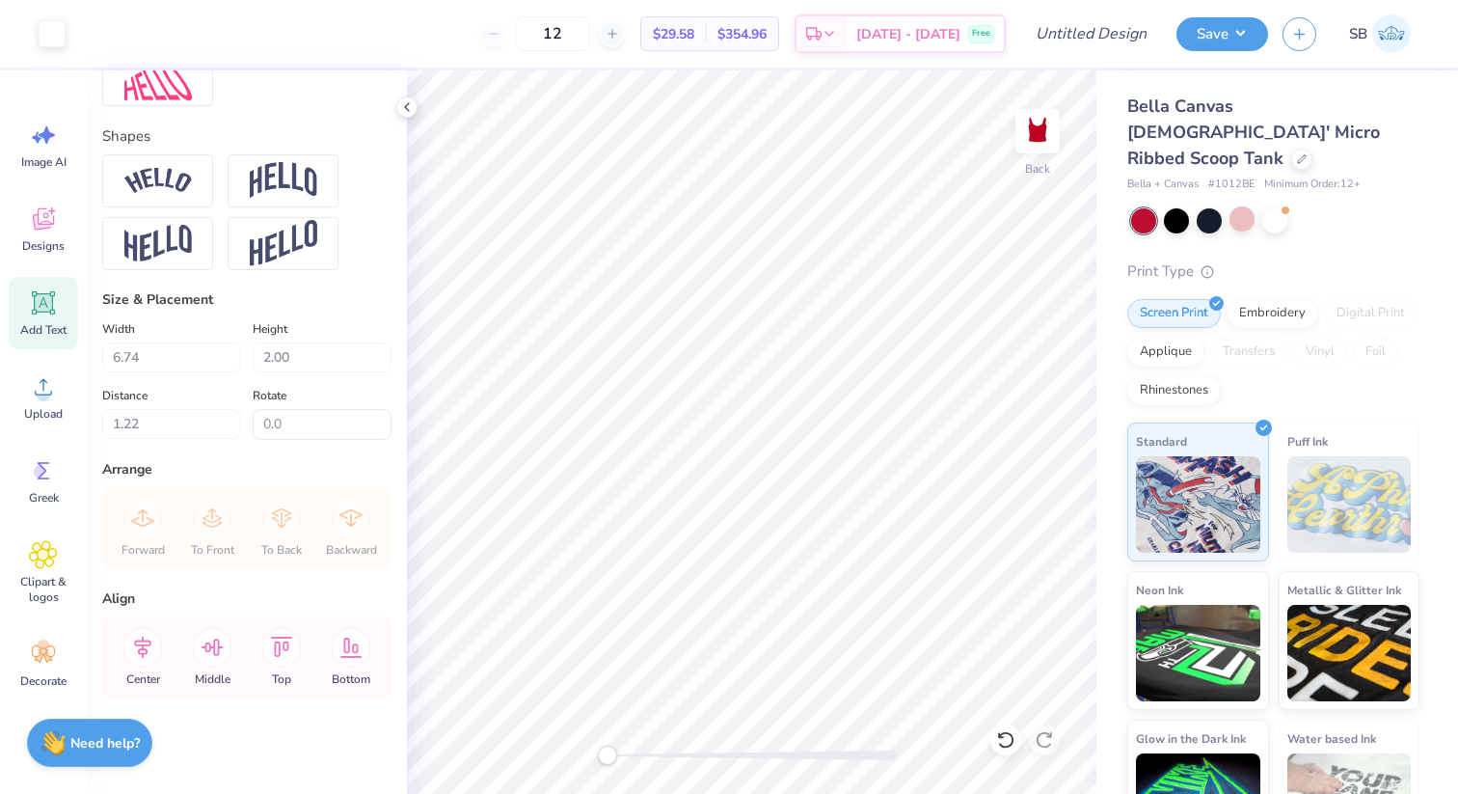
type input "0.83"
type input "1.17"
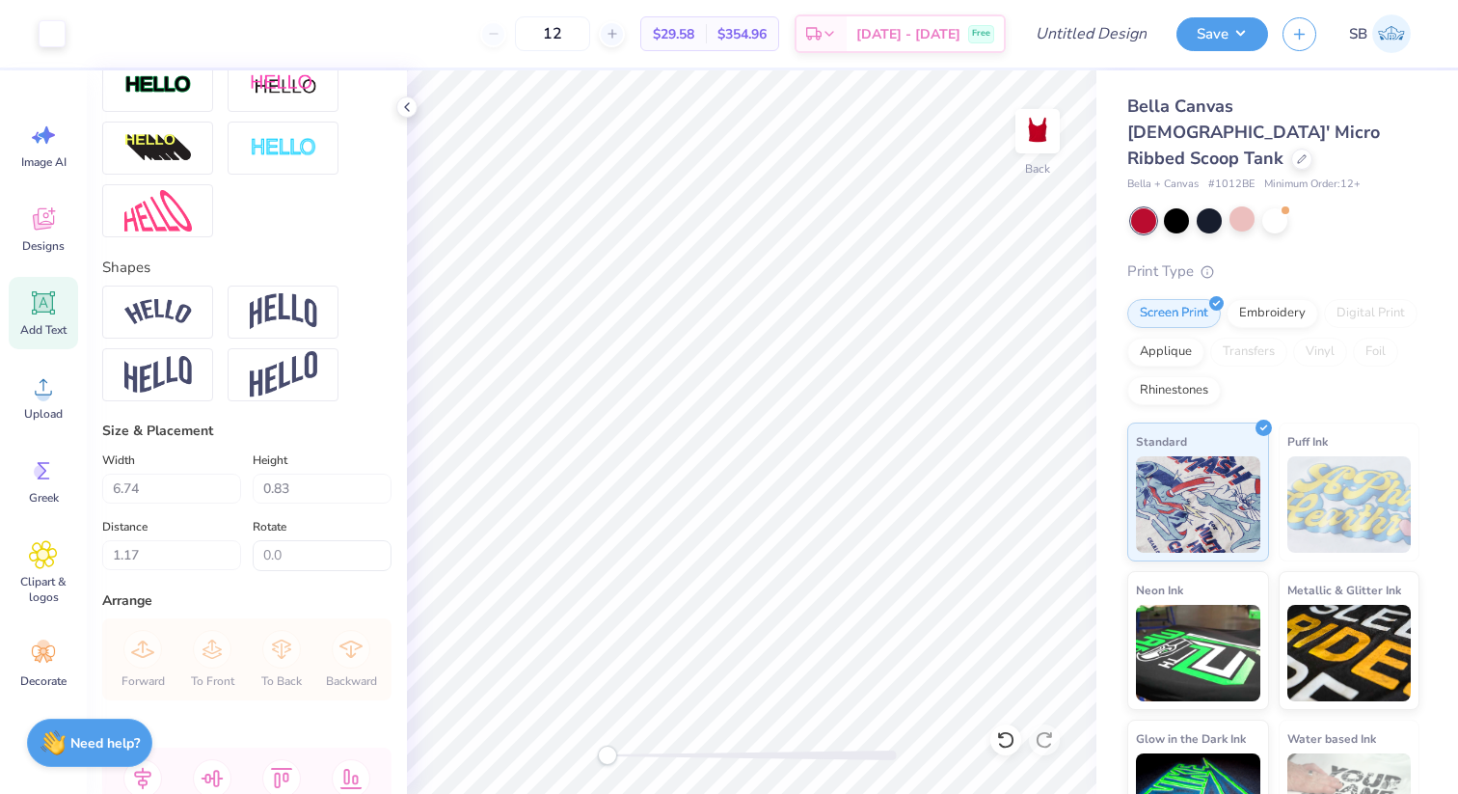
scroll to position [723, 0]
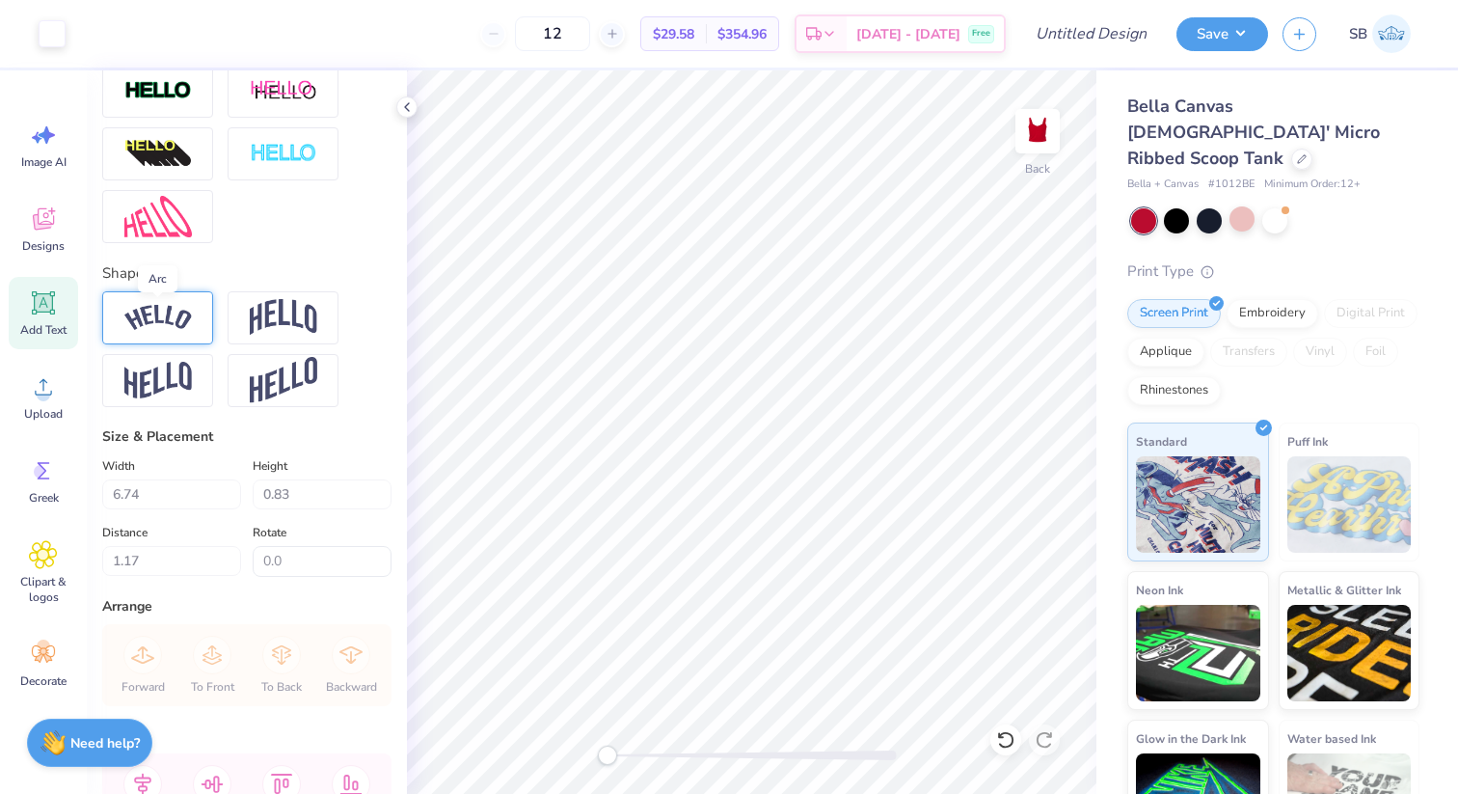
click at [165, 311] on img at bounding box center [157, 318] width 67 height 26
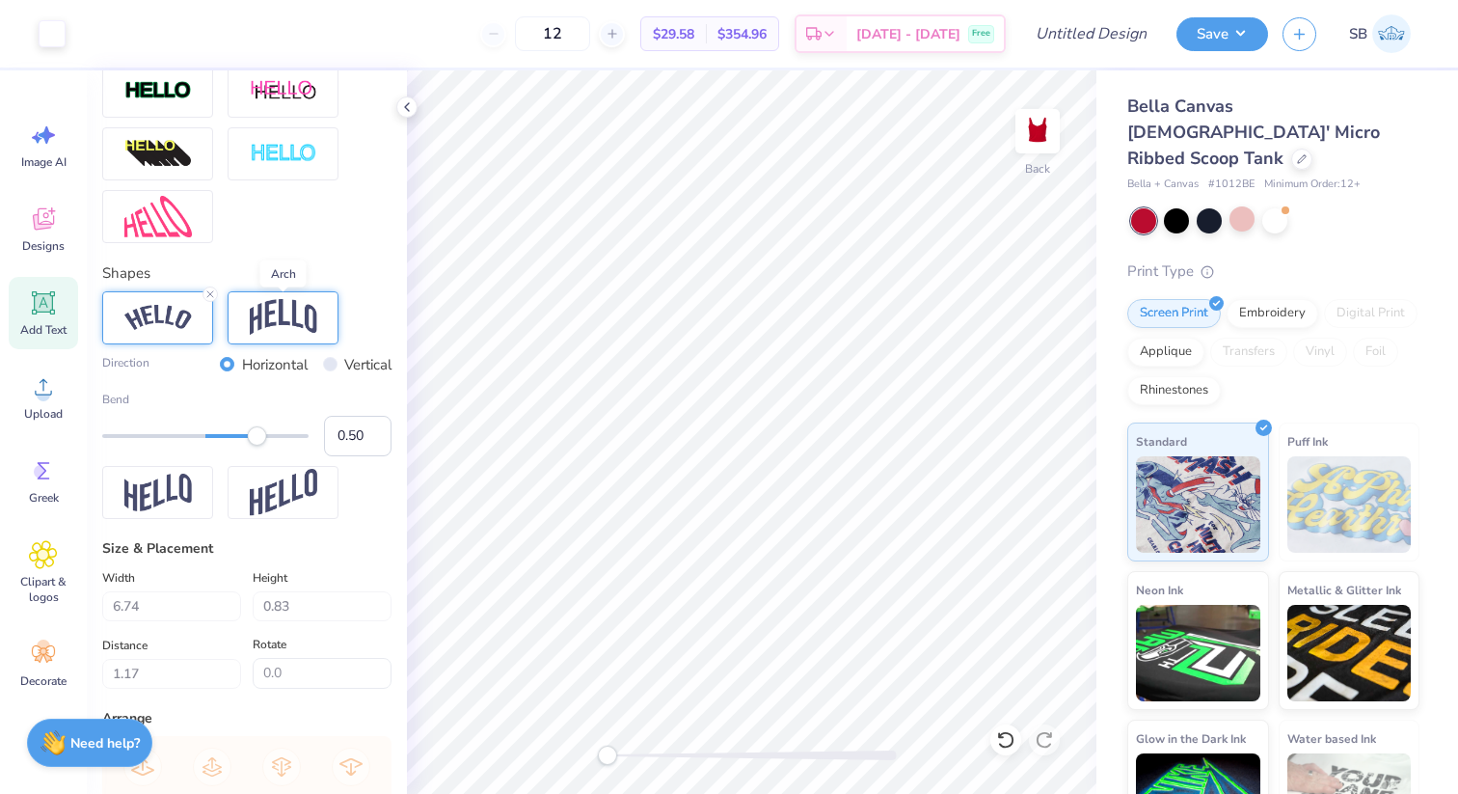
click at [313, 314] on img at bounding box center [283, 317] width 67 height 37
type input "0.28"
drag, startPoint x: 252, startPoint y: 429, endPoint x: 234, endPoint y: 431, distance: 17.5
click at [234, 431] on div "Accessibility label" at bounding box center [233, 435] width 19 height 19
click at [162, 305] on img at bounding box center [157, 318] width 67 height 26
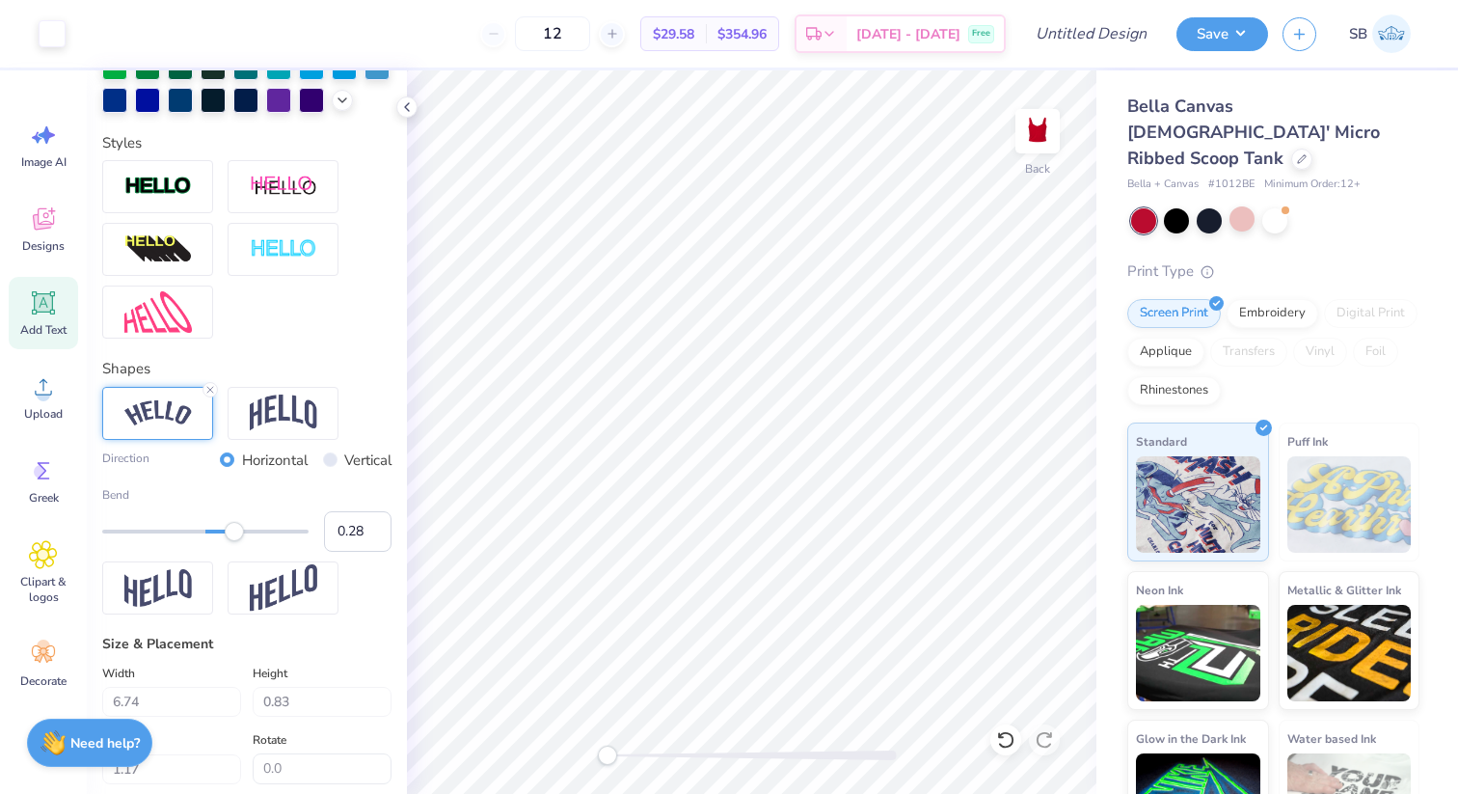
scroll to position [610, 0]
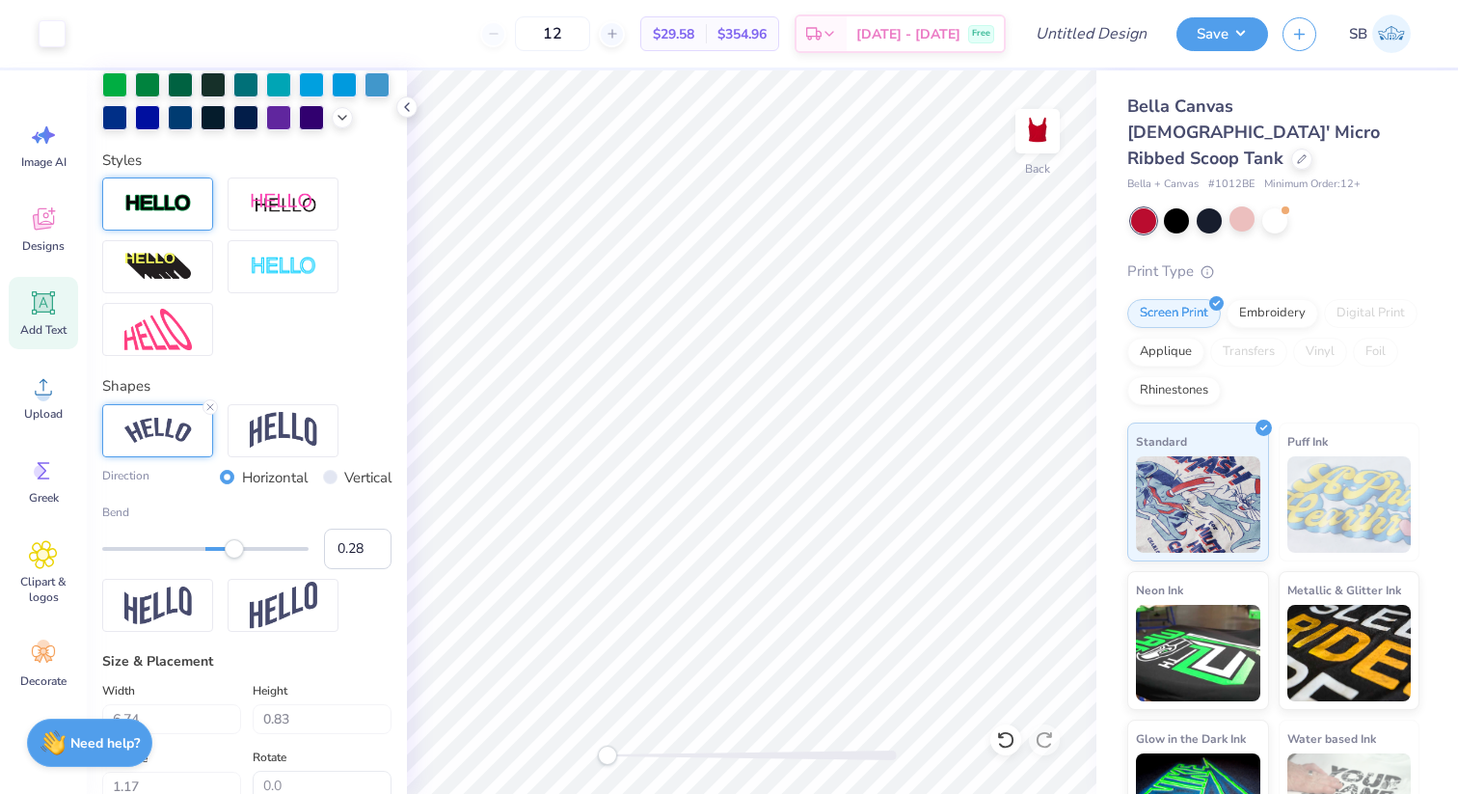
click at [170, 185] on div at bounding box center [157, 203] width 111 height 53
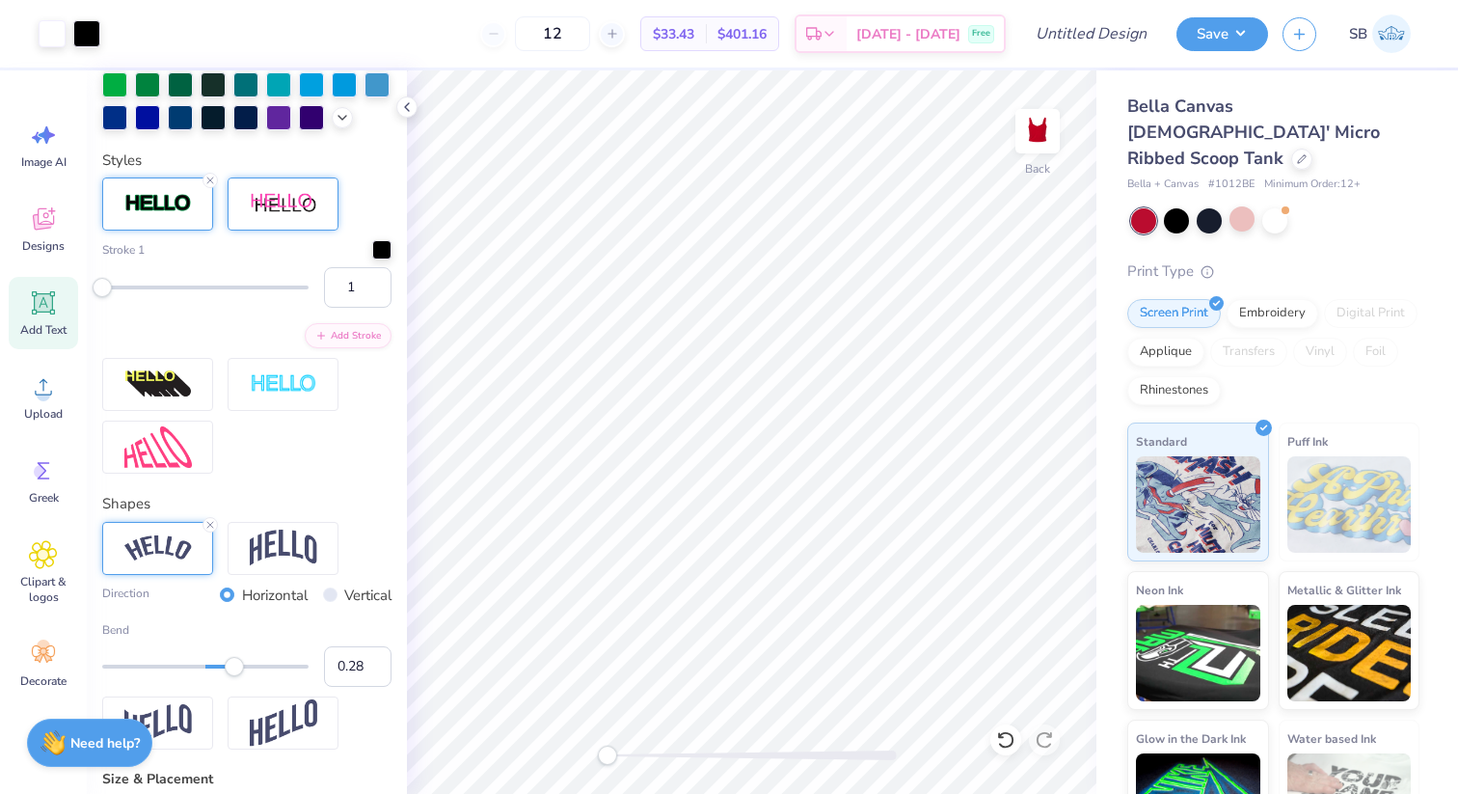
click at [275, 215] on div at bounding box center [283, 203] width 111 height 53
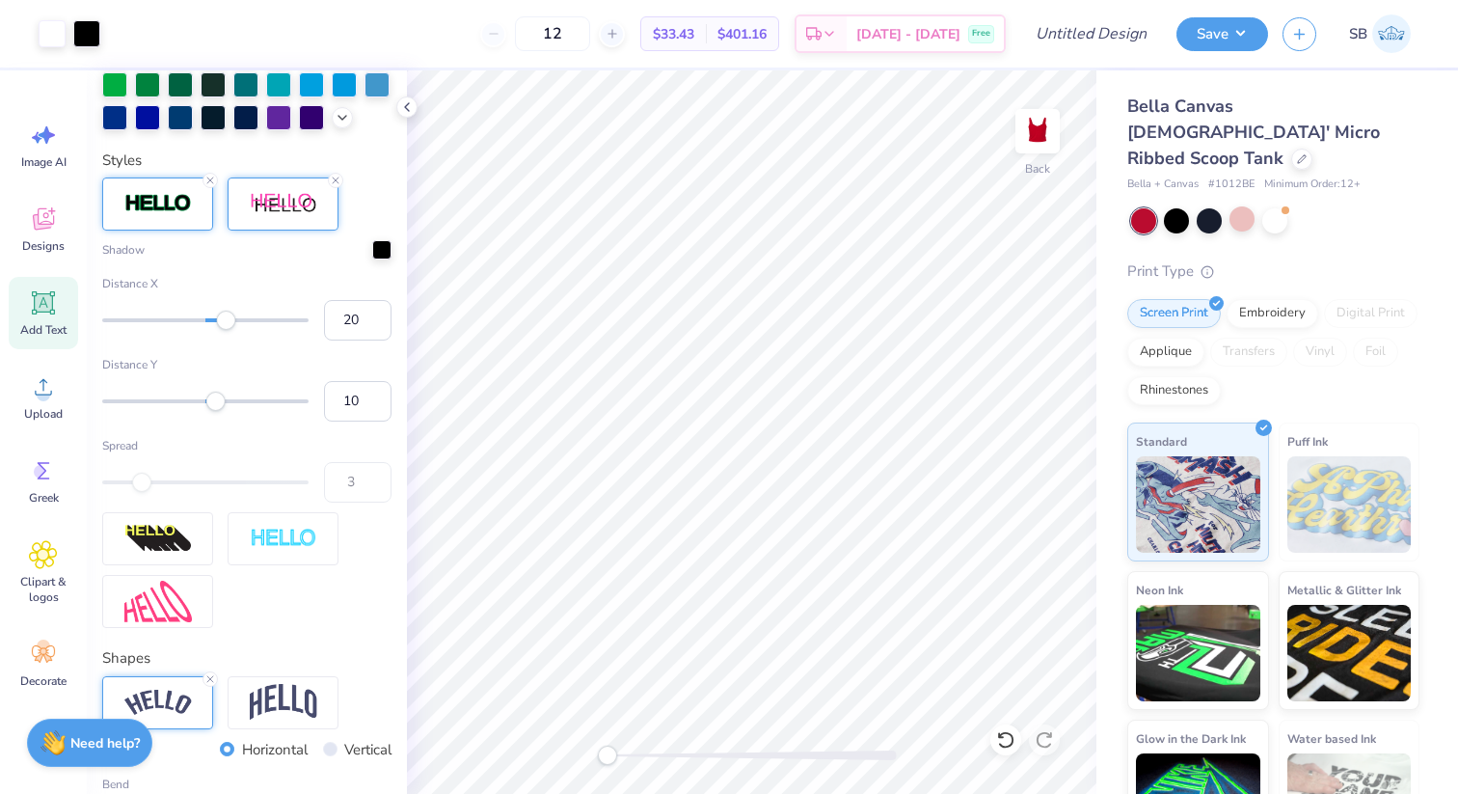
click at [148, 195] on img at bounding box center [157, 204] width 67 height 22
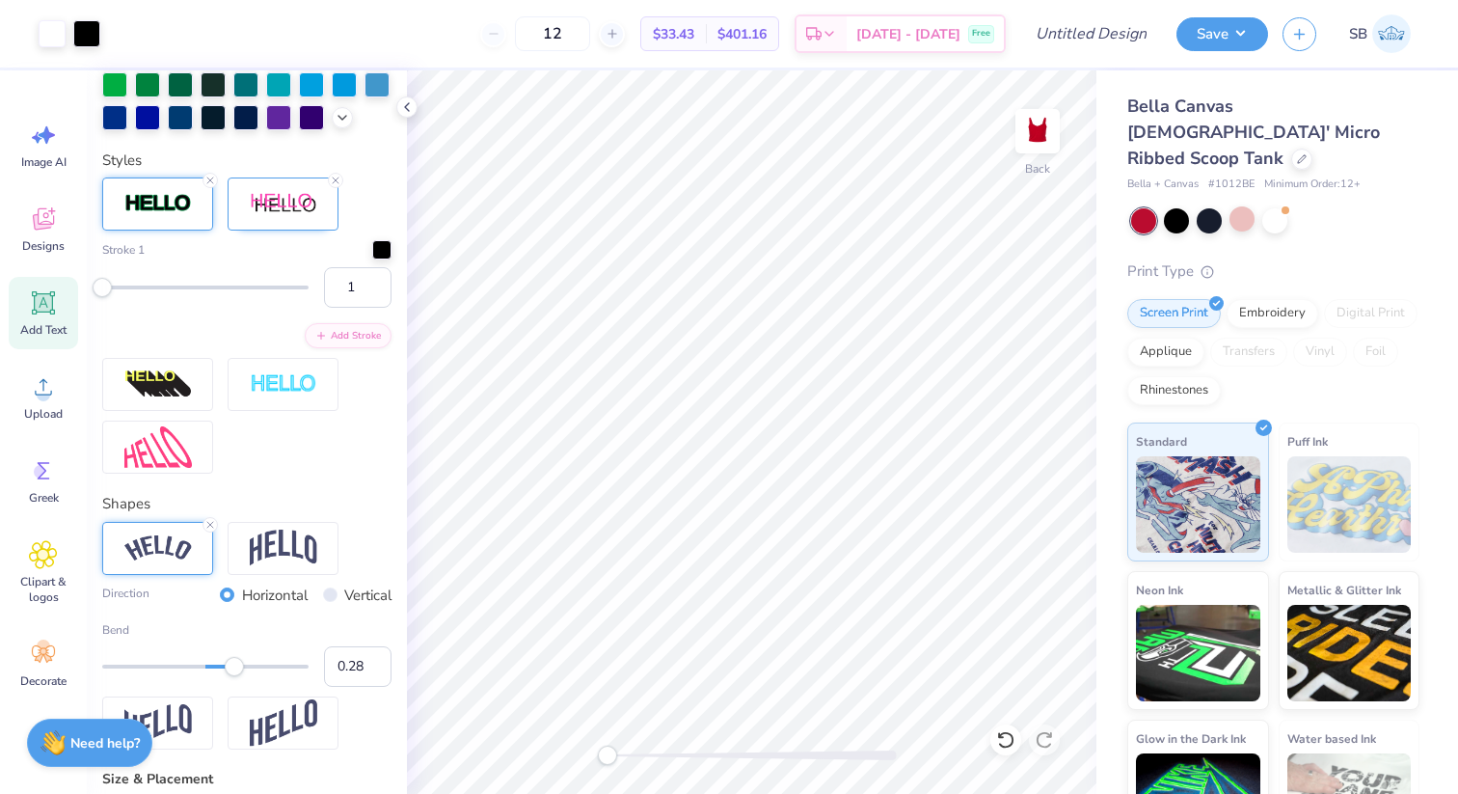
click at [282, 410] on div "Stroke 1 1 Add Stroke" at bounding box center [246, 325] width 289 height 296
click at [174, 385] on img at bounding box center [157, 384] width 67 height 31
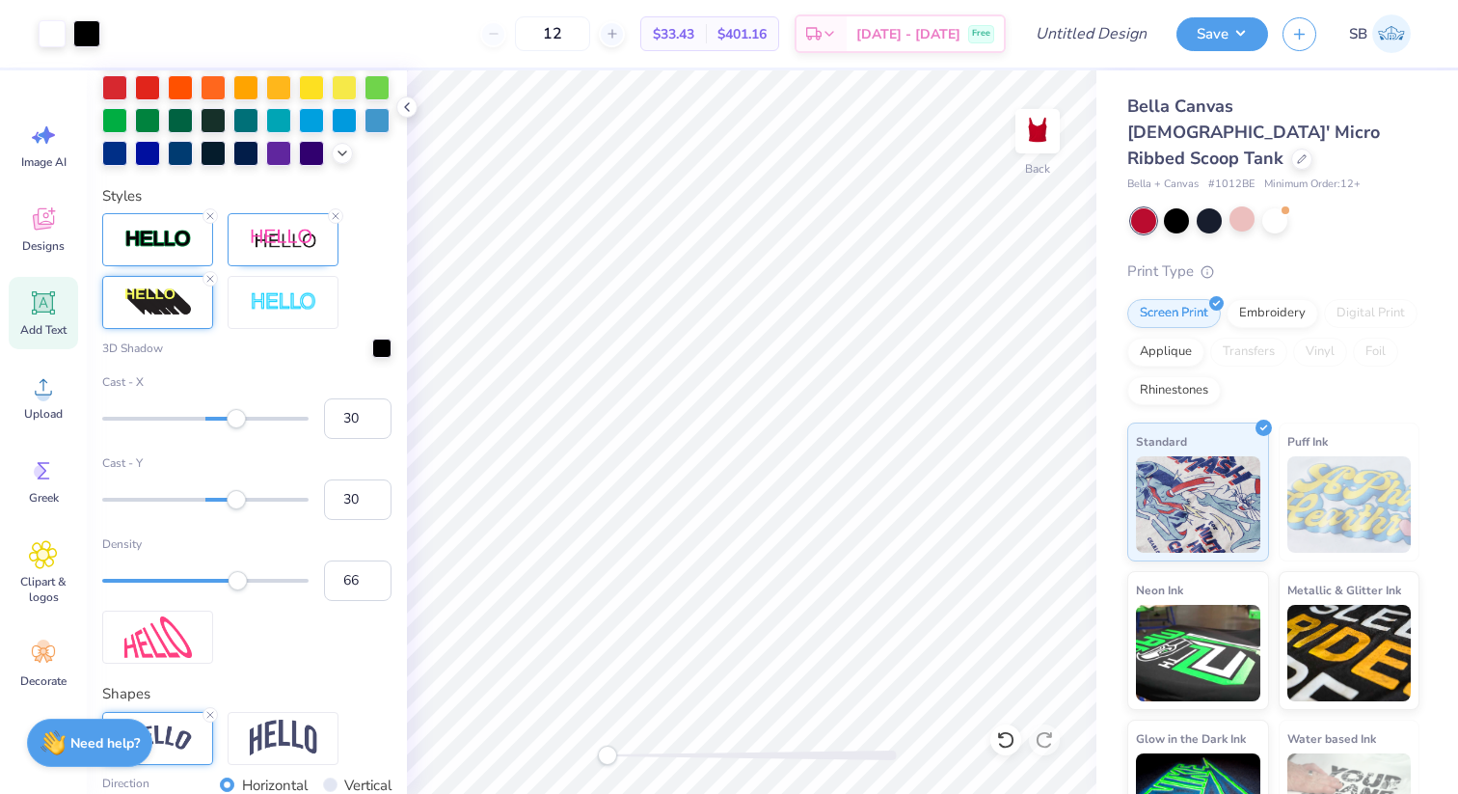
scroll to position [574, 0]
type input "2"
drag, startPoint x: 232, startPoint y: 424, endPoint x: 208, endPoint y: 425, distance: 24.1
click at [208, 425] on div "Accessibility label" at bounding box center [207, 419] width 19 height 19
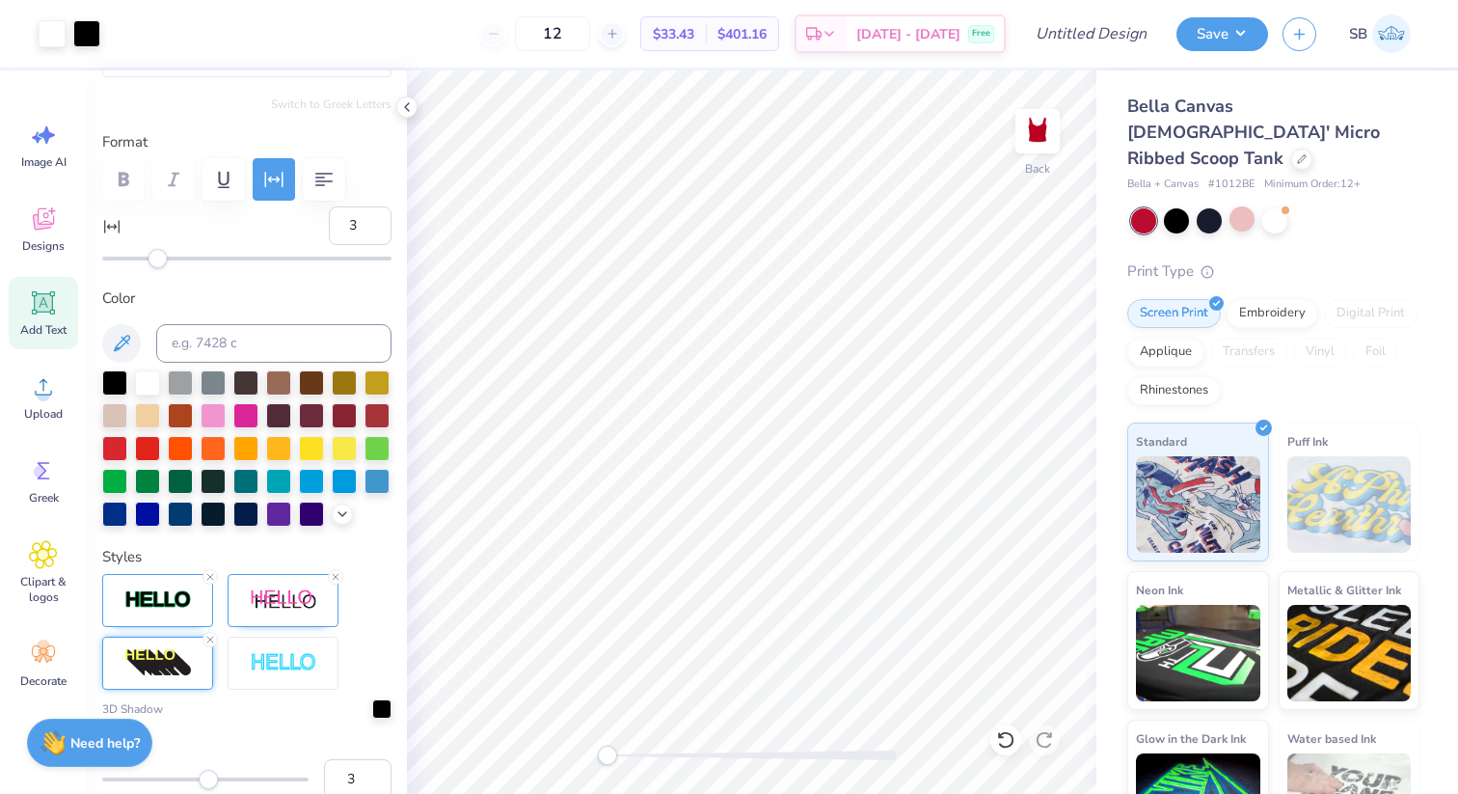
scroll to position [415, 0]
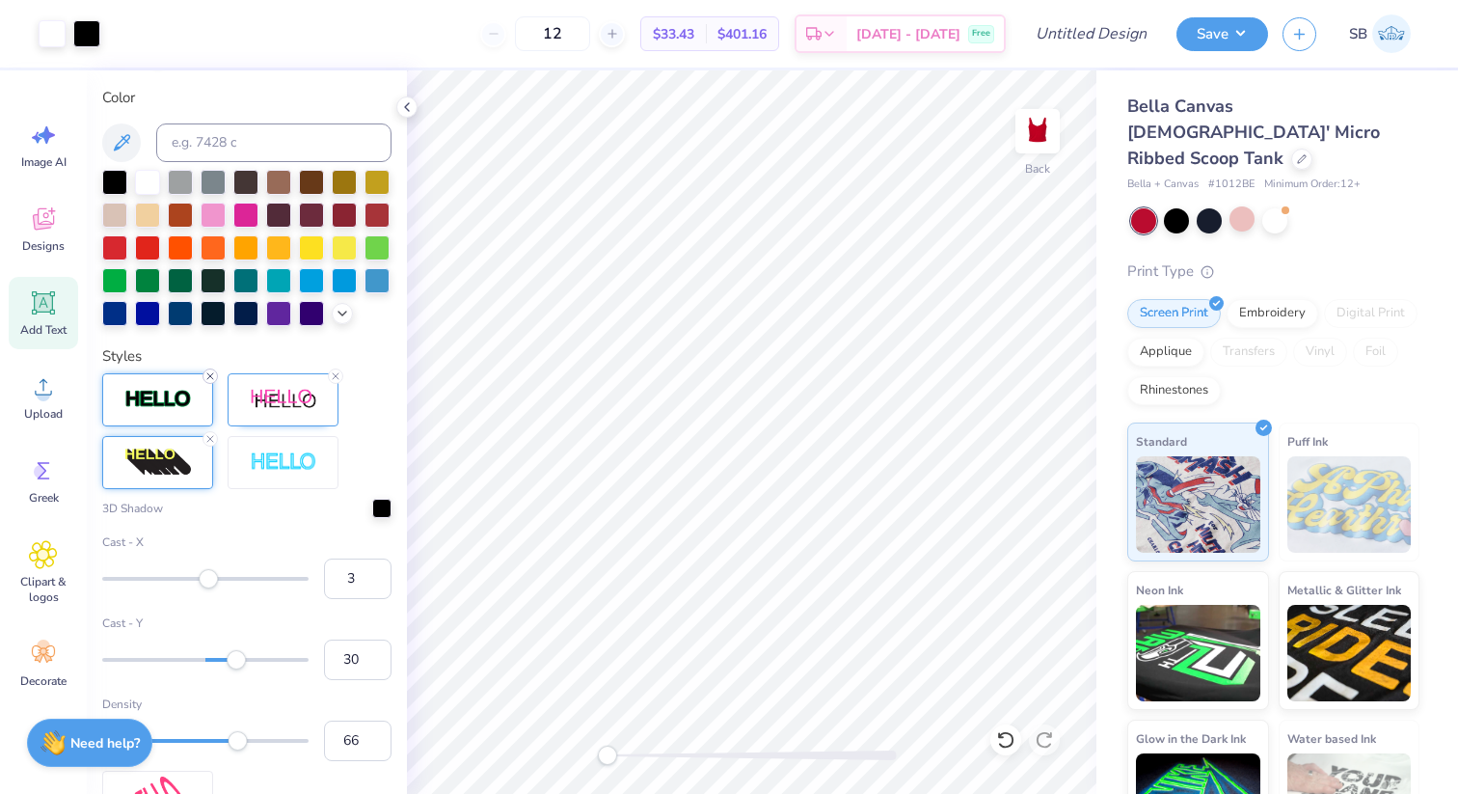
click at [209, 375] on line at bounding box center [210, 376] width 6 height 6
click at [208, 439] on line at bounding box center [210, 439] width 6 height 6
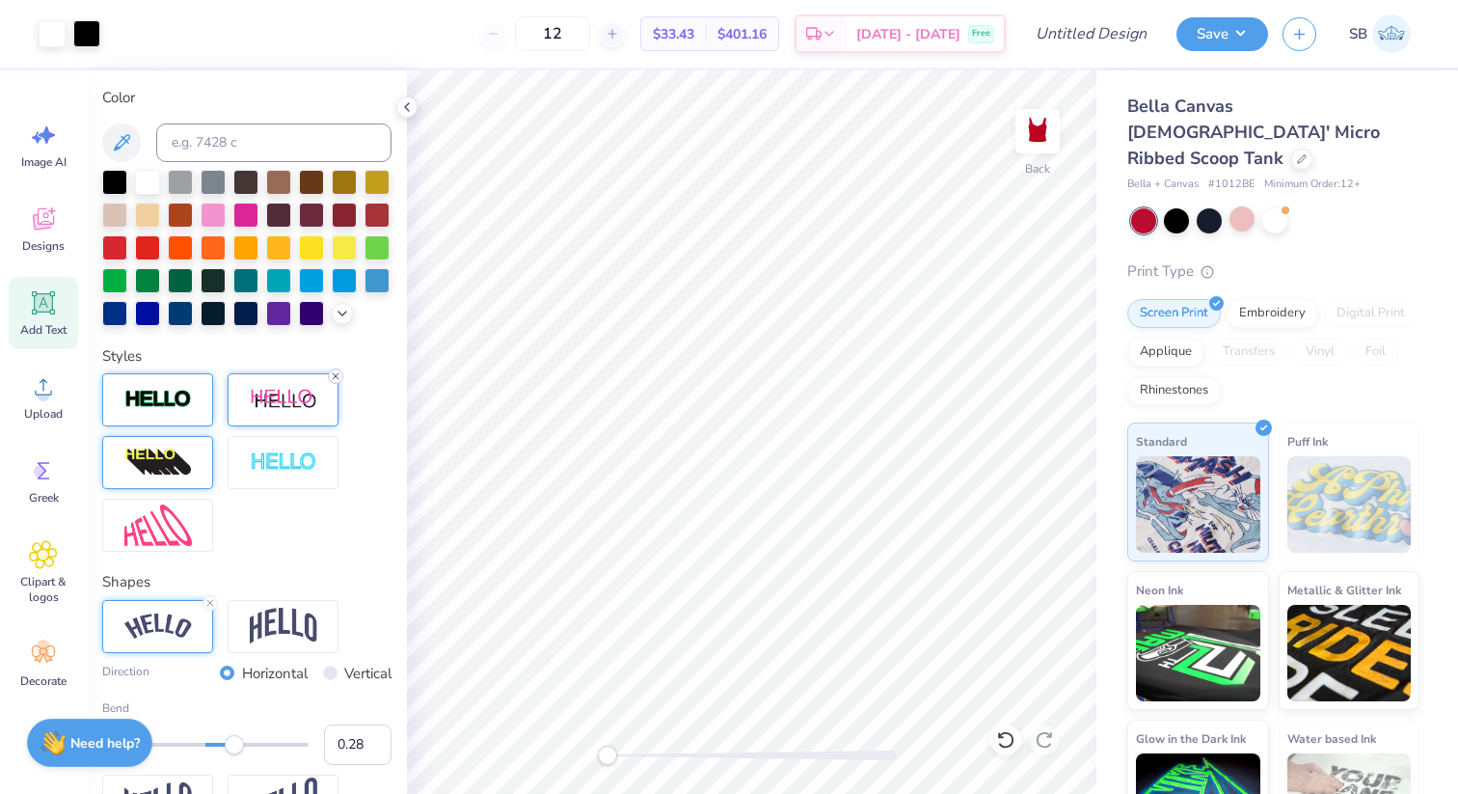
click at [334, 376] on line at bounding box center [336, 376] width 6 height 6
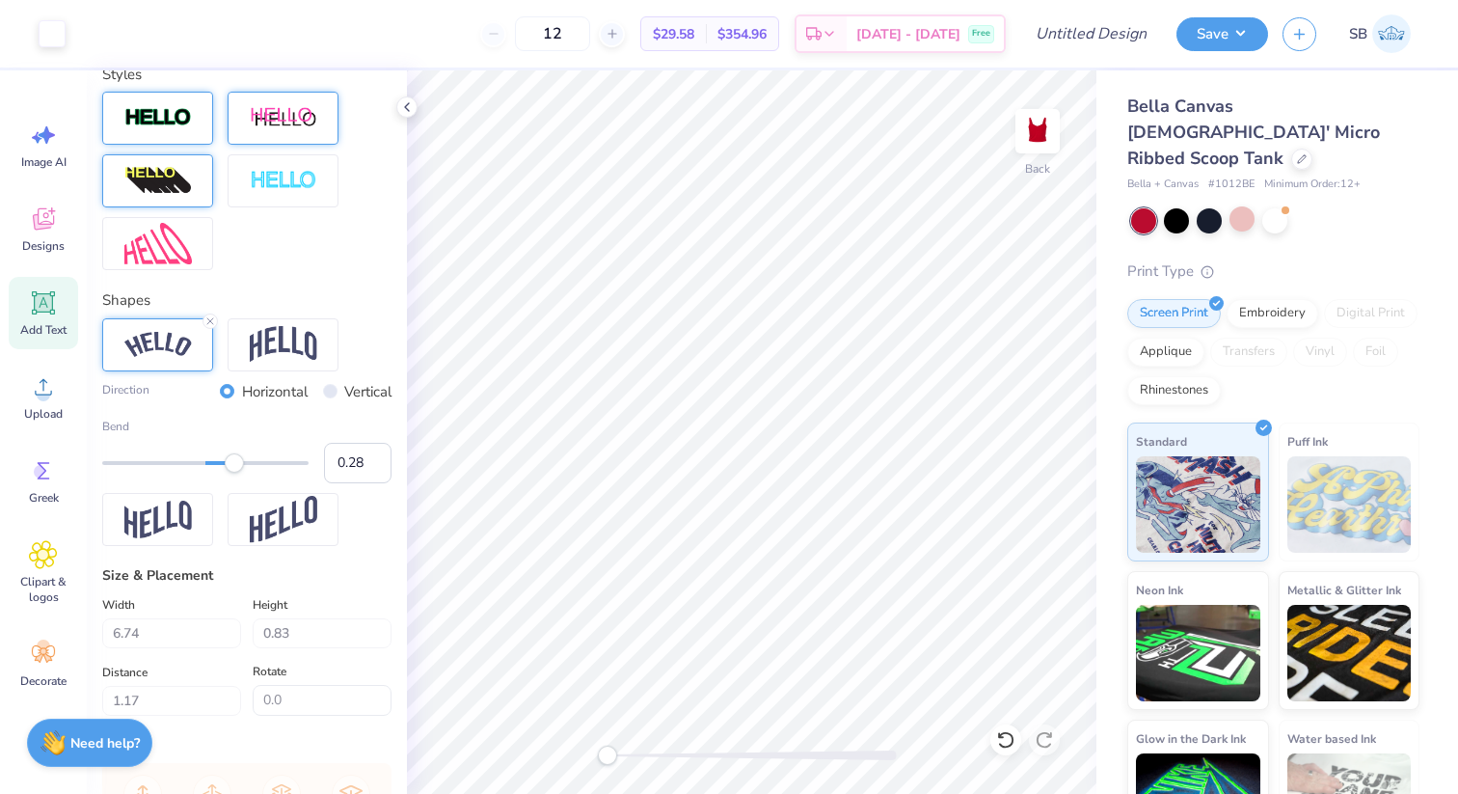
scroll to position [714, 0]
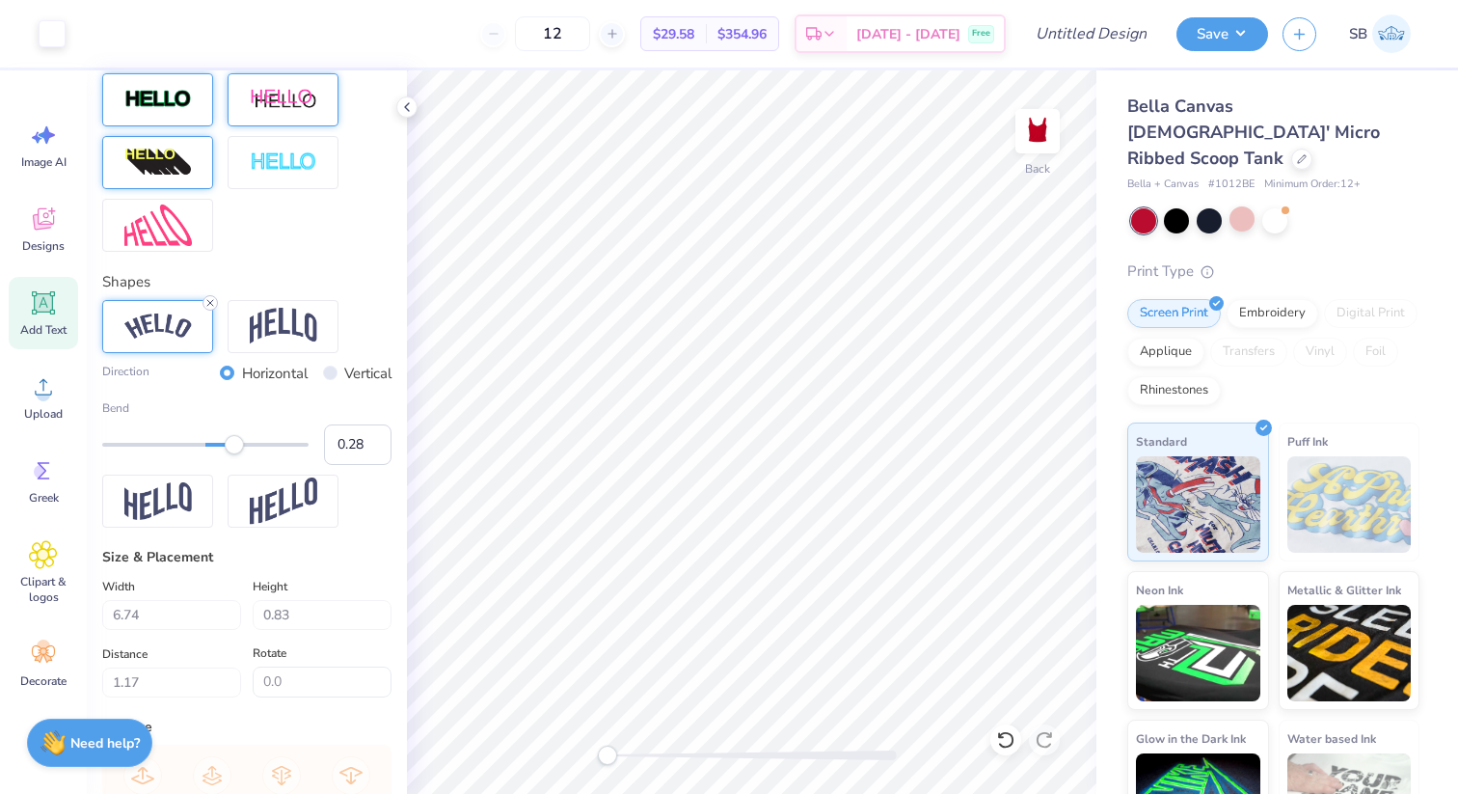
click at [212, 301] on icon at bounding box center [210, 303] width 12 height 12
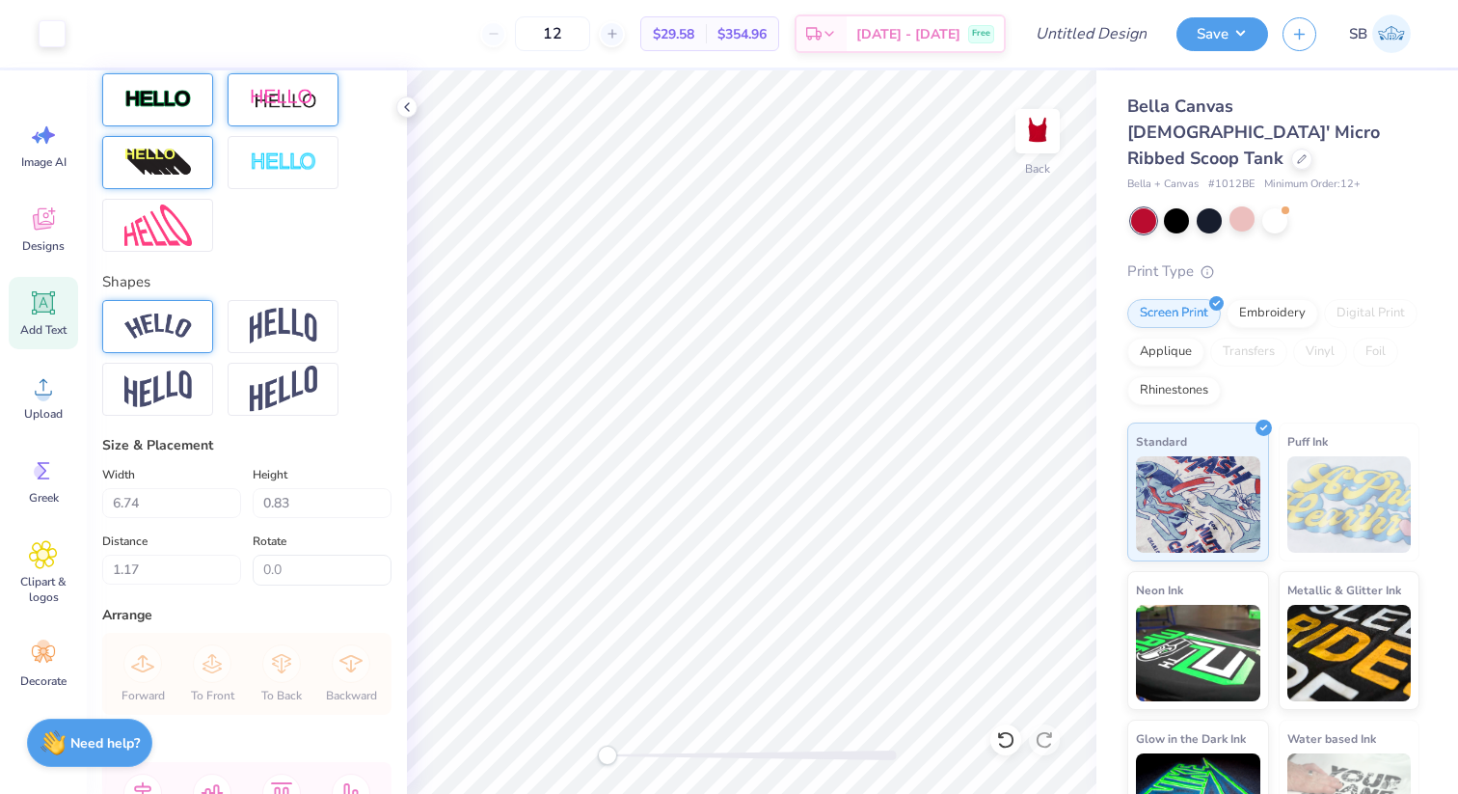
type input "6.60"
type input "0.81"
type input "1.18"
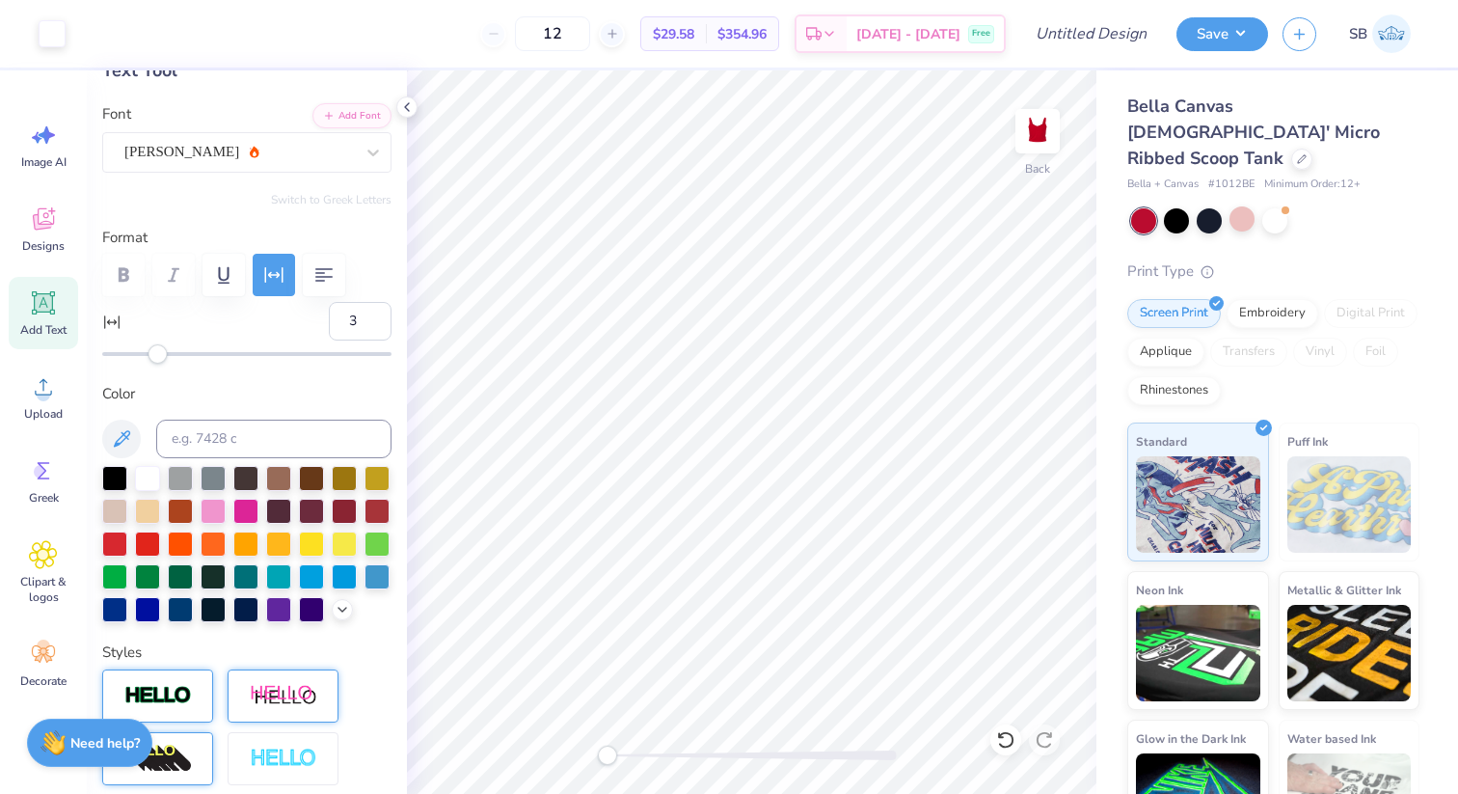
scroll to position [0, 0]
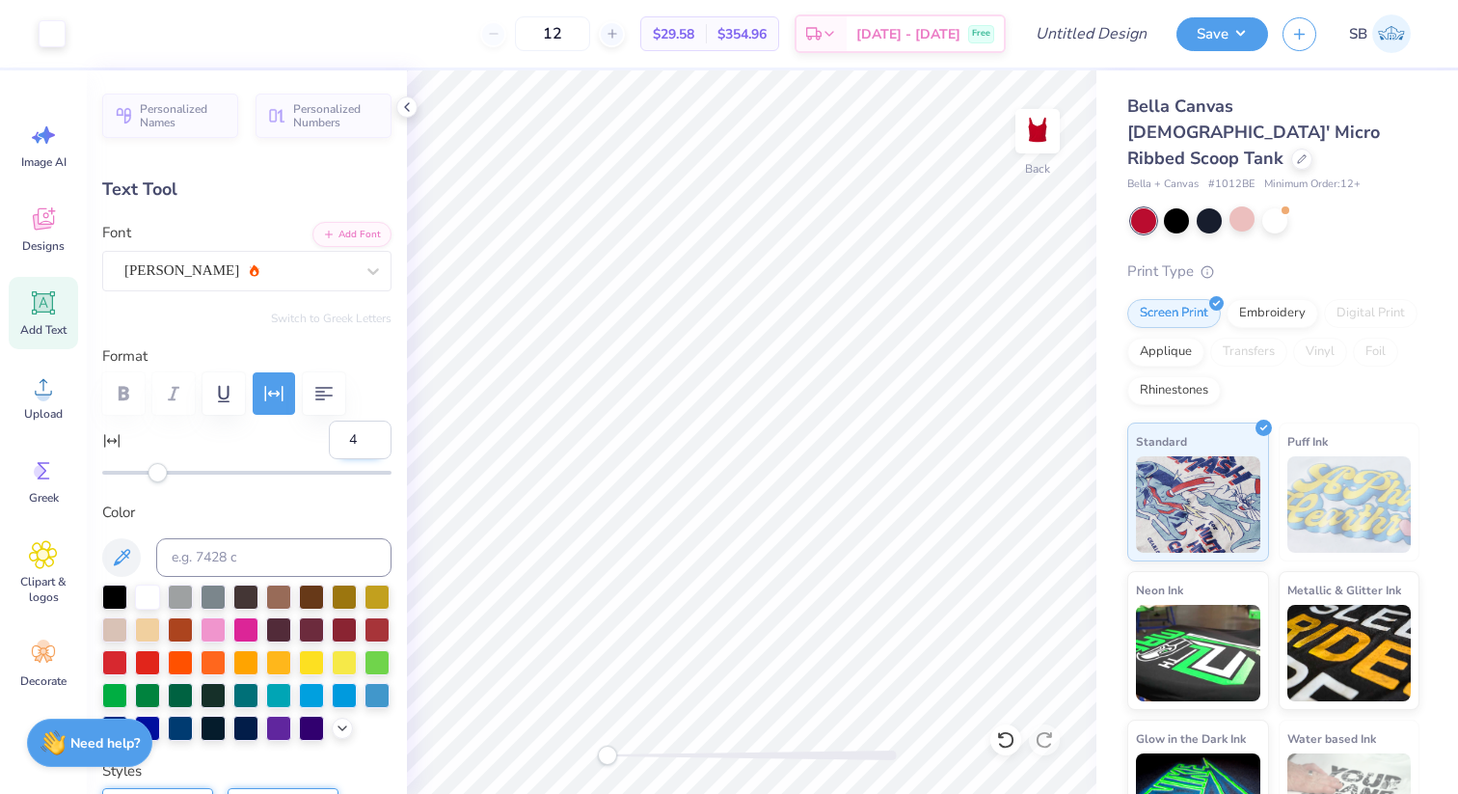
click at [368, 438] on input "4" at bounding box center [360, 439] width 63 height 39
click at [379, 431] on input "5" at bounding box center [360, 439] width 63 height 39
click at [379, 431] on input "6" at bounding box center [360, 439] width 63 height 39
click at [379, 431] on input "7" at bounding box center [360, 439] width 63 height 39
click at [379, 431] on input "8" at bounding box center [360, 439] width 63 height 39
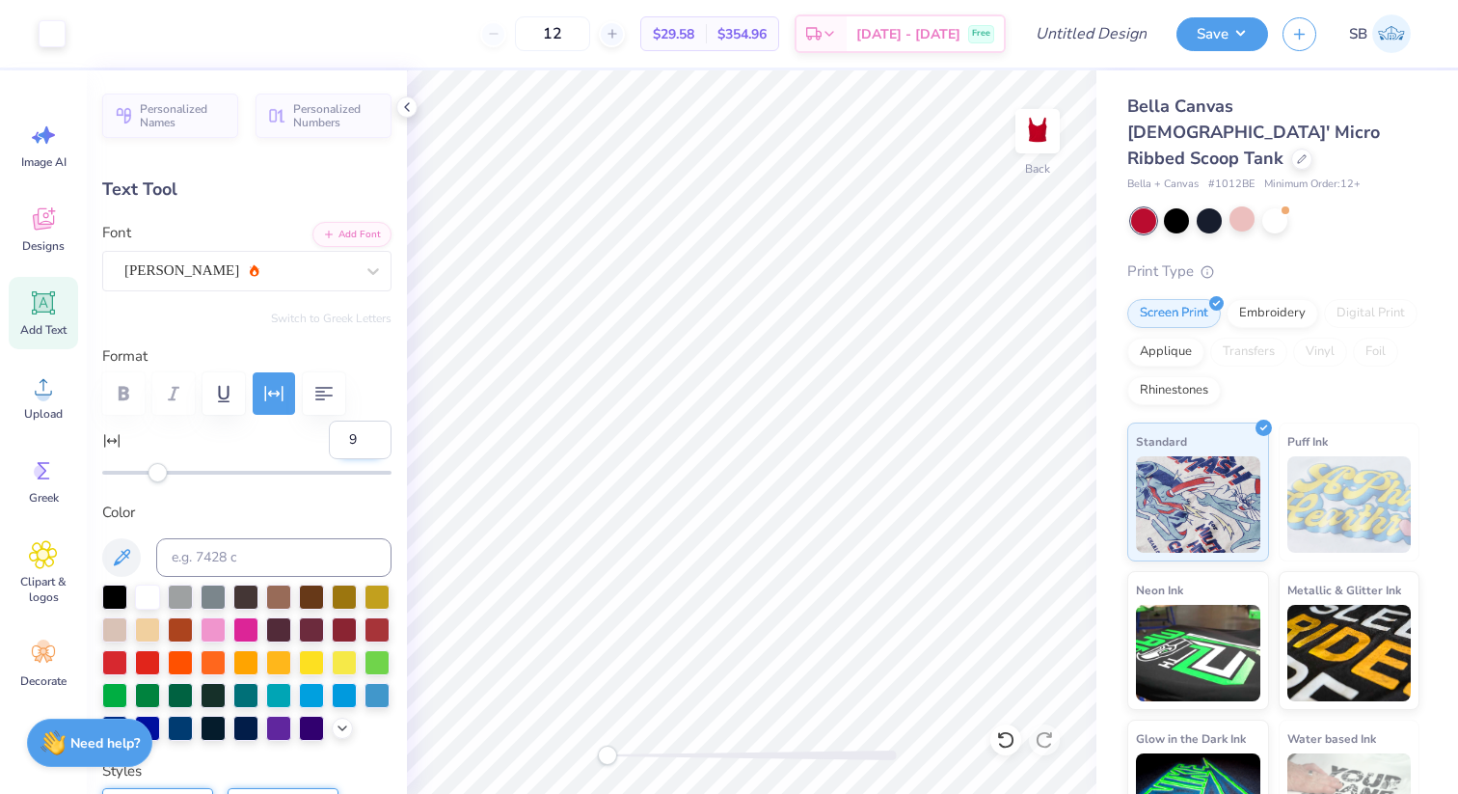
click at [379, 431] on input "9" at bounding box center [360, 439] width 63 height 39
click at [379, 431] on input "10" at bounding box center [360, 439] width 63 height 39
click at [379, 431] on input "11" at bounding box center [360, 439] width 63 height 39
click at [379, 431] on input "12" at bounding box center [360, 439] width 63 height 39
click at [379, 431] on input "13" at bounding box center [360, 439] width 63 height 39
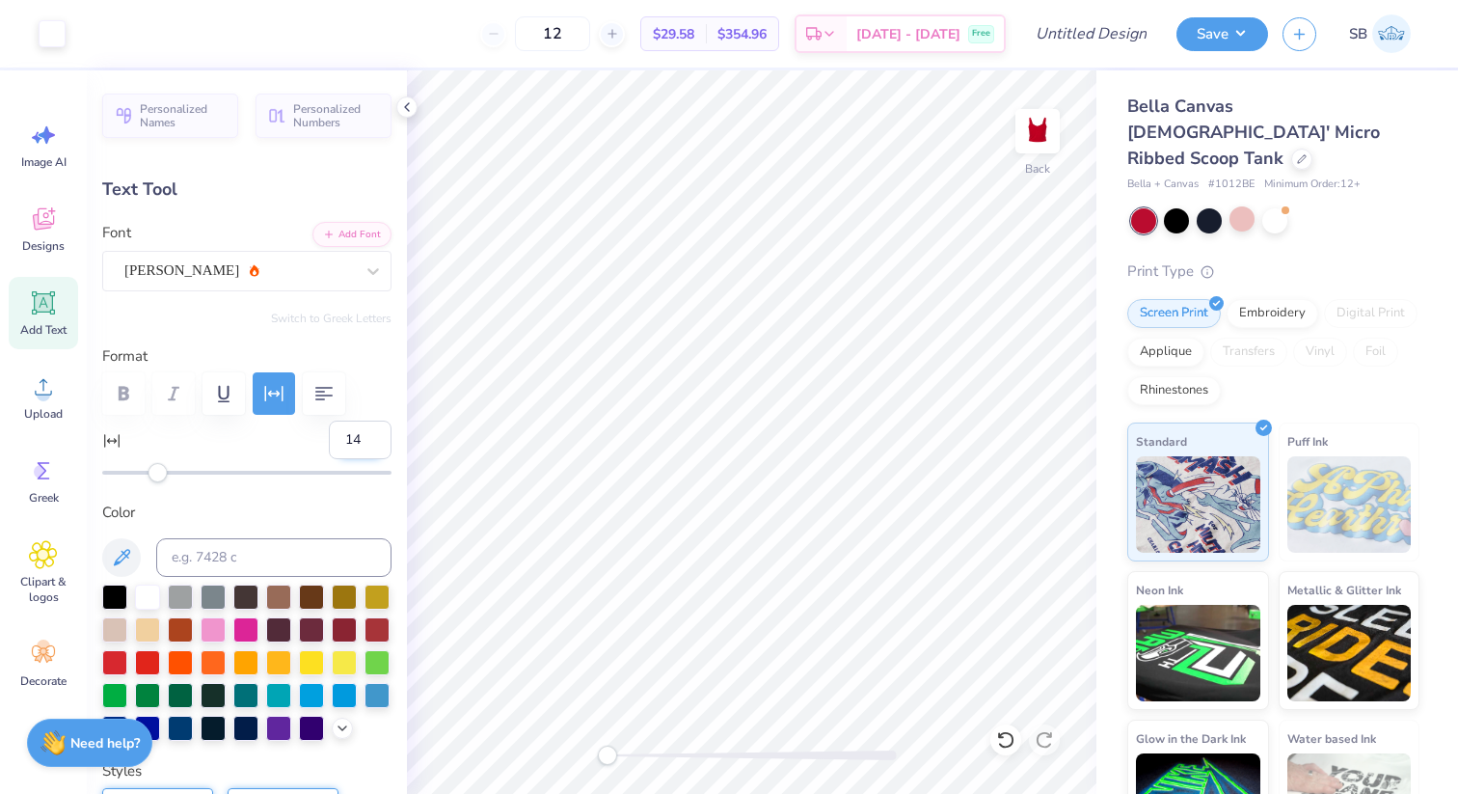
click at [379, 431] on input "14" at bounding box center [360, 439] width 63 height 39
type input "15"
click at [379, 431] on input "15" at bounding box center [360, 439] width 63 height 39
click at [342, 485] on div "Personalized Names Personalized Numbers Text Tool Add Font Font [PERSON_NAME] S…" at bounding box center [247, 431] width 320 height 723
click at [366, 440] on input "15" at bounding box center [360, 439] width 63 height 39
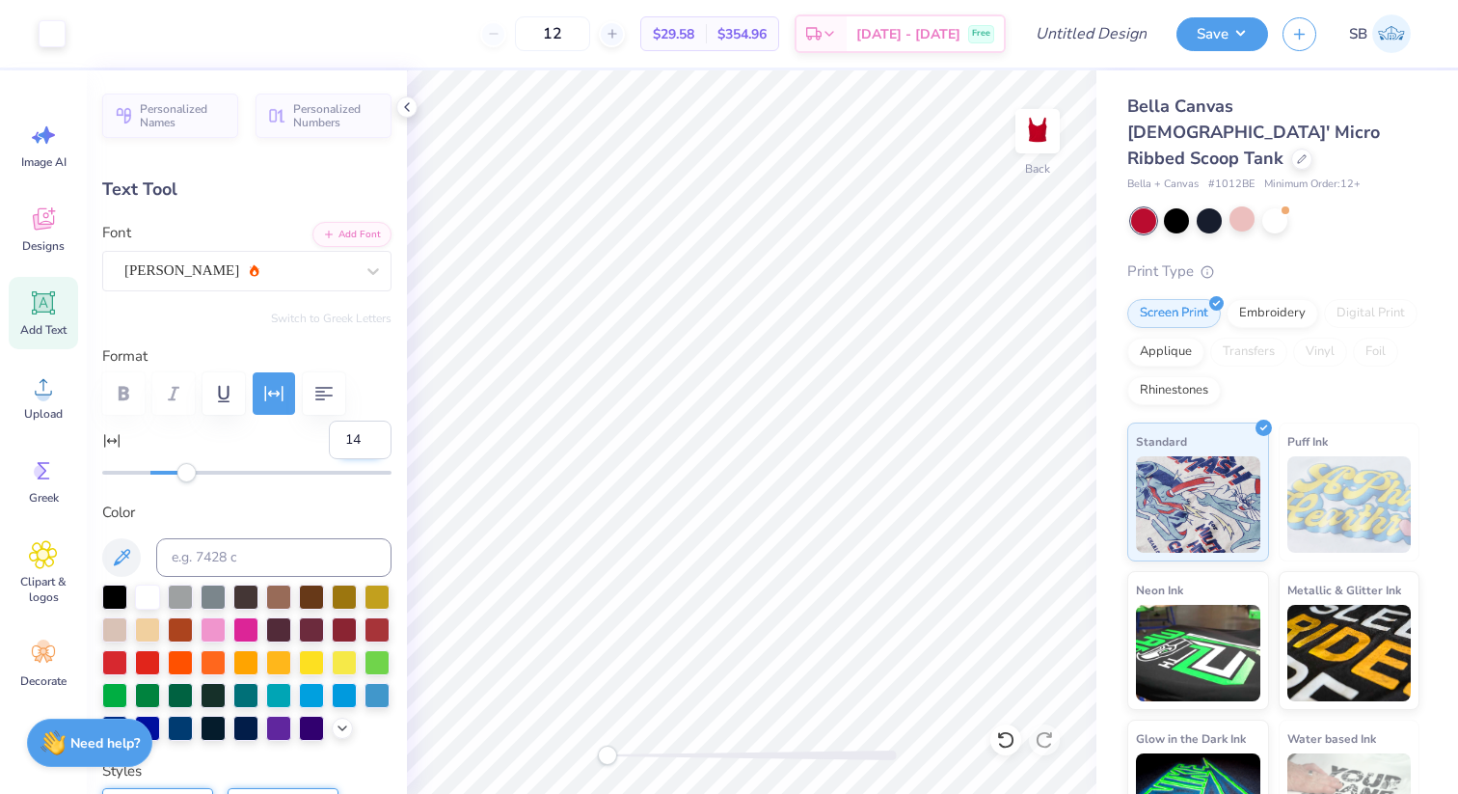
click at [381, 444] on input "14" at bounding box center [360, 439] width 63 height 39
click at [381, 444] on input "13" at bounding box center [360, 439] width 63 height 39
click at [381, 444] on input "12" at bounding box center [360, 439] width 63 height 39
click at [380, 444] on input "11" at bounding box center [360, 439] width 63 height 39
click at [378, 444] on input "10" at bounding box center [360, 439] width 63 height 39
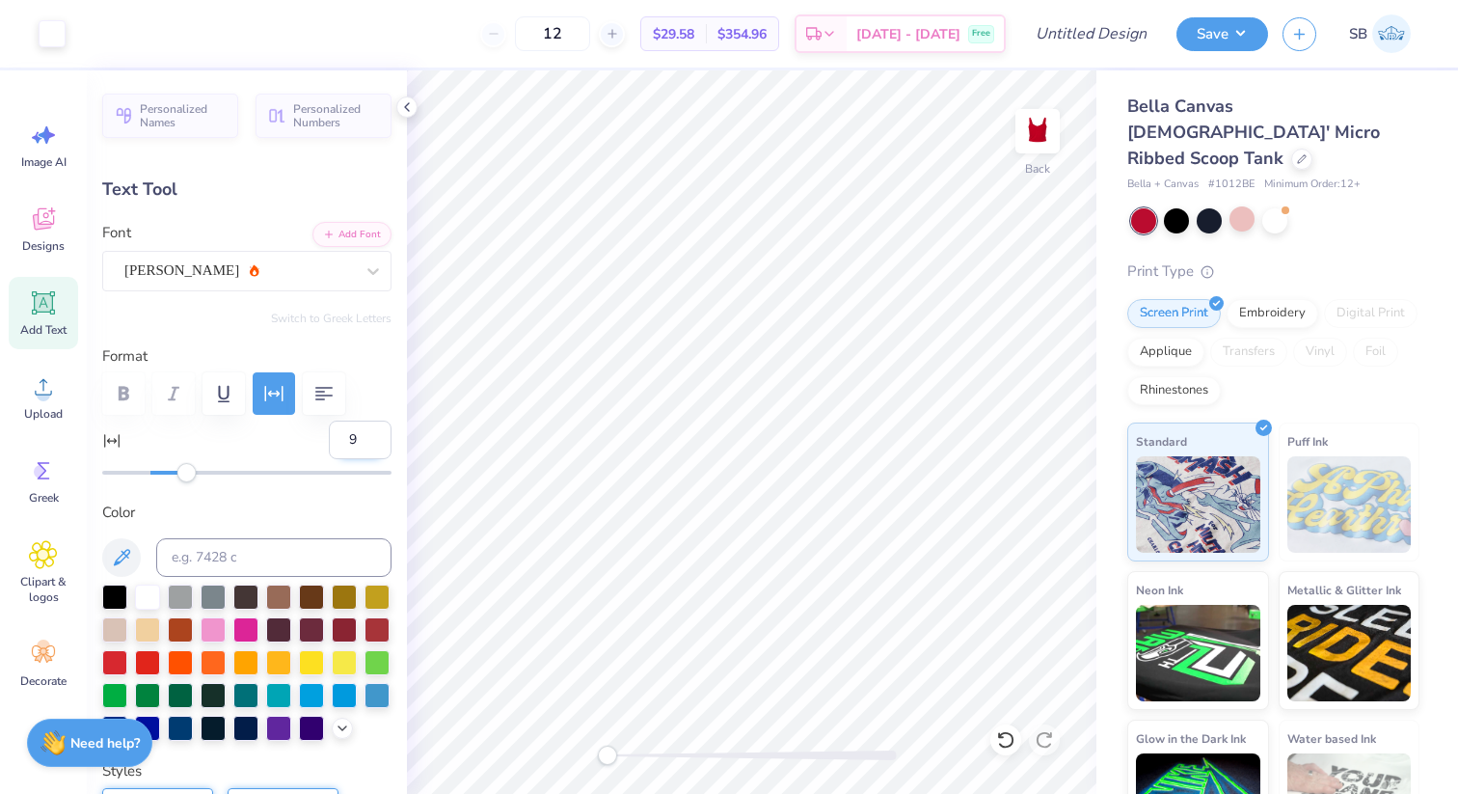
click at [378, 444] on input "9" at bounding box center [360, 439] width 63 height 39
type input "8"
click at [378, 444] on input "8" at bounding box center [360, 439] width 63 height 39
click at [372, 465] on div at bounding box center [246, 472] width 289 height 19
type input "0"
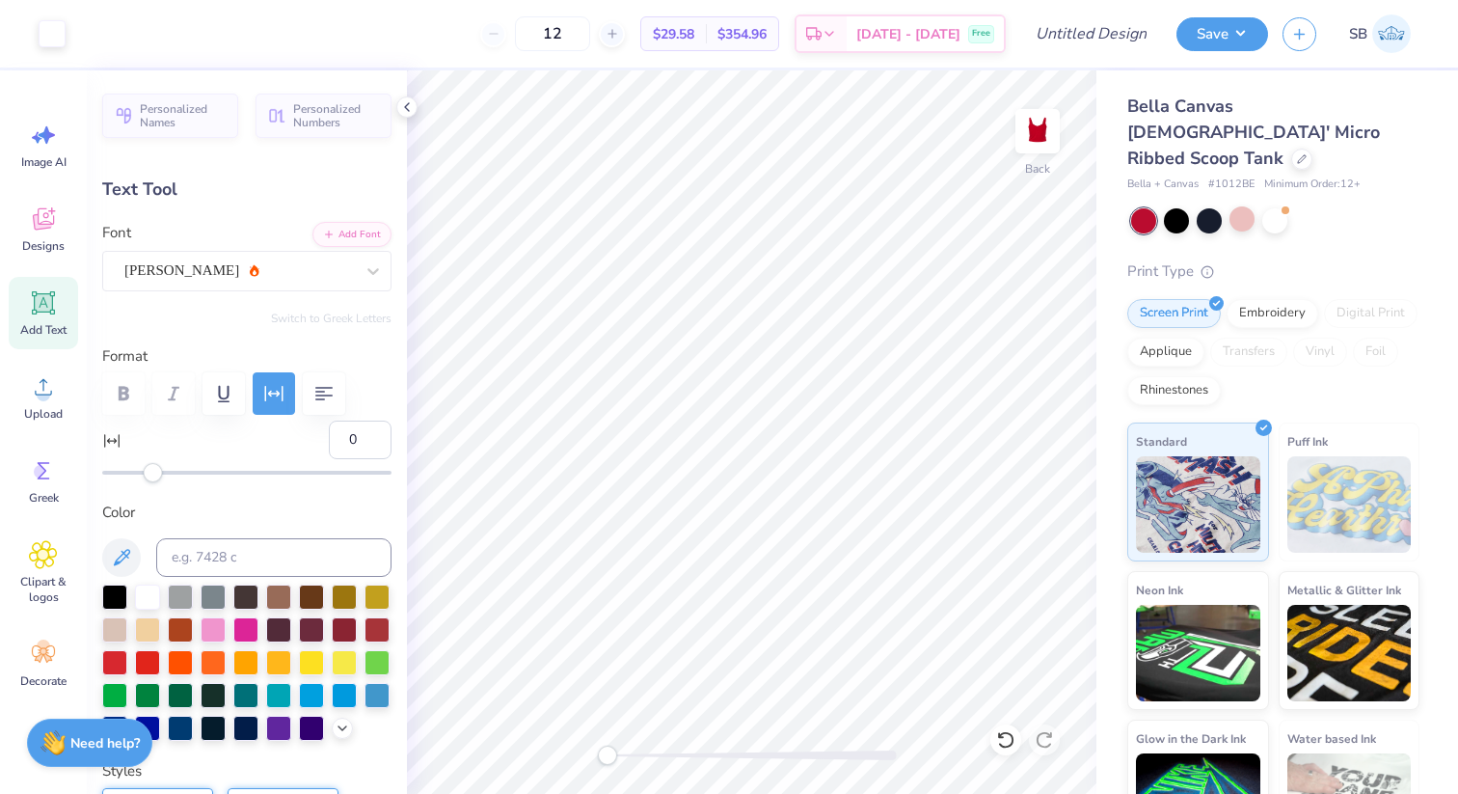
drag, startPoint x: 368, startPoint y: 474, endPoint x: 151, endPoint y: 470, distance: 217.0
click at [151, 470] on div "Accessibility label" at bounding box center [153, 472] width 19 height 19
type input "27"
drag, startPoint x: 152, startPoint y: 470, endPoint x: 216, endPoint y: 469, distance: 63.6
click at [213, 469] on div "Accessibility label" at bounding box center [203, 472] width 19 height 19
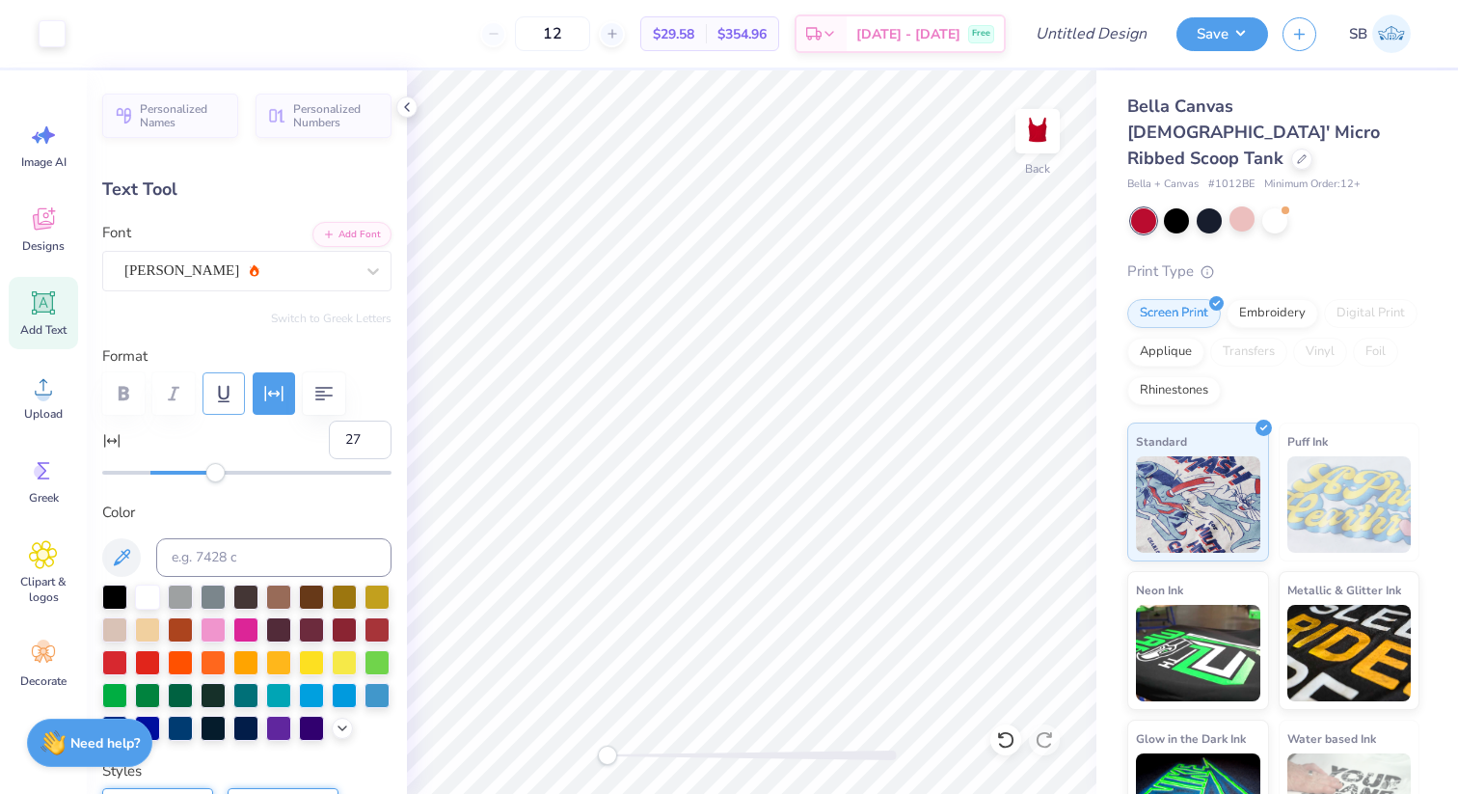
click at [218, 392] on icon "button" at bounding box center [223, 393] width 23 height 23
click at [118, 391] on div at bounding box center [246, 393] width 289 height 42
click at [324, 396] on icon "button" at bounding box center [323, 393] width 23 height 23
click at [324, 400] on icon "button" at bounding box center [323, 393] width 23 height 23
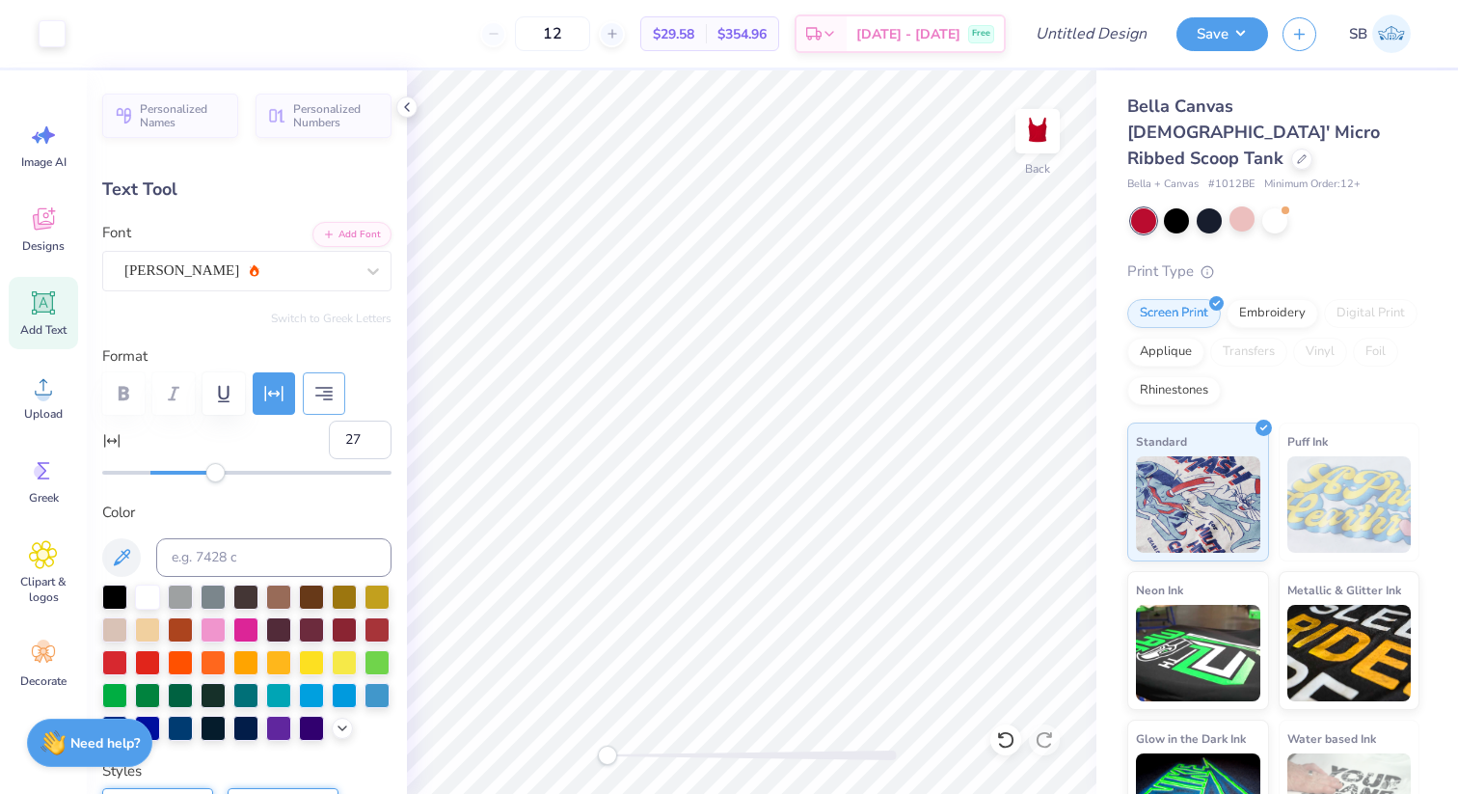
click at [324, 400] on icon "button" at bounding box center [323, 393] width 23 height 23
type input "98"
drag, startPoint x: 215, startPoint y: 469, endPoint x: 384, endPoint y: 467, distance: 168.7
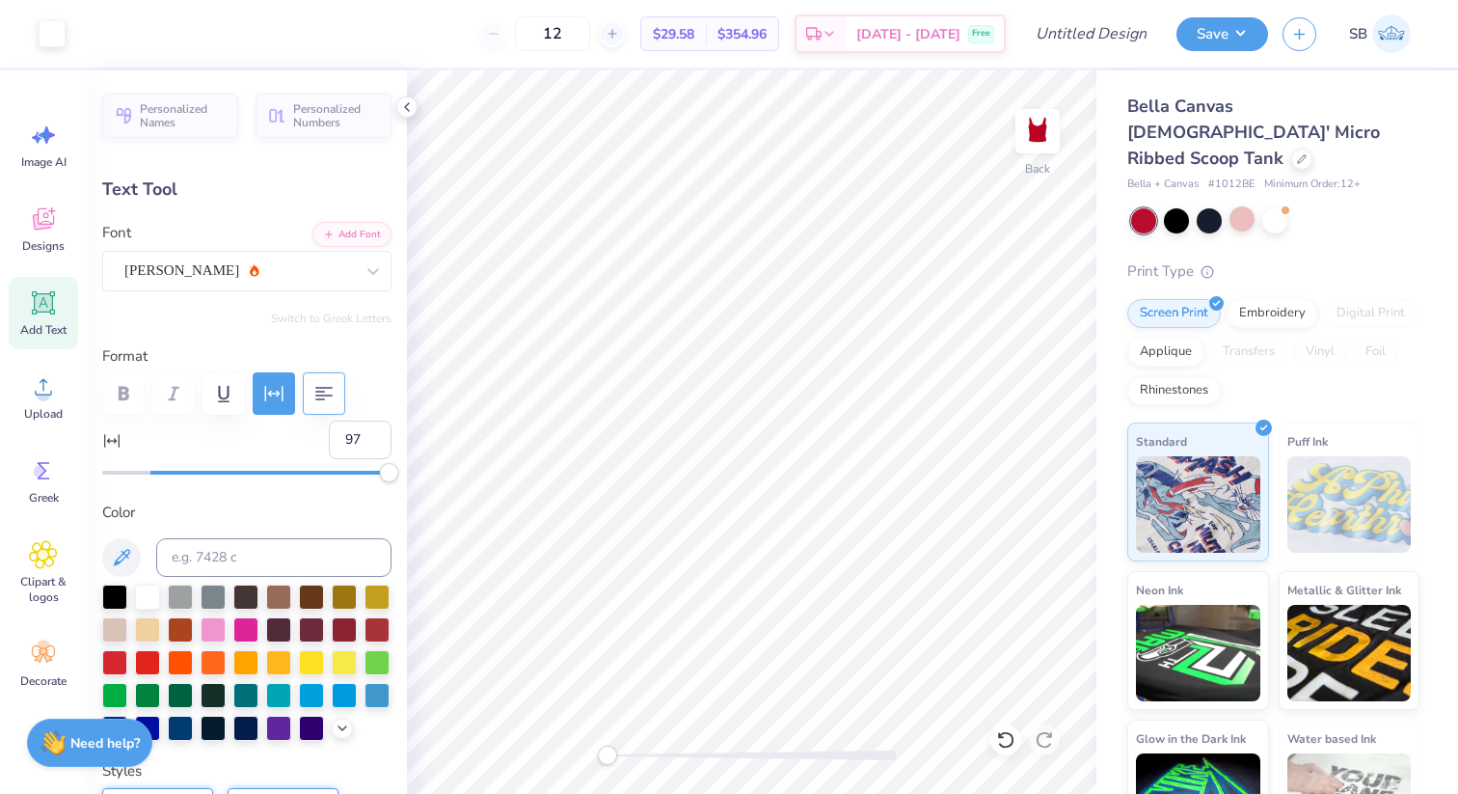
click at [384, 467] on div "Accessibility label" at bounding box center [389, 472] width 19 height 19
type input "33"
drag, startPoint x: 384, startPoint y: 467, endPoint x: 229, endPoint y: 464, distance: 155.3
click at [229, 464] on div "Accessibility label" at bounding box center [232, 472] width 19 height 19
type input "4.93"
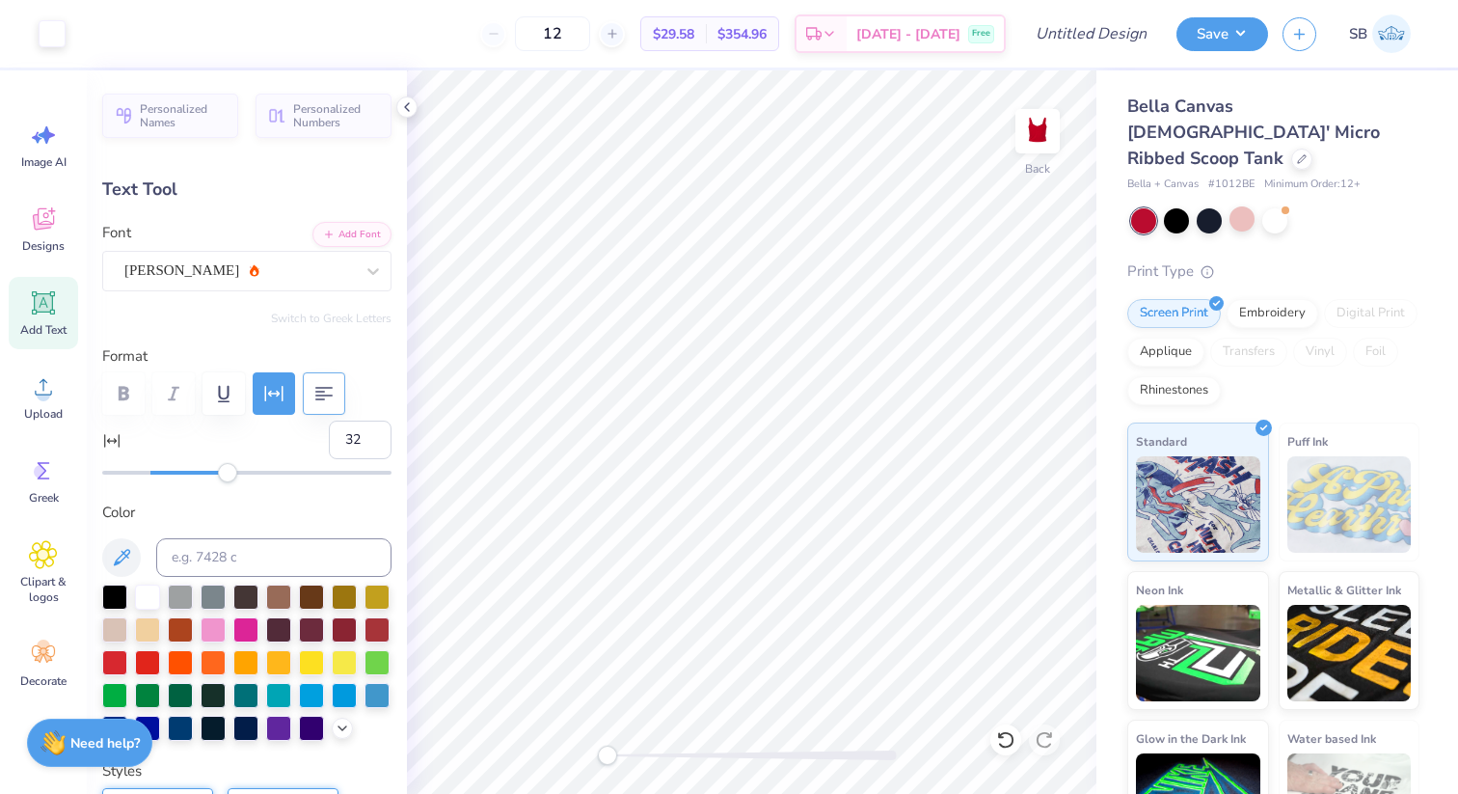
type input "0.39"
type input "1.40"
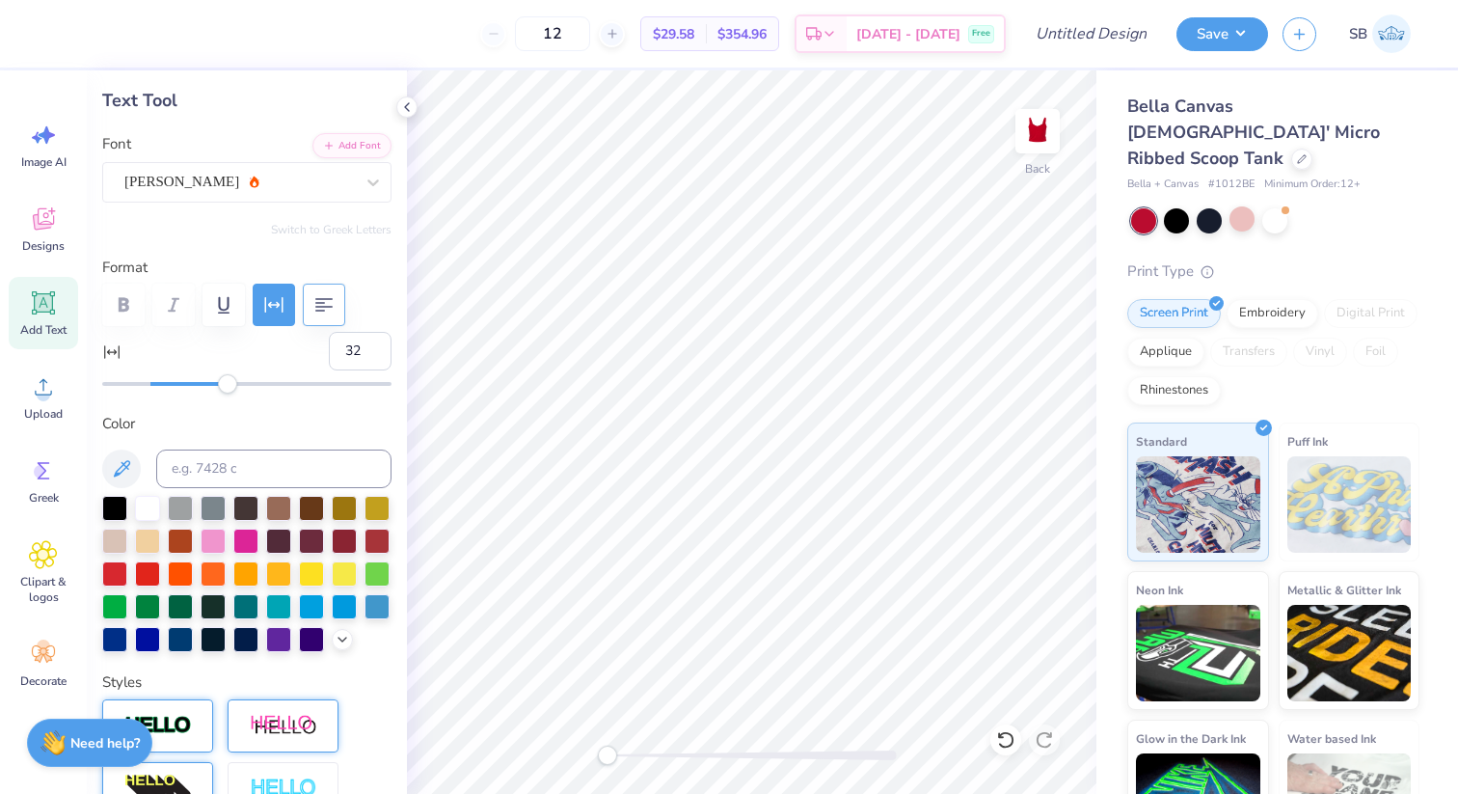
scroll to position [87, 0]
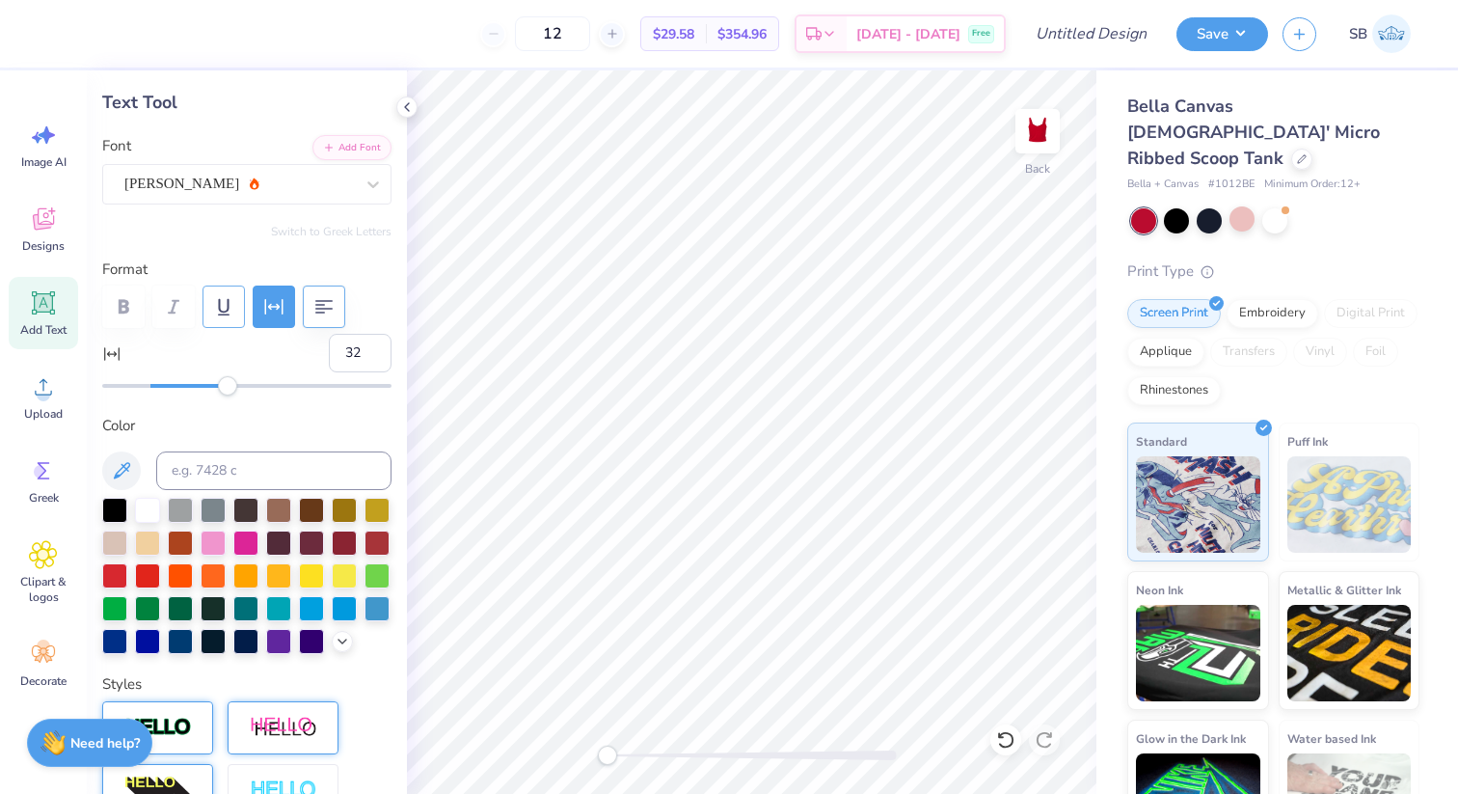
click at [225, 315] on icon "button" at bounding box center [223, 306] width 23 height 23
click at [313, 309] on icon "button" at bounding box center [323, 306] width 23 height 23
click at [277, 306] on icon "button" at bounding box center [274, 306] width 18 height 15
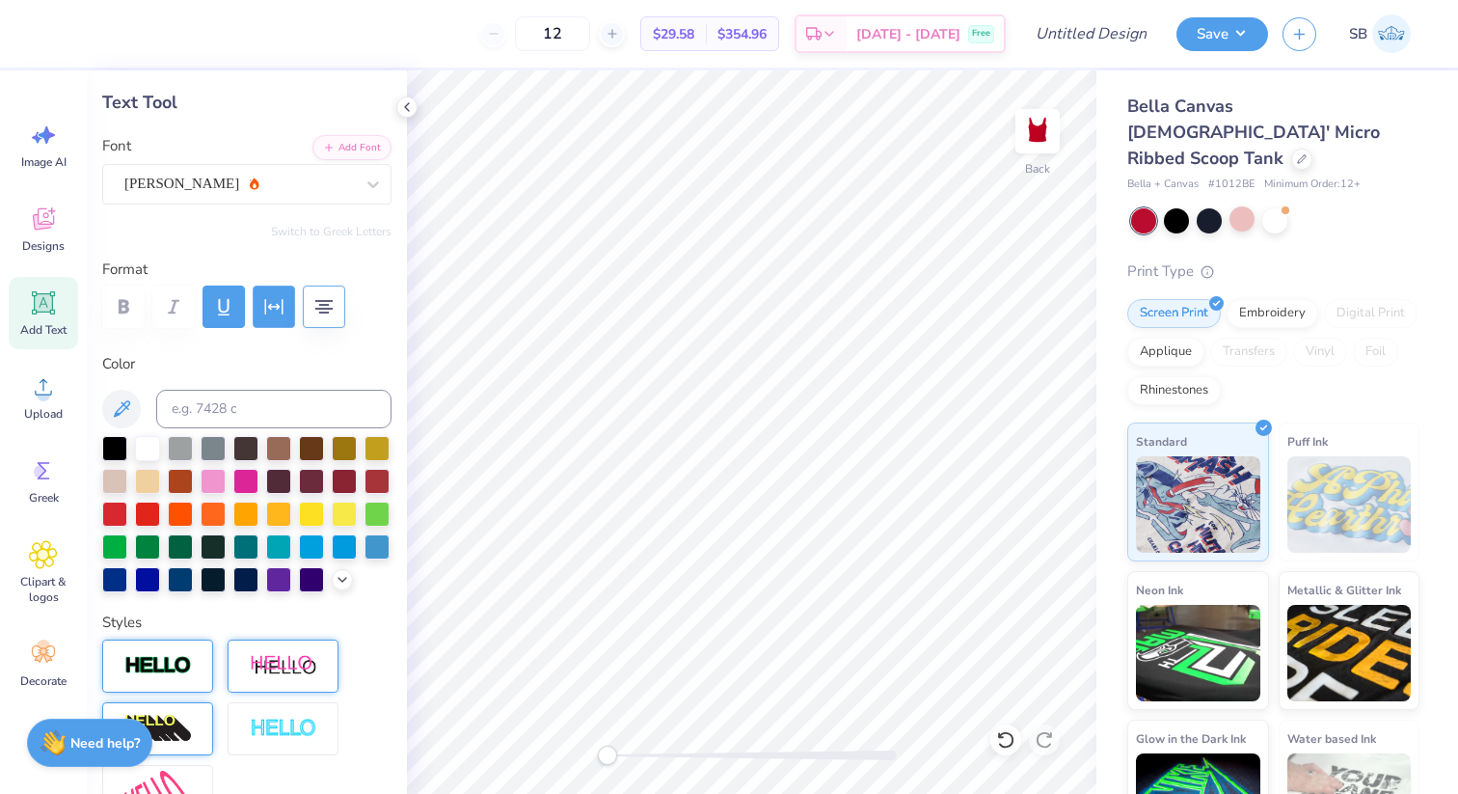
click at [277, 306] on icon "button" at bounding box center [274, 306] width 18 height 15
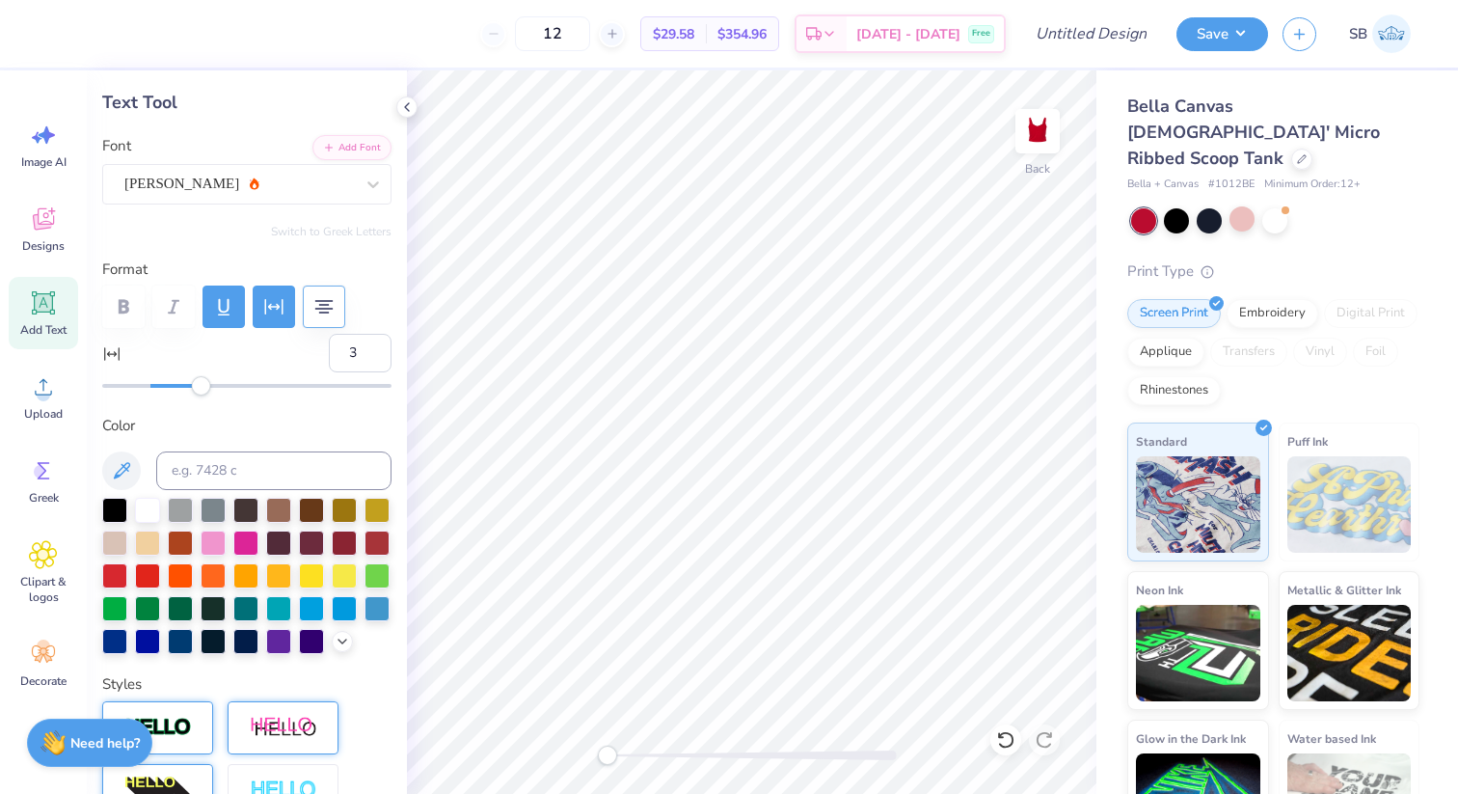
type input "2"
drag, startPoint x: 225, startPoint y: 386, endPoint x: 154, endPoint y: 386, distance: 70.4
click at [154, 386] on div "Accessibility label" at bounding box center [155, 385] width 19 height 19
type input "3.07"
click at [224, 308] on icon "button" at bounding box center [223, 306] width 23 height 23
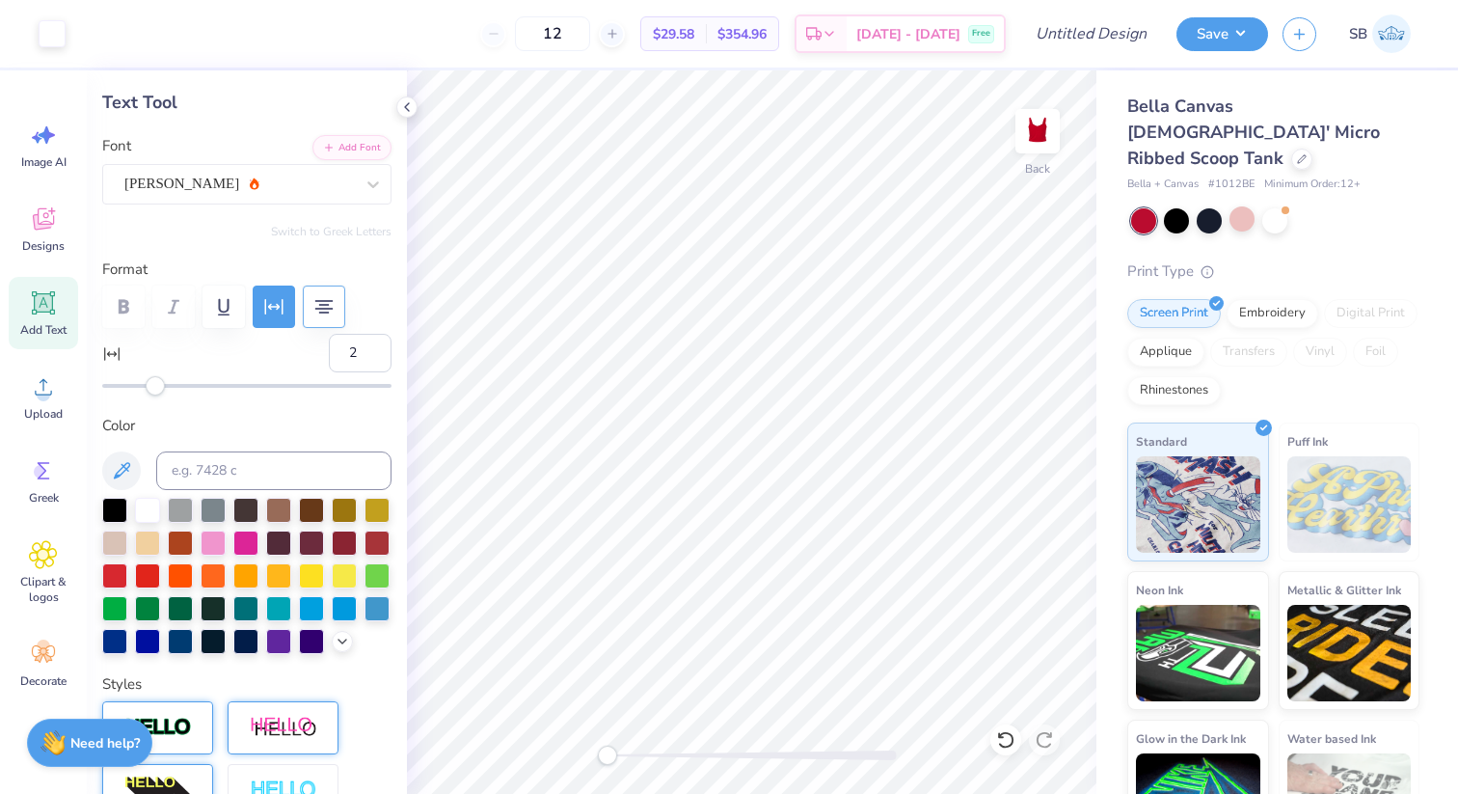
type input "0.89"
type input "0.38"
click at [169, 187] on div "[PERSON_NAME]" at bounding box center [238, 184] width 233 height 30
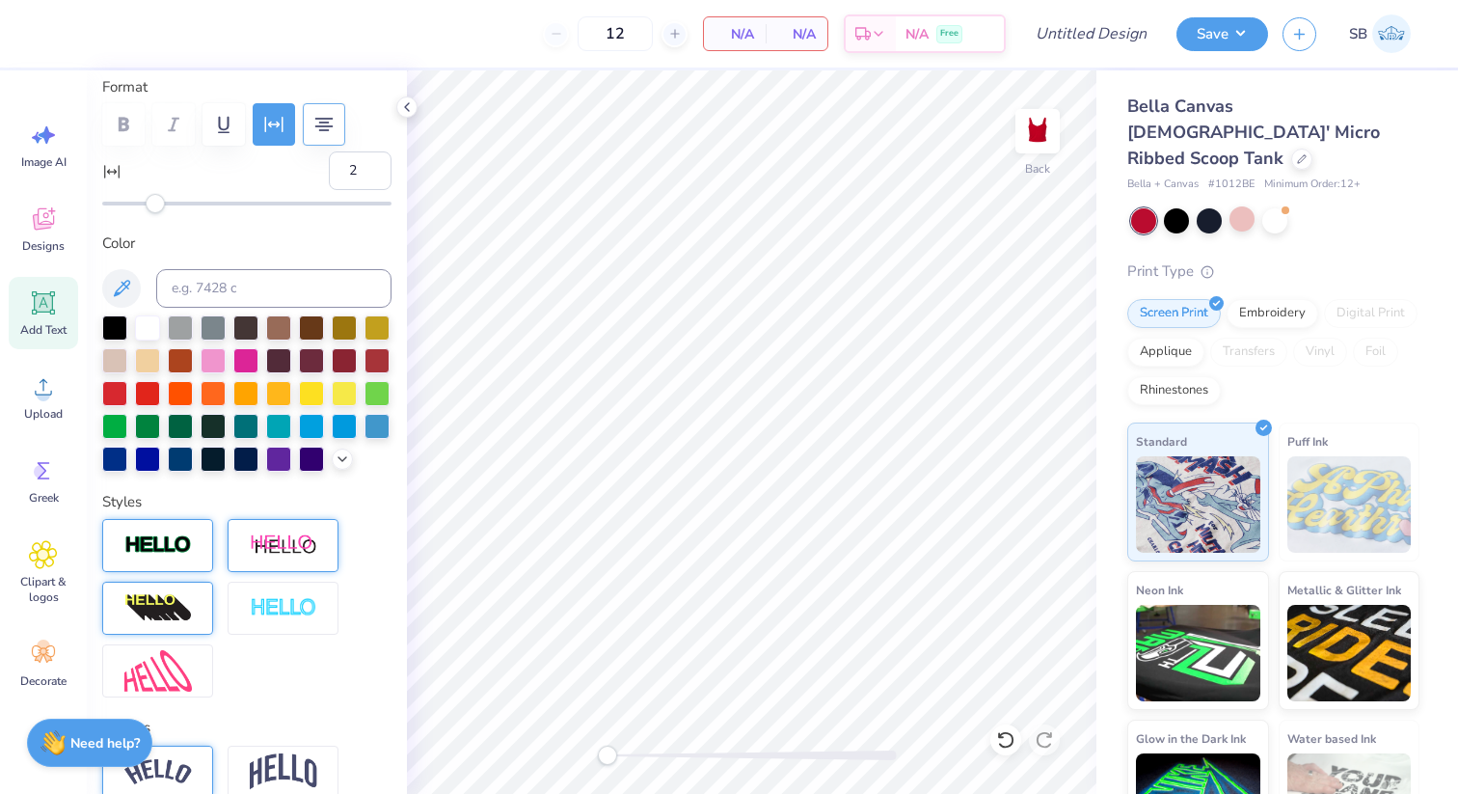
scroll to position [0, 0]
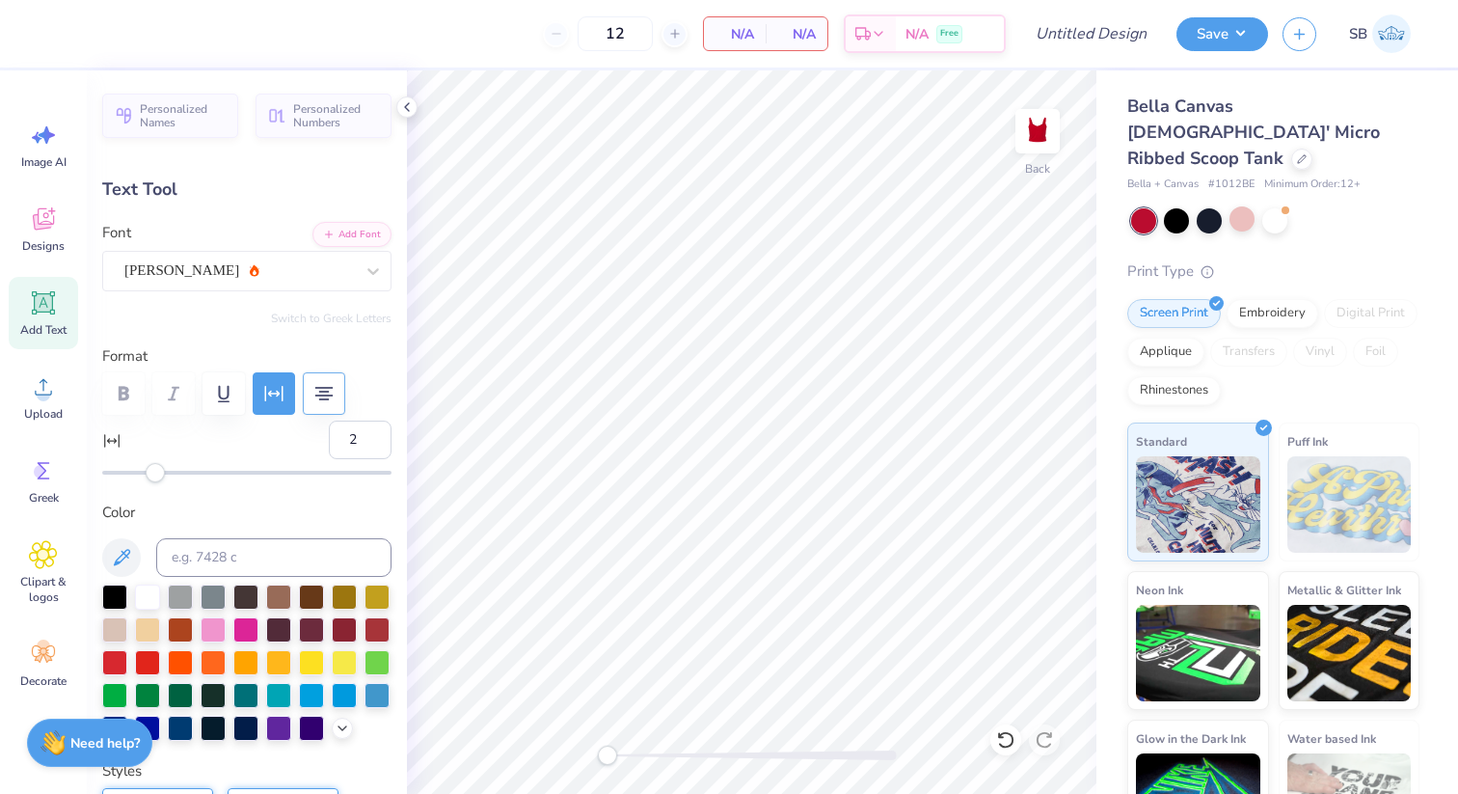
click at [45, 301] on icon at bounding box center [44, 303] width 18 height 18
type input "4.27"
type input "1.24"
type input "4.88"
type input "0"
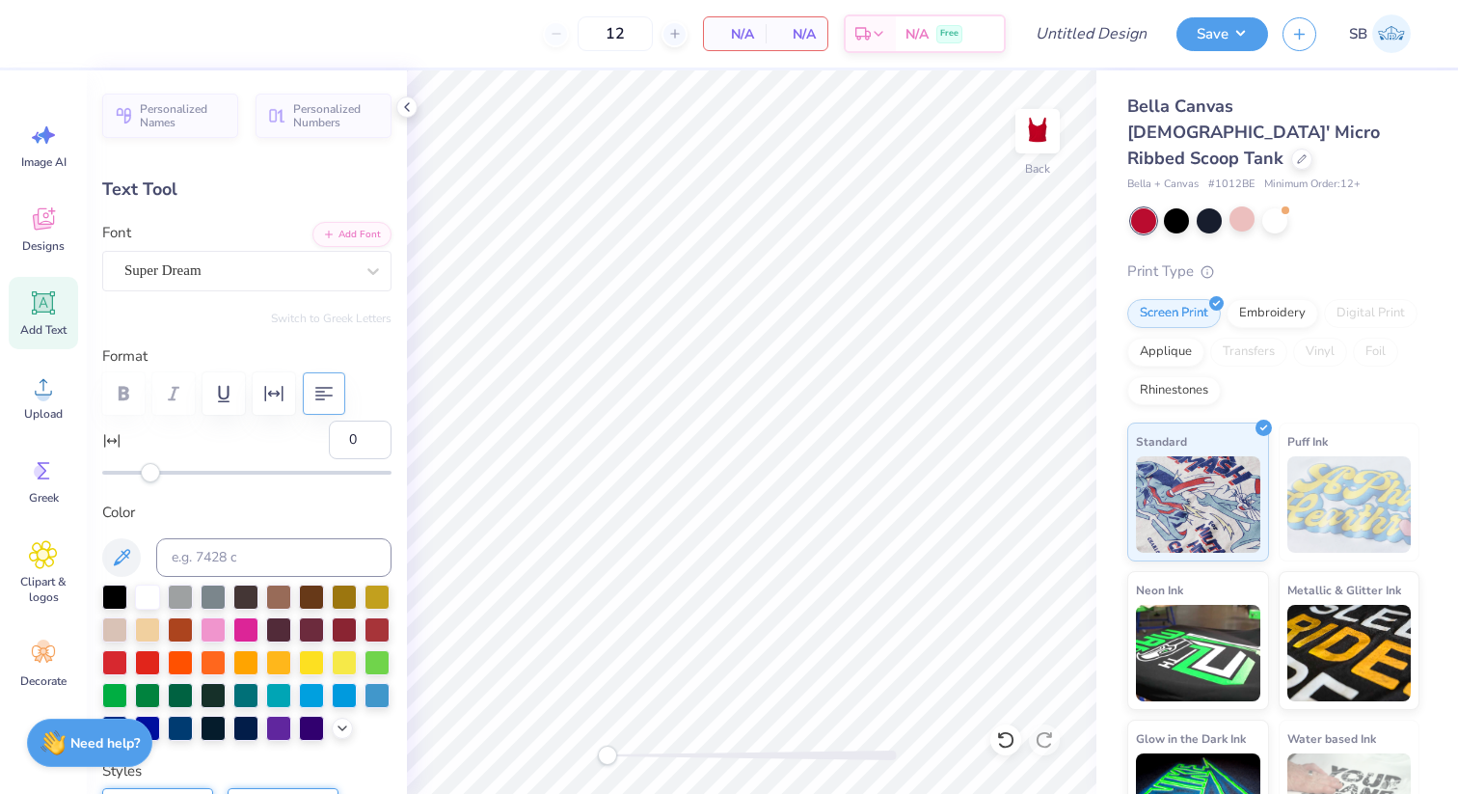
click at [37, 316] on icon at bounding box center [43, 302] width 29 height 29
type textarea "a"
type textarea "Alpha Chi Omega"
type input "8.96"
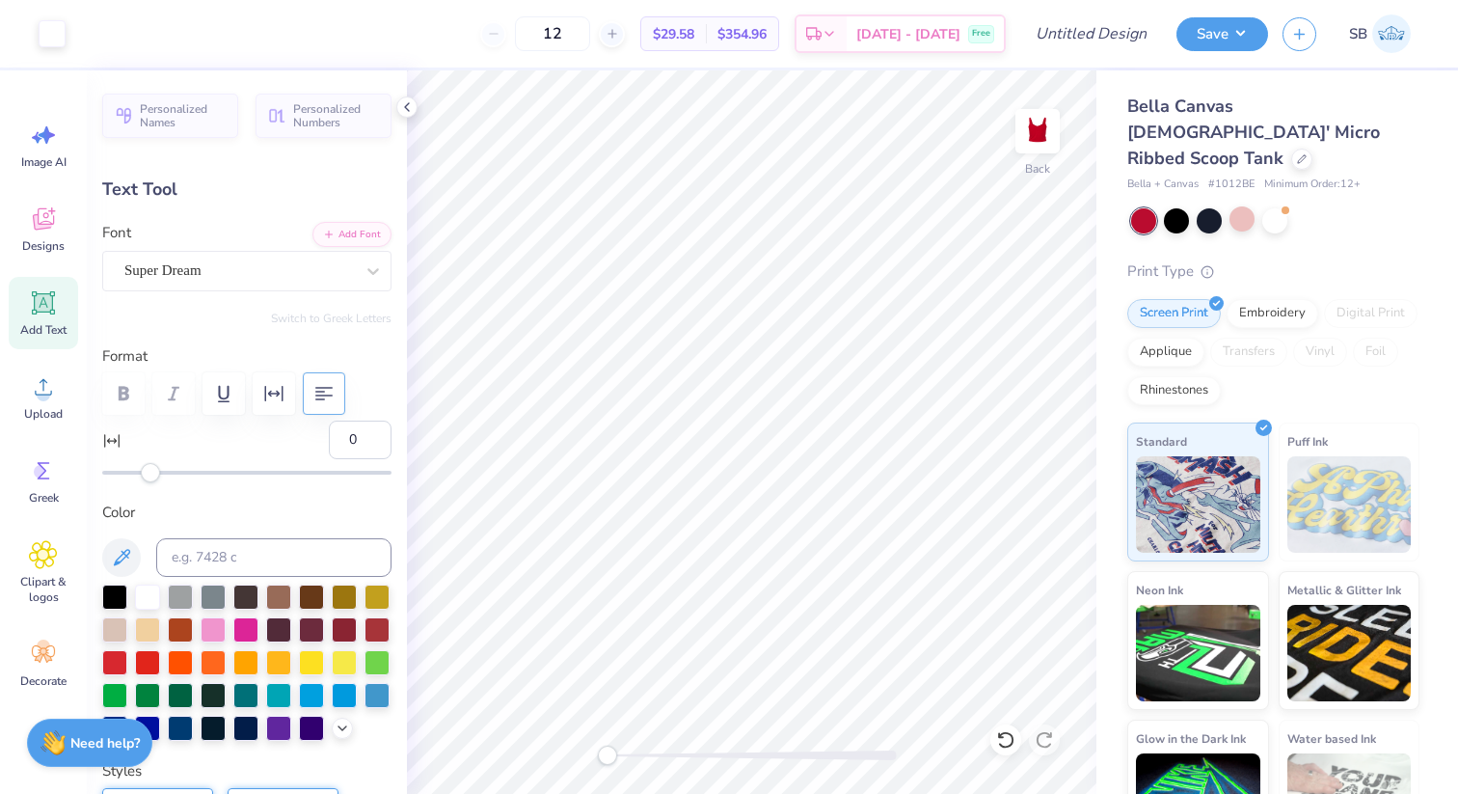
type input "1.10"
type input "4.95"
type input "8.67"
type input "1.06"
type input "1.47"
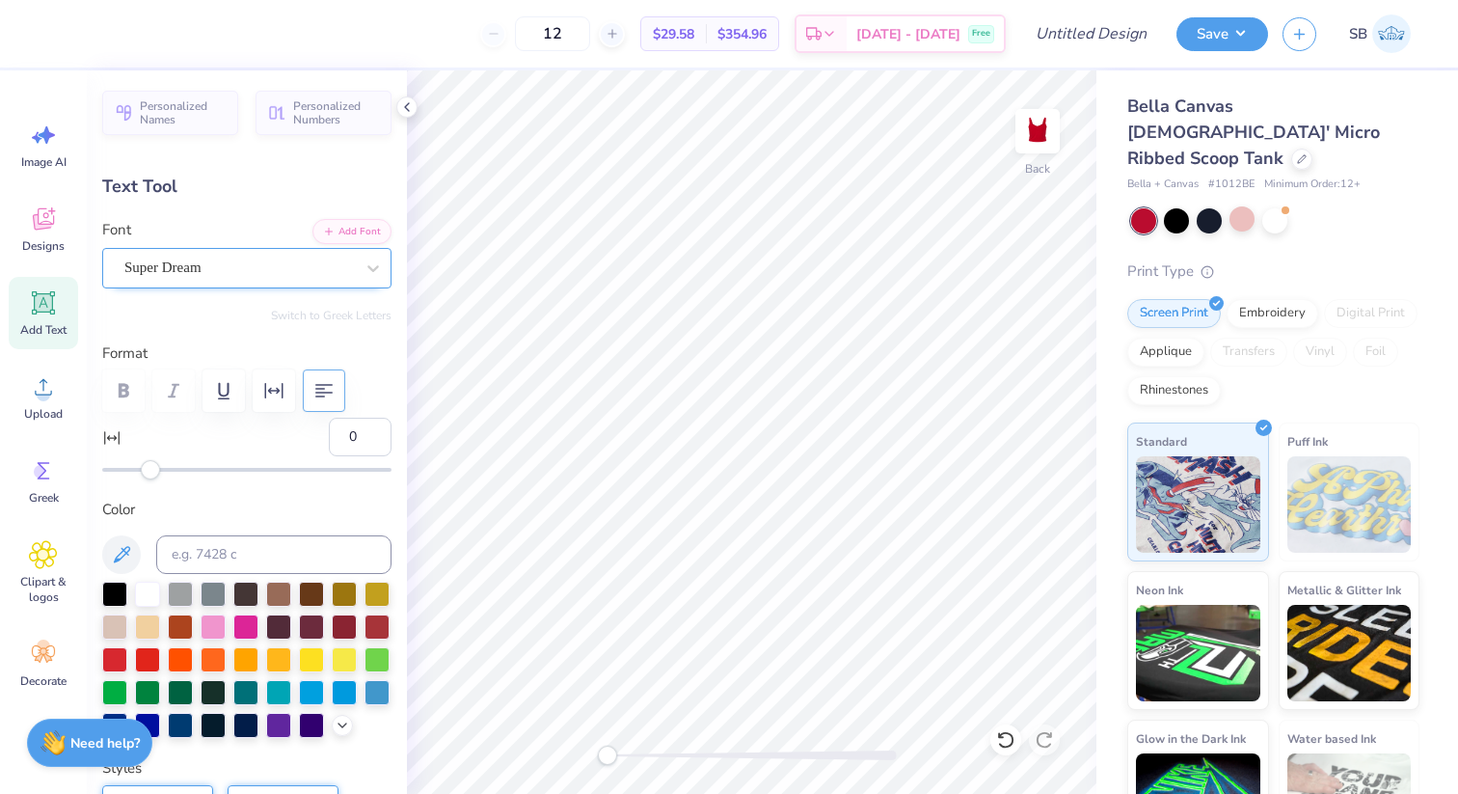
scroll to position [0, 0]
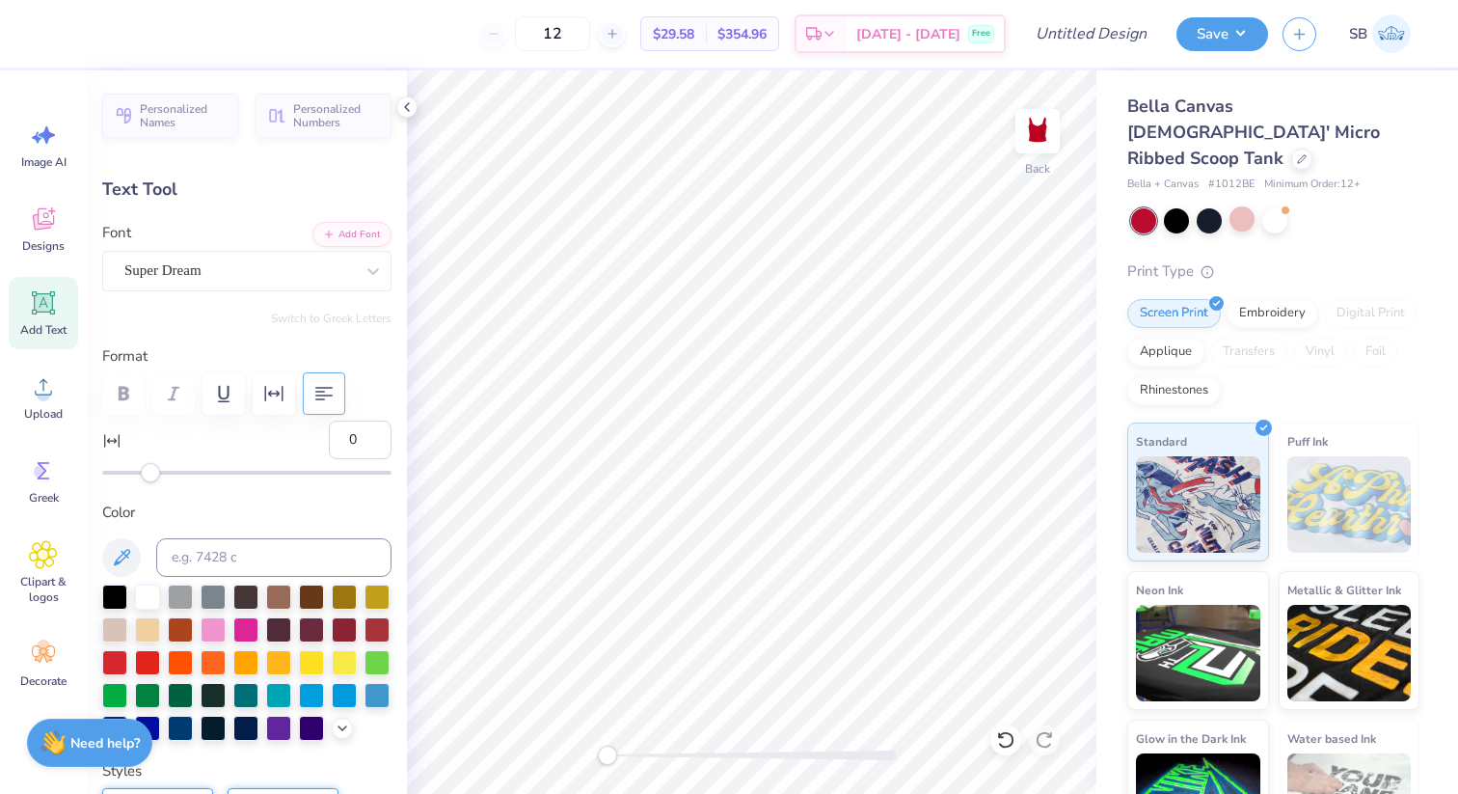
click at [123, 384] on div at bounding box center [246, 393] width 289 height 42
click at [270, 267] on div "Super Dream" at bounding box center [238, 271] width 233 height 30
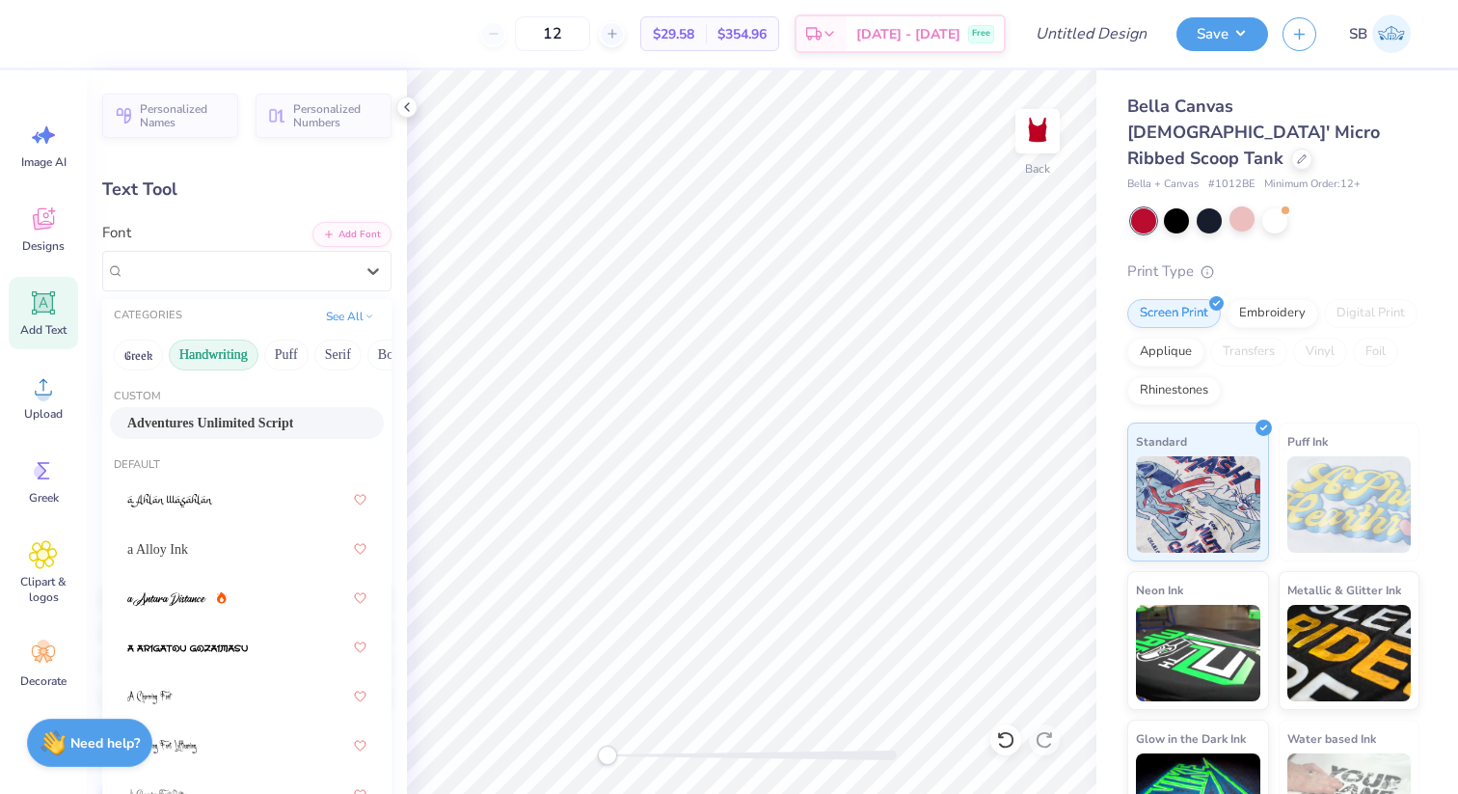
click at [231, 356] on button "Handwriting" at bounding box center [214, 354] width 90 height 31
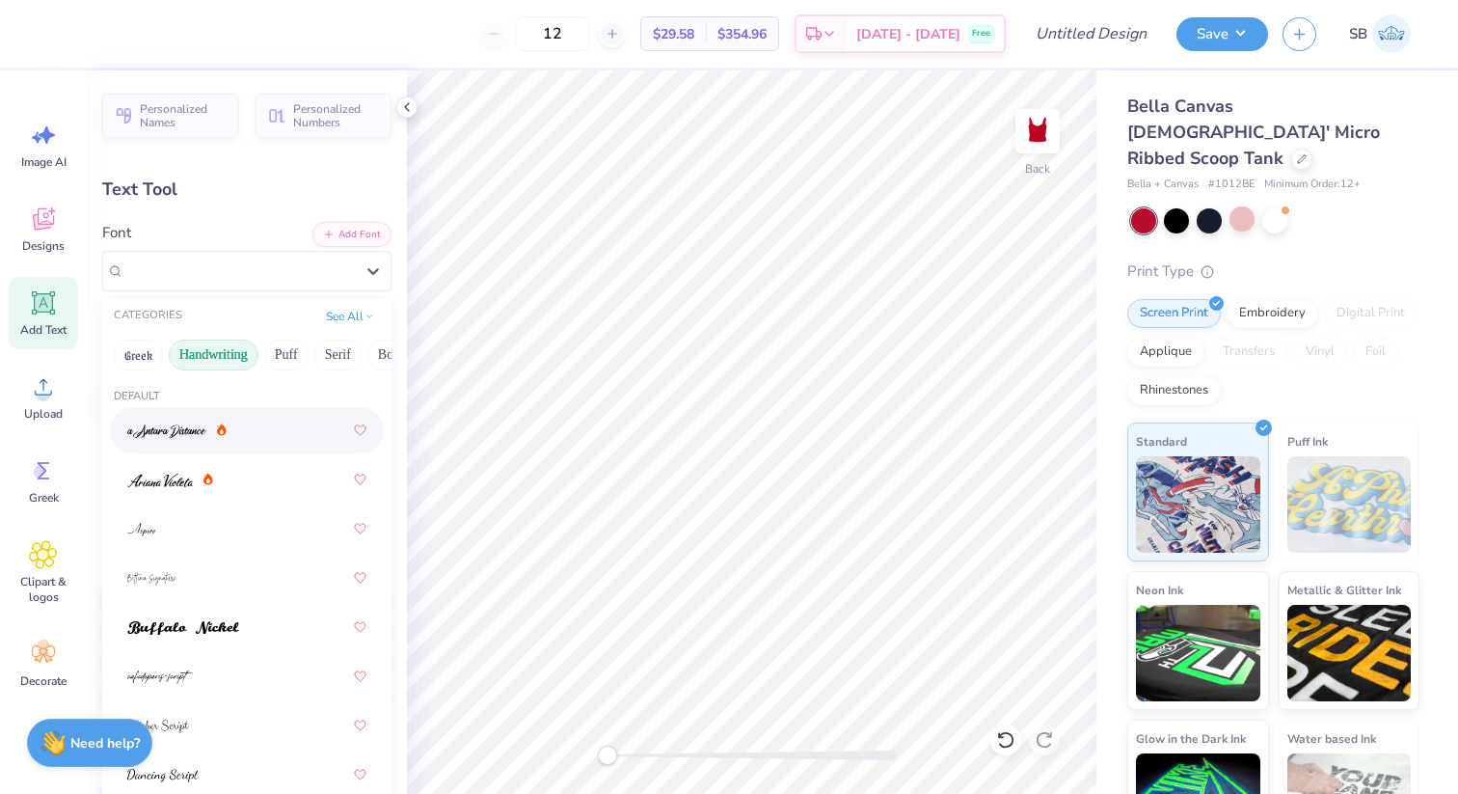
click at [210, 433] on div at bounding box center [176, 430] width 99 height 20
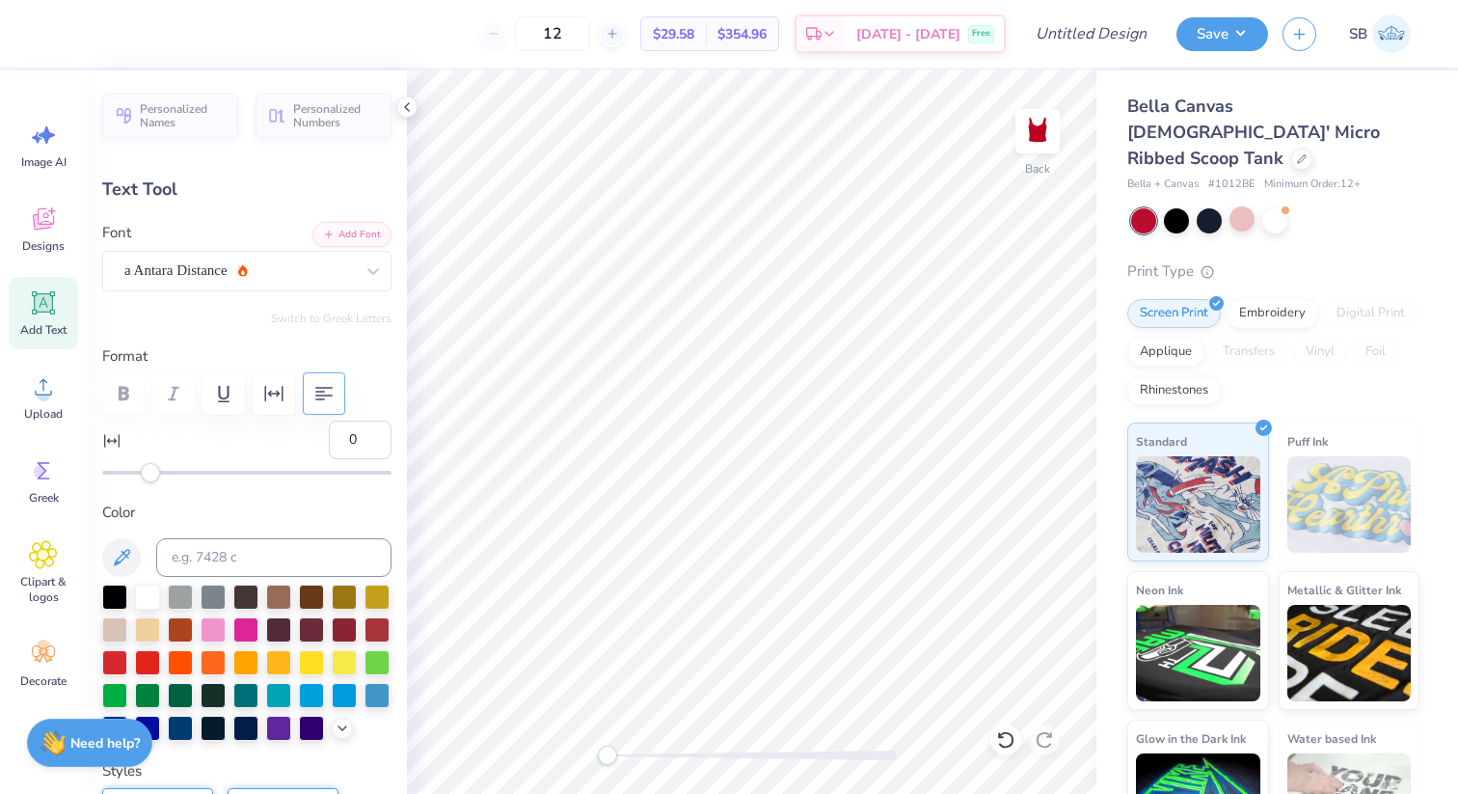
type input "6.30"
type input "1.16"
type input "1.42"
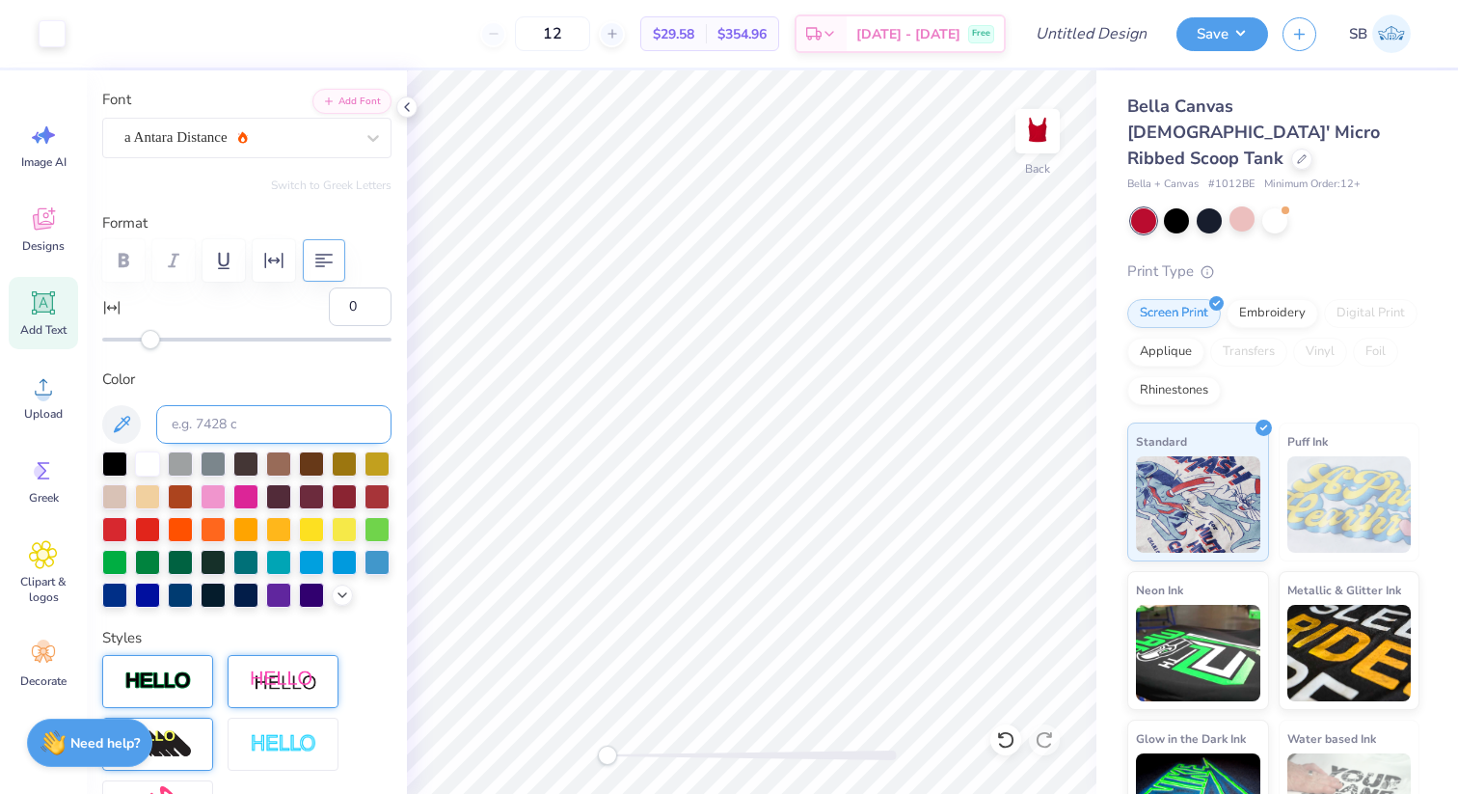
scroll to position [113, 0]
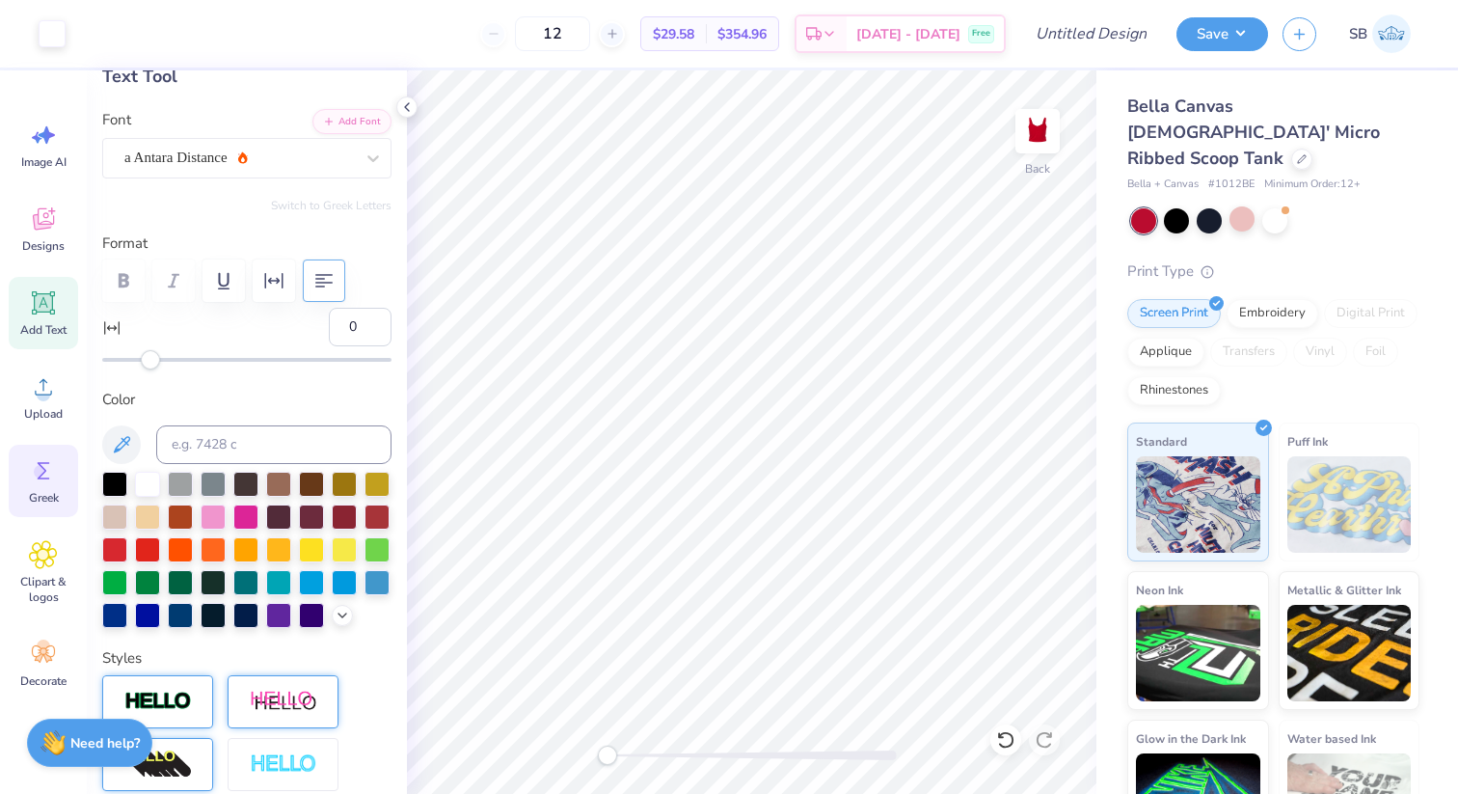
click at [36, 482] on icon at bounding box center [43, 470] width 29 height 29
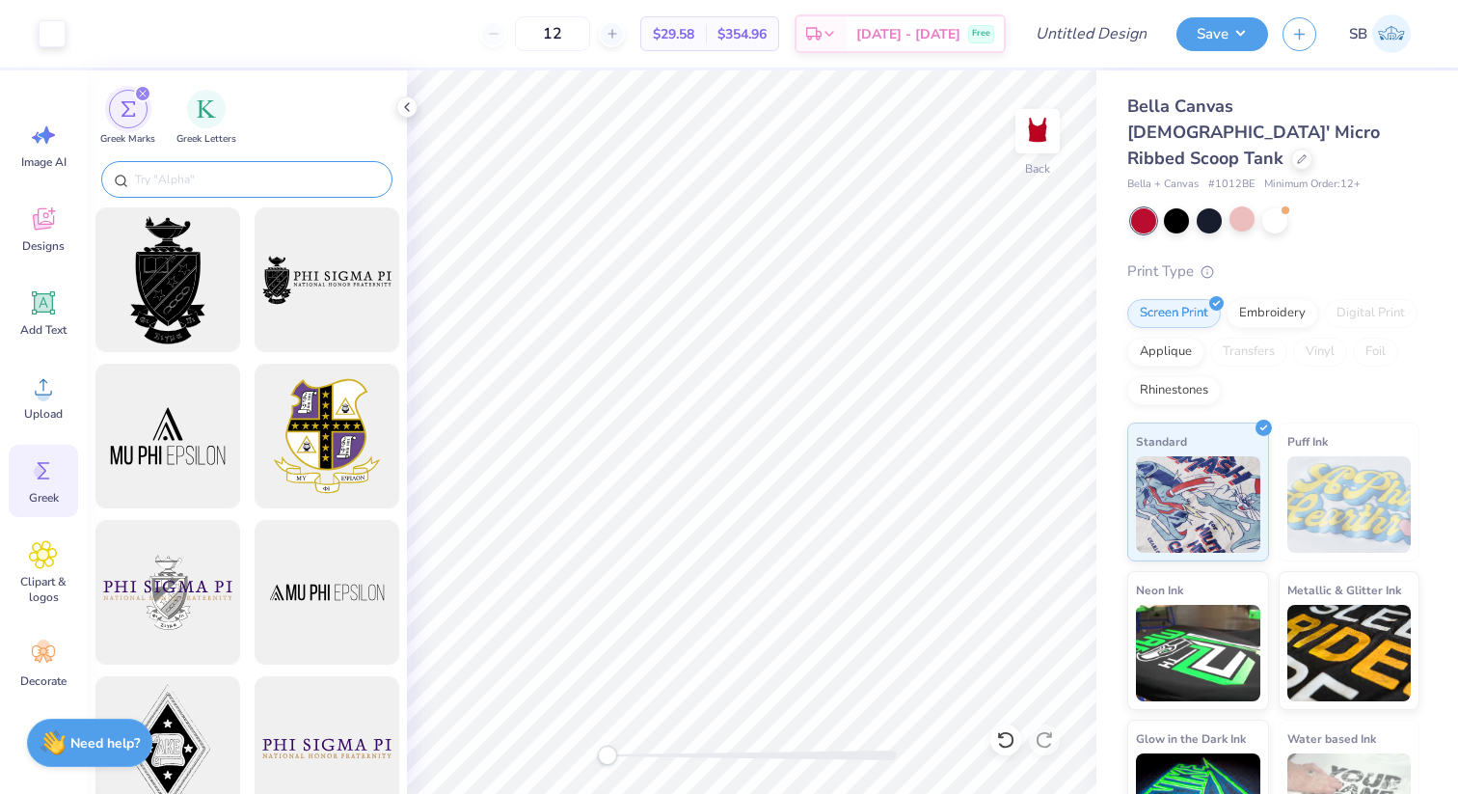
click at [185, 174] on input "text" at bounding box center [256, 179] width 247 height 19
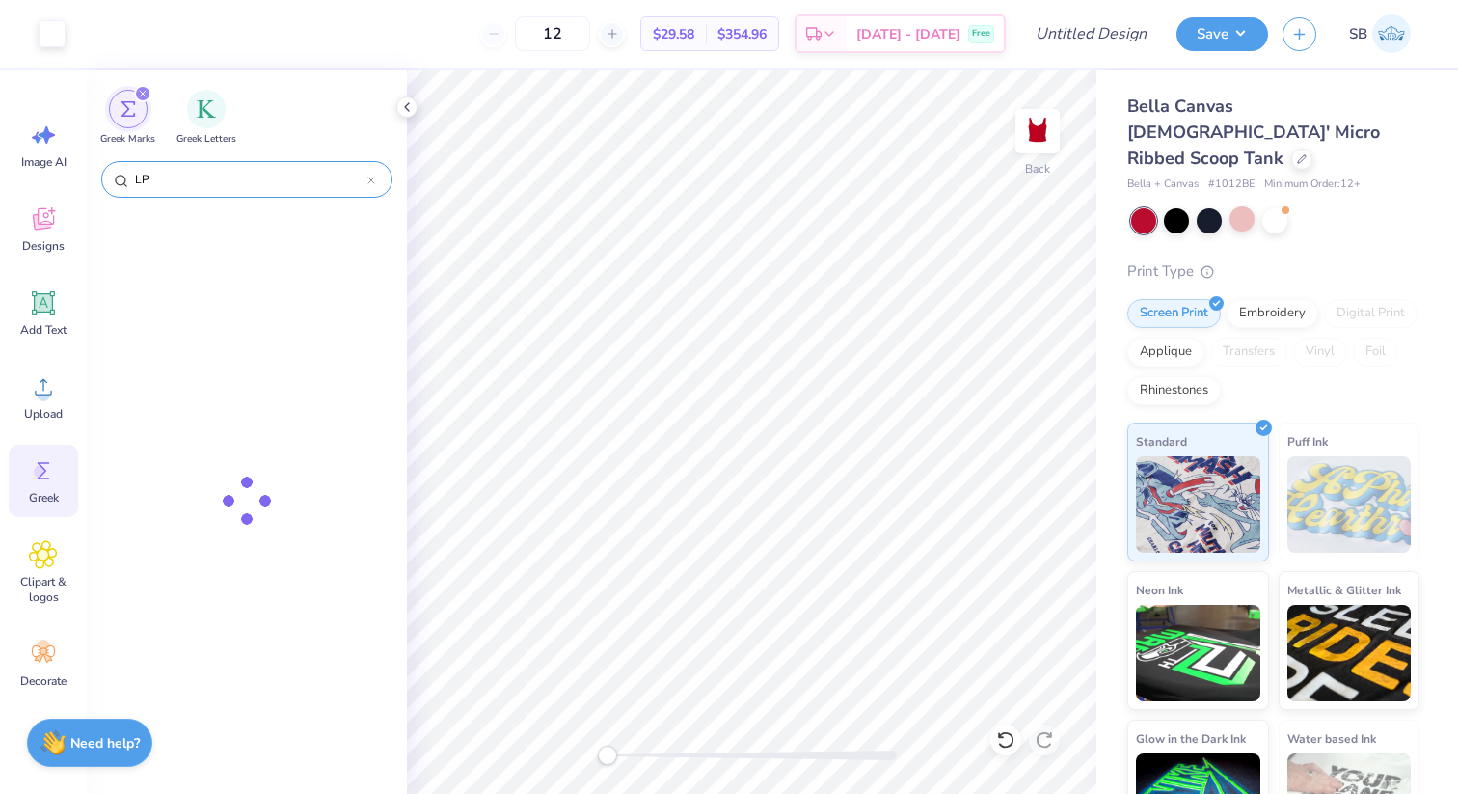
type input "L"
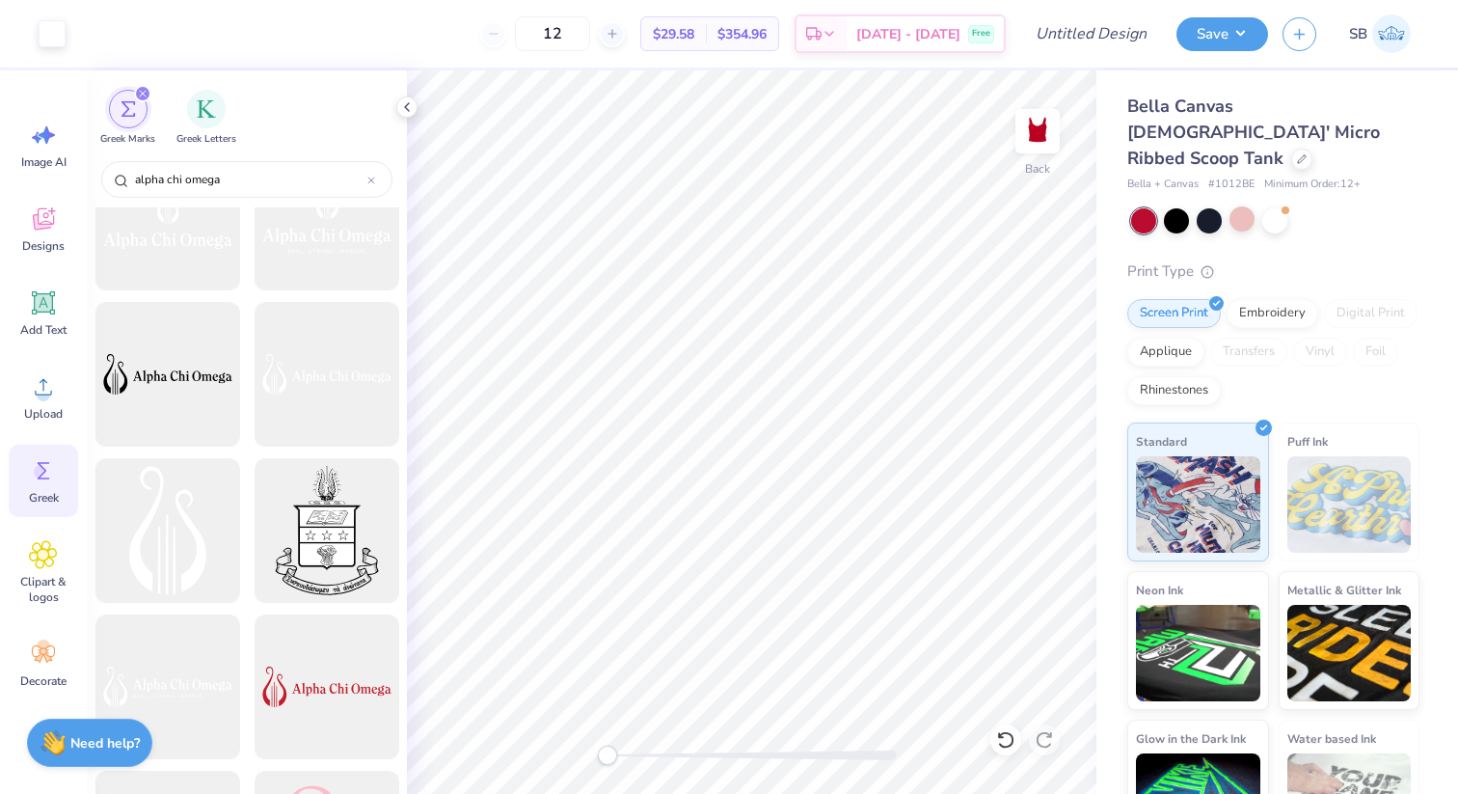
scroll to position [850, 0]
type input "alpha chi omega"
click at [180, 539] on div at bounding box center [167, 523] width 159 height 159
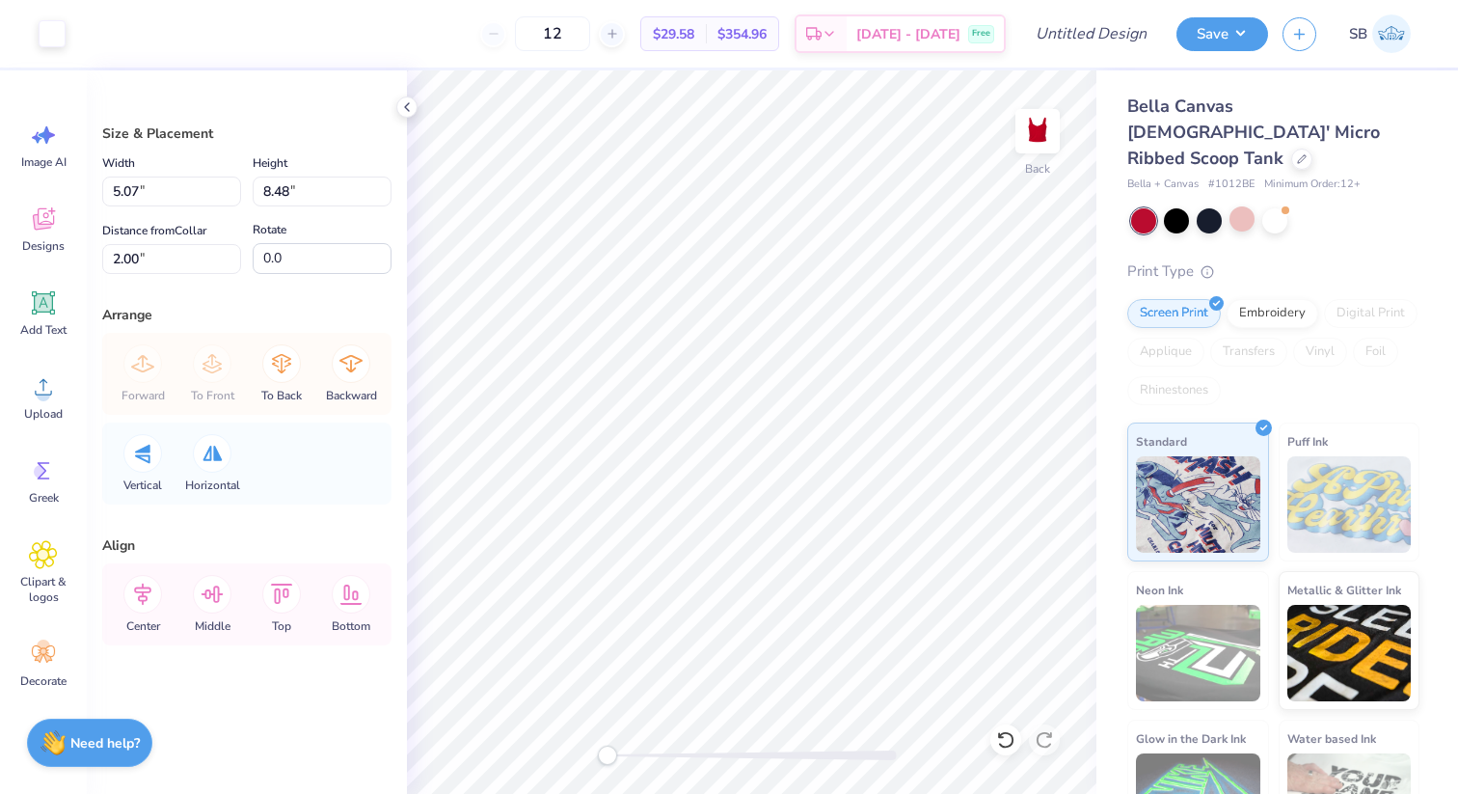
type input "2.38"
type input "3.98"
click at [1123, 443] on div "Bella Canvas [DEMOGRAPHIC_DATA]' Micro Ribbed Scoop Tank Bella + Canvas # 1012B…" at bounding box center [1277, 464] width 362 height 788
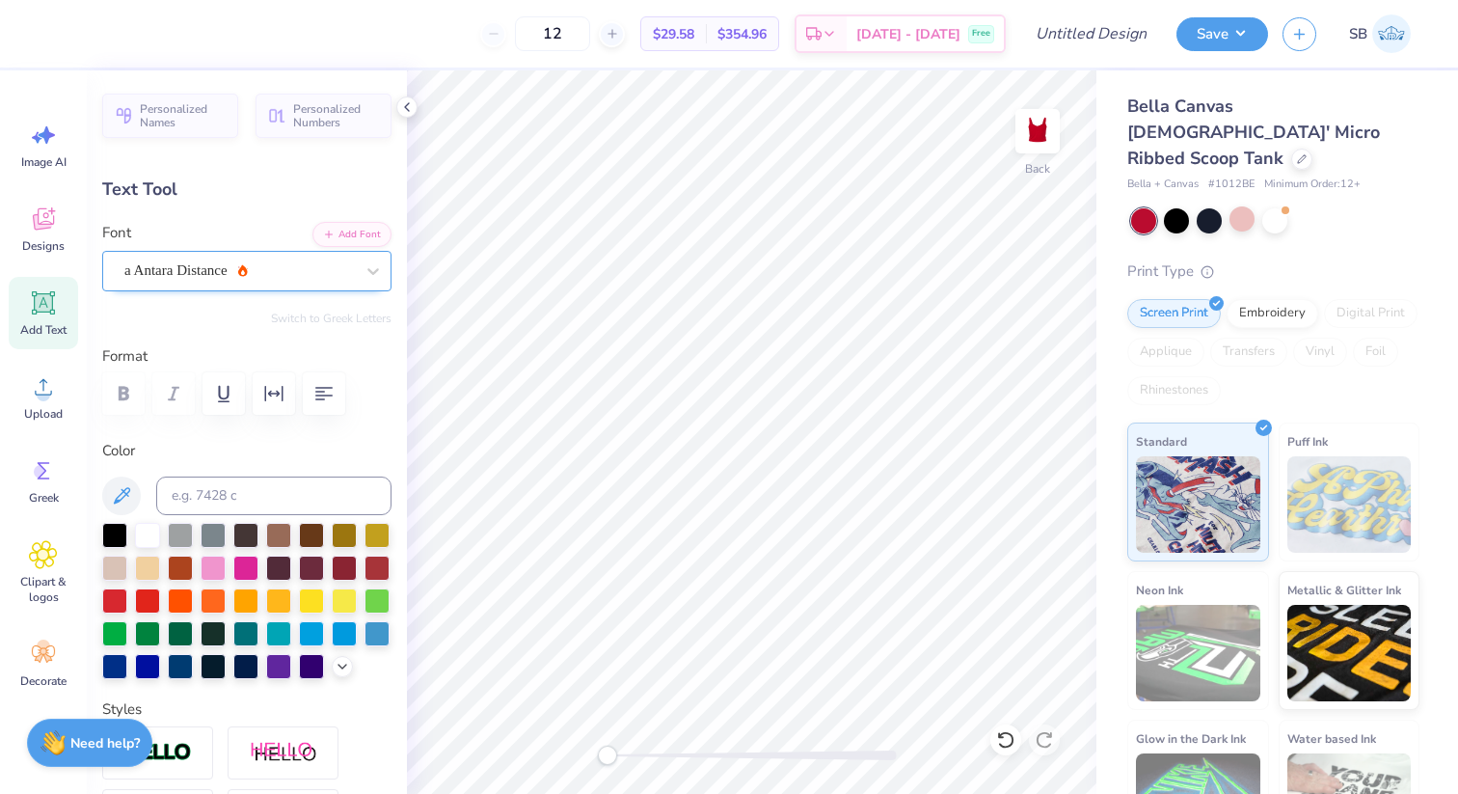
click at [223, 257] on div at bounding box center [238, 270] width 229 height 26
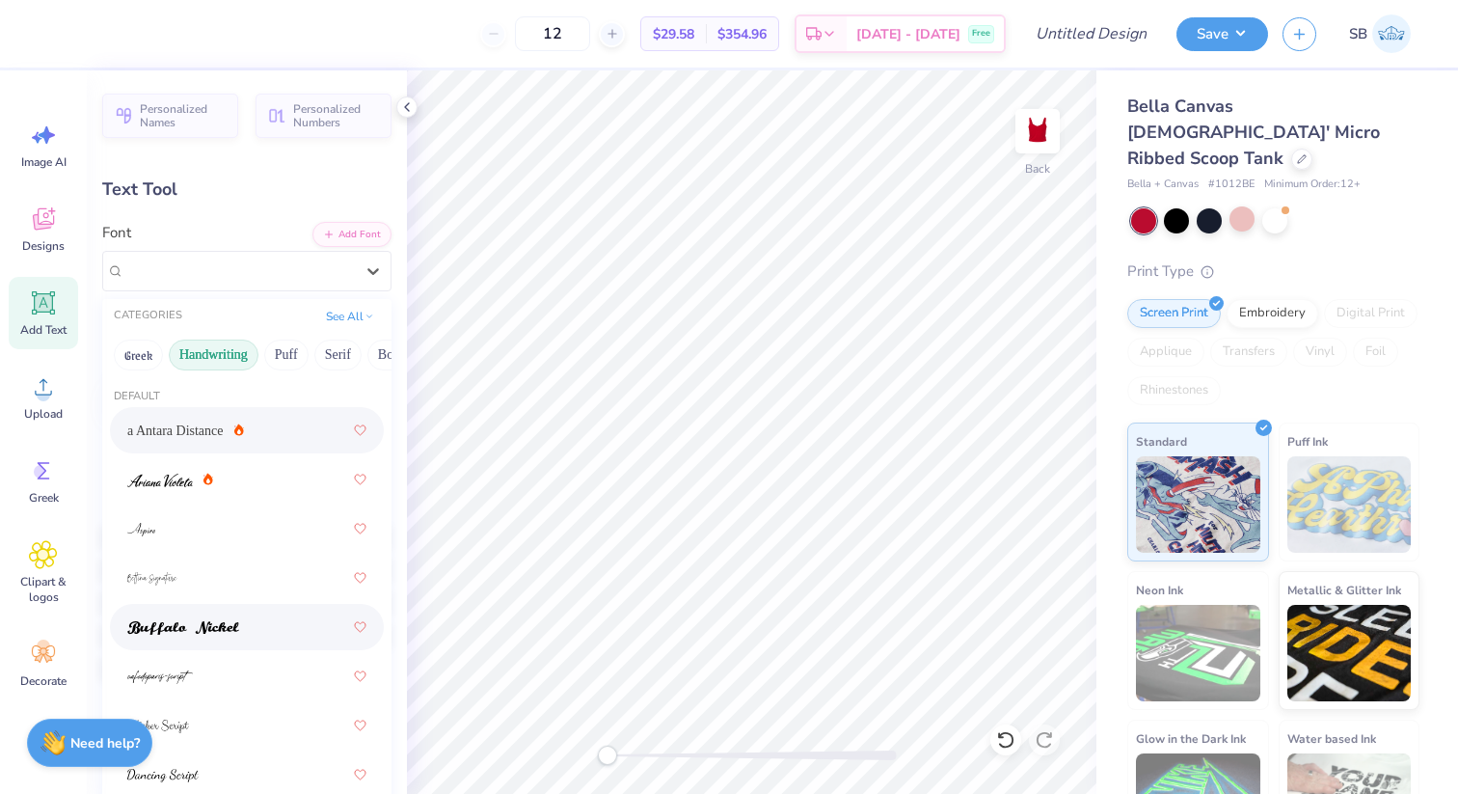
click at [185, 617] on span at bounding box center [183, 627] width 112 height 20
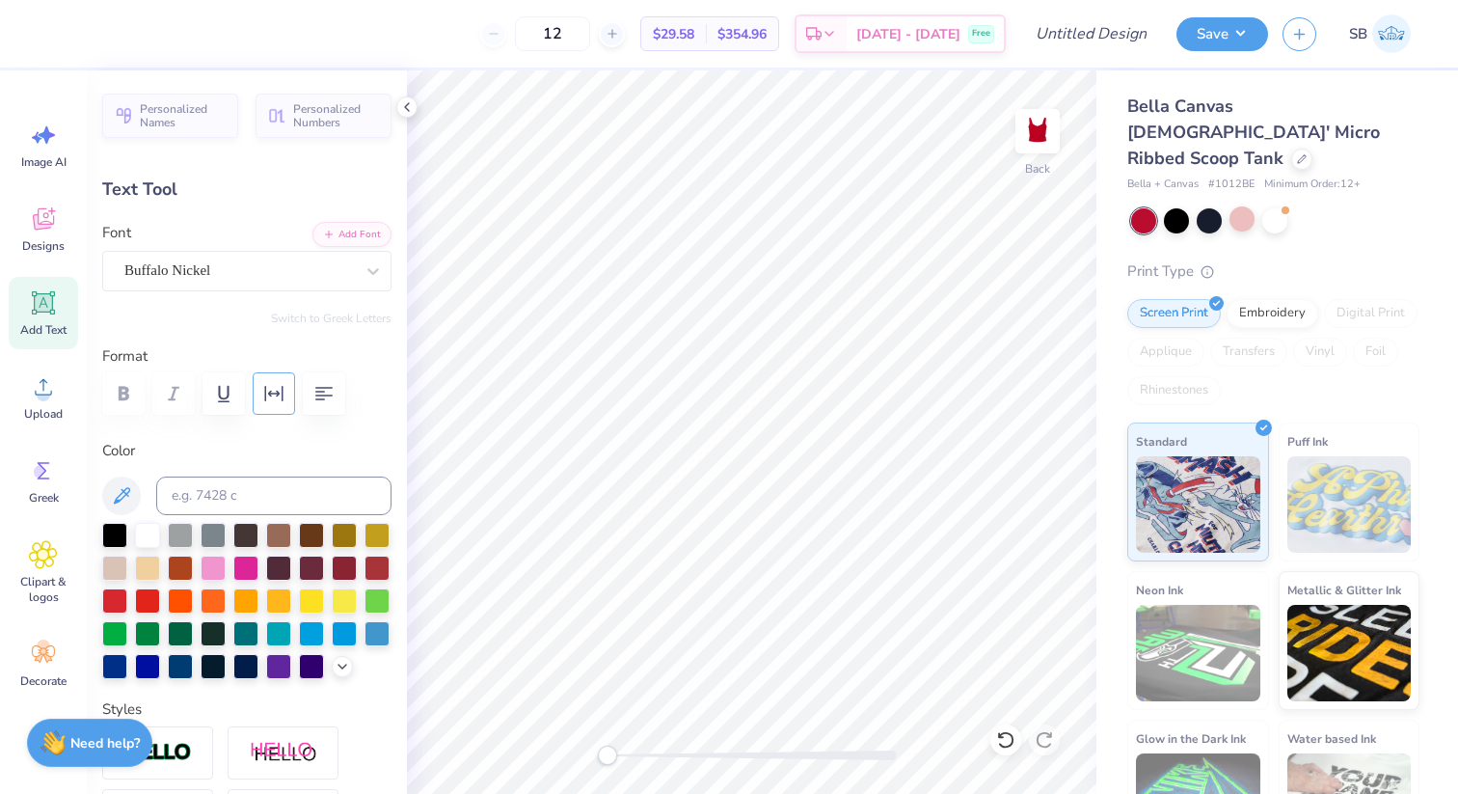
click at [282, 394] on icon "button" at bounding box center [274, 393] width 18 height 15
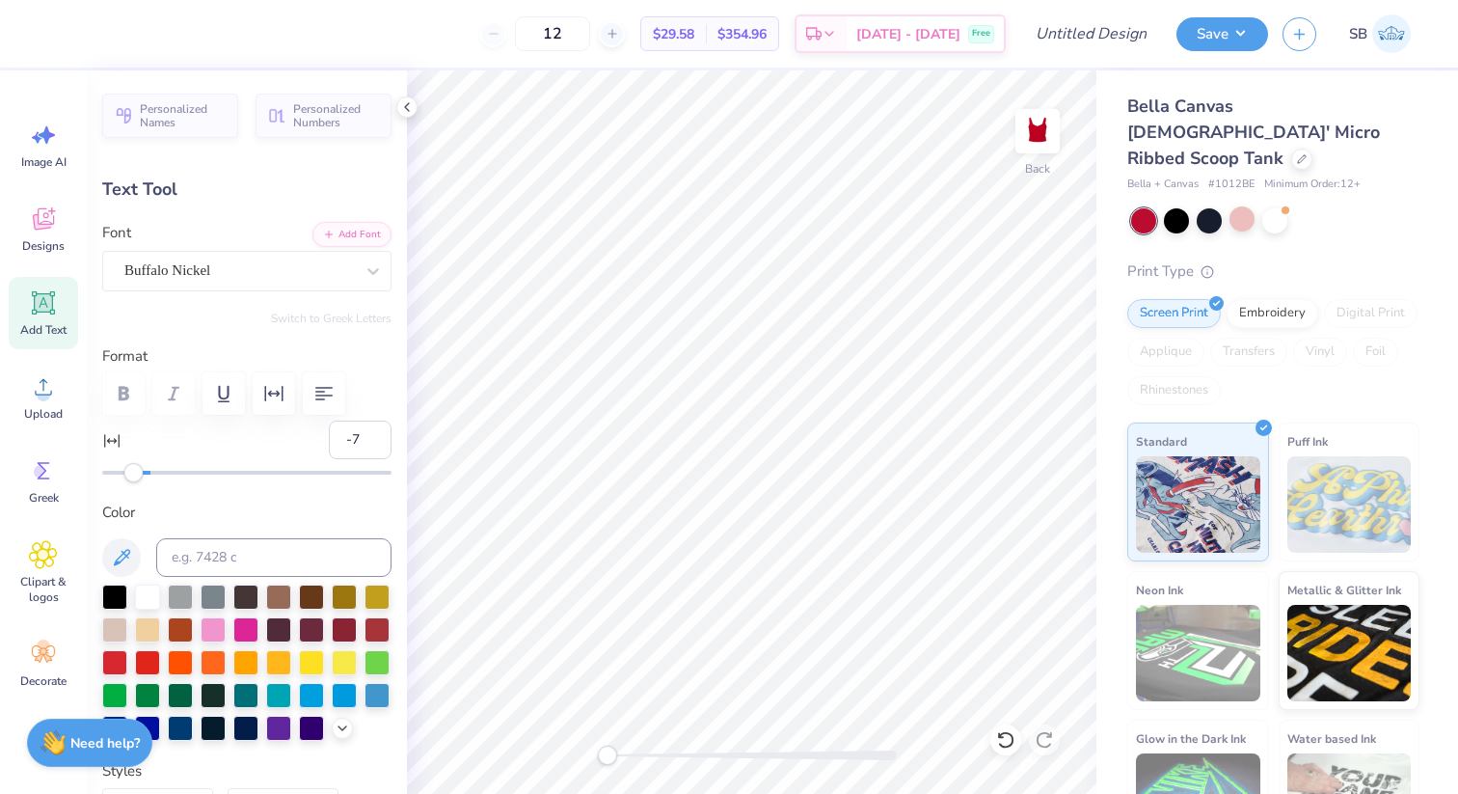
type input "-8"
drag, startPoint x: 147, startPoint y: 470, endPoint x: 131, endPoint y: 471, distance: 15.5
click at [131, 471] on div "Accessibility label" at bounding box center [130, 472] width 19 height 19
type input "7.35"
type input "0.88"
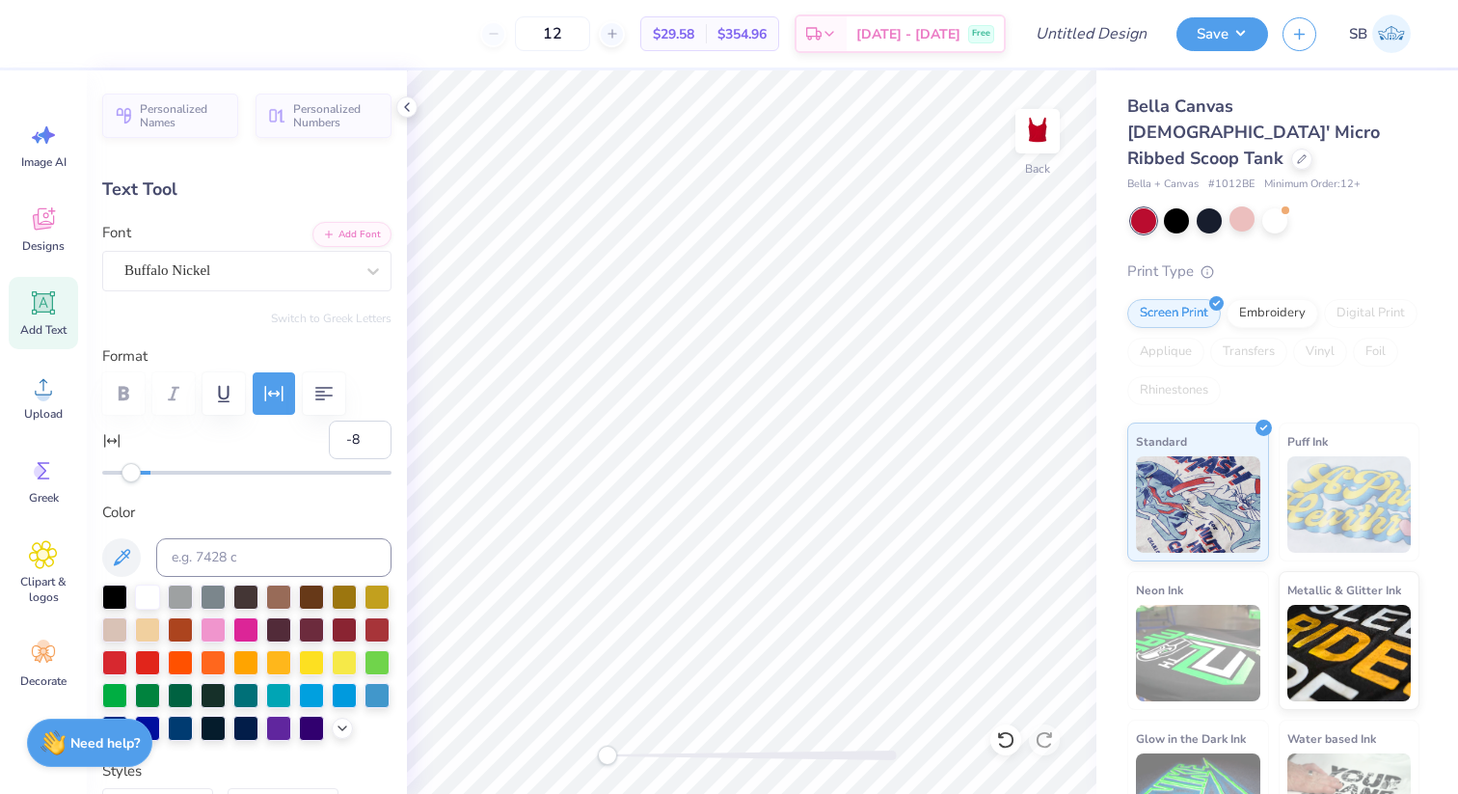
type input "1.12"
type input "-12"
drag, startPoint x: 137, startPoint y: 473, endPoint x: 121, endPoint y: 473, distance: 15.4
click at [121, 473] on div "Accessibility label" at bounding box center [121, 472] width 19 height 19
type input "6.71"
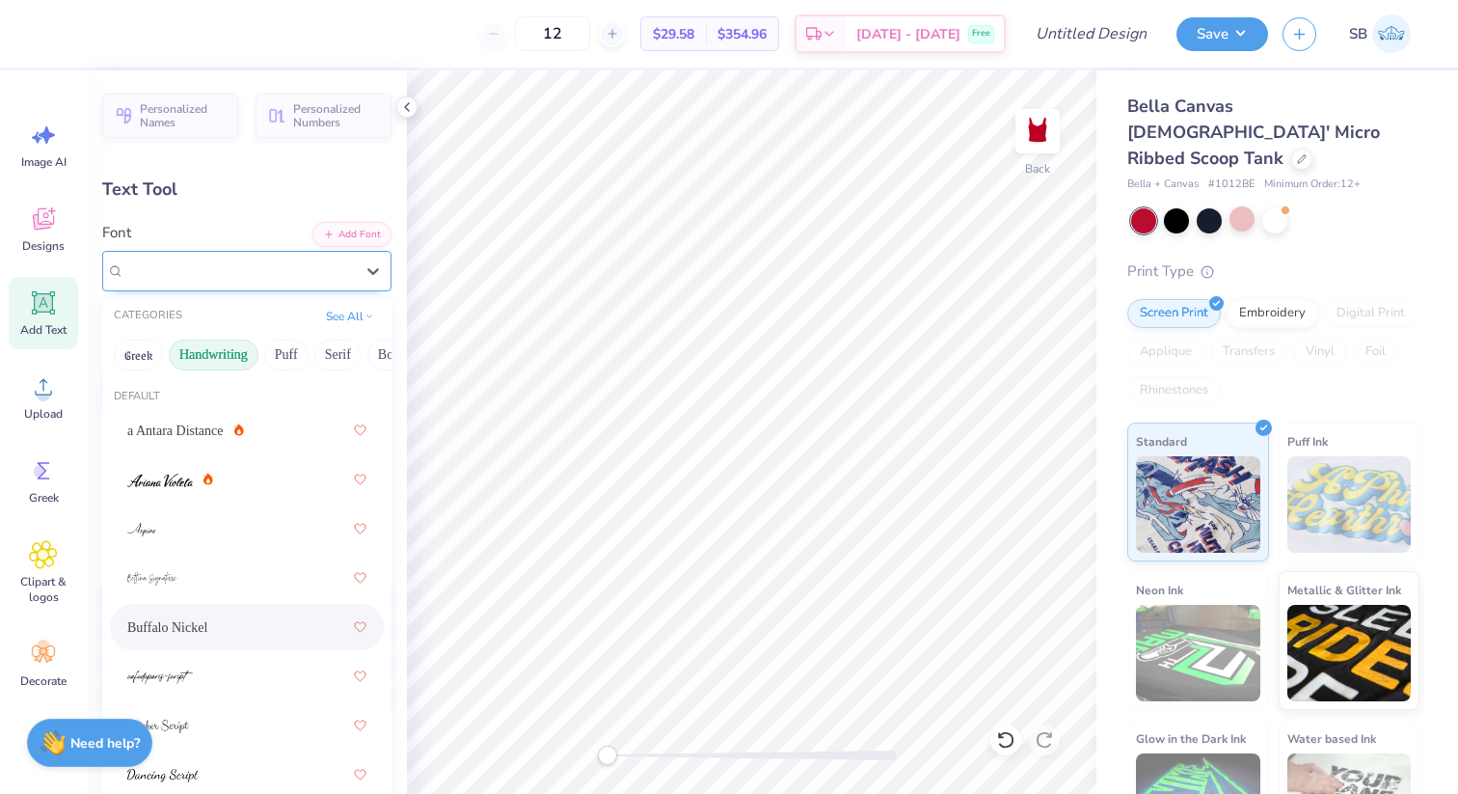
click at [245, 265] on div "Buffalo Nickel" at bounding box center [238, 271] width 233 height 30
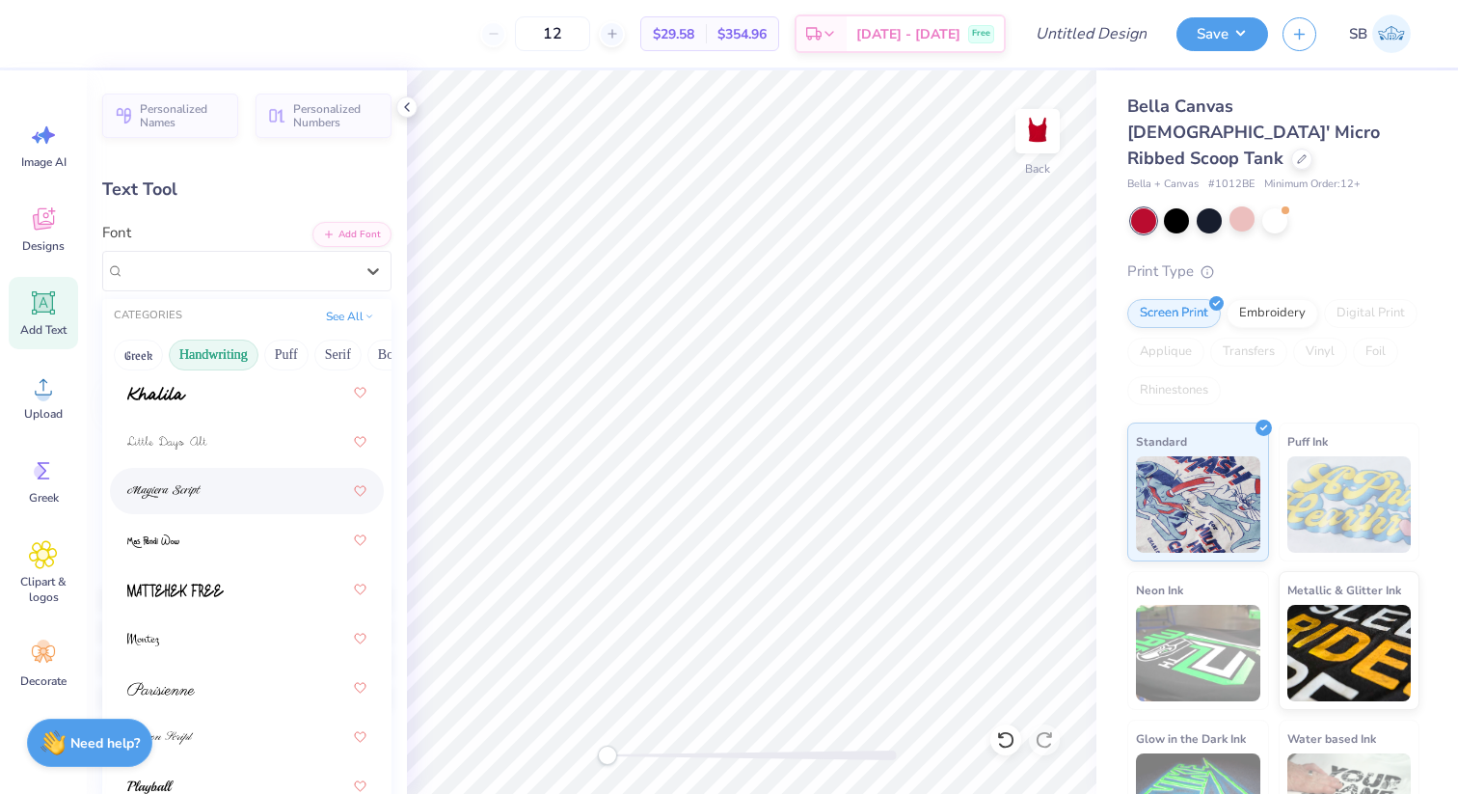
scroll to position [597, 0]
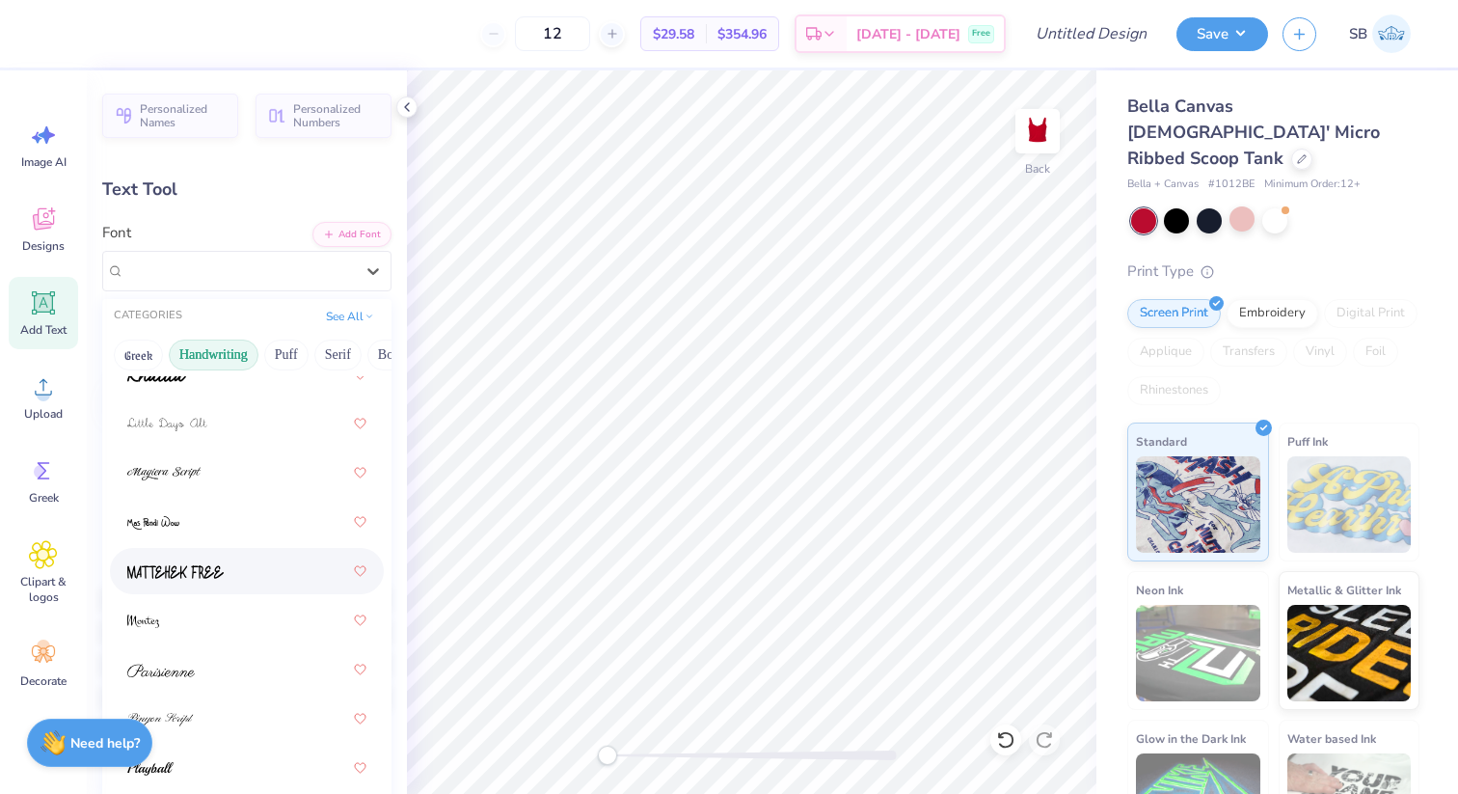
click at [234, 572] on div at bounding box center [246, 570] width 239 height 35
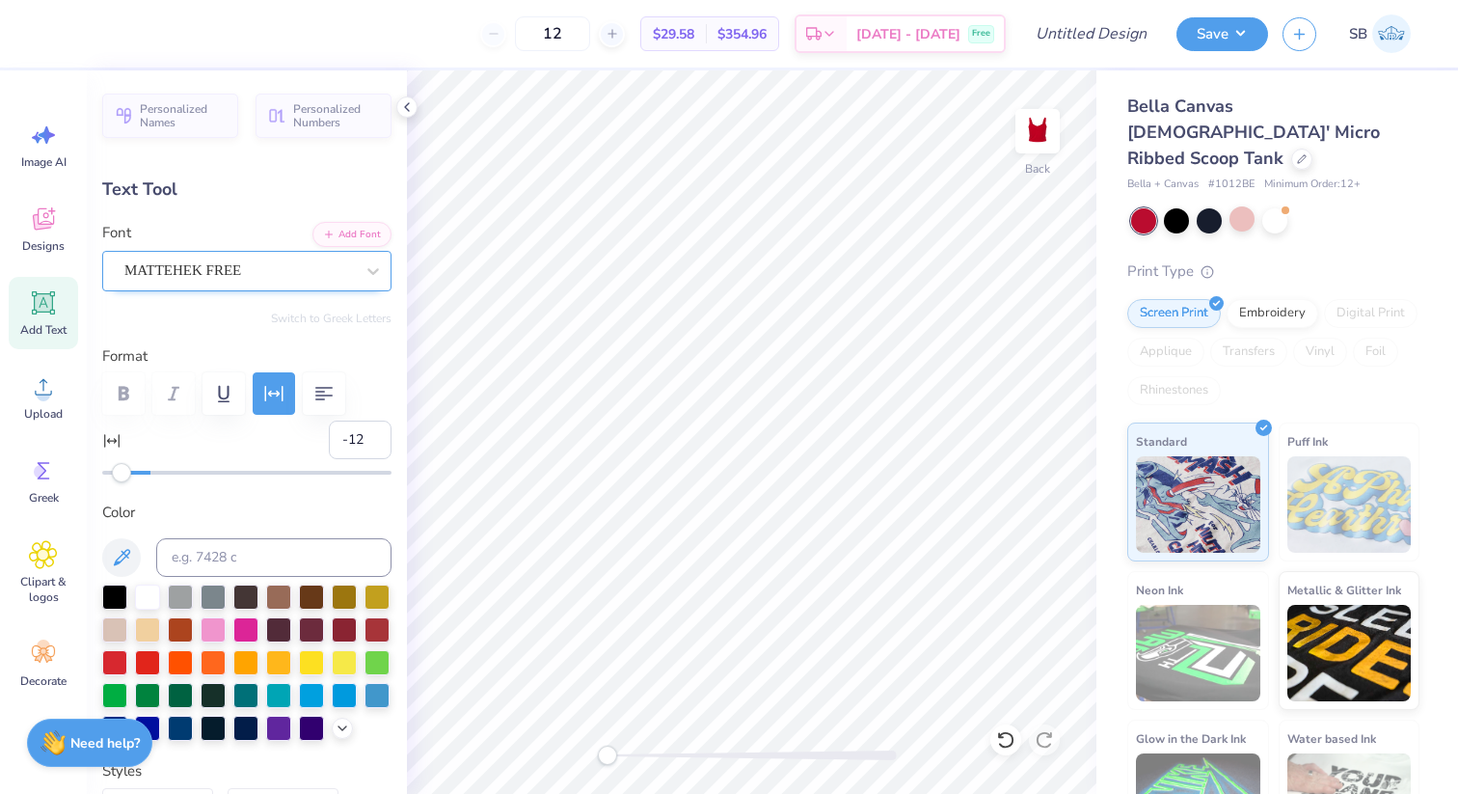
click at [337, 279] on div "MATTEHEK FREE" at bounding box center [238, 271] width 233 height 30
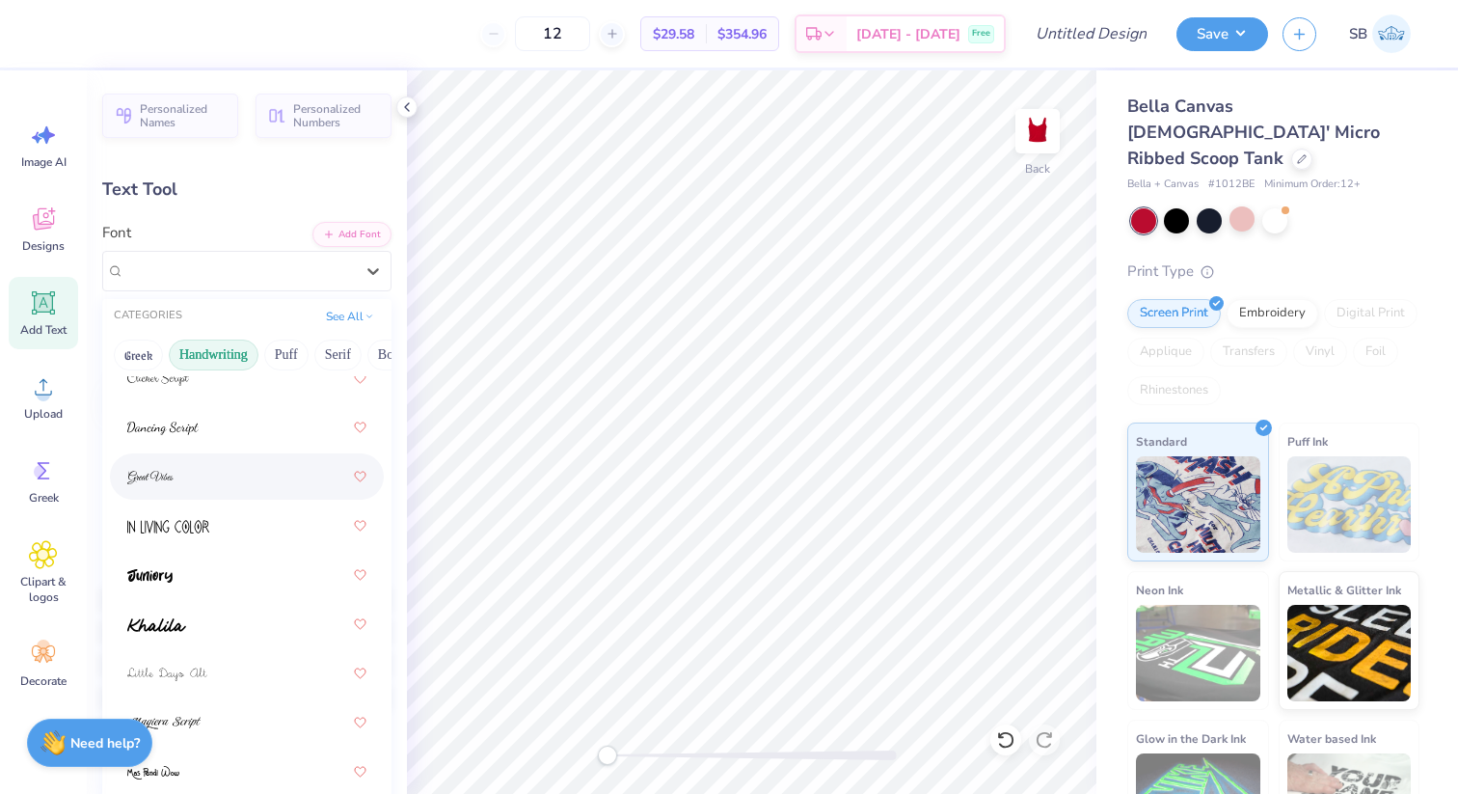
scroll to position [409, 0]
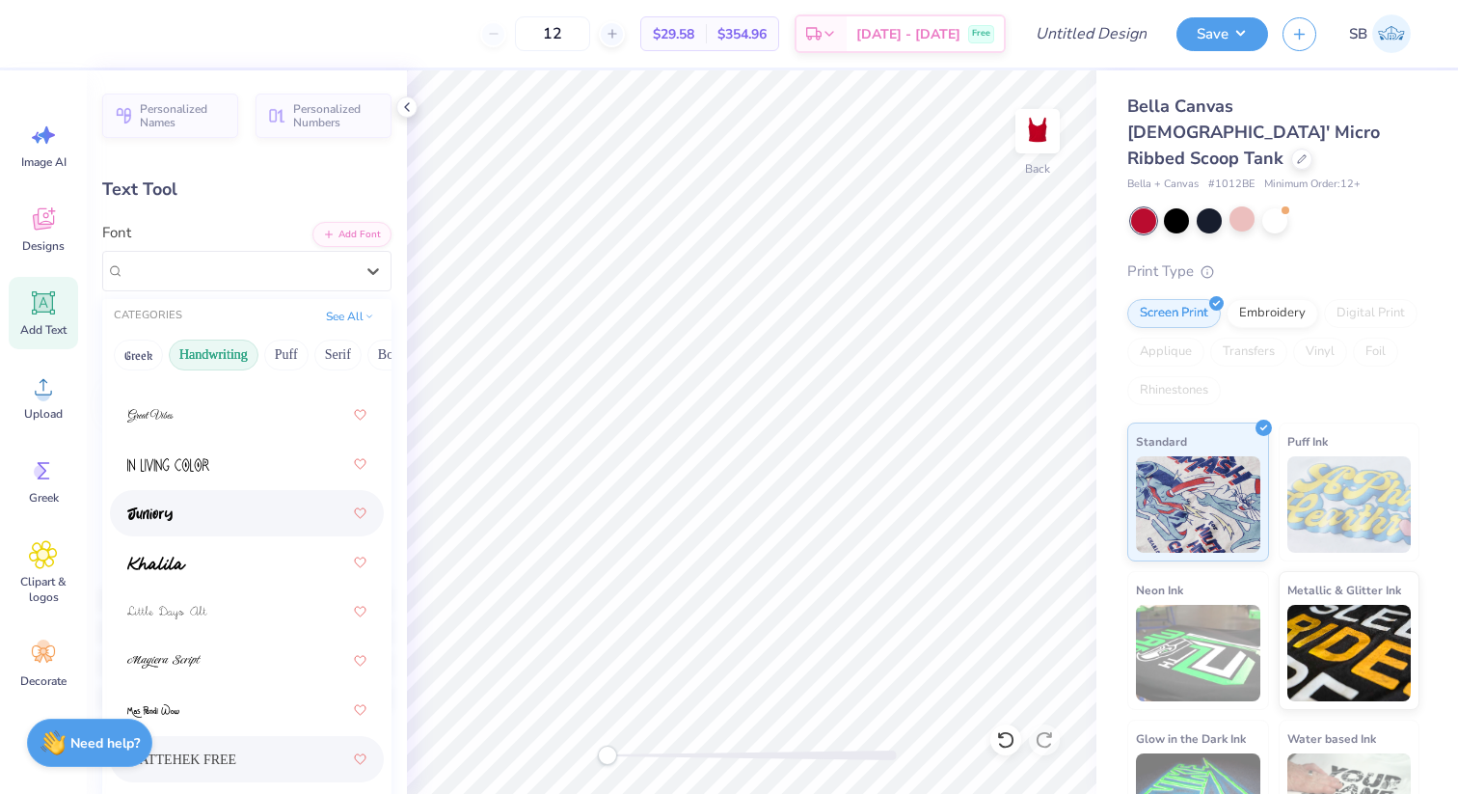
click at [204, 512] on div at bounding box center [246, 513] width 239 height 35
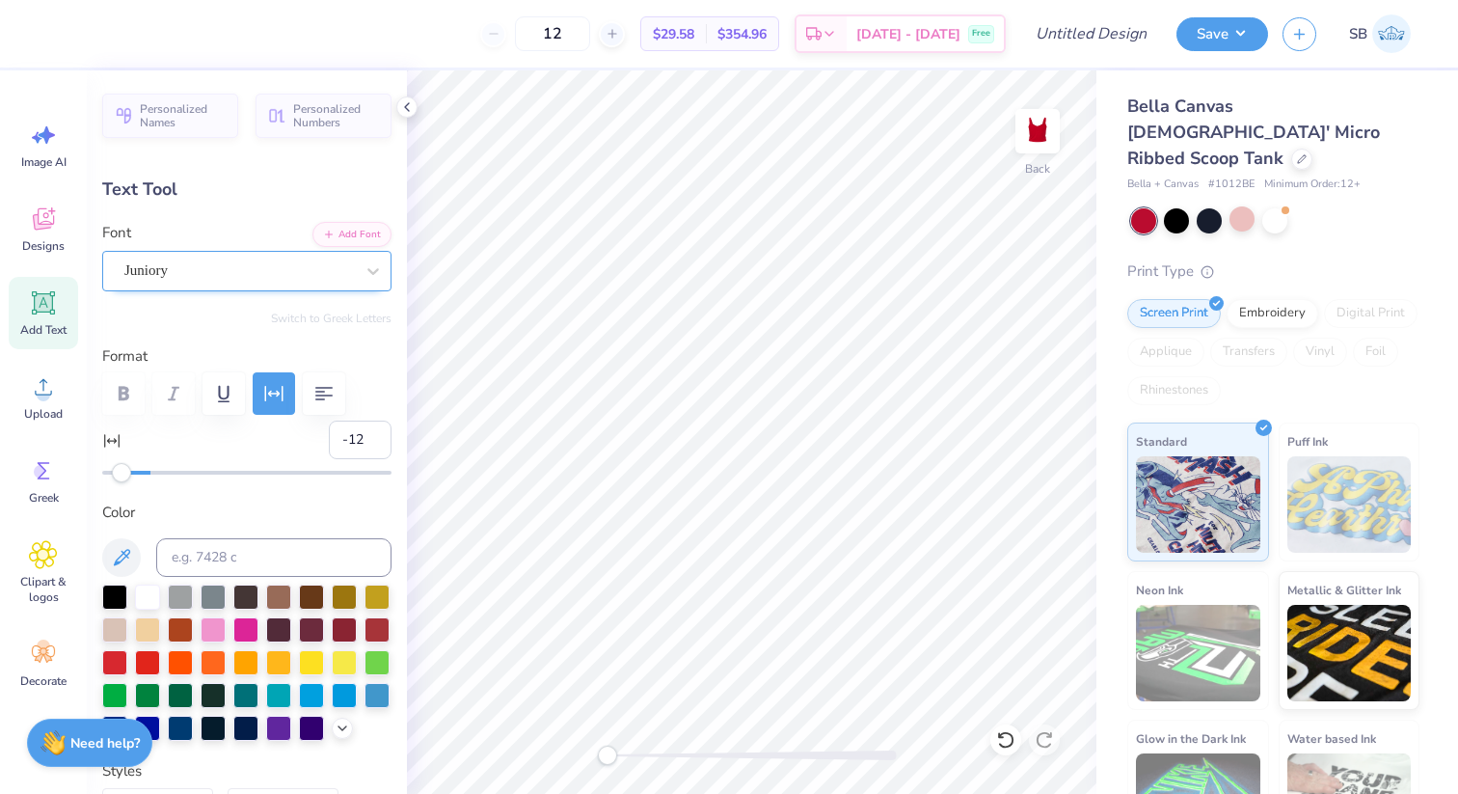
click at [318, 286] on div "Juniory" at bounding box center [246, 271] width 289 height 40
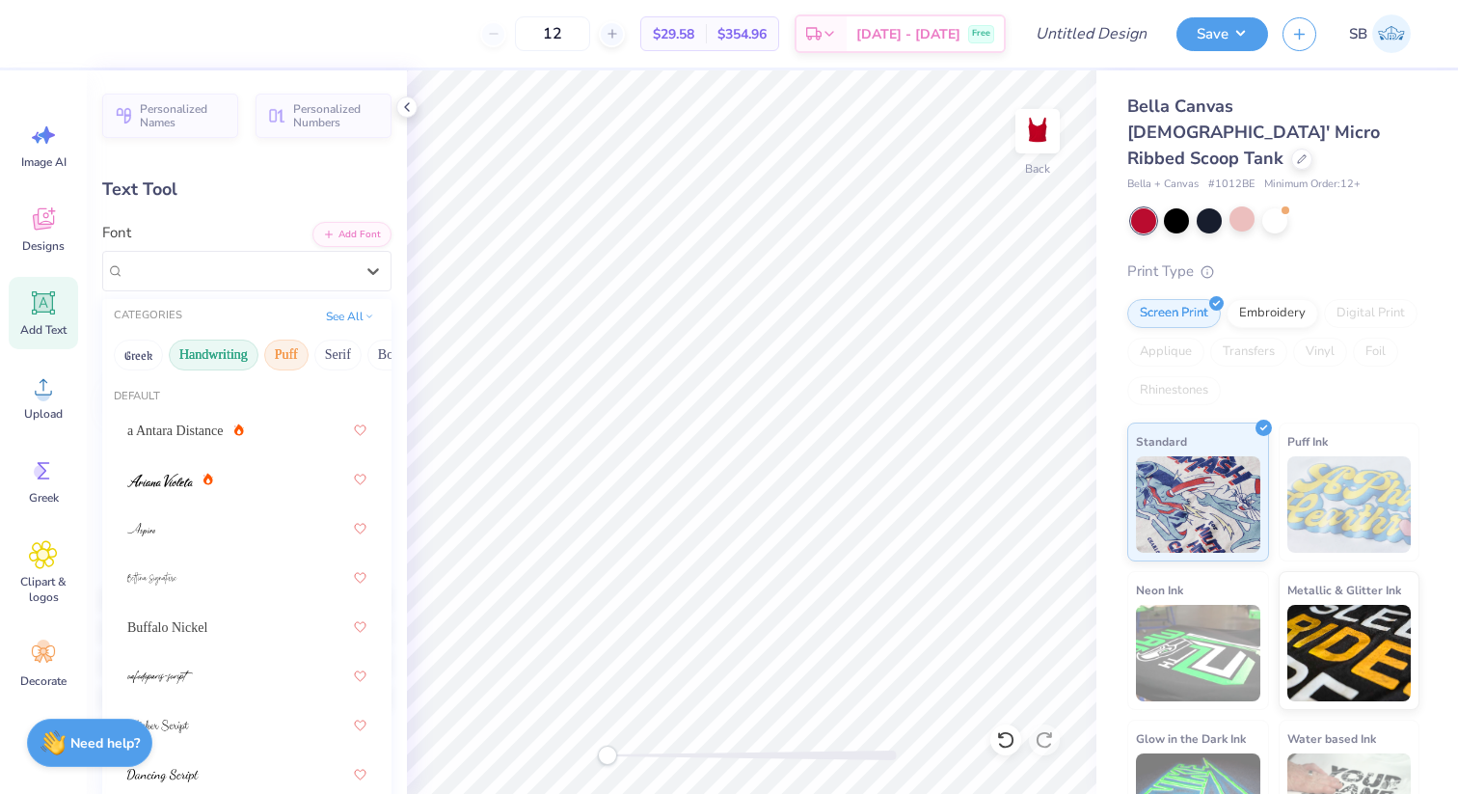
click at [285, 360] on button "Puff" at bounding box center [286, 354] width 44 height 31
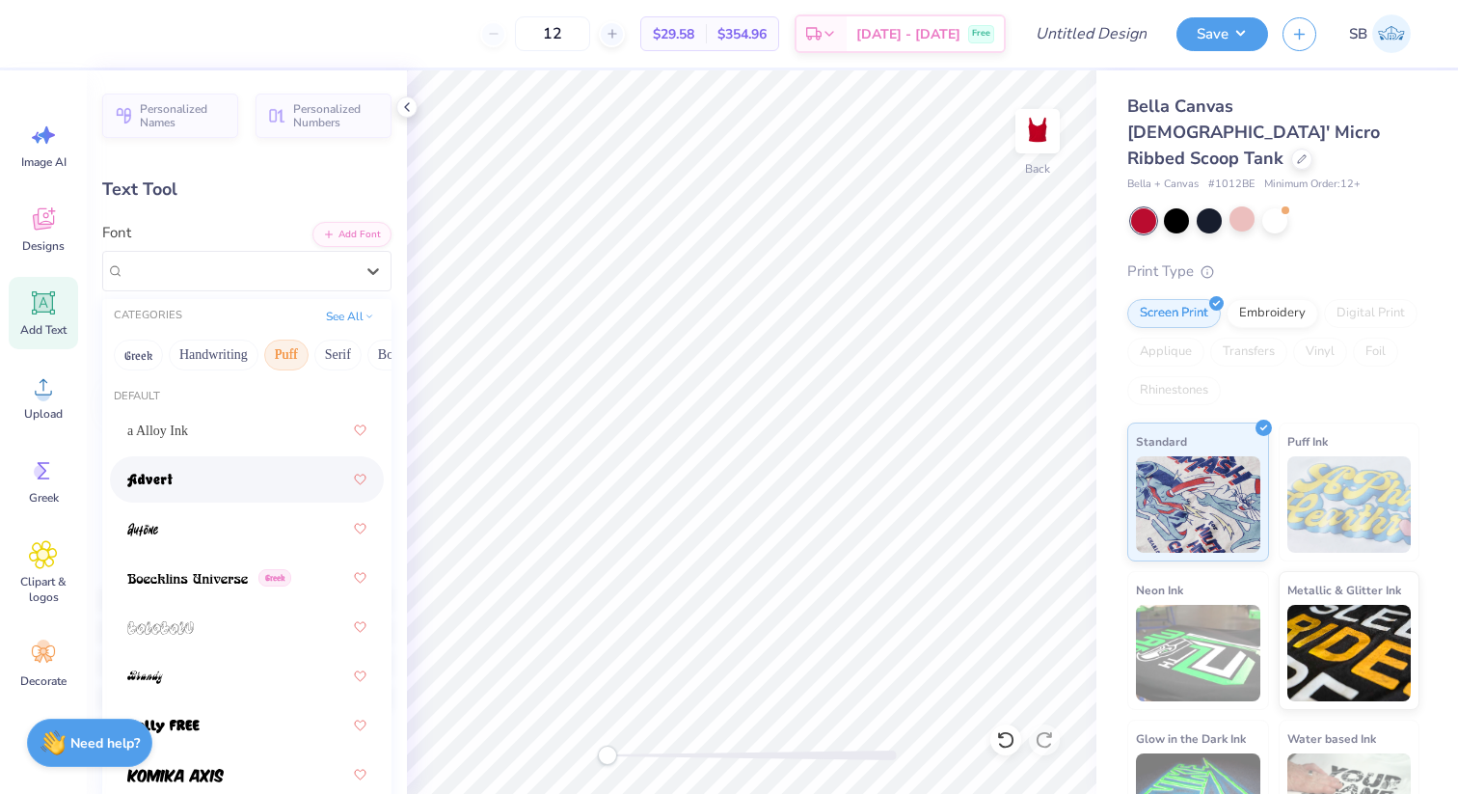
click at [181, 480] on div at bounding box center [246, 479] width 239 height 35
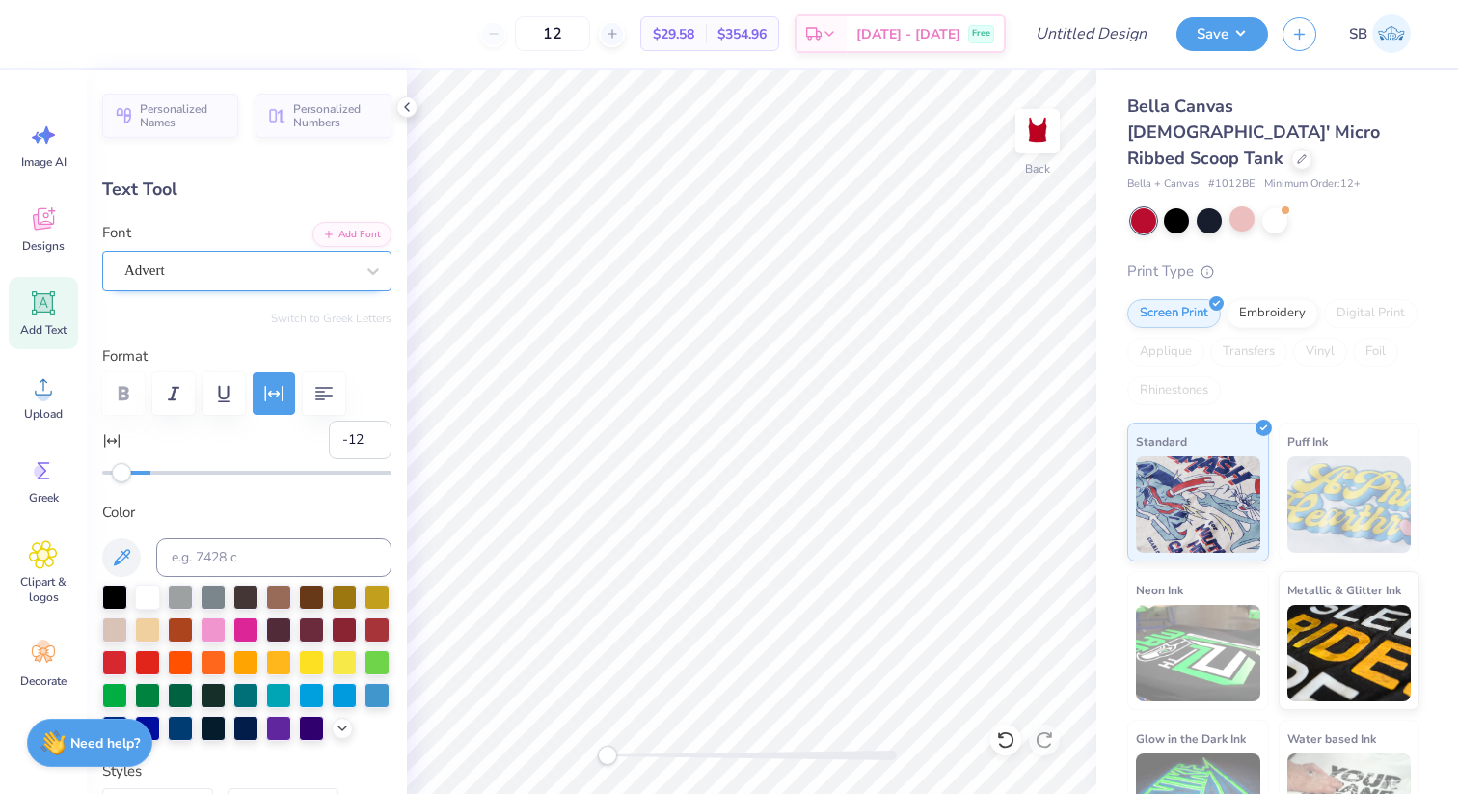
click at [309, 267] on div "Advert" at bounding box center [238, 271] width 233 height 30
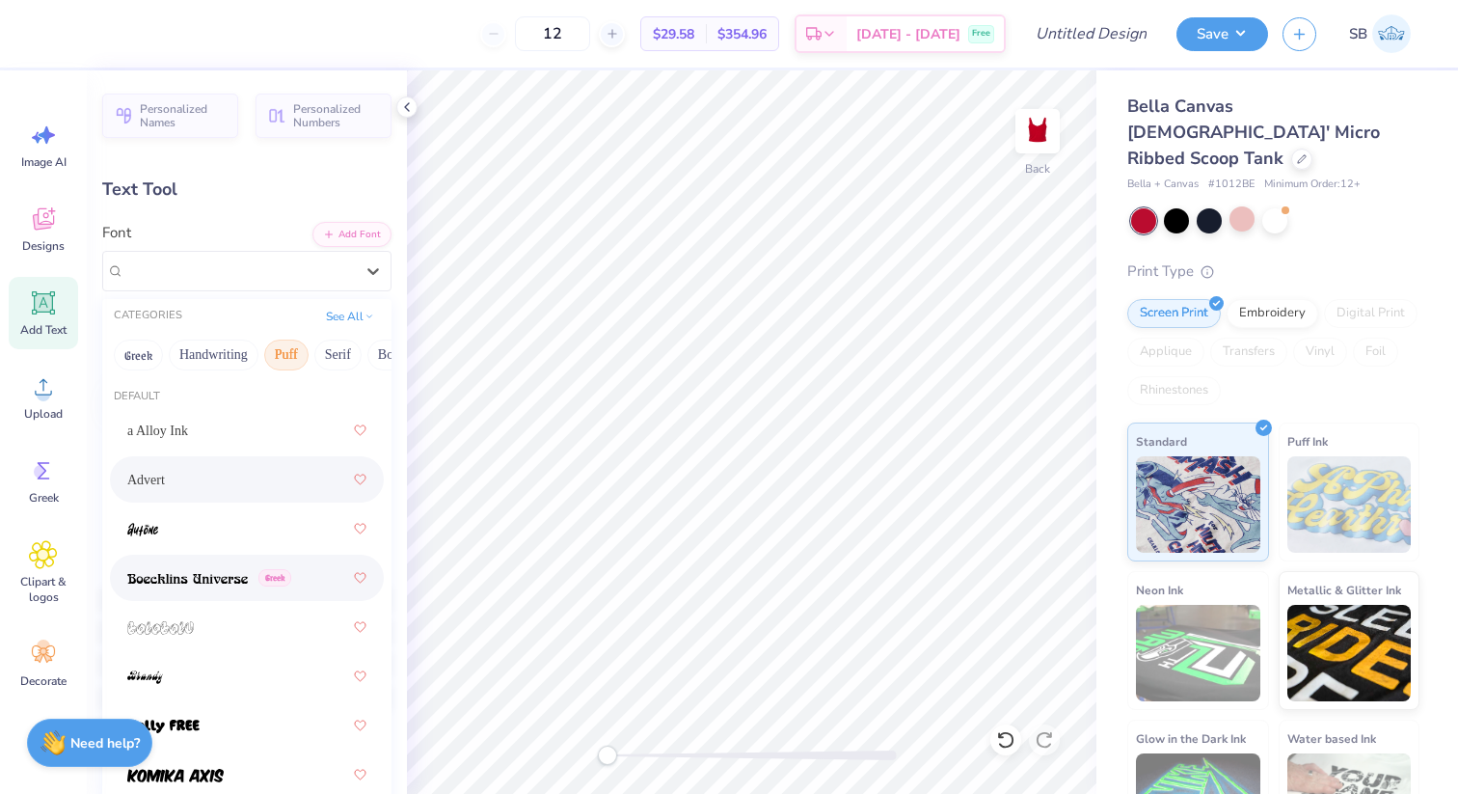
click at [203, 589] on div "Greek" at bounding box center [246, 577] width 239 height 35
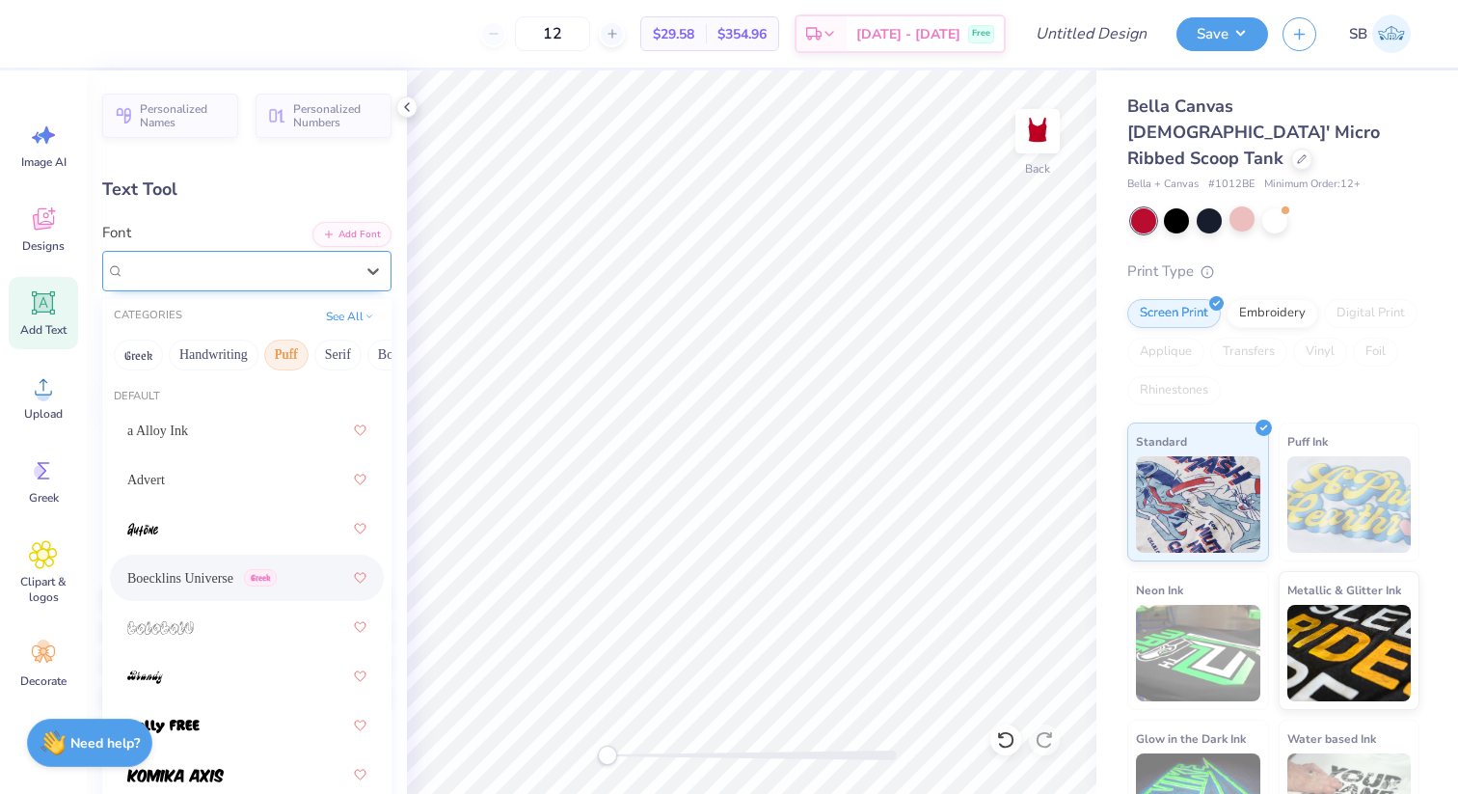
click at [321, 272] on div "Boecklins Universe Greek" at bounding box center [238, 271] width 233 height 30
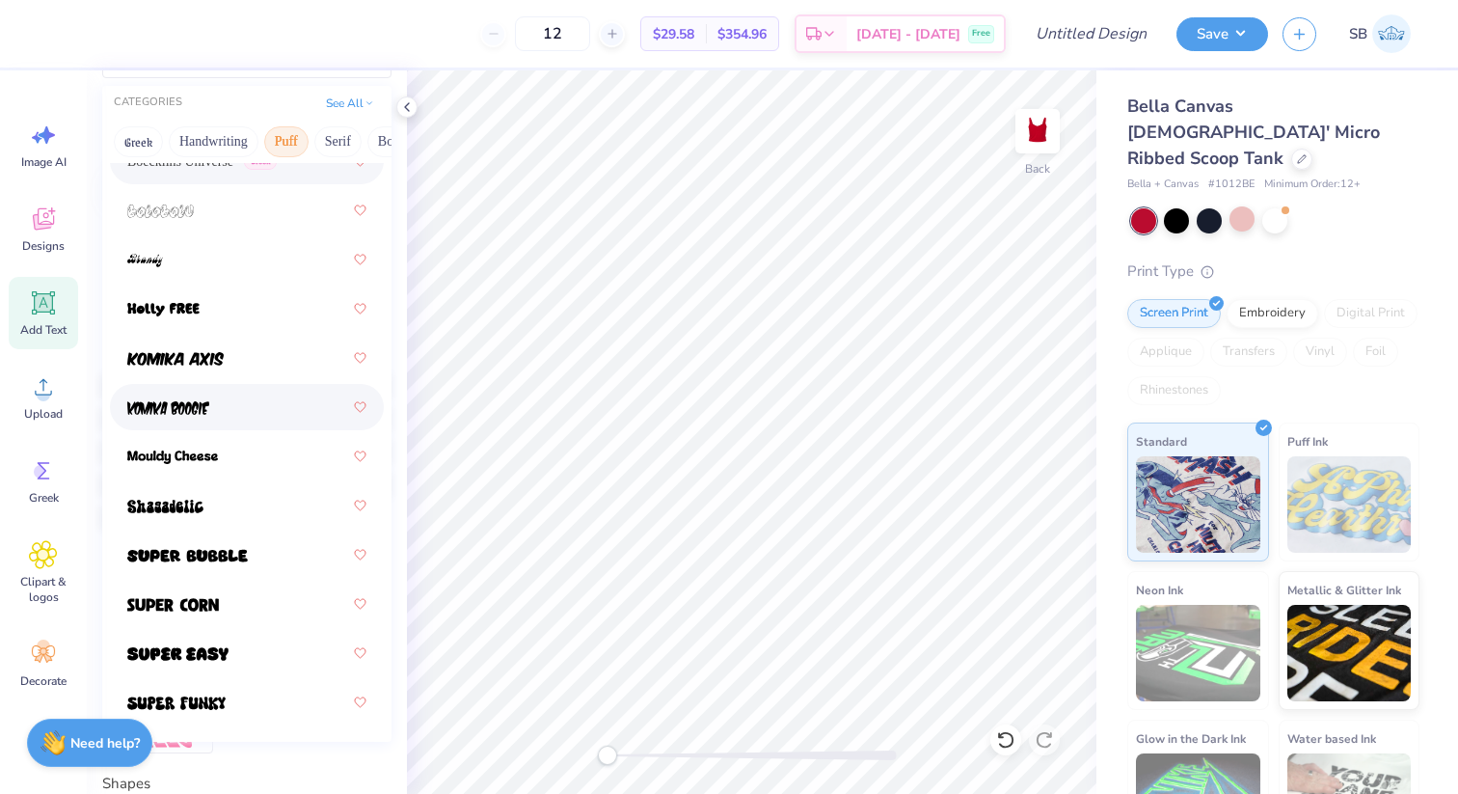
scroll to position [235, 0]
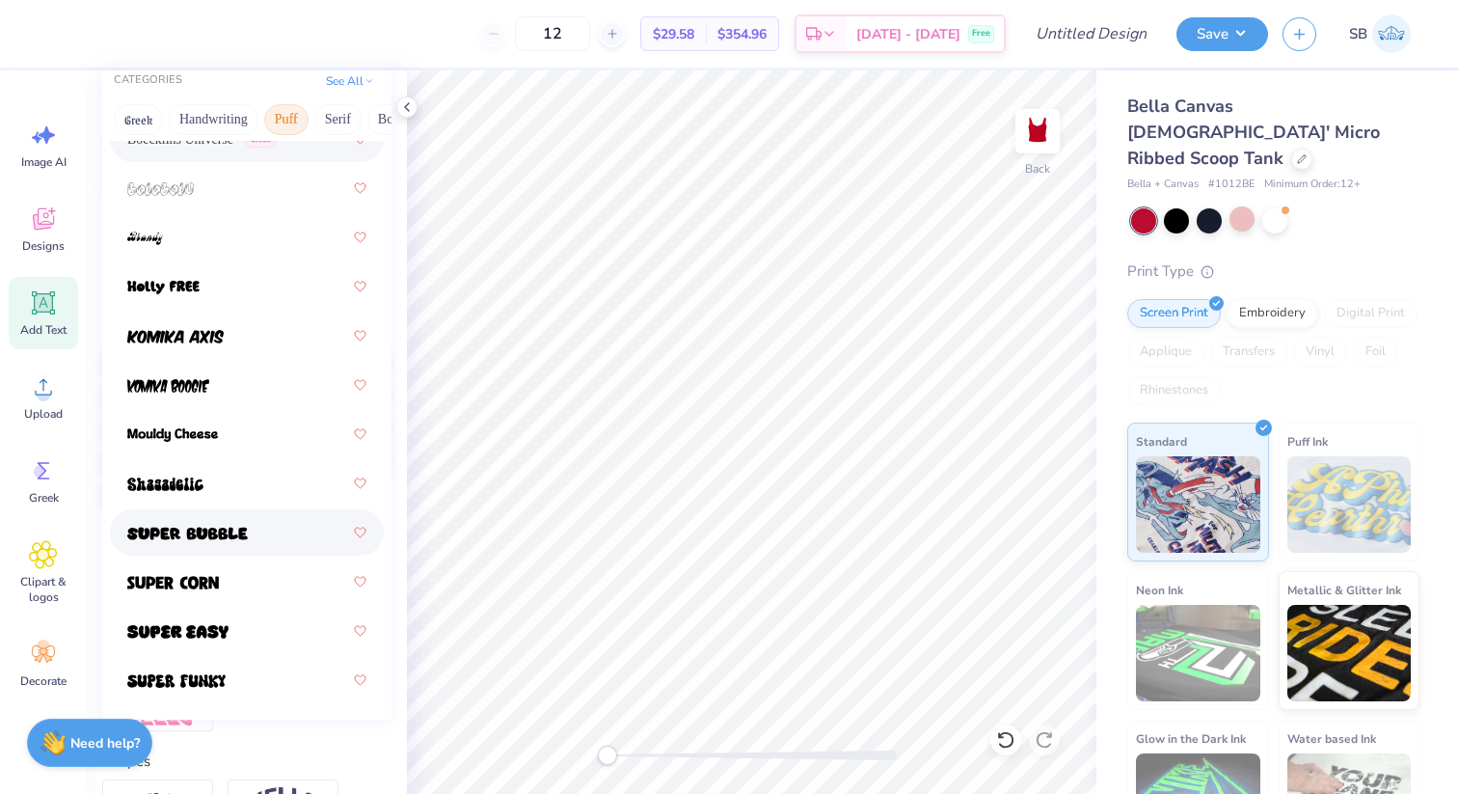
click at [250, 545] on div at bounding box center [246, 532] width 239 height 35
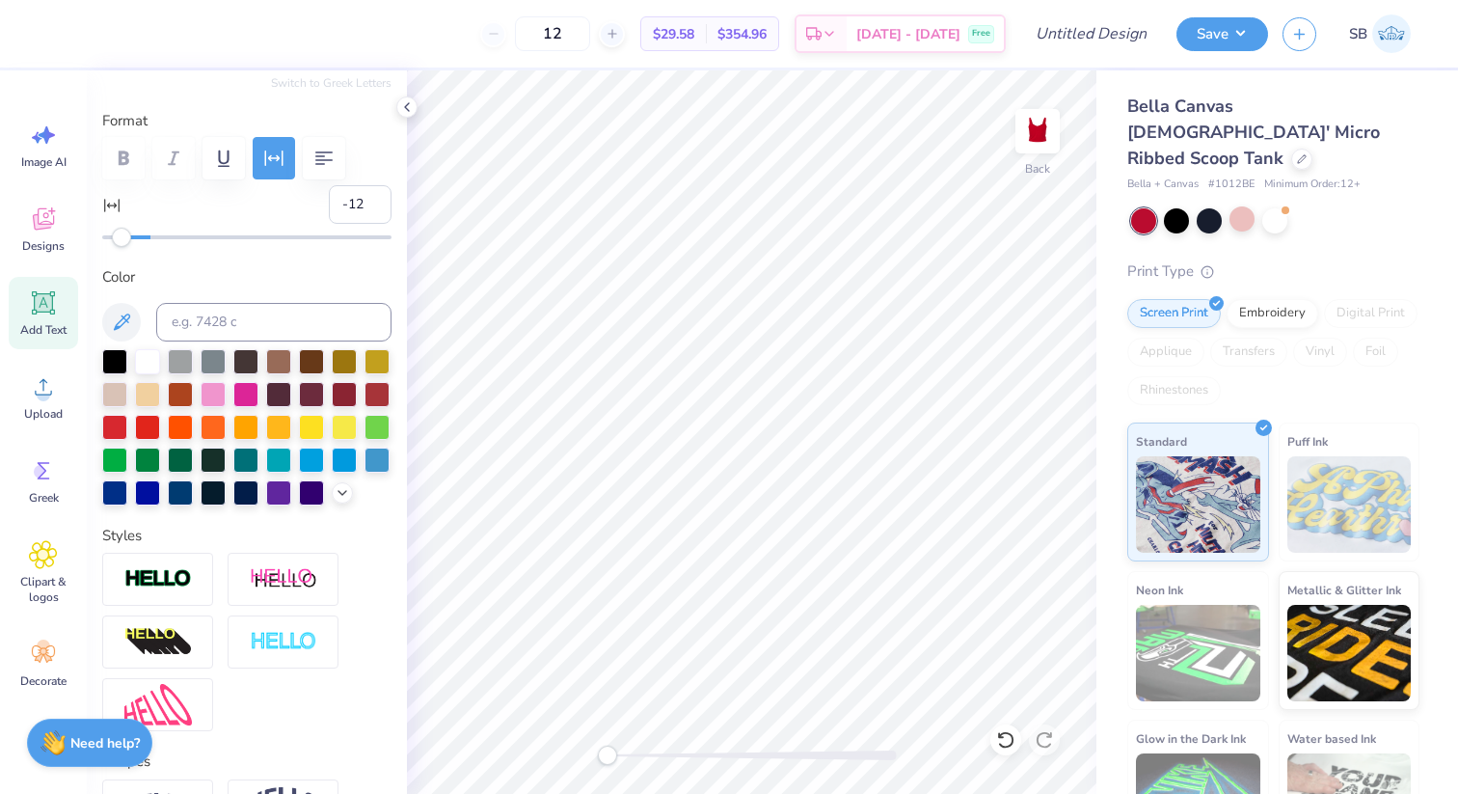
scroll to position [0, 0]
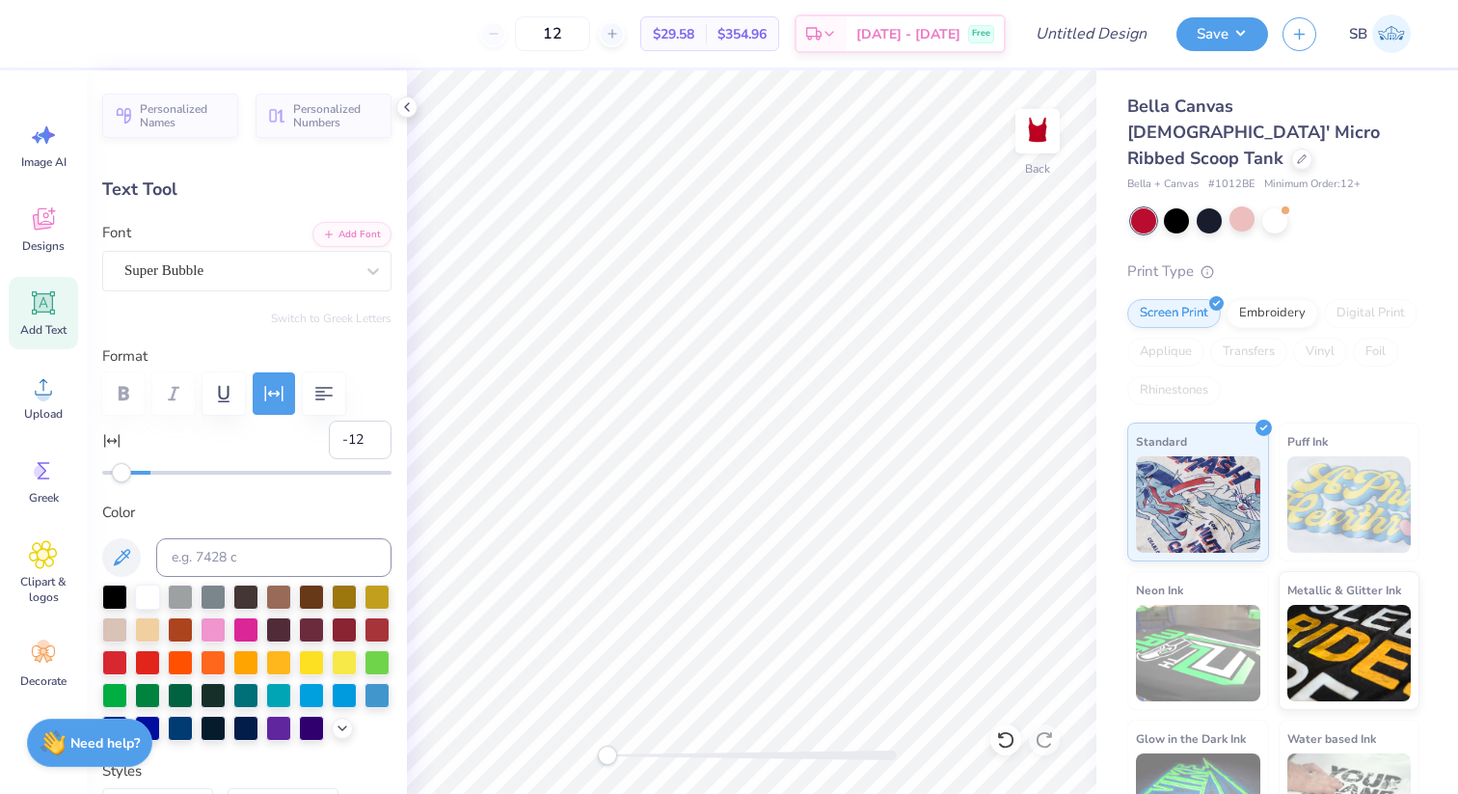
click at [253, 287] on div "Super Bubble" at bounding box center [246, 271] width 289 height 40
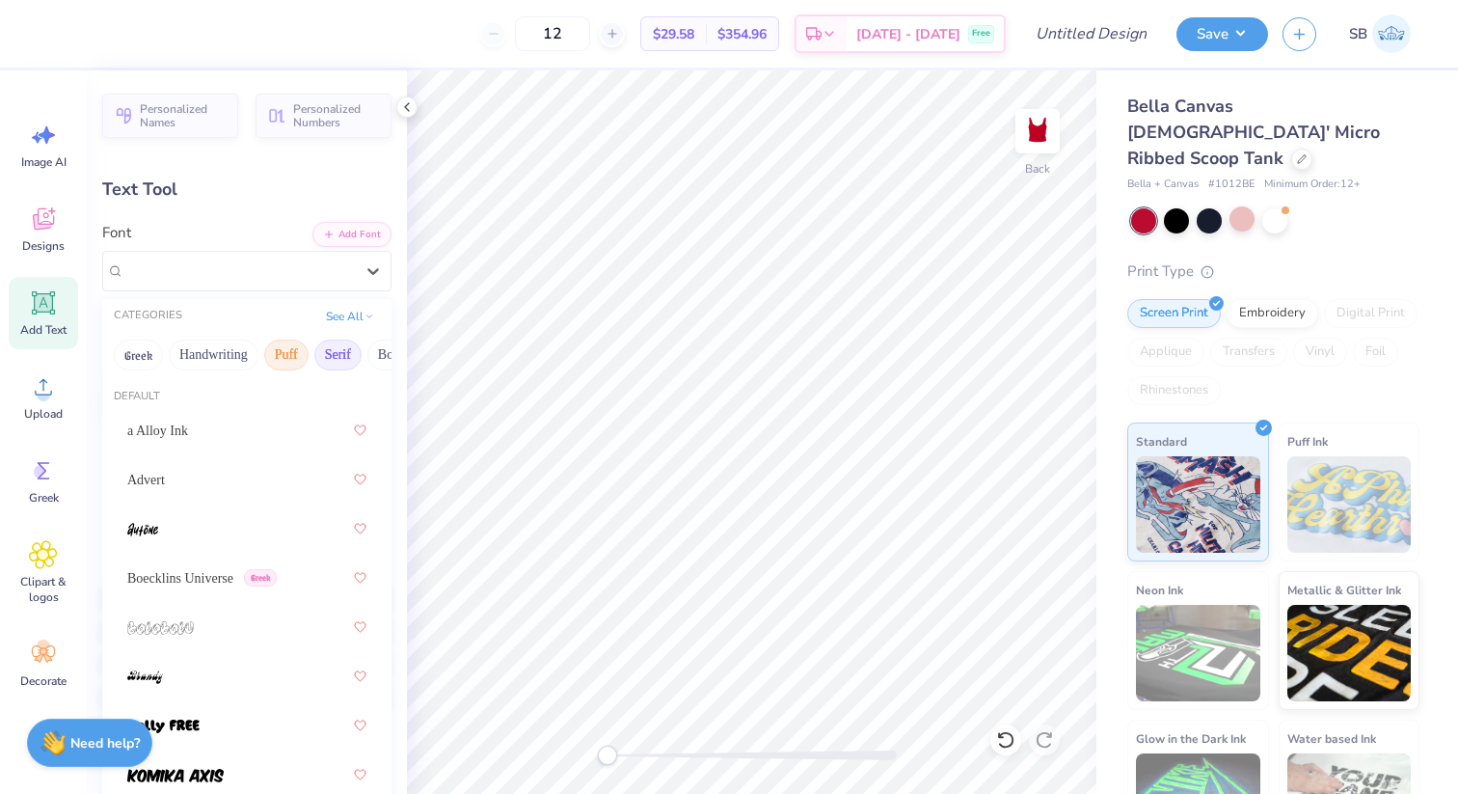
click at [333, 349] on button "Serif" at bounding box center [337, 354] width 47 height 31
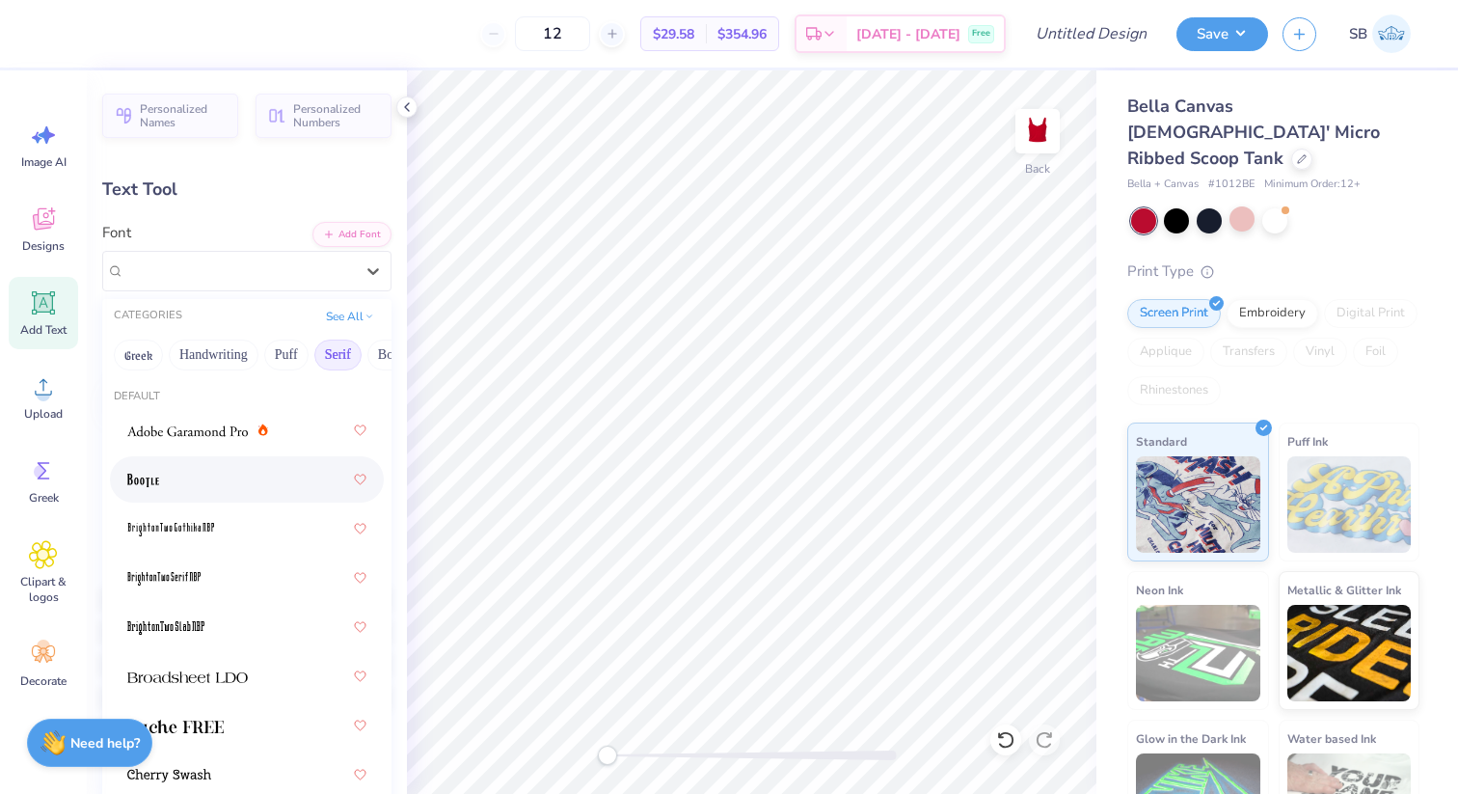
click at [201, 476] on div at bounding box center [246, 479] width 239 height 35
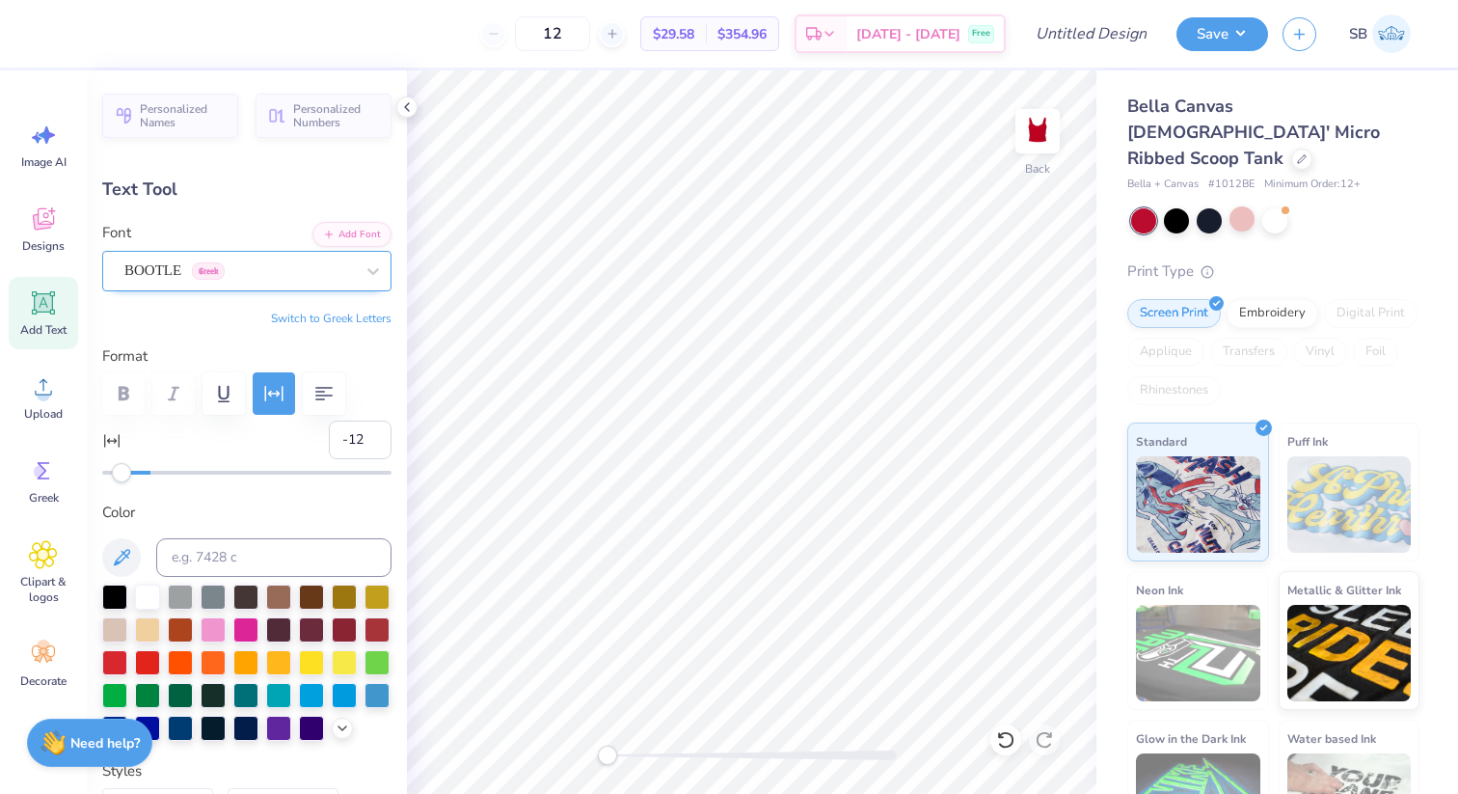
click at [326, 279] on div "BOOTLE Greek" at bounding box center [238, 271] width 233 height 30
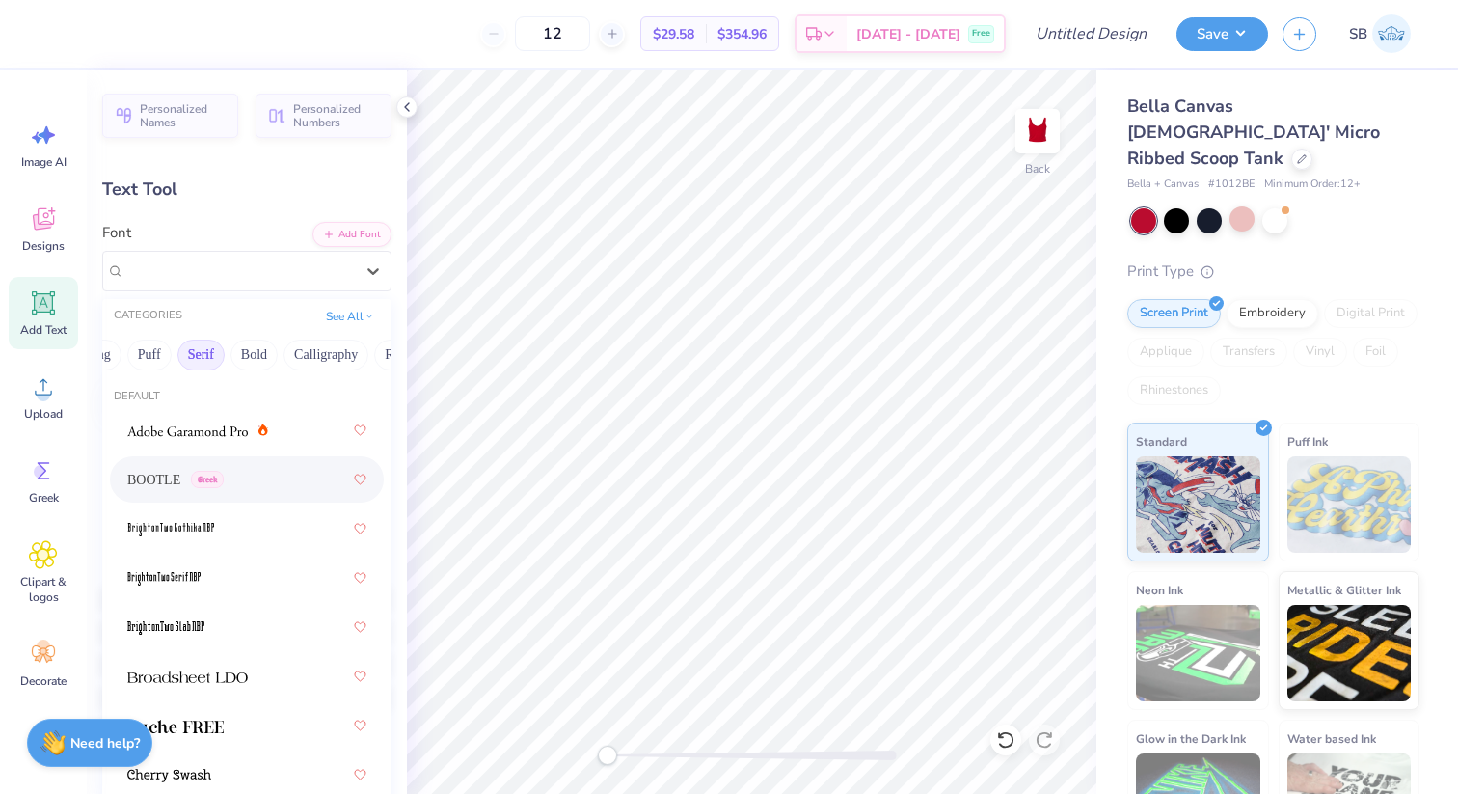
scroll to position [0, 202]
click at [250, 348] on button "Calligraphy" at bounding box center [261, 354] width 85 height 31
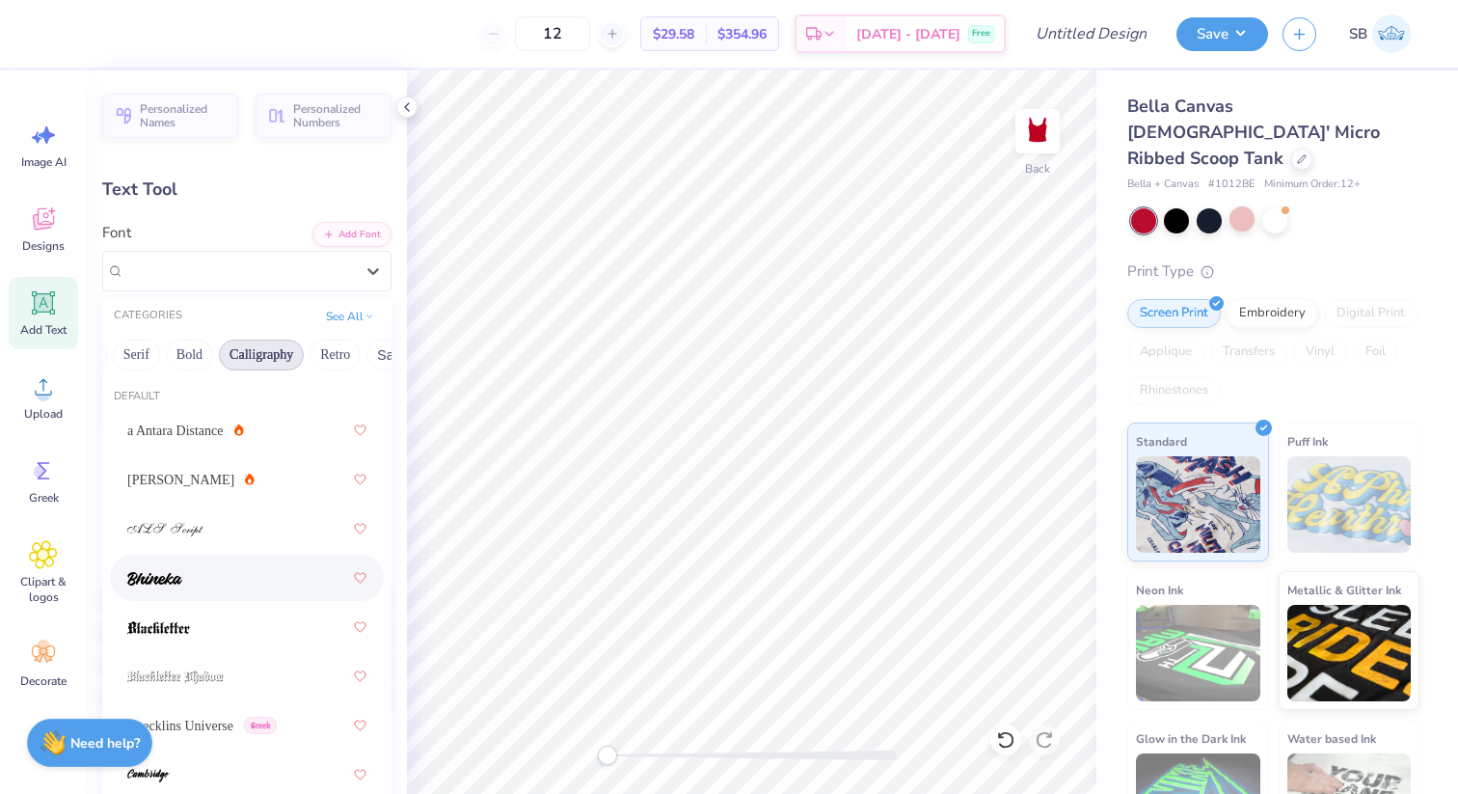
click at [199, 582] on div at bounding box center [246, 577] width 239 height 35
click at [278, 263] on div "Bhineka" at bounding box center [238, 271] width 233 height 30
click at [193, 436] on span "a Antara Distance" at bounding box center [175, 430] width 96 height 20
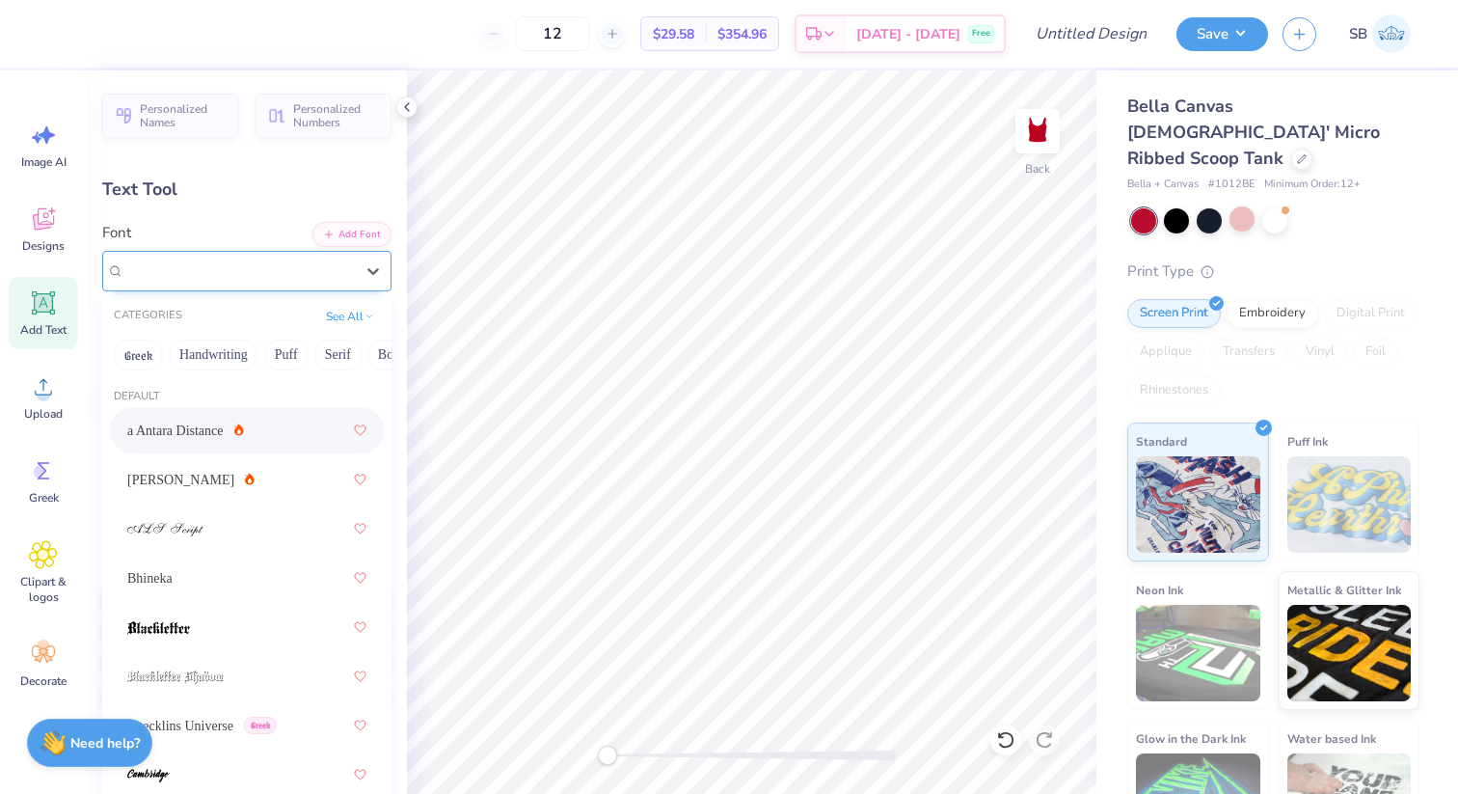
click at [297, 280] on div "a Antara Distance" at bounding box center [238, 271] width 233 height 30
click at [190, 479] on div "[PERSON_NAME]" at bounding box center [190, 480] width 127 height 20
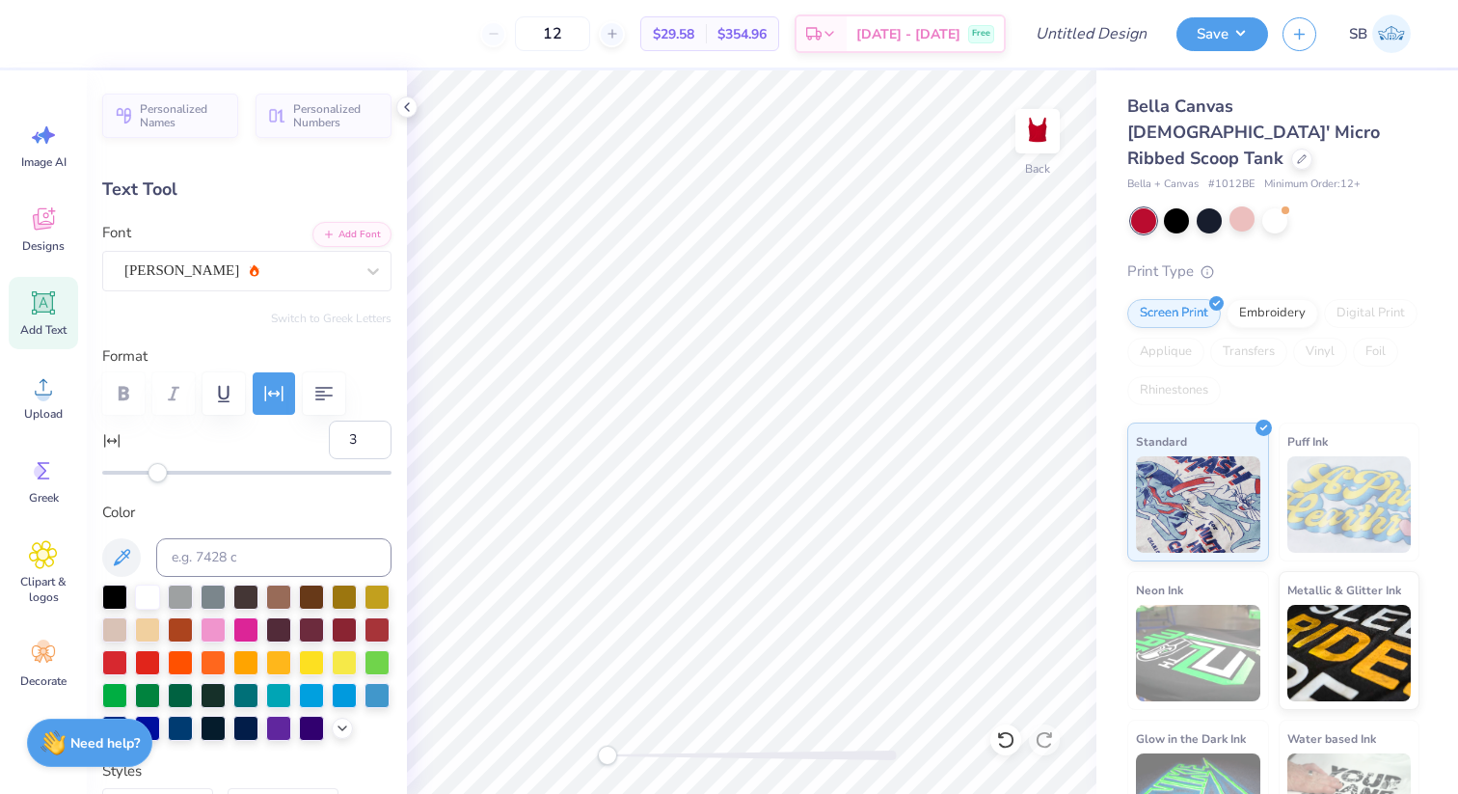
type input "4"
drag, startPoint x: 123, startPoint y: 474, endPoint x: 159, endPoint y: 474, distance: 35.7
click at [159, 474] on div "Accessibility label" at bounding box center [157, 472] width 19 height 19
click at [336, 283] on div at bounding box center [238, 270] width 229 height 26
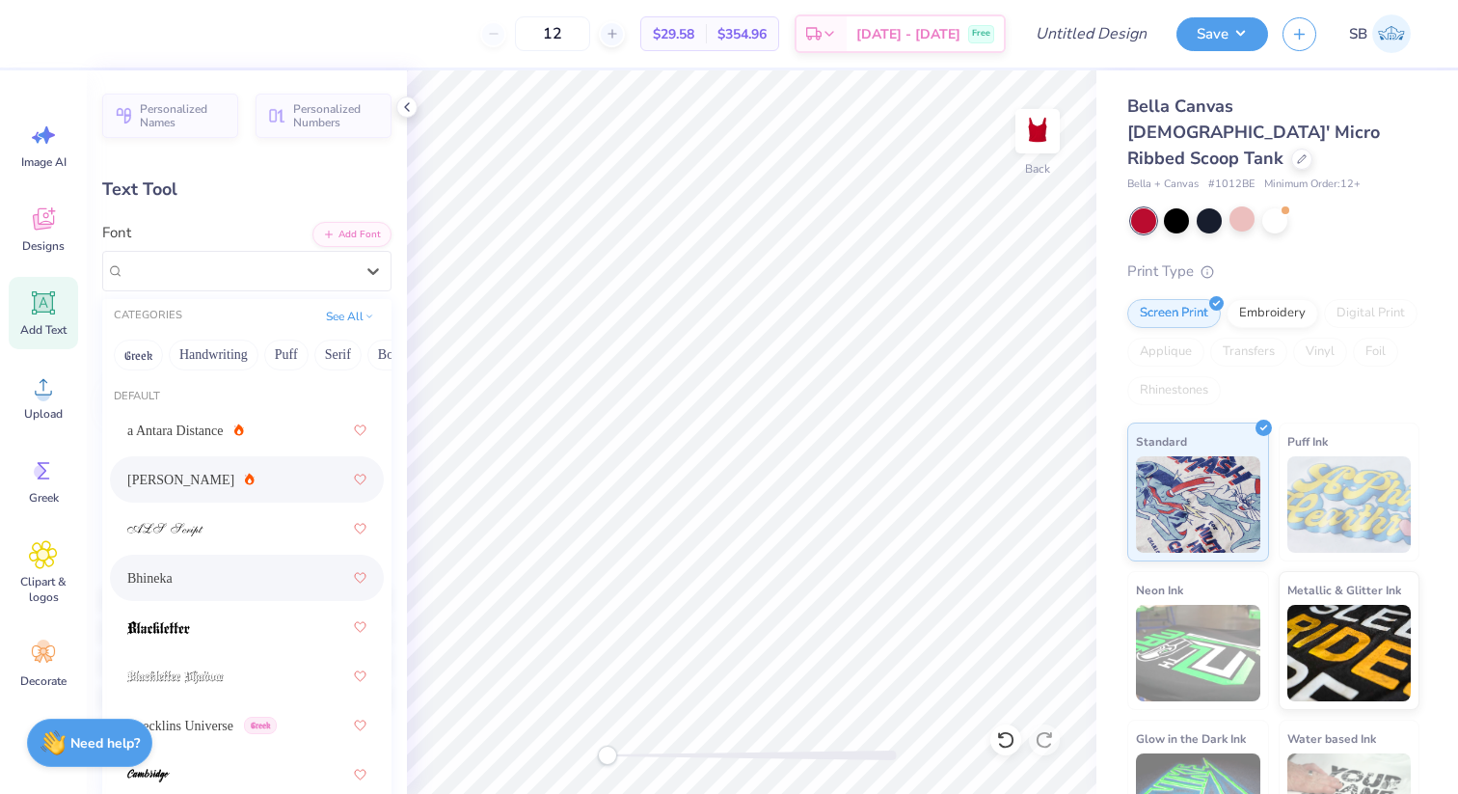
click at [202, 583] on div "Bhineka" at bounding box center [246, 577] width 239 height 35
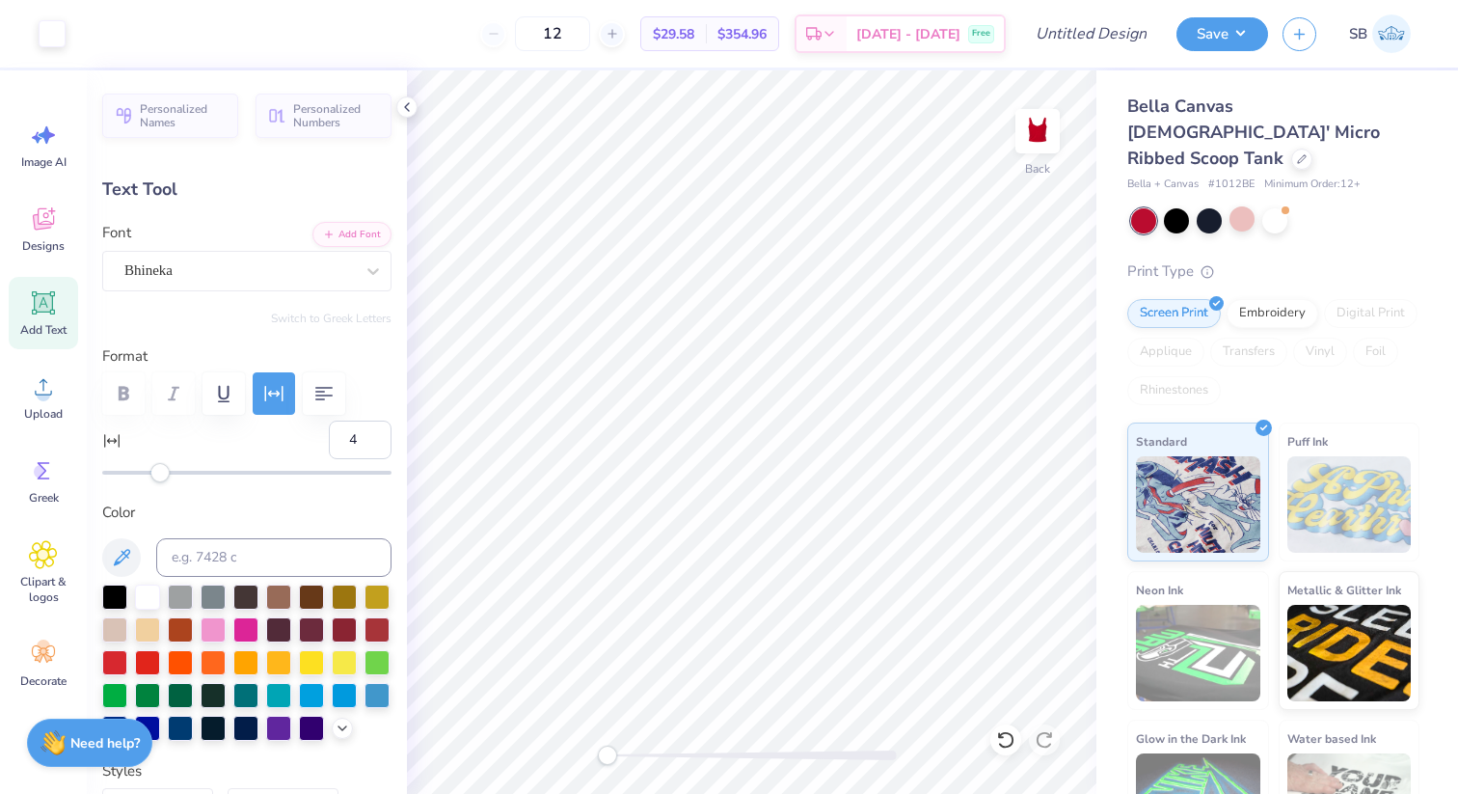
type input "6.59"
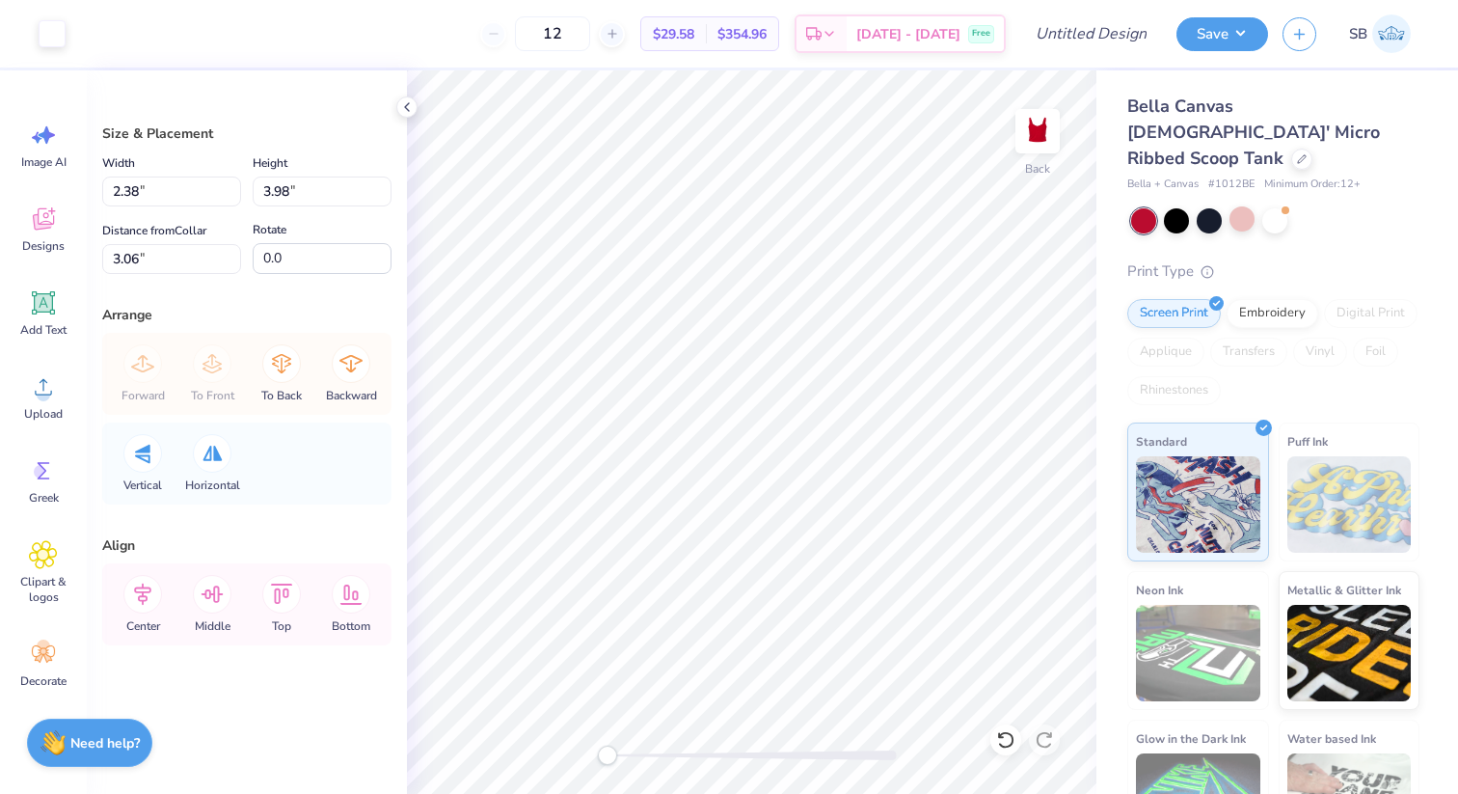
type input "1.76"
type input "2.95"
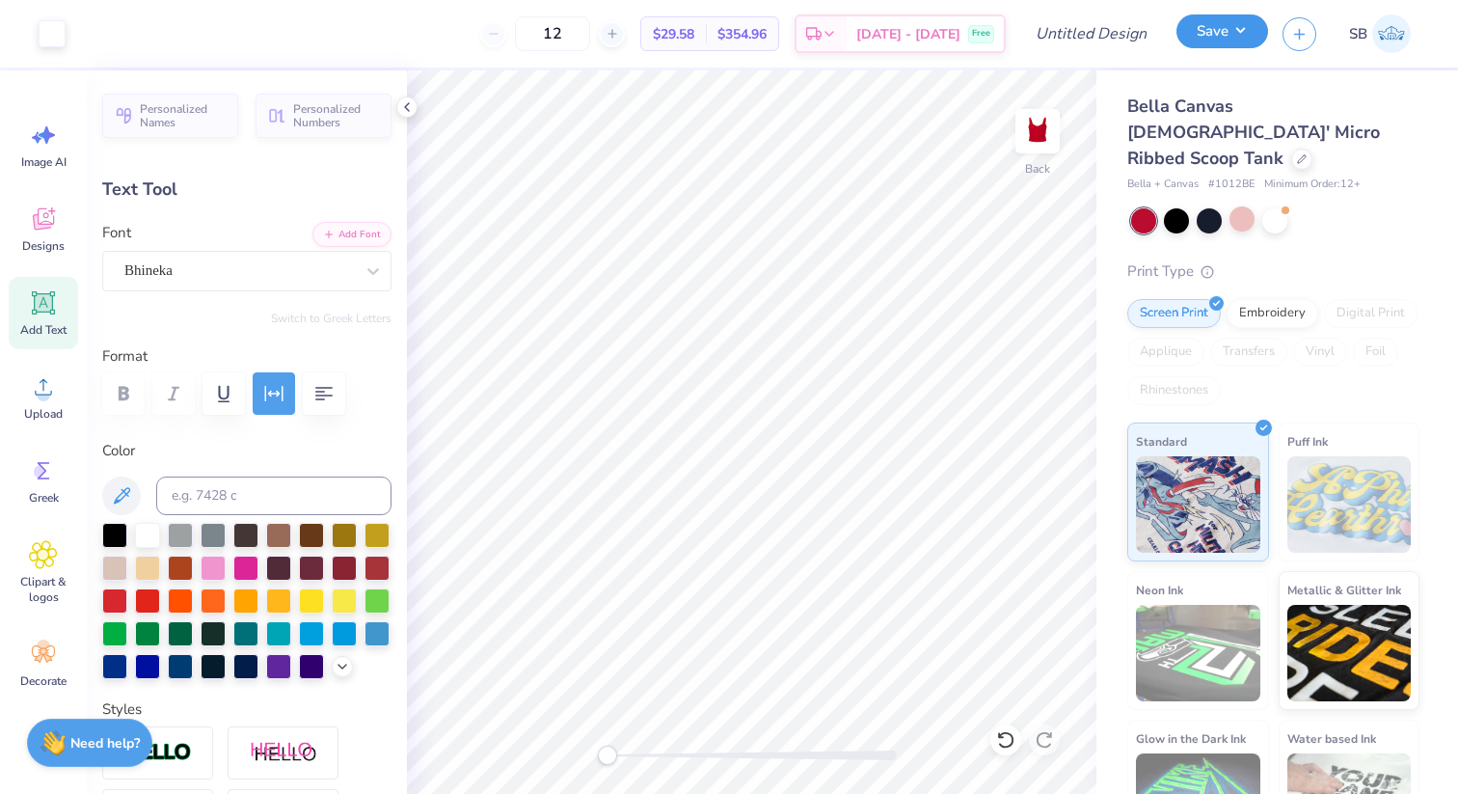
click at [1226, 35] on button "Save" at bounding box center [1222, 31] width 92 height 34
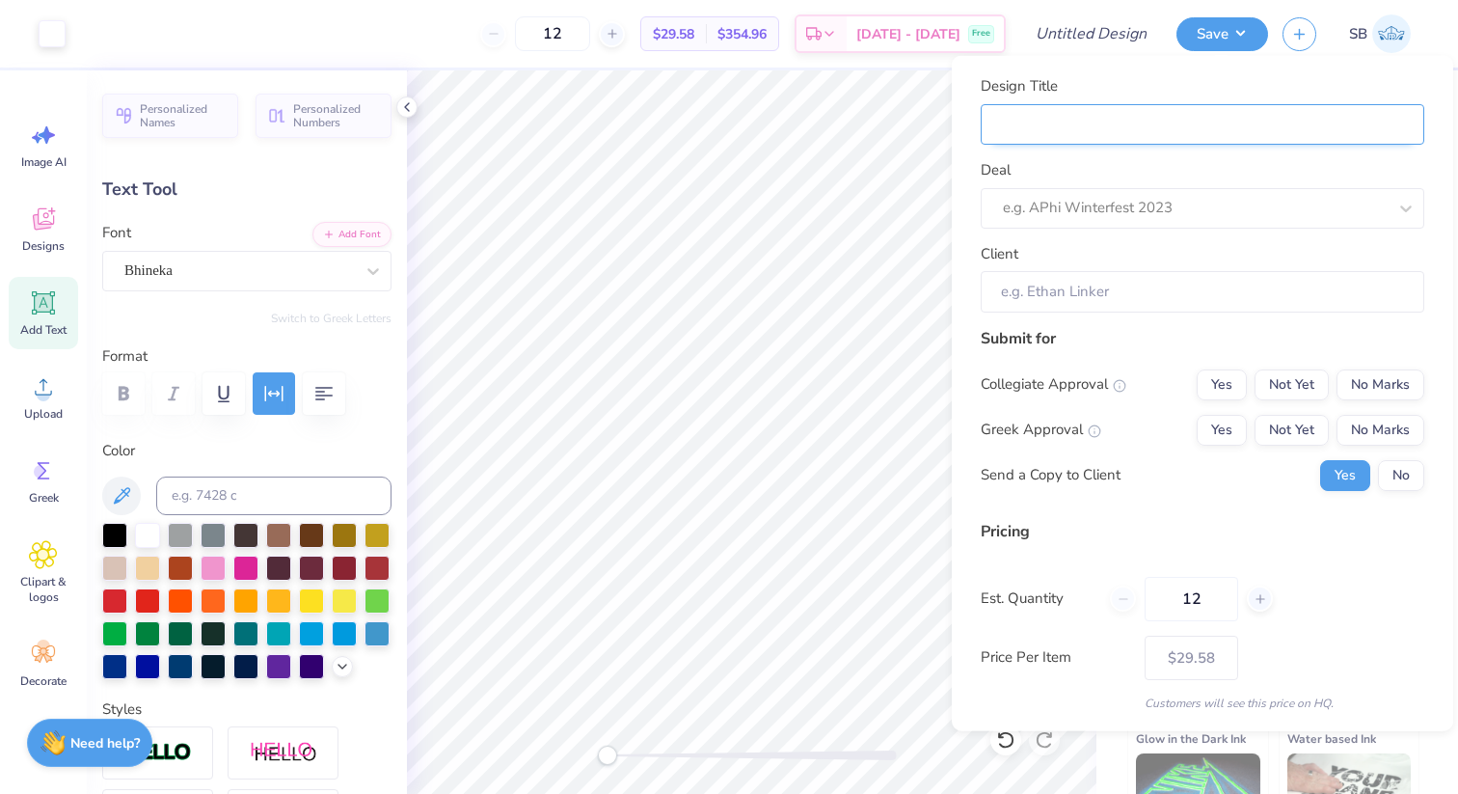
click at [1083, 122] on input "Design Title" at bounding box center [1203, 123] width 444 height 41
type input "A"
type input "Al"
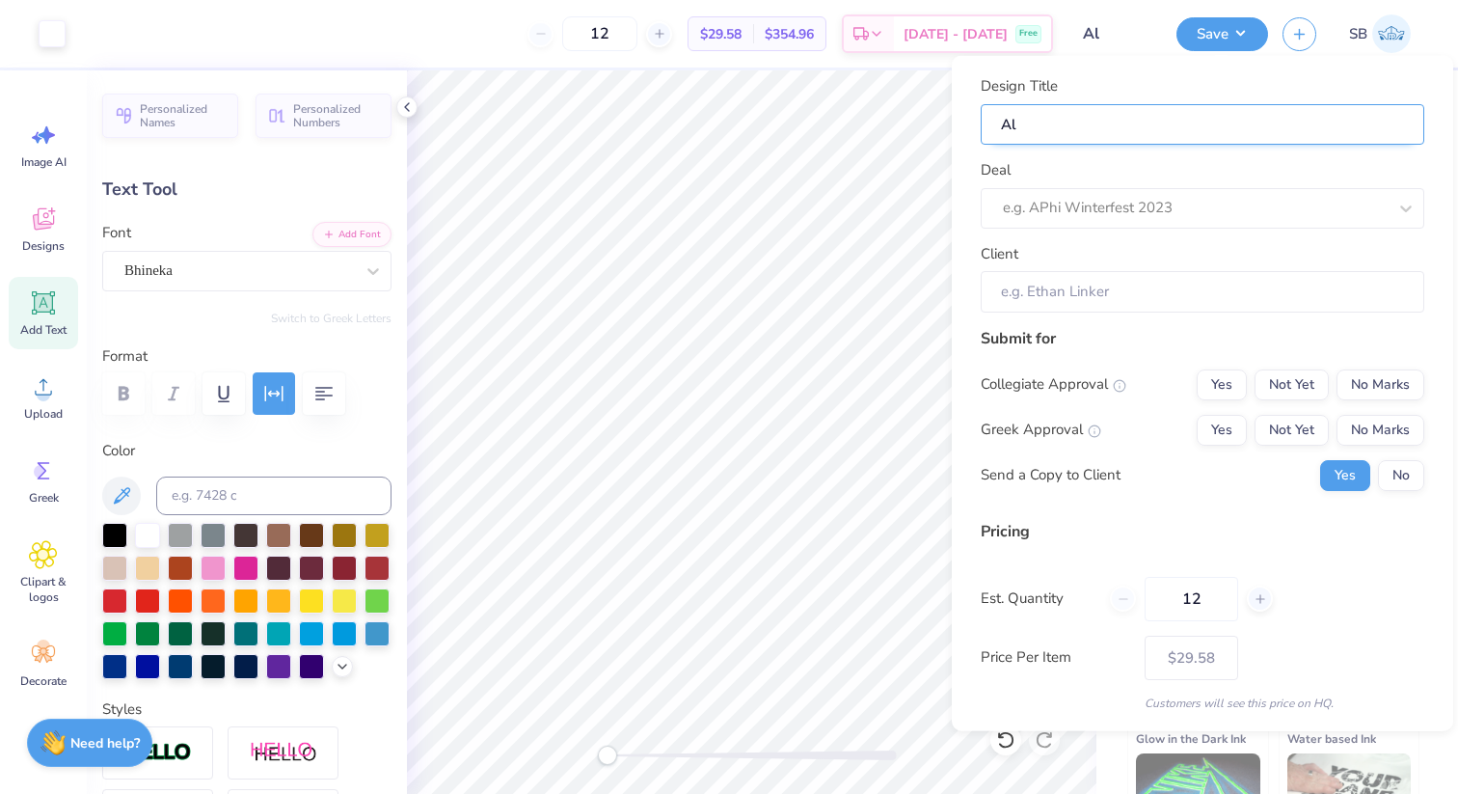
type input "Alp"
type input "Alpj"
type input "Alpja"
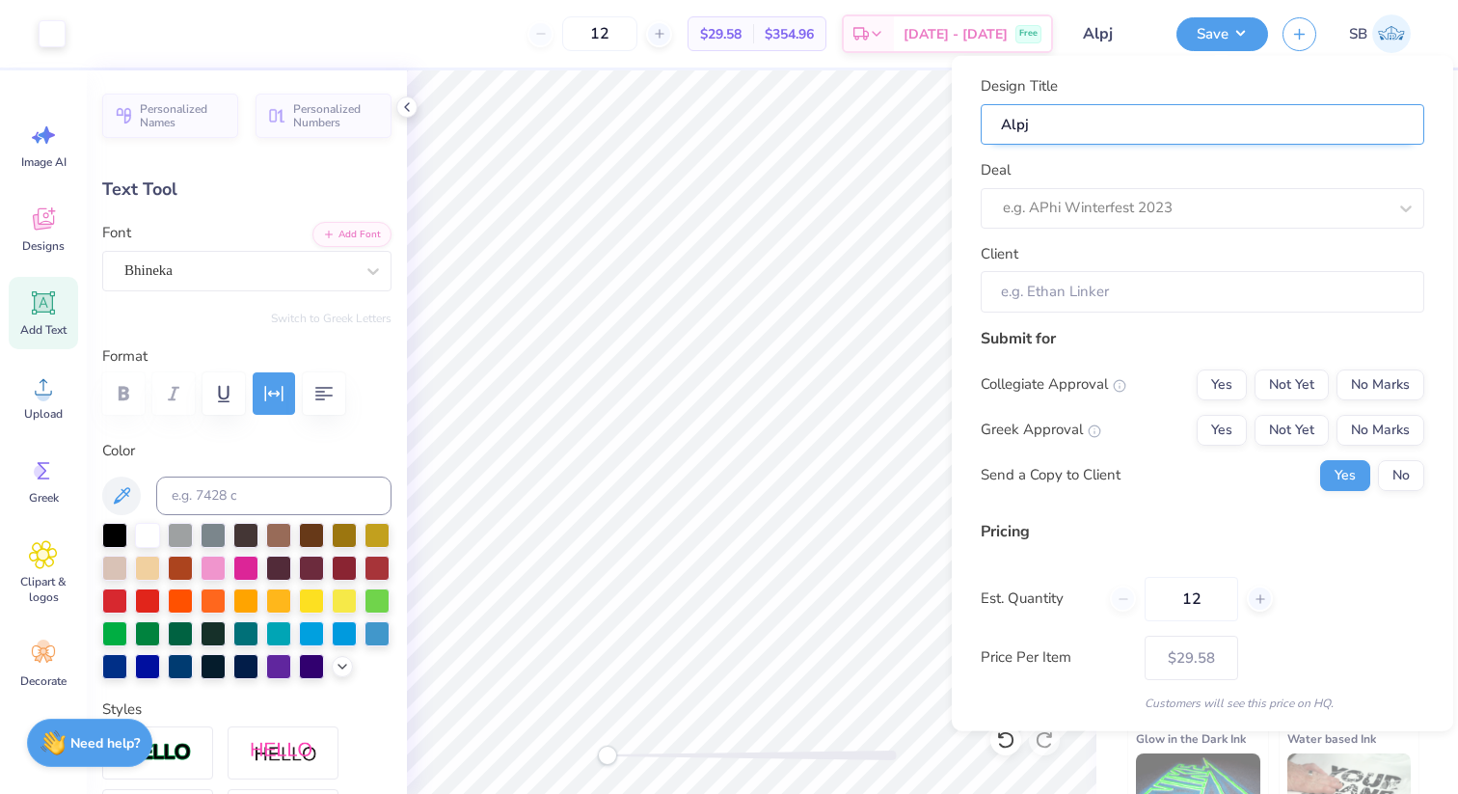
type input "Alpja"
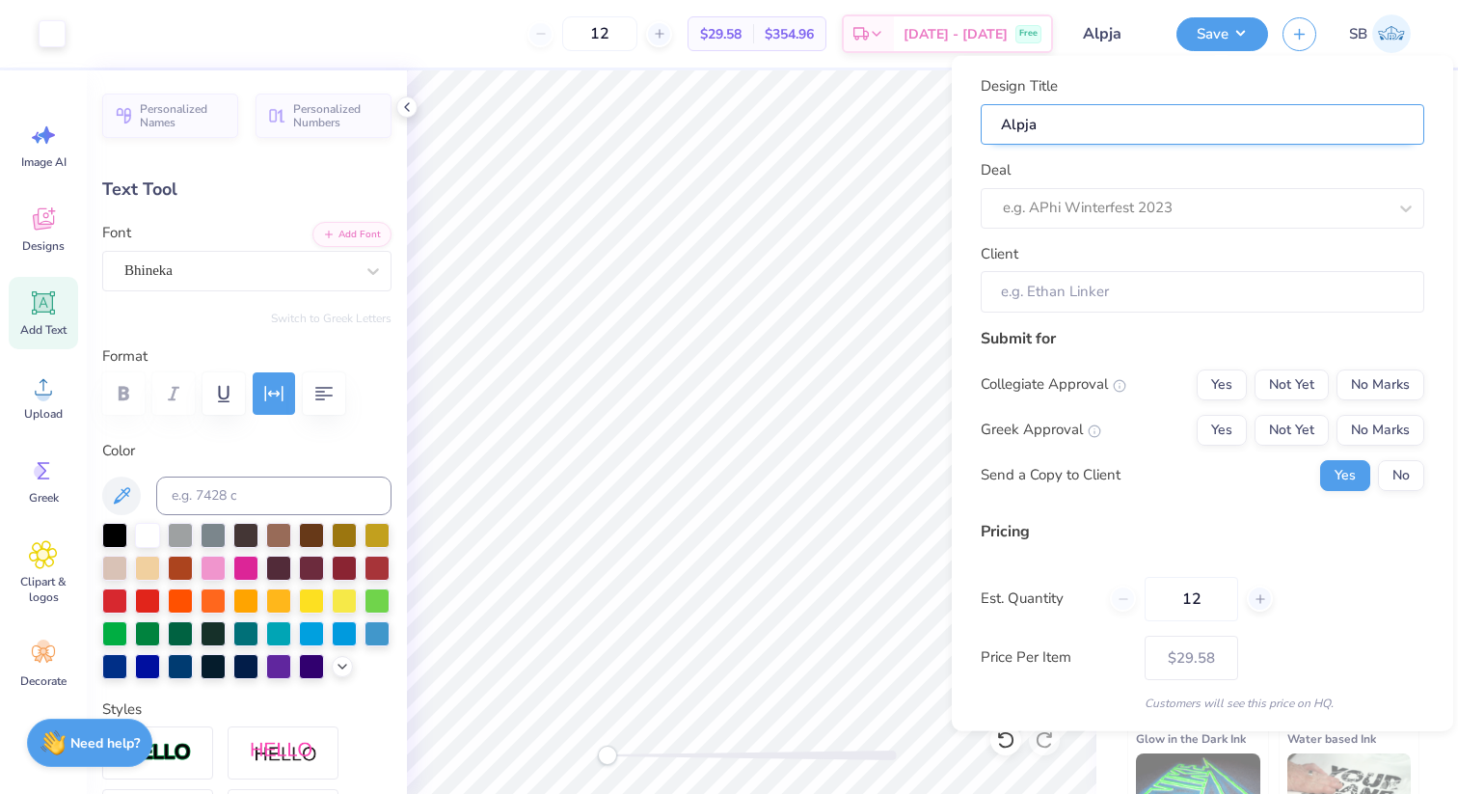
type input "Alpj"
type input "Alp"
type input "Alpj"
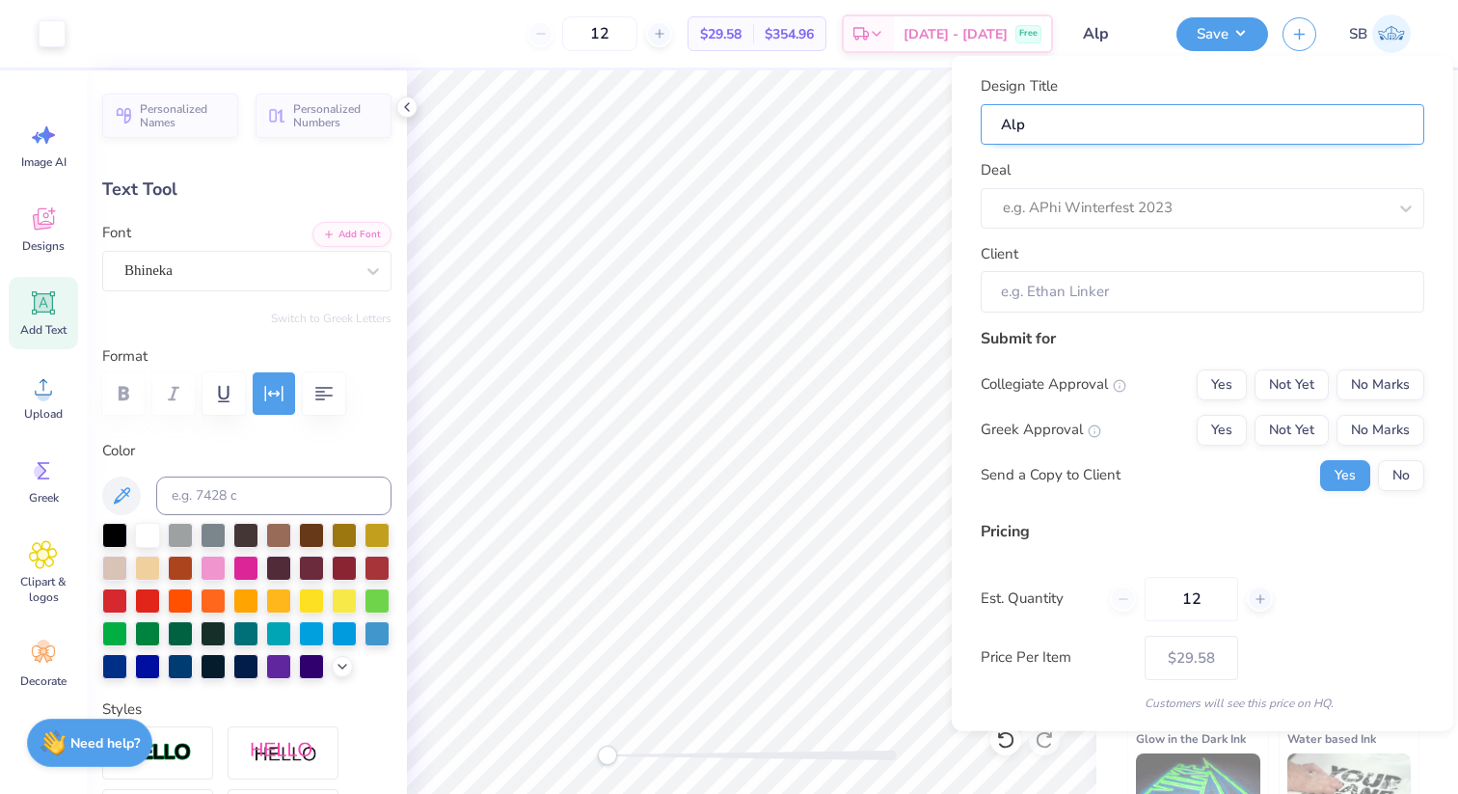
type input "Alpj"
type input "Alpja"
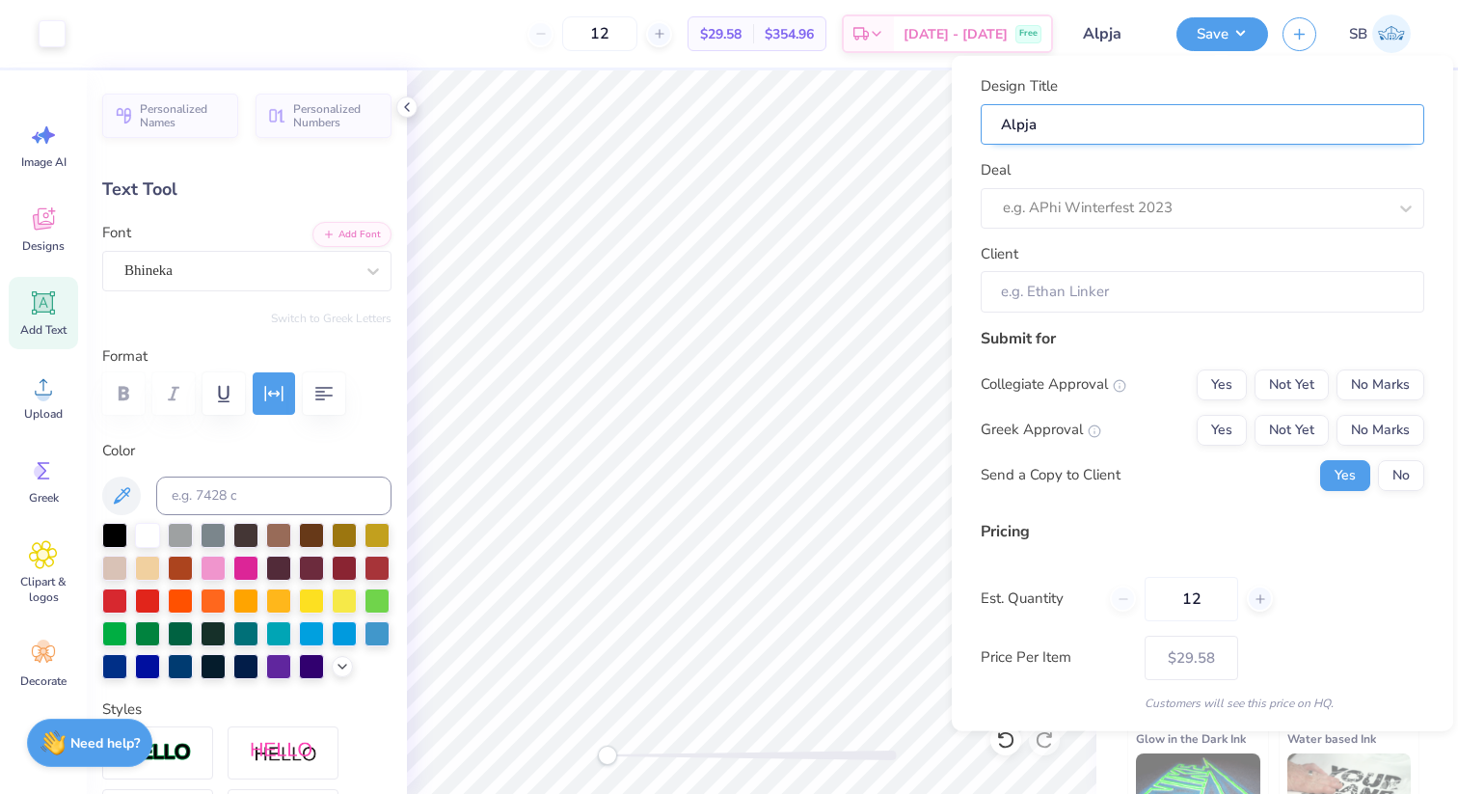
type input "Alpj"
type input "Alp"
type input "Alph"
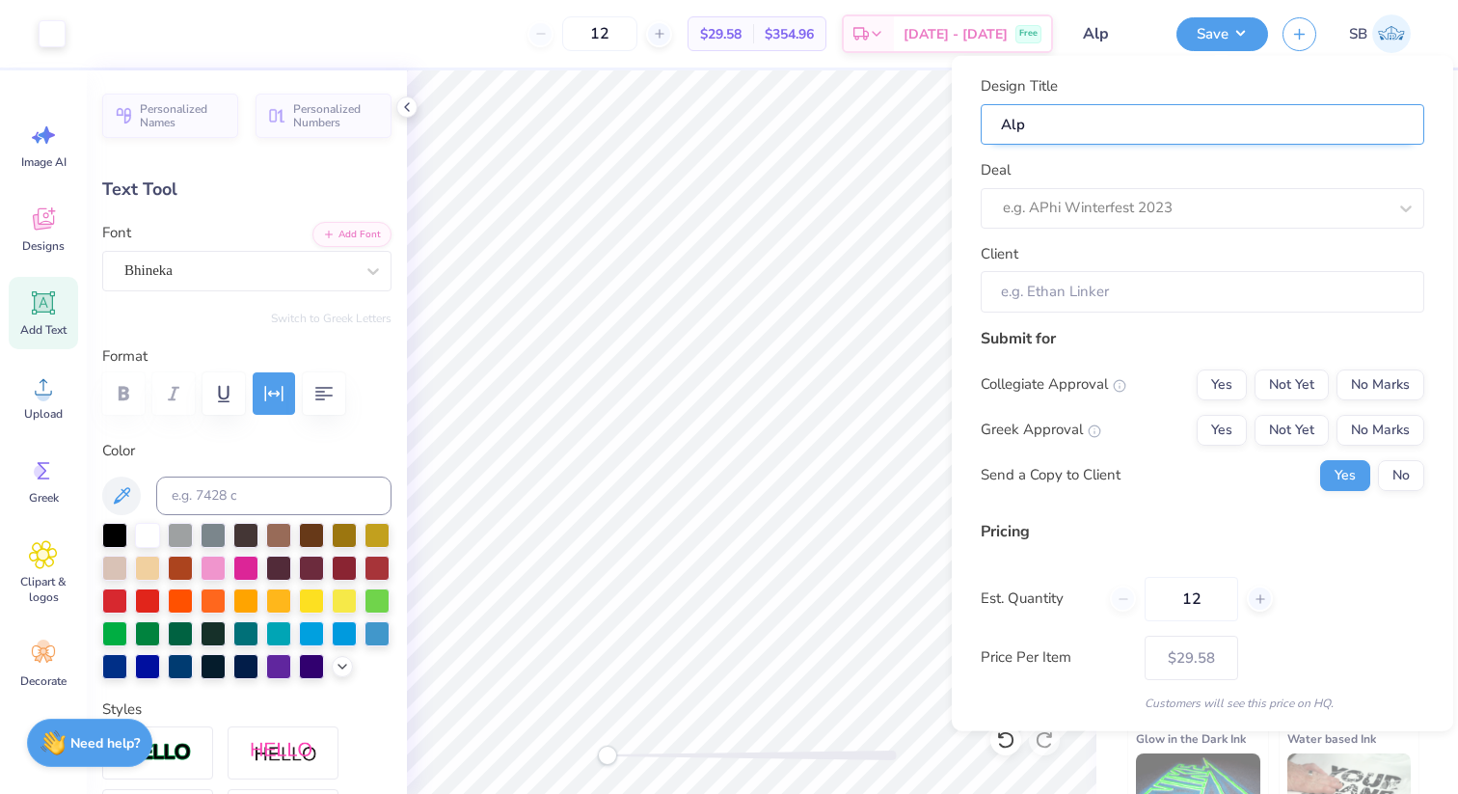
type input "Alph"
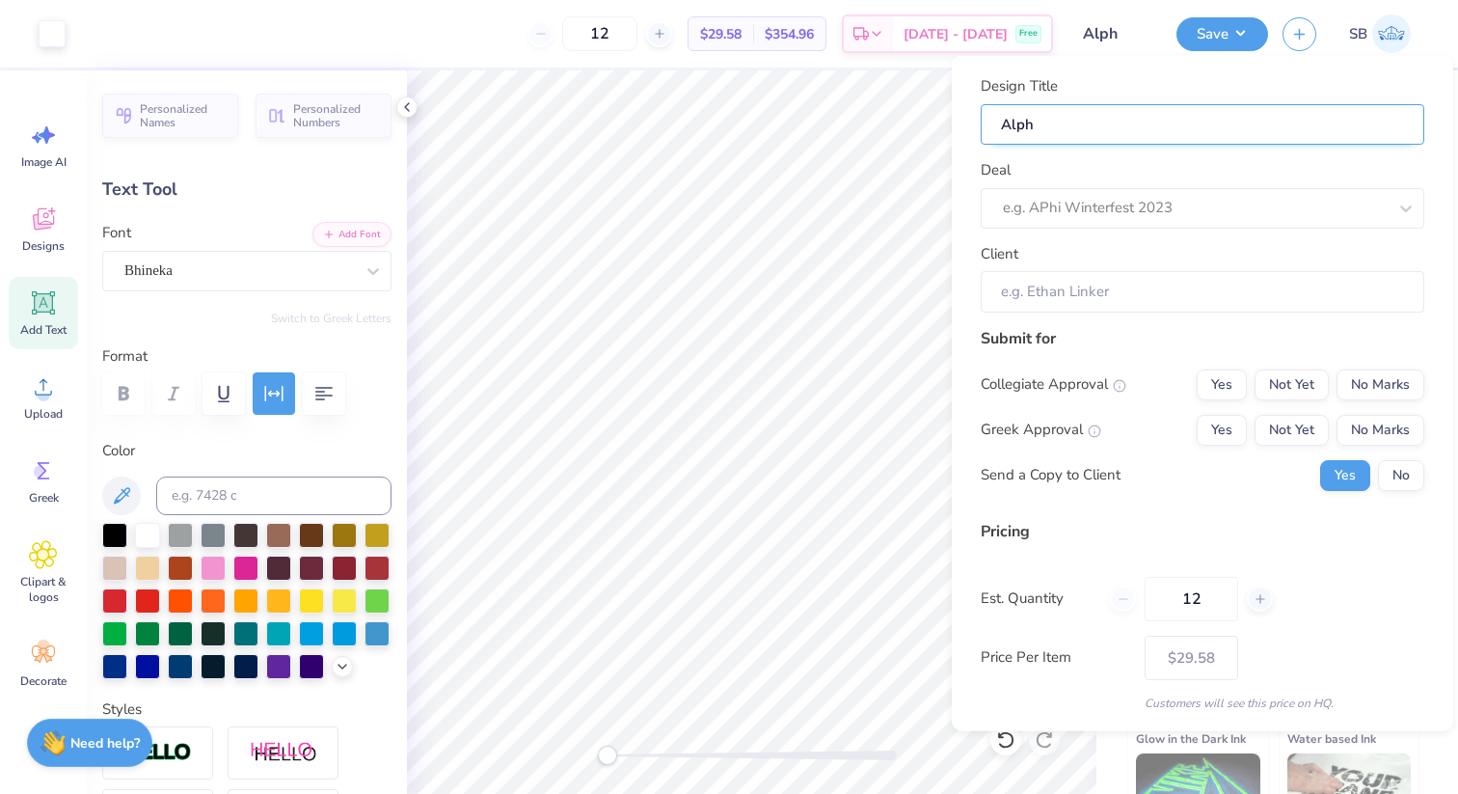
type input "Alpha"
type input "Alpha C"
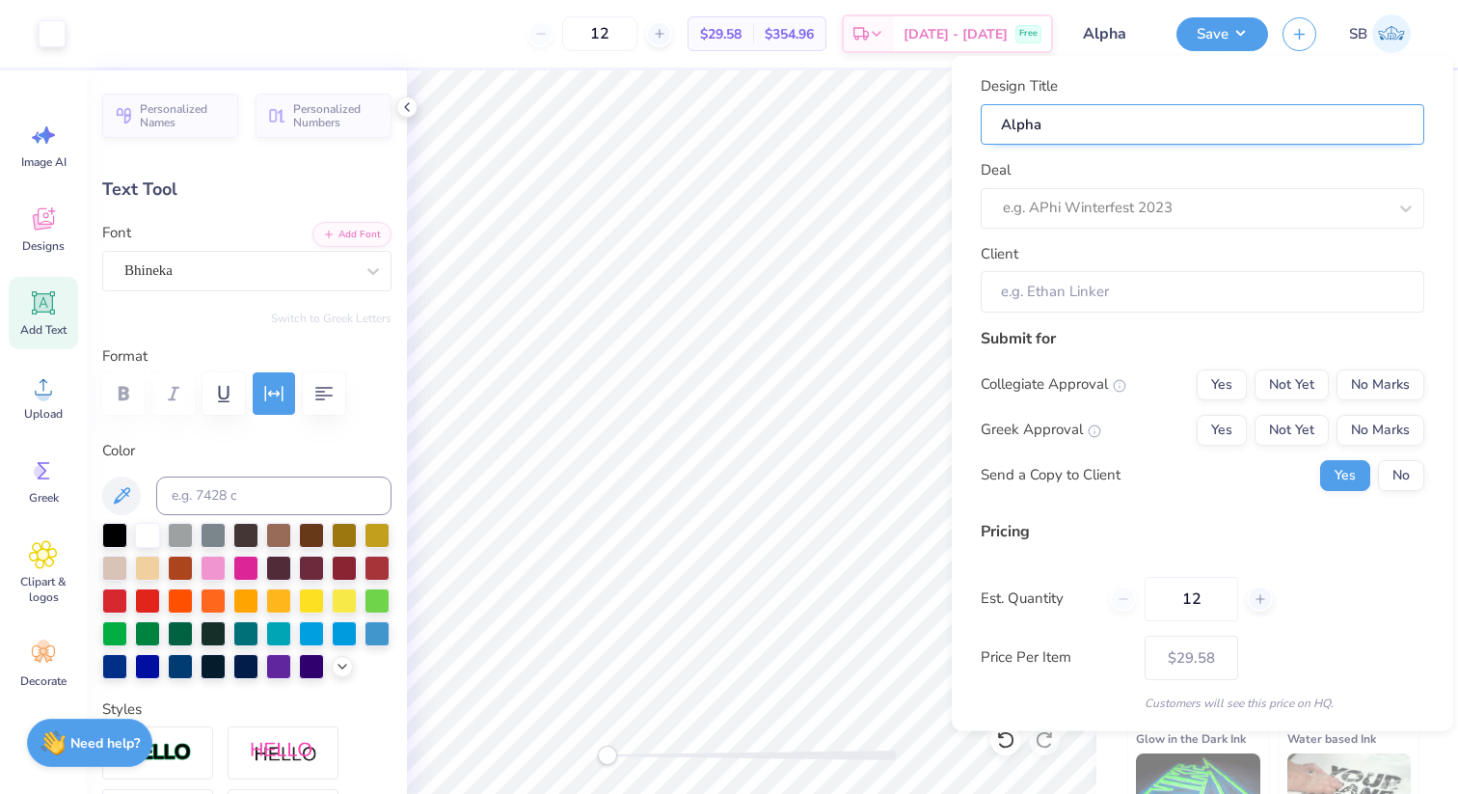
type input "Alpha C"
type input "Alpha Ch"
type input "Alpha Chi"
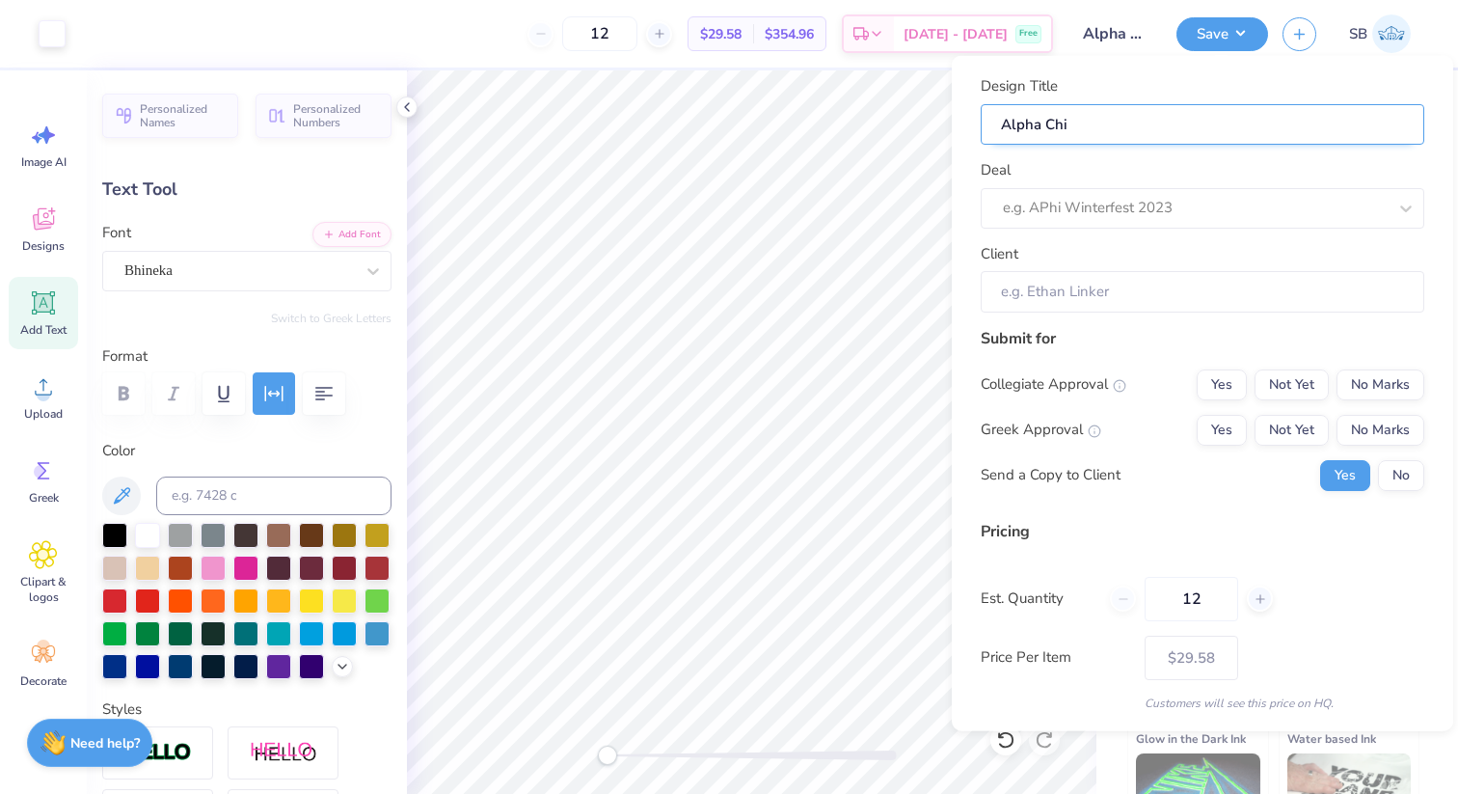
type input "Alpha Chi"
type input "Alpha Chi O"
type input "Alpha Chi Om"
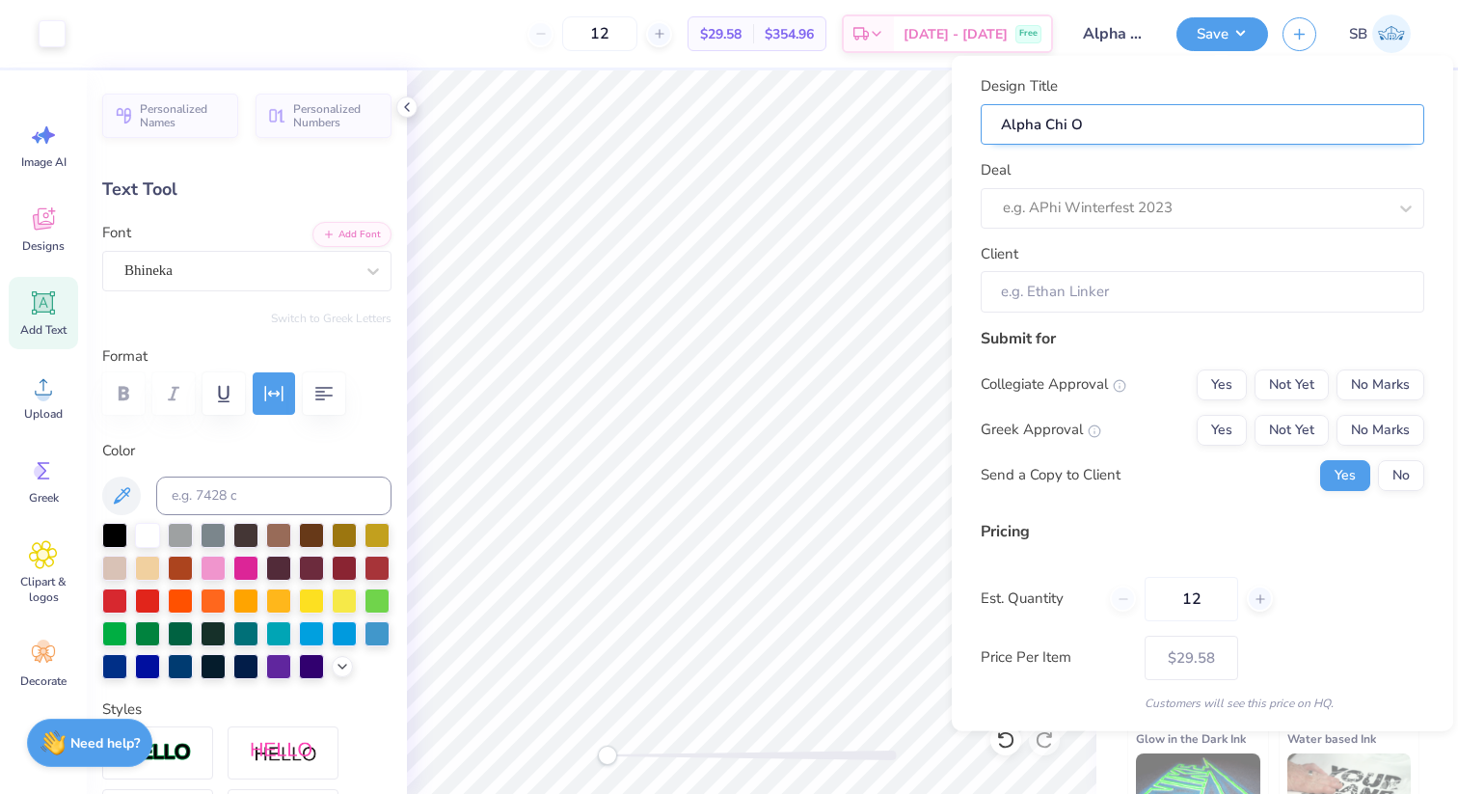
type input "Alpha Chi Om"
type input "Alpha Chi Ome"
type input "Alpha [PERSON_NAME]"
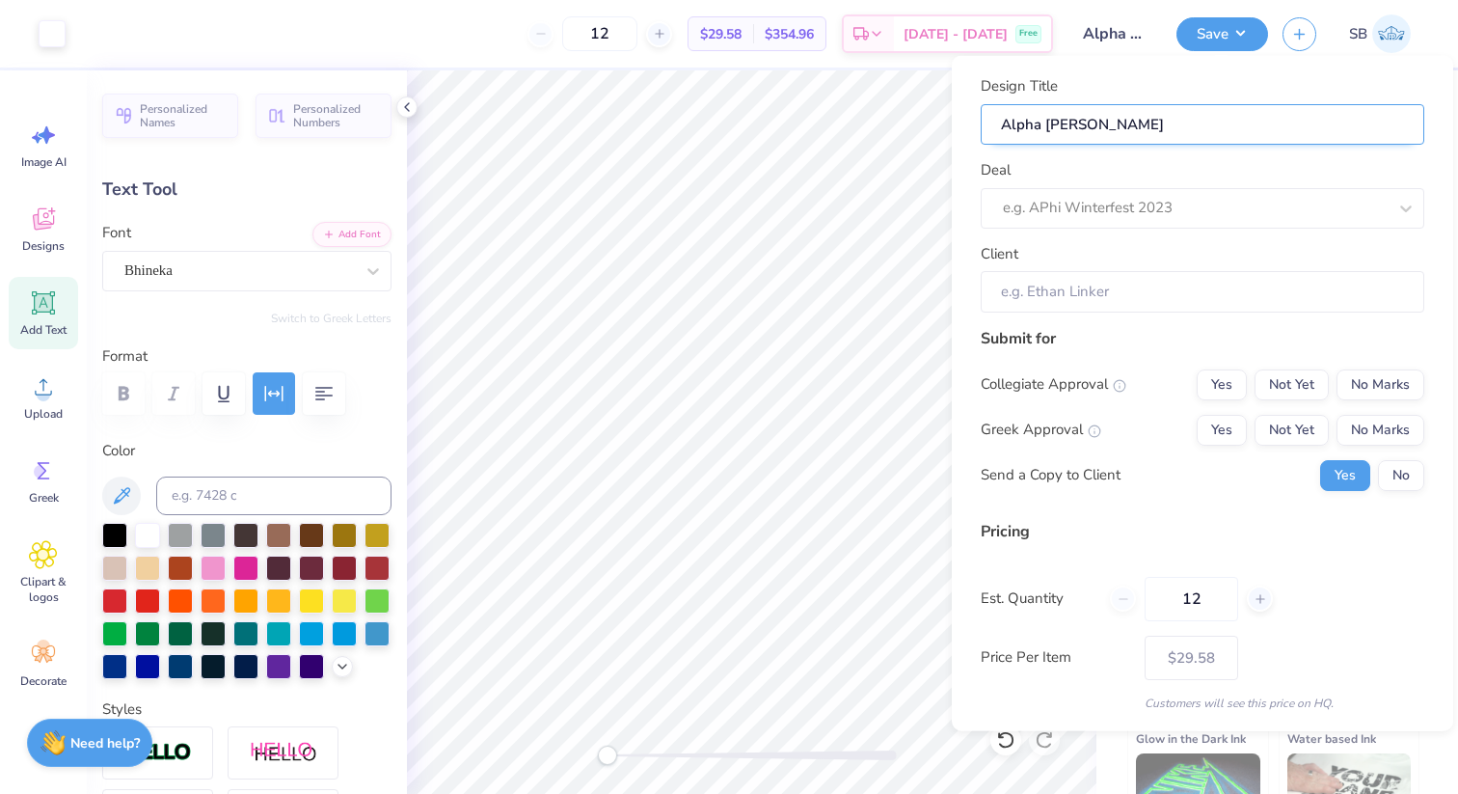
type input "Alpha Chi Omega"
type input "Alpha Chi Omega T"
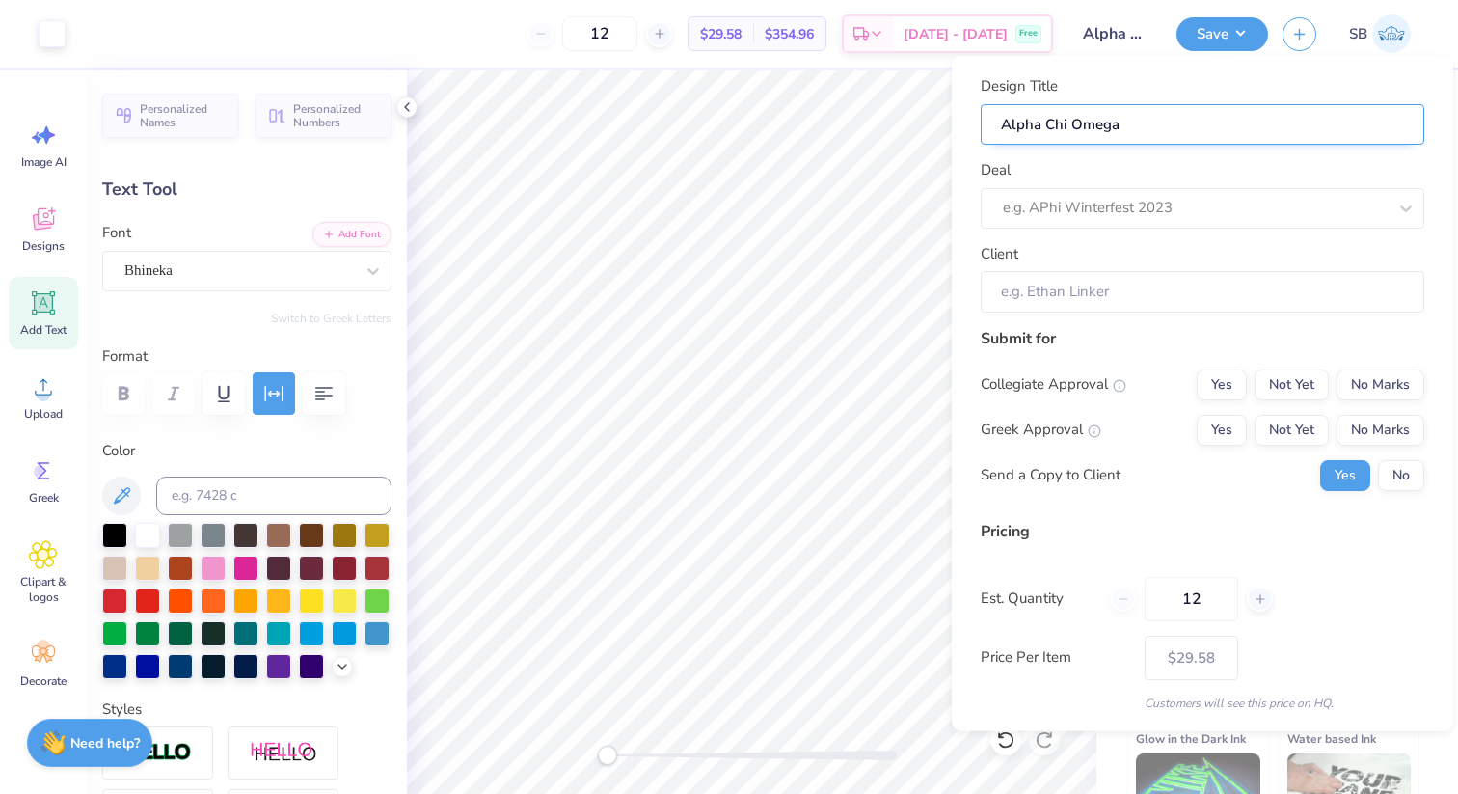
type input "Alpha Chi Omega T"
type input "Alpha Chi Omega Ta"
type input "Alpha Chi Omega Tan"
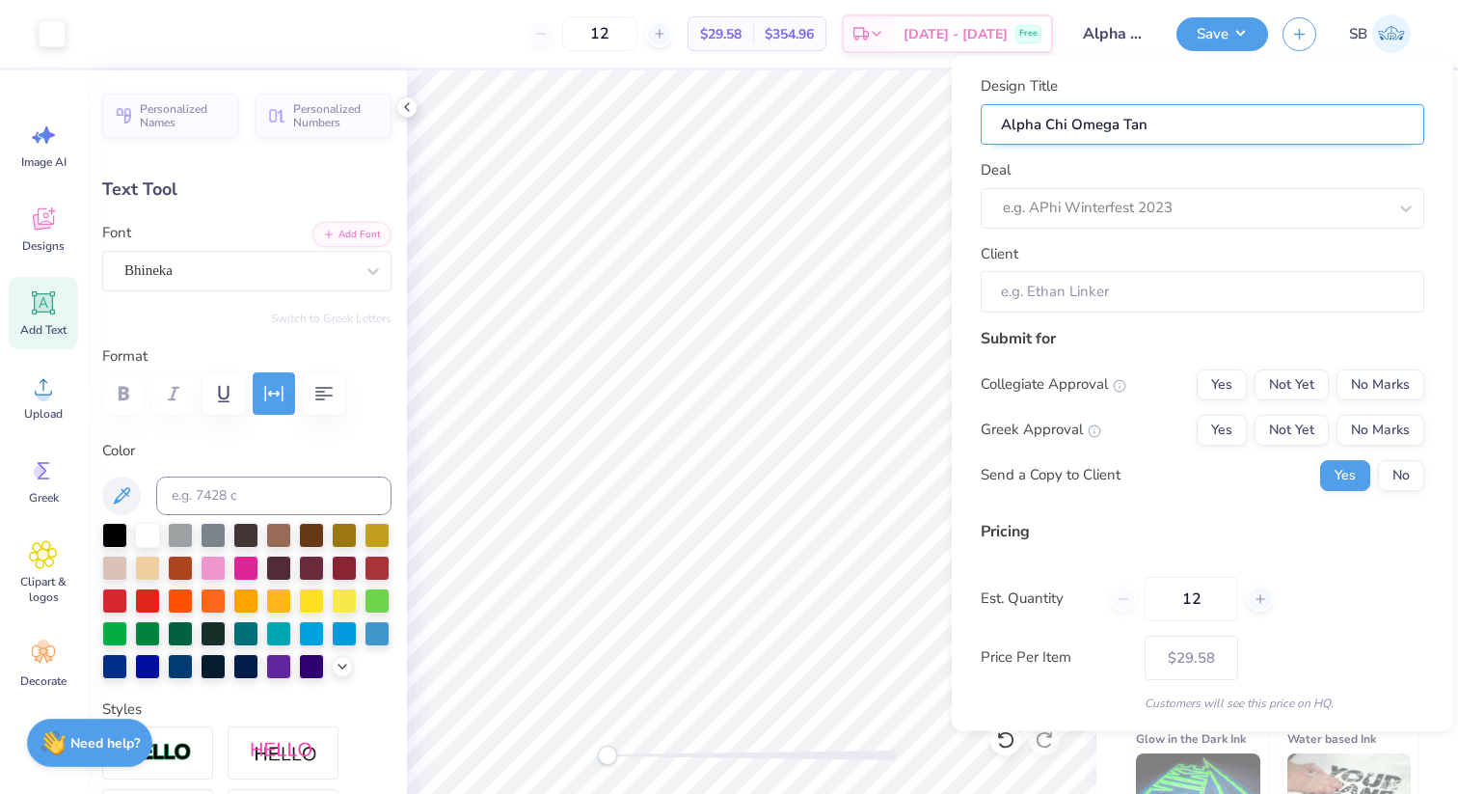
type input "Alpha Chi Omega Tank"
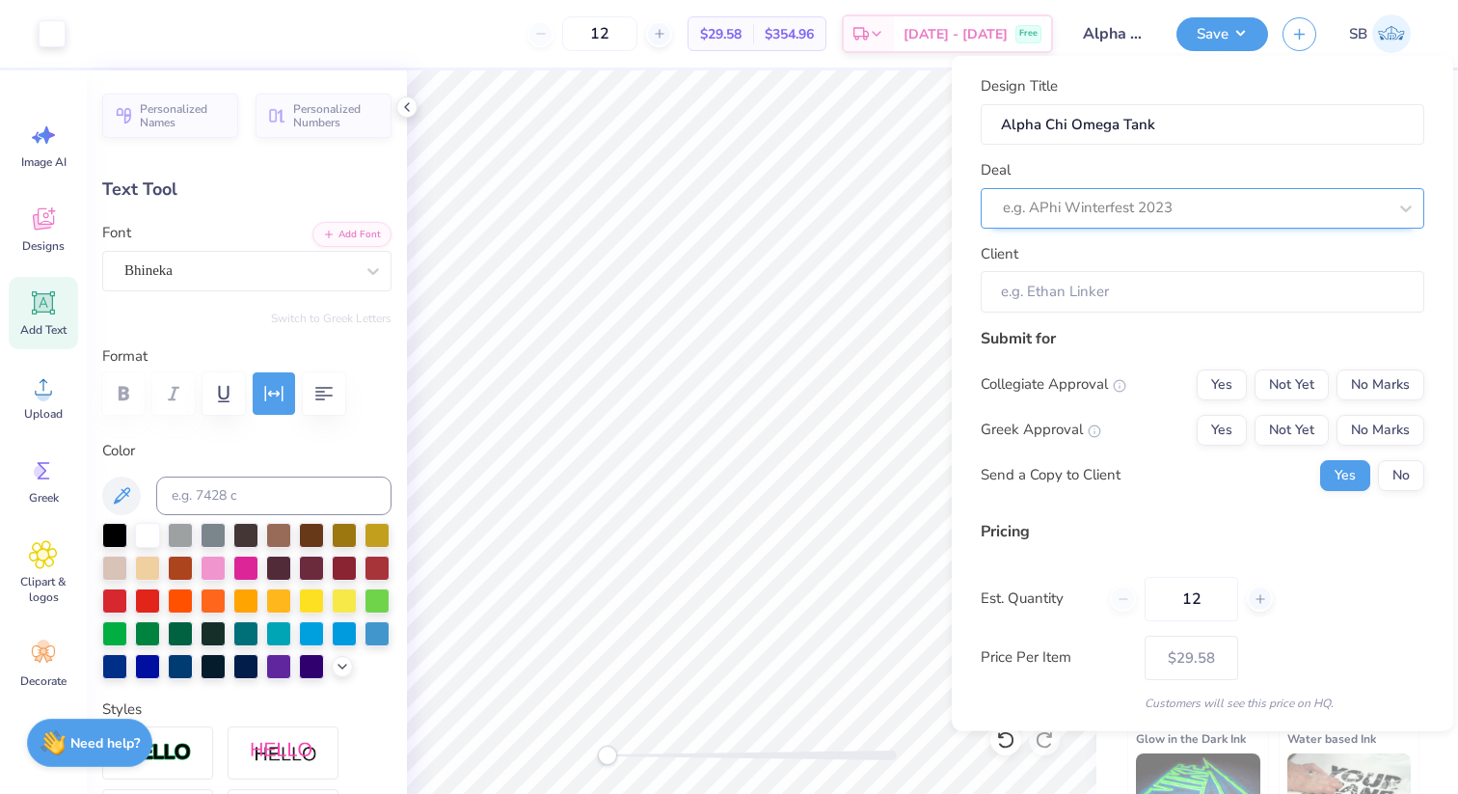
click at [1109, 216] on div at bounding box center [1195, 208] width 384 height 26
click at [1407, 204] on icon at bounding box center [1405, 207] width 19 height 19
click at [1125, 312] on div "Design Title Alpha Chi Omega Tank Deal Select is focused ,type to refine list, …" at bounding box center [1203, 393] width 444 height 636
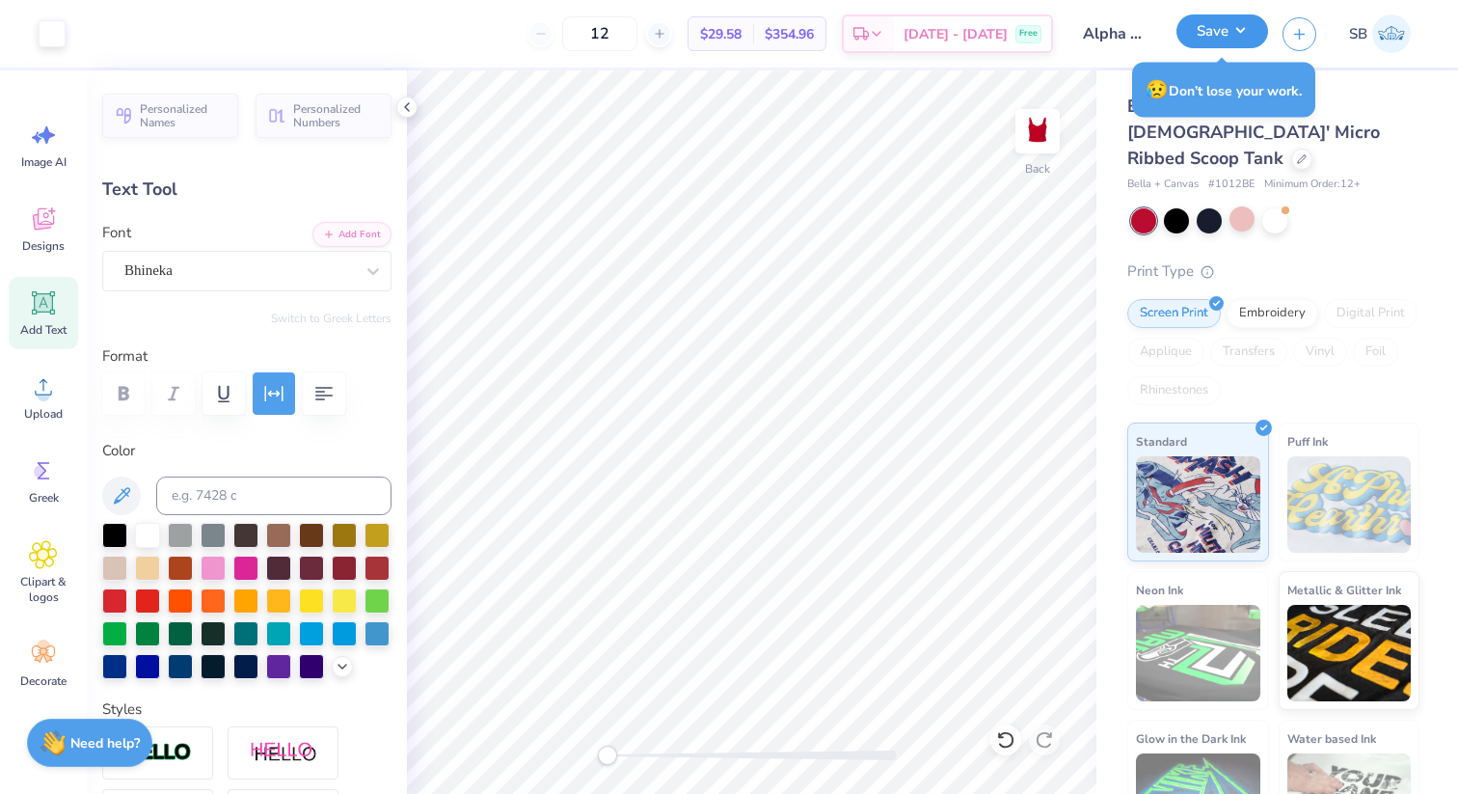
click at [1213, 28] on button "Save" at bounding box center [1222, 31] width 92 height 34
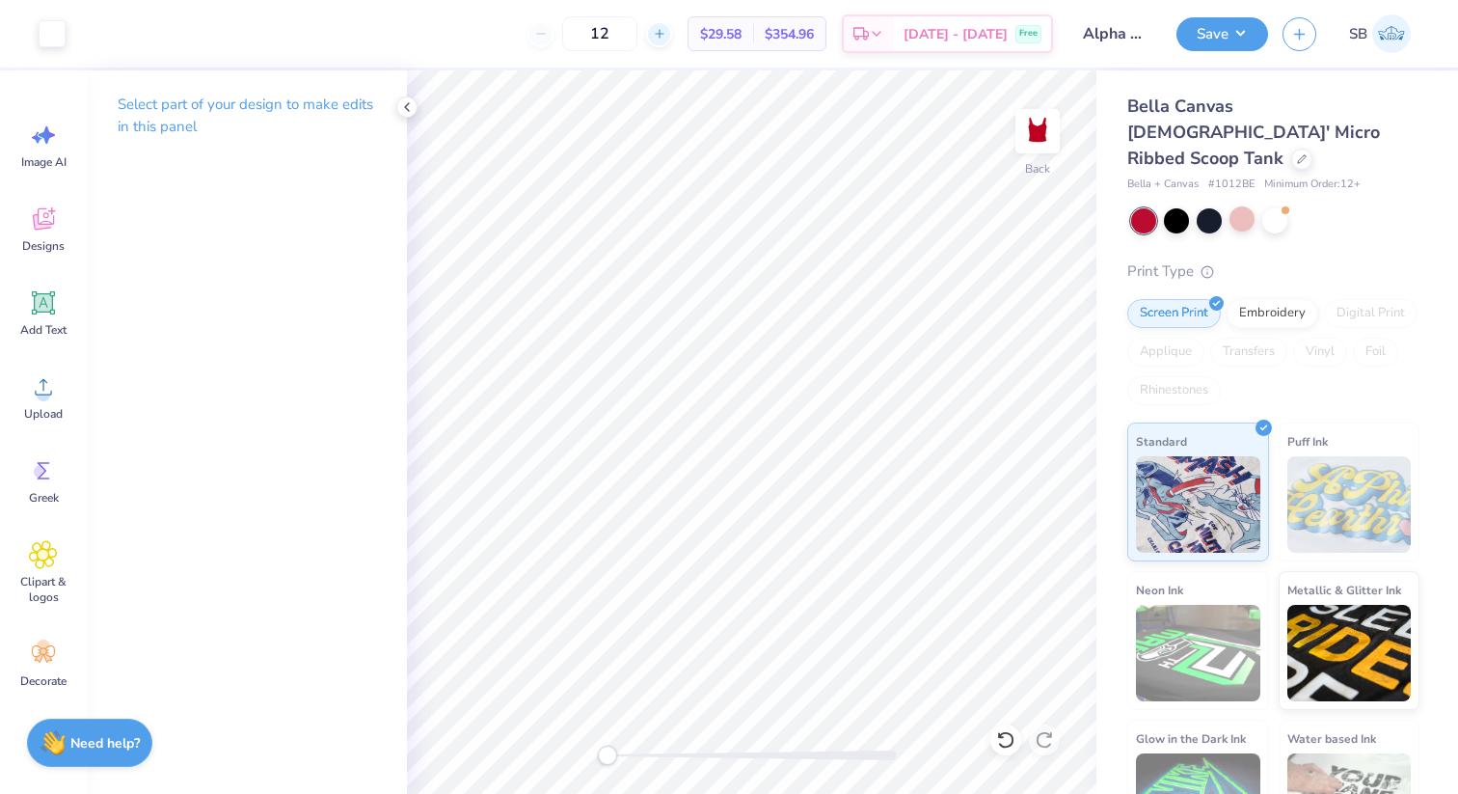
click at [672, 34] on div at bounding box center [659, 34] width 26 height 26
click at [692, 31] on div "13" at bounding box center [662, 33] width 145 height 35
click at [666, 31] on icon at bounding box center [659, 33] width 13 height 13
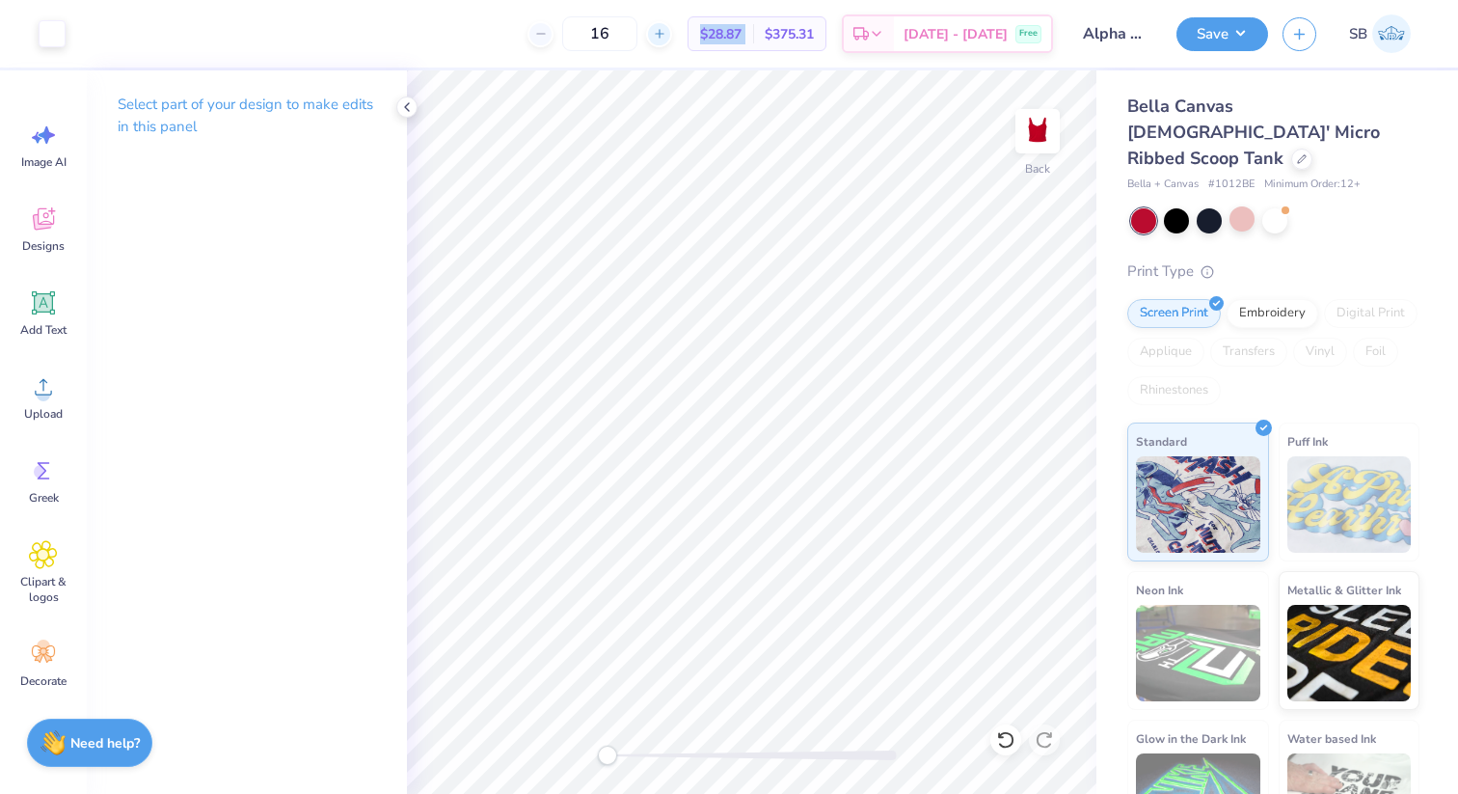
click at [666, 31] on icon at bounding box center [659, 33] width 13 height 13
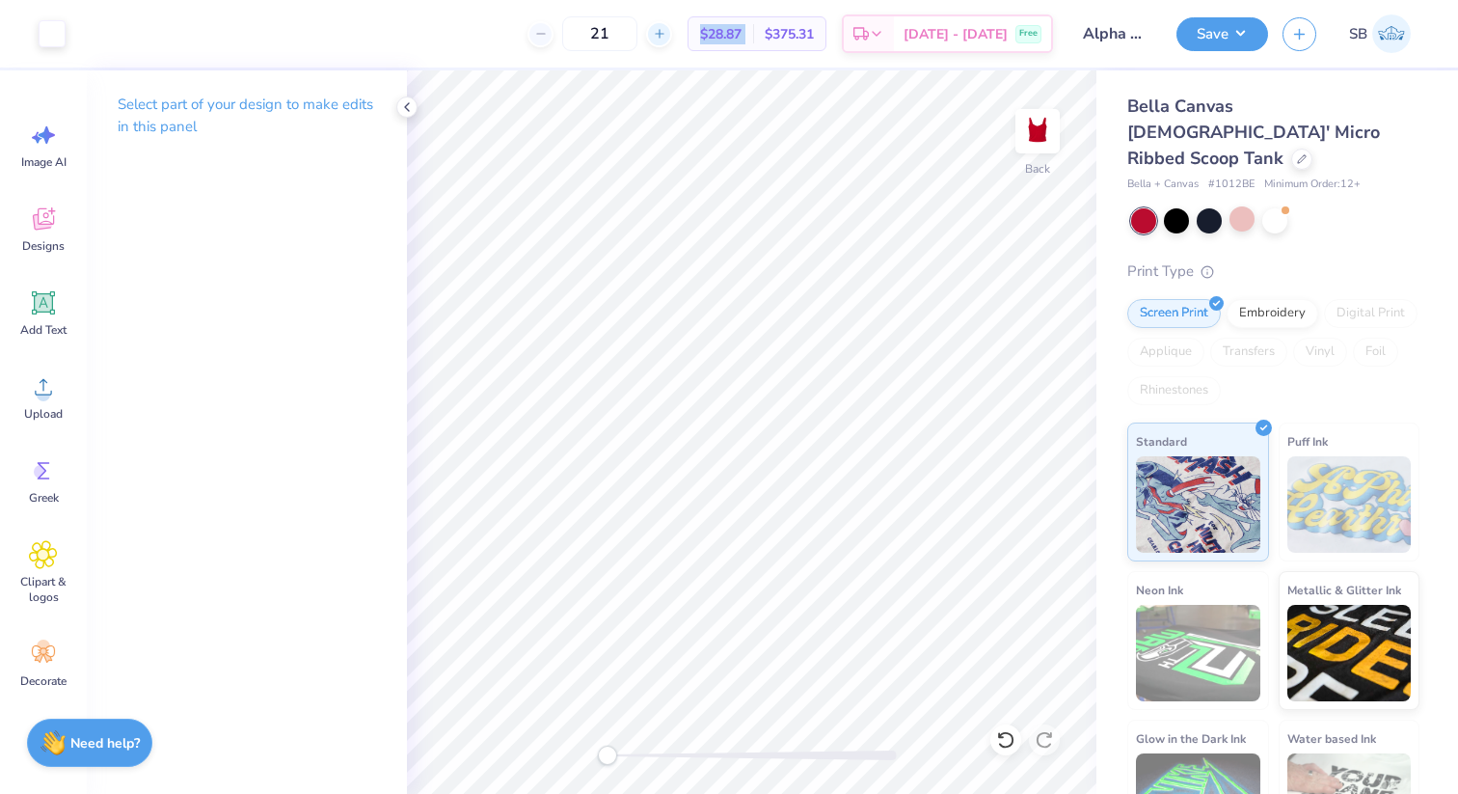
click at [666, 31] on icon at bounding box center [659, 33] width 13 height 13
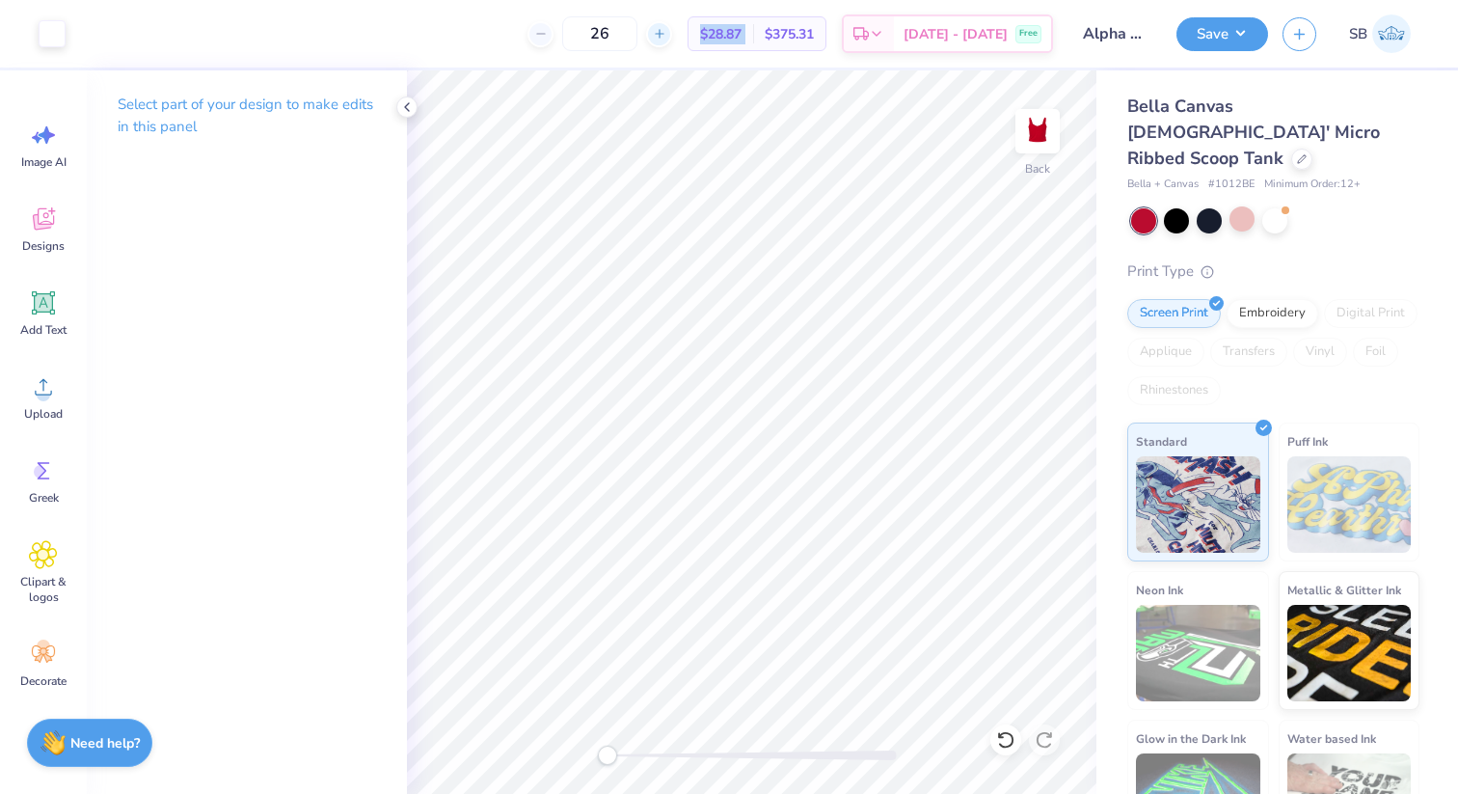
click at [666, 31] on icon at bounding box center [659, 33] width 13 height 13
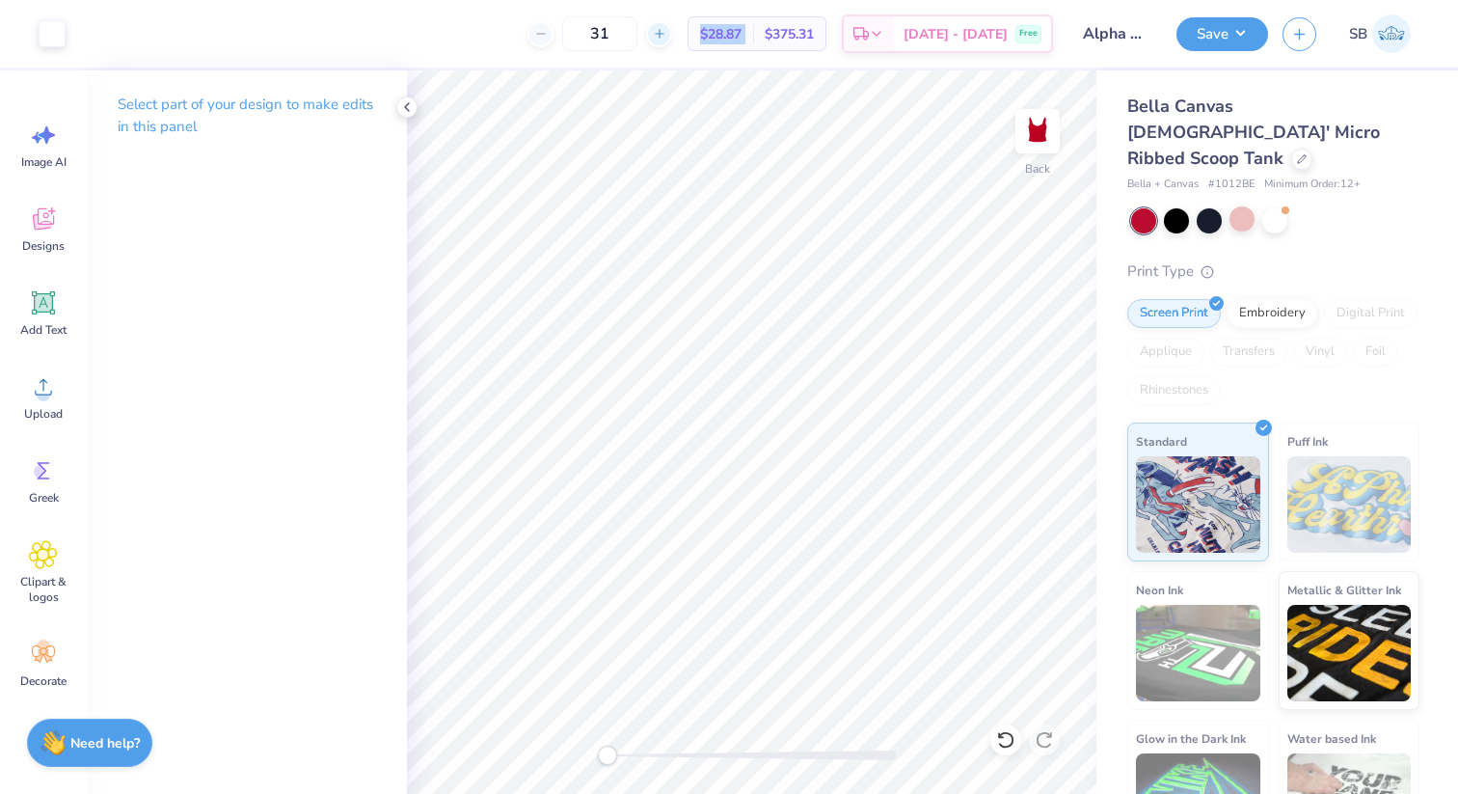
click at [666, 31] on icon at bounding box center [659, 33] width 13 height 13
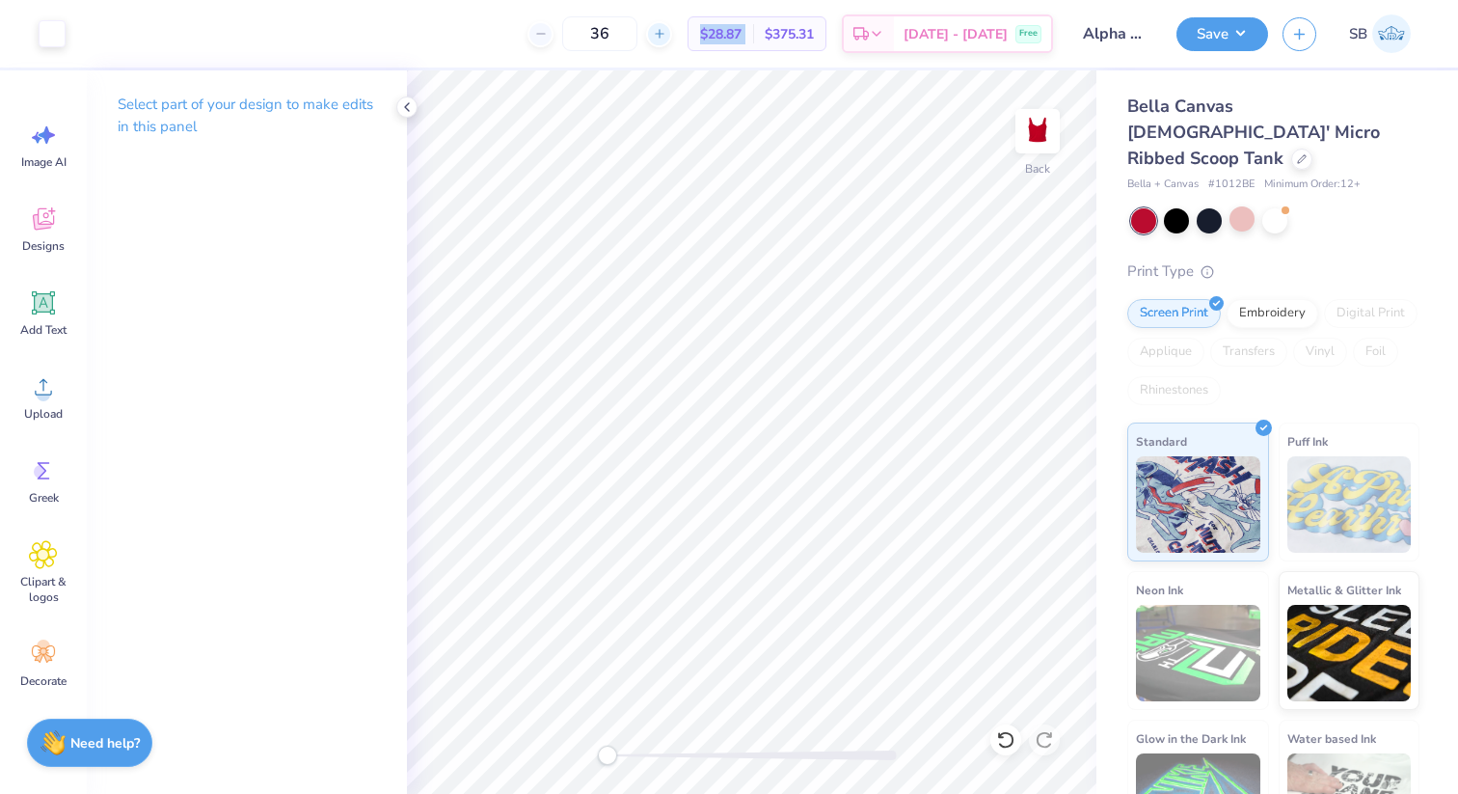
click at [666, 31] on icon at bounding box center [659, 33] width 13 height 13
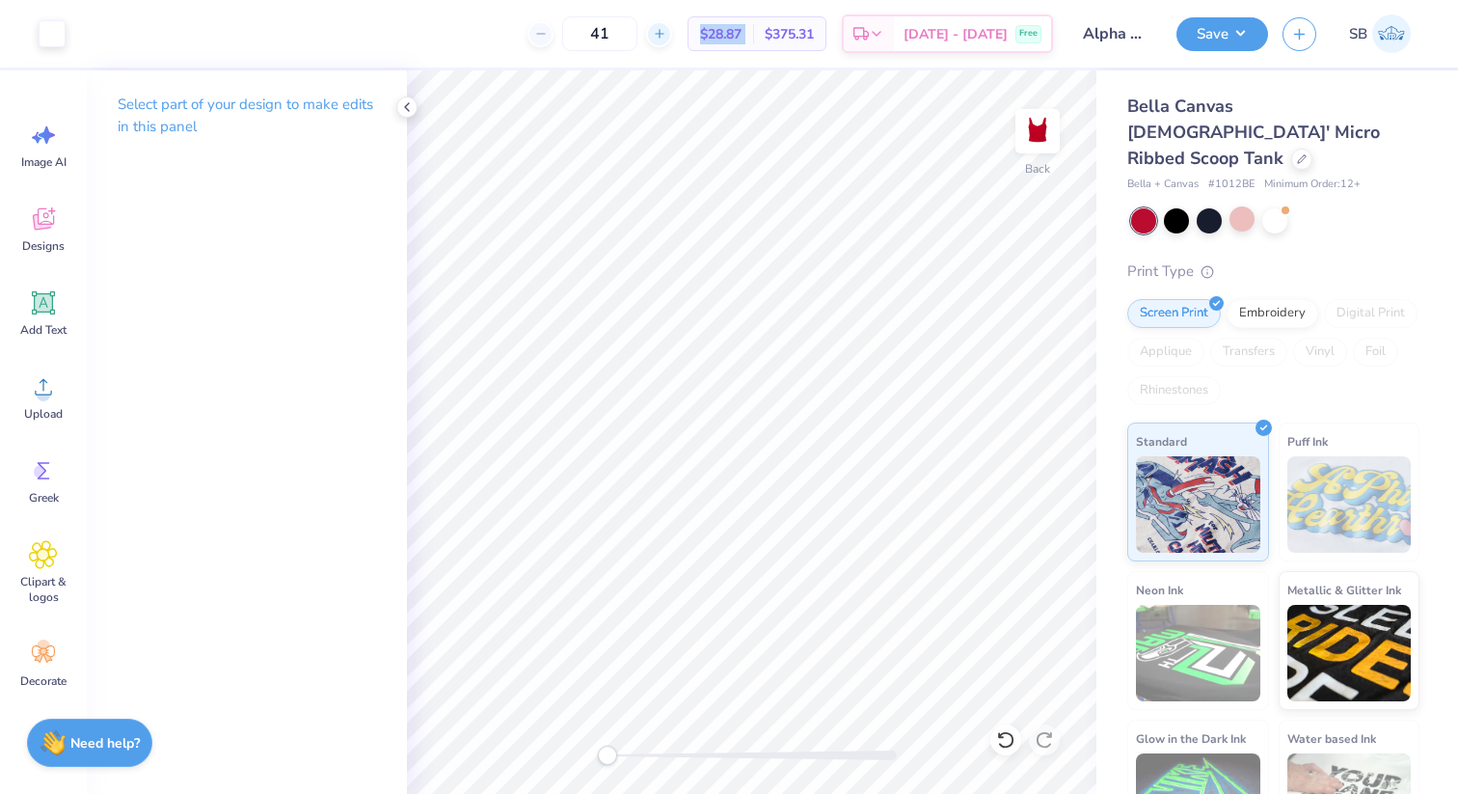
click at [666, 31] on icon at bounding box center [659, 33] width 13 height 13
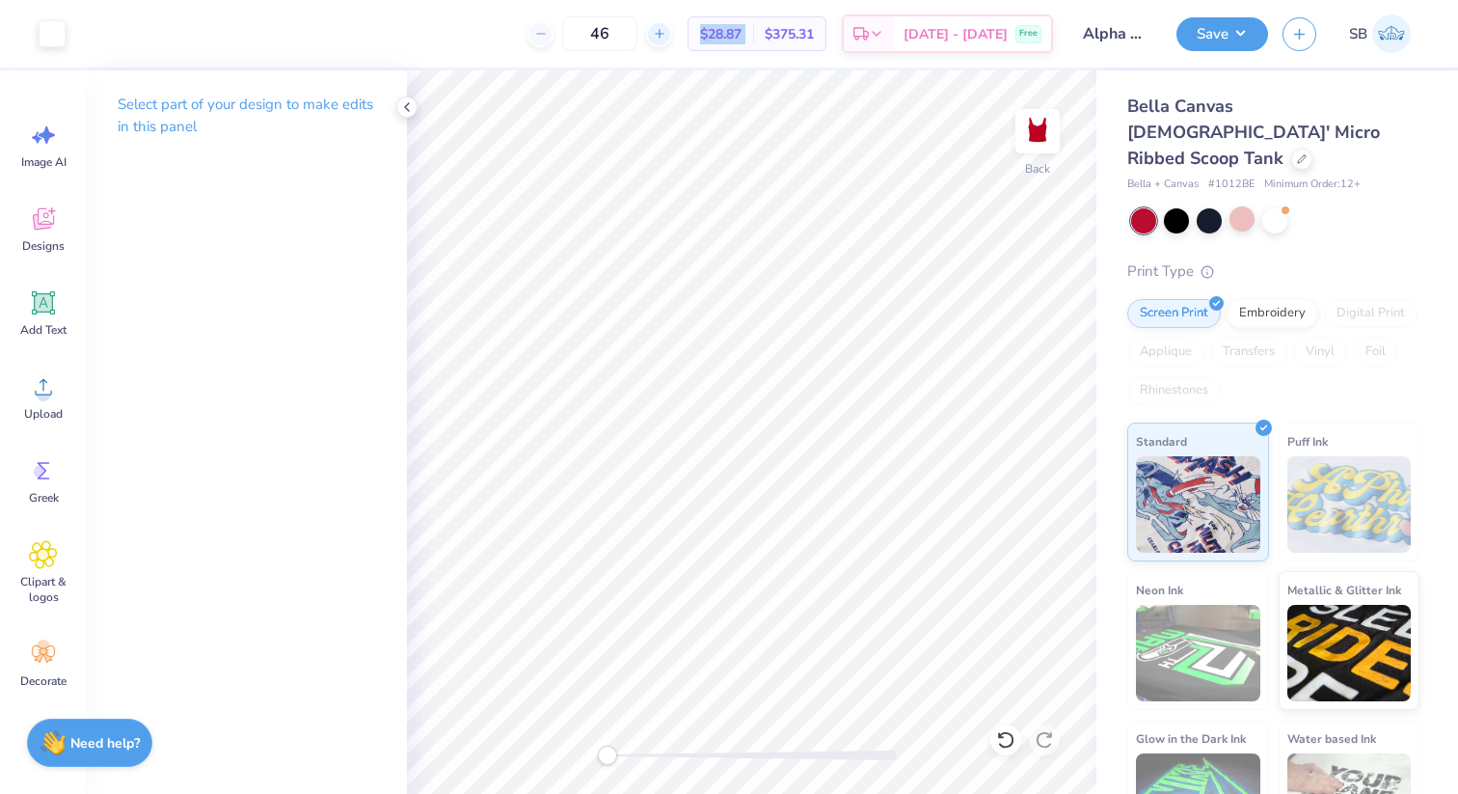
click at [666, 31] on icon at bounding box center [659, 33] width 13 height 13
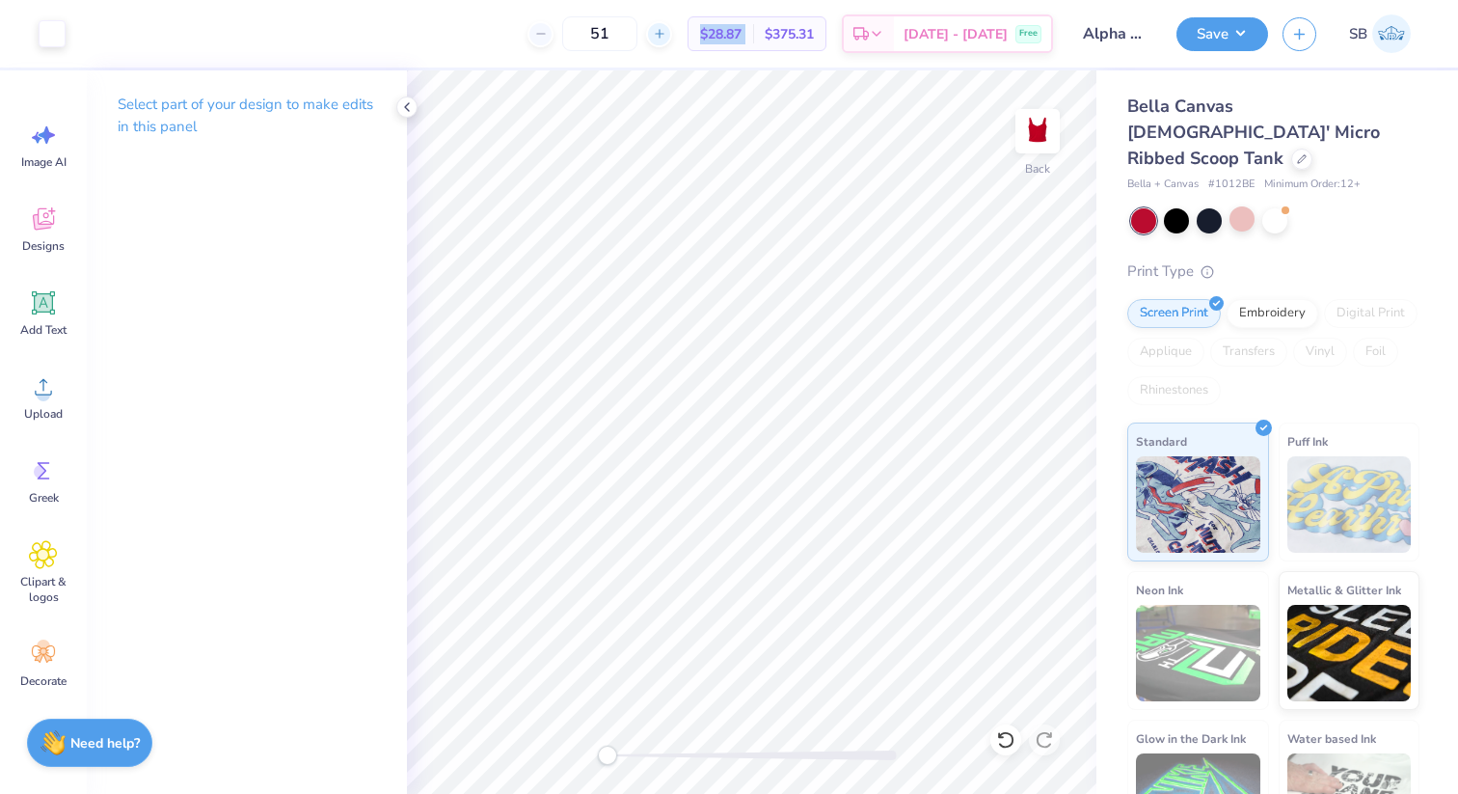
click at [666, 31] on icon at bounding box center [659, 33] width 13 height 13
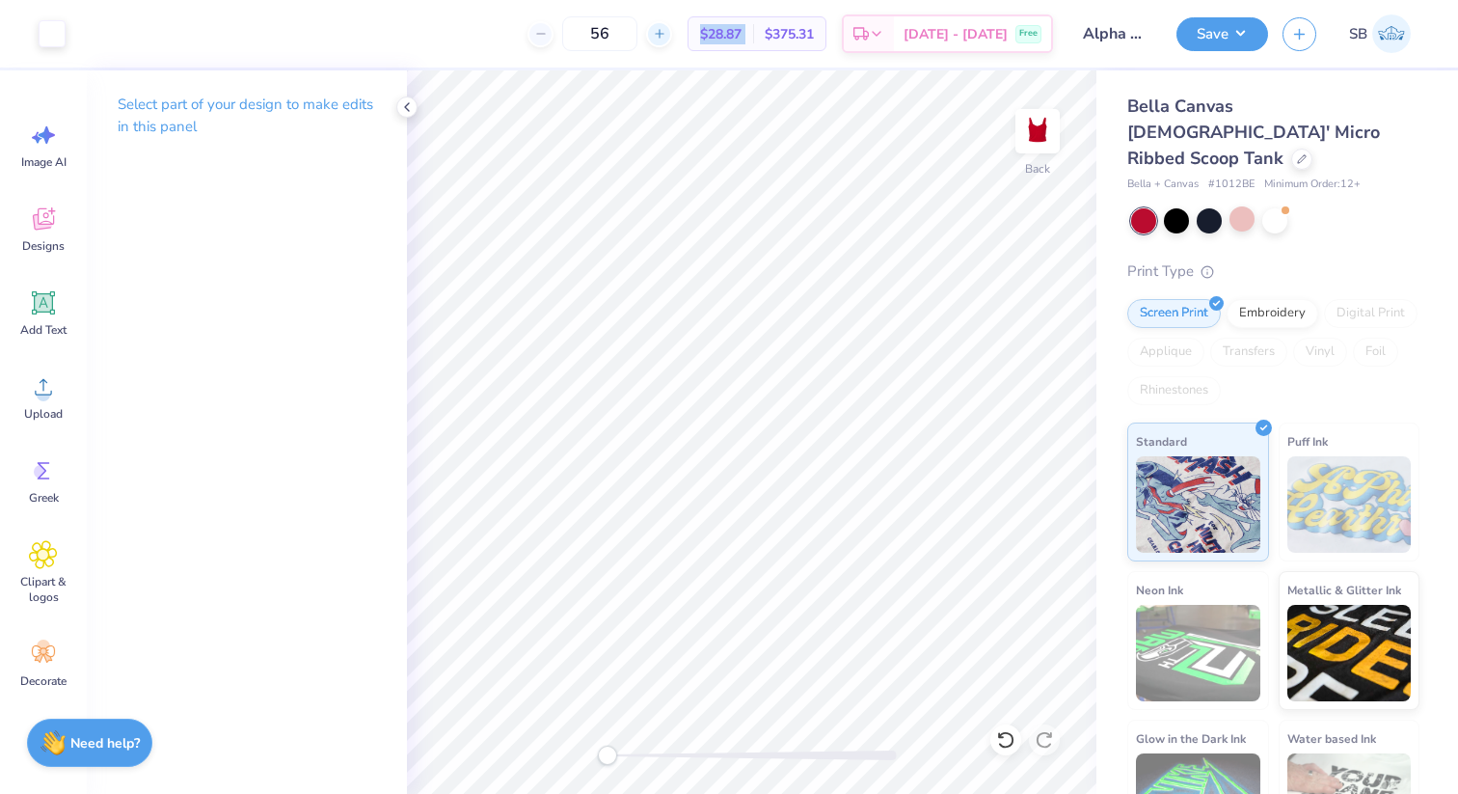
click at [666, 31] on icon at bounding box center [659, 33] width 13 height 13
type input "58"
